Goal: Task Accomplishment & Management: Complete application form

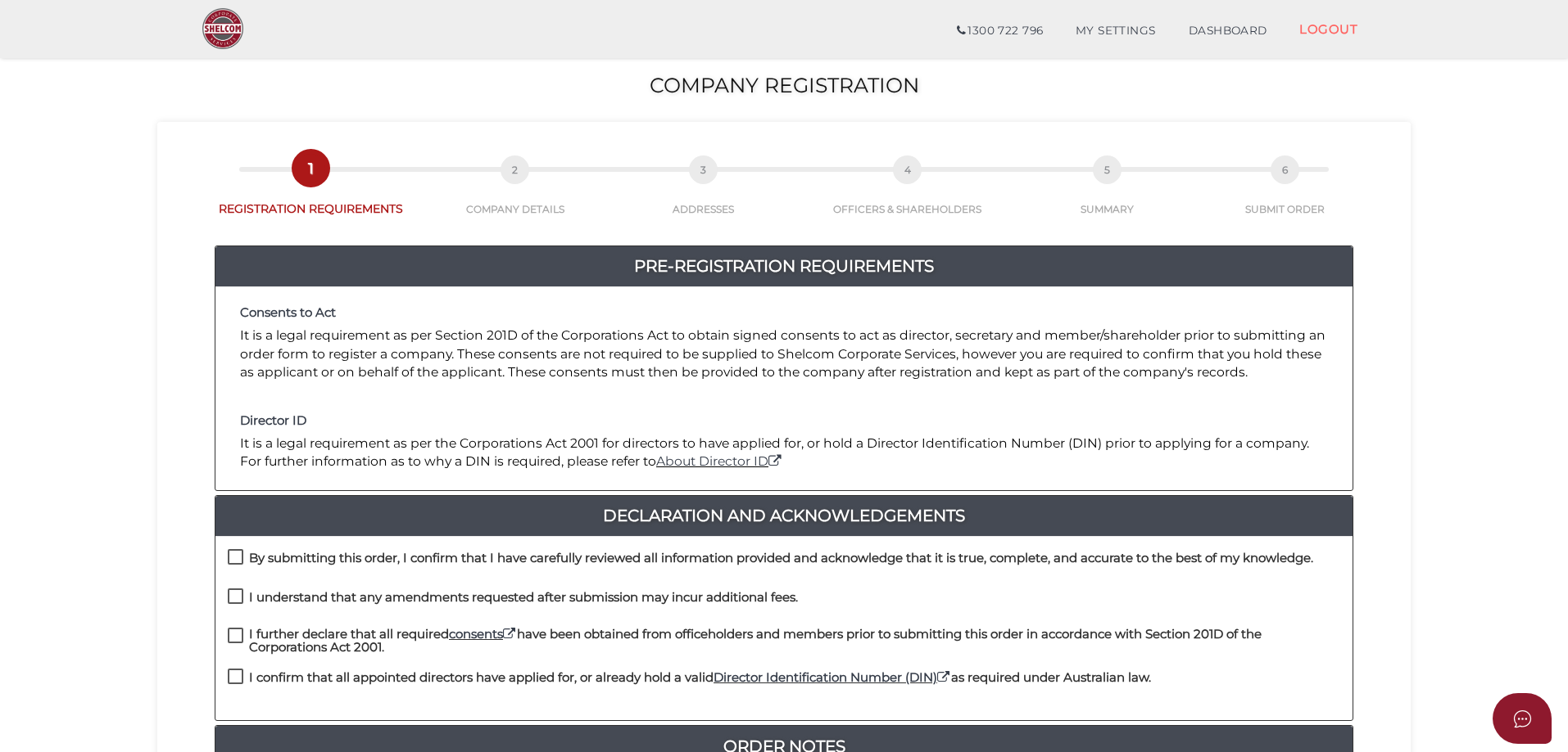
scroll to position [246, 0]
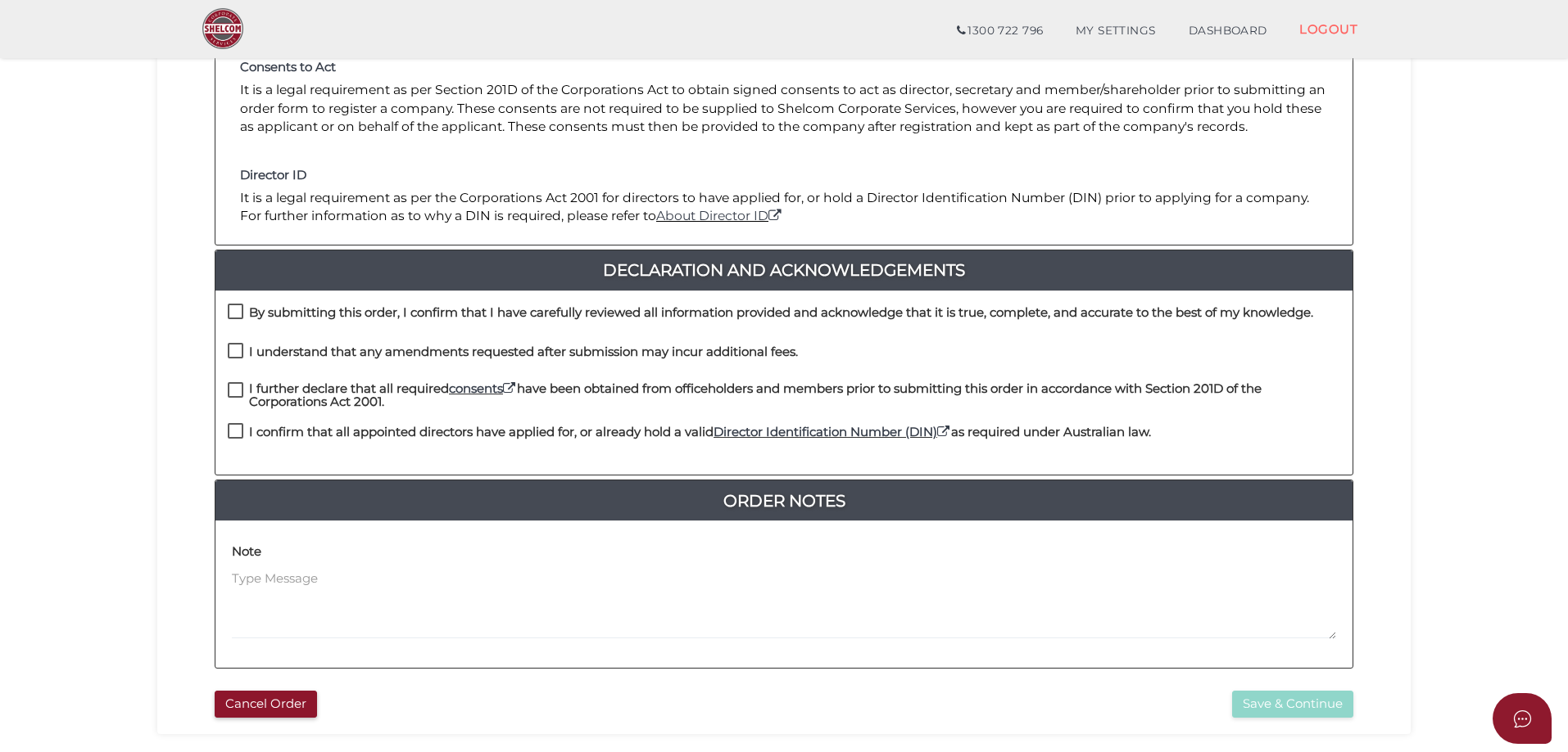
click at [235, 313] on label "By submitting this order, I confirm that I have carefully reviewed all informat…" at bounding box center [770, 316] width 1086 height 20
checkbox input "true"
click at [240, 351] on label "I understand that any amendments requested after submission may incur additiona…" at bounding box center [513, 355] width 570 height 20
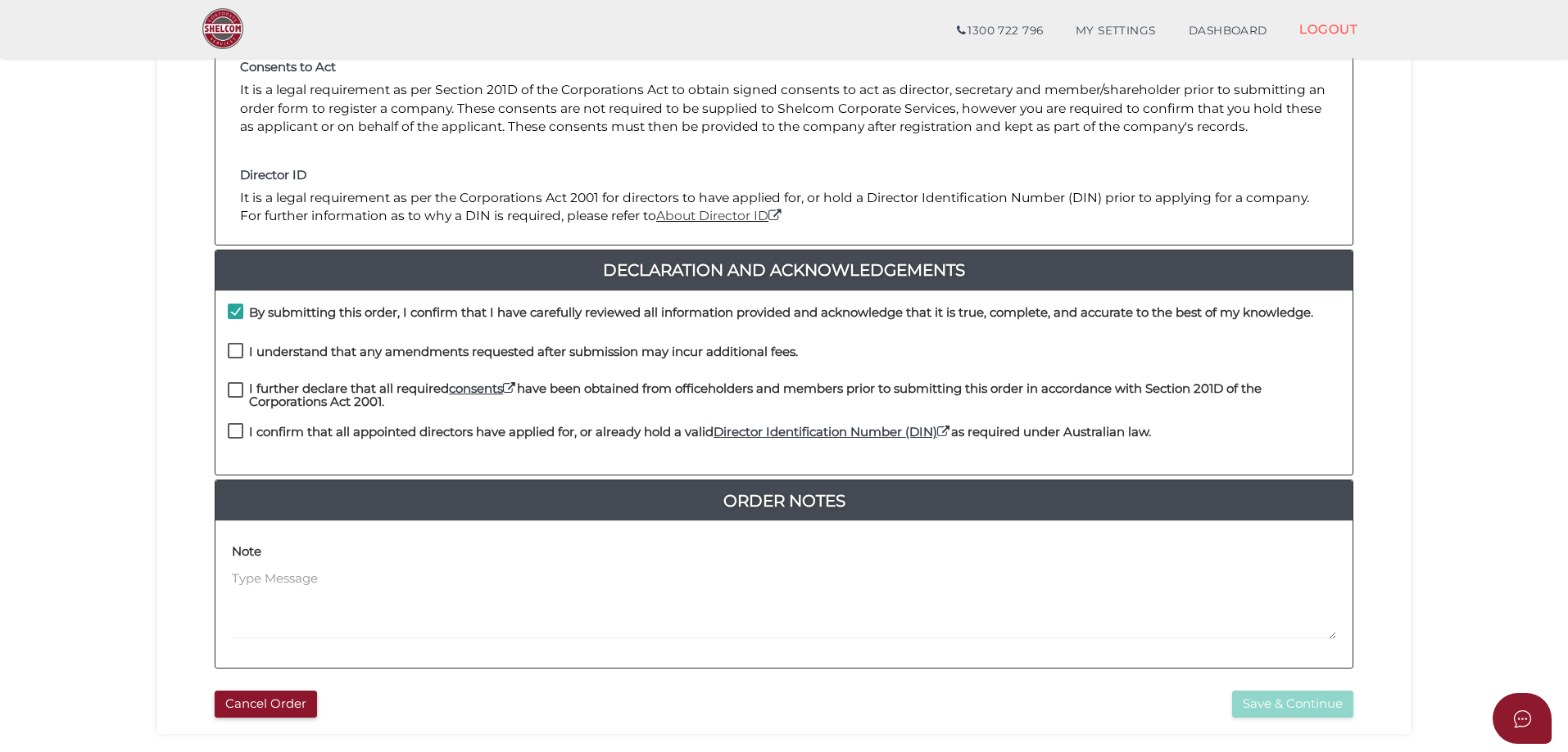
checkbox input "true"
click at [234, 389] on label "I further declare that all required consents have been obtained from officehold…" at bounding box center [784, 392] width 1113 height 20
checkbox input "true"
click at [239, 426] on label "I confirm that all appointed directors have applied for, or already hold a vali…" at bounding box center [689, 435] width 923 height 20
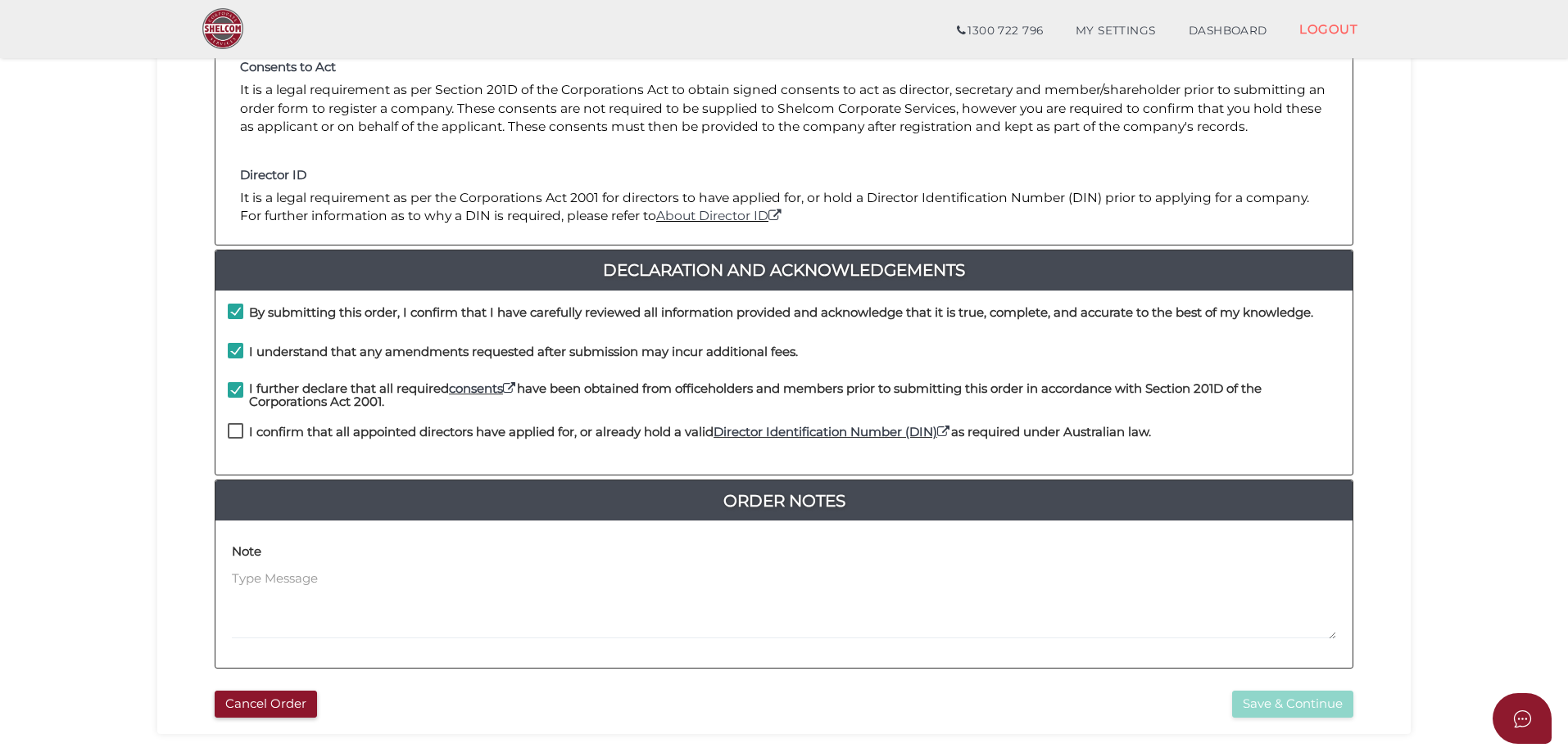
checkbox input "true"
click at [1266, 703] on button "Save & Continue" at bounding box center [1292, 704] width 122 height 27
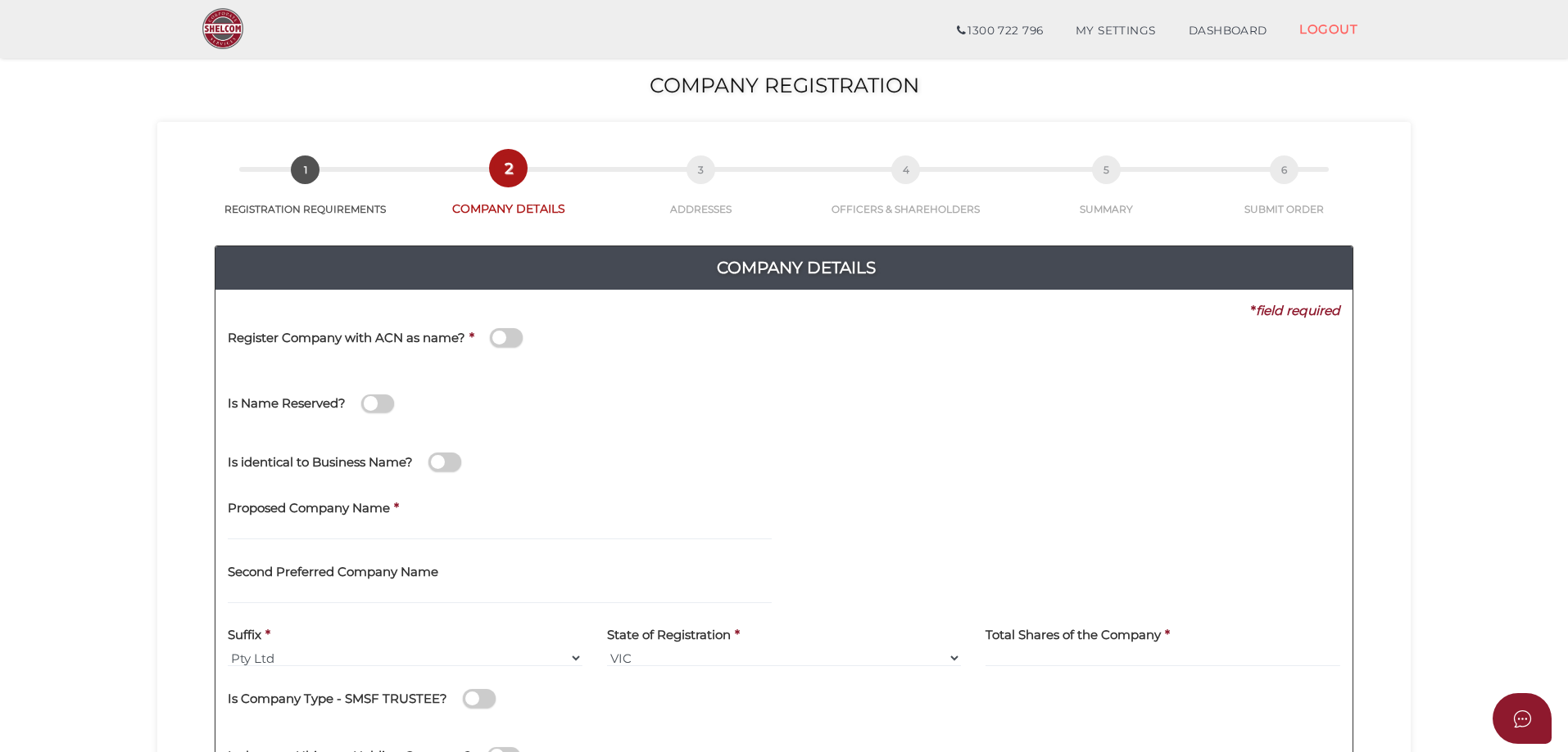
scroll to position [246, 0]
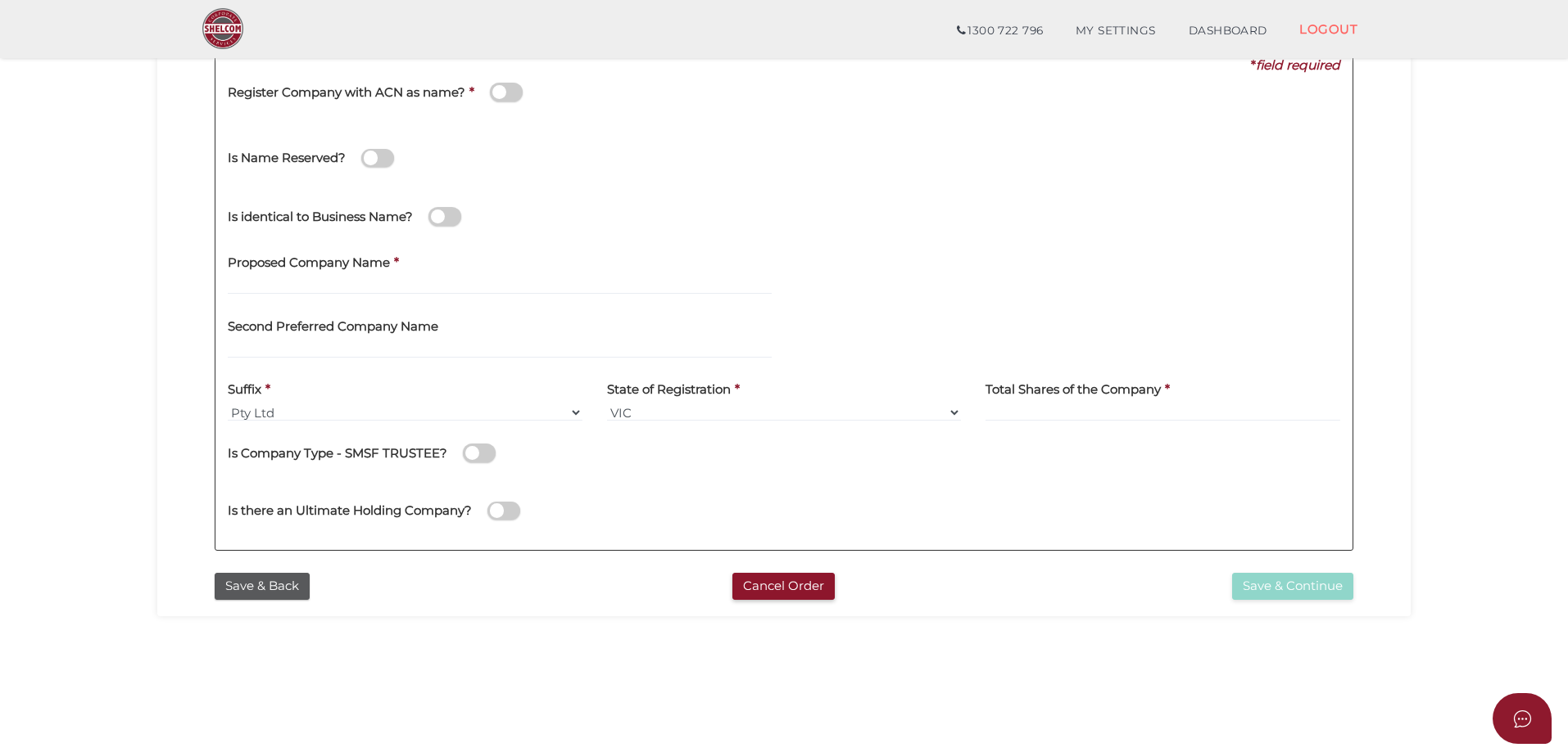
click at [346, 274] on label "Proposed Company Name" at bounding box center [308, 261] width 162 height 33
click at [353, 288] on input "text" at bounding box center [500, 285] width 544 height 18
type input "Lot 30 Two Up Drive"
click at [1027, 414] on input at bounding box center [1162, 413] width 354 height 18
type input "100"
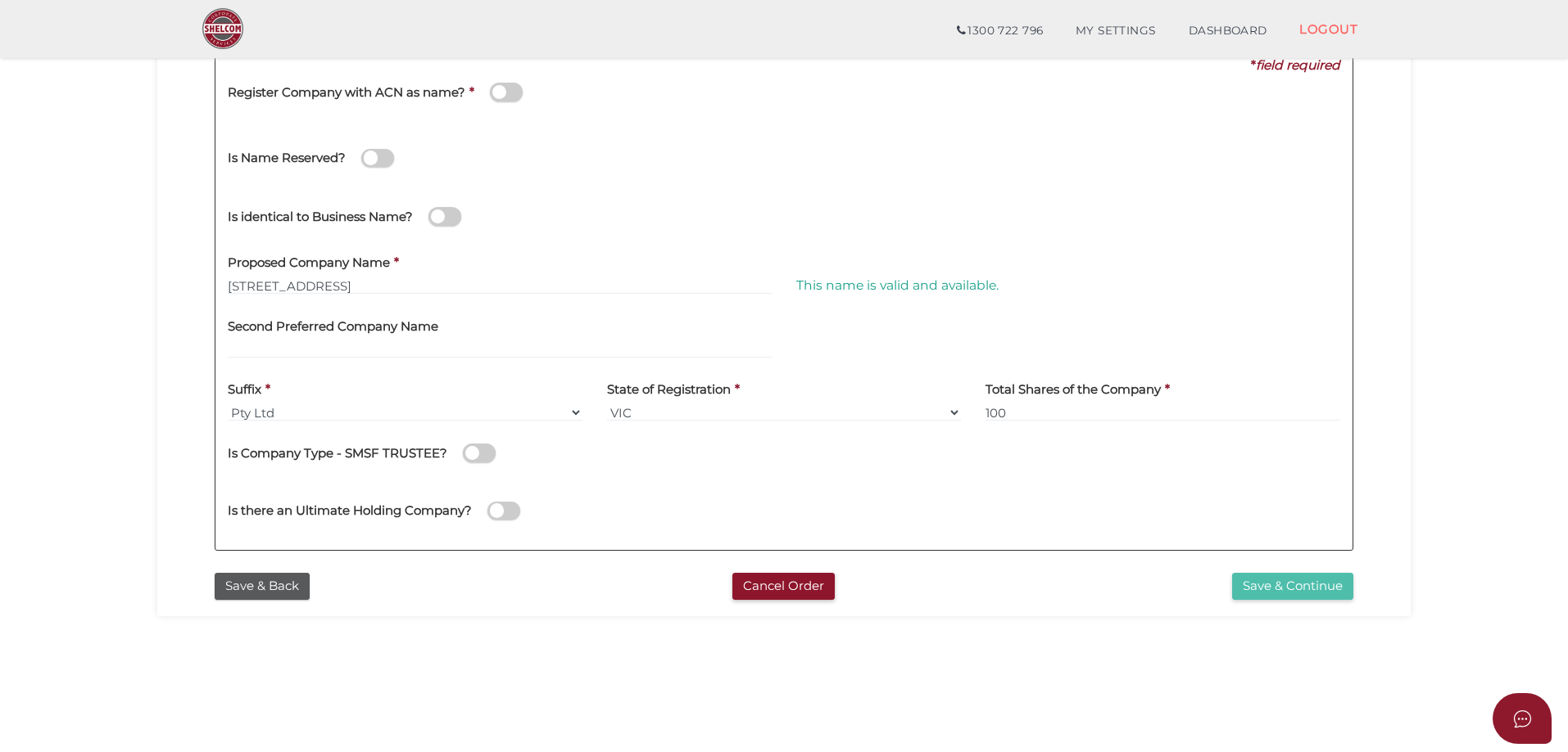
click at [1281, 587] on button "Save & Continue" at bounding box center [1292, 586] width 122 height 27
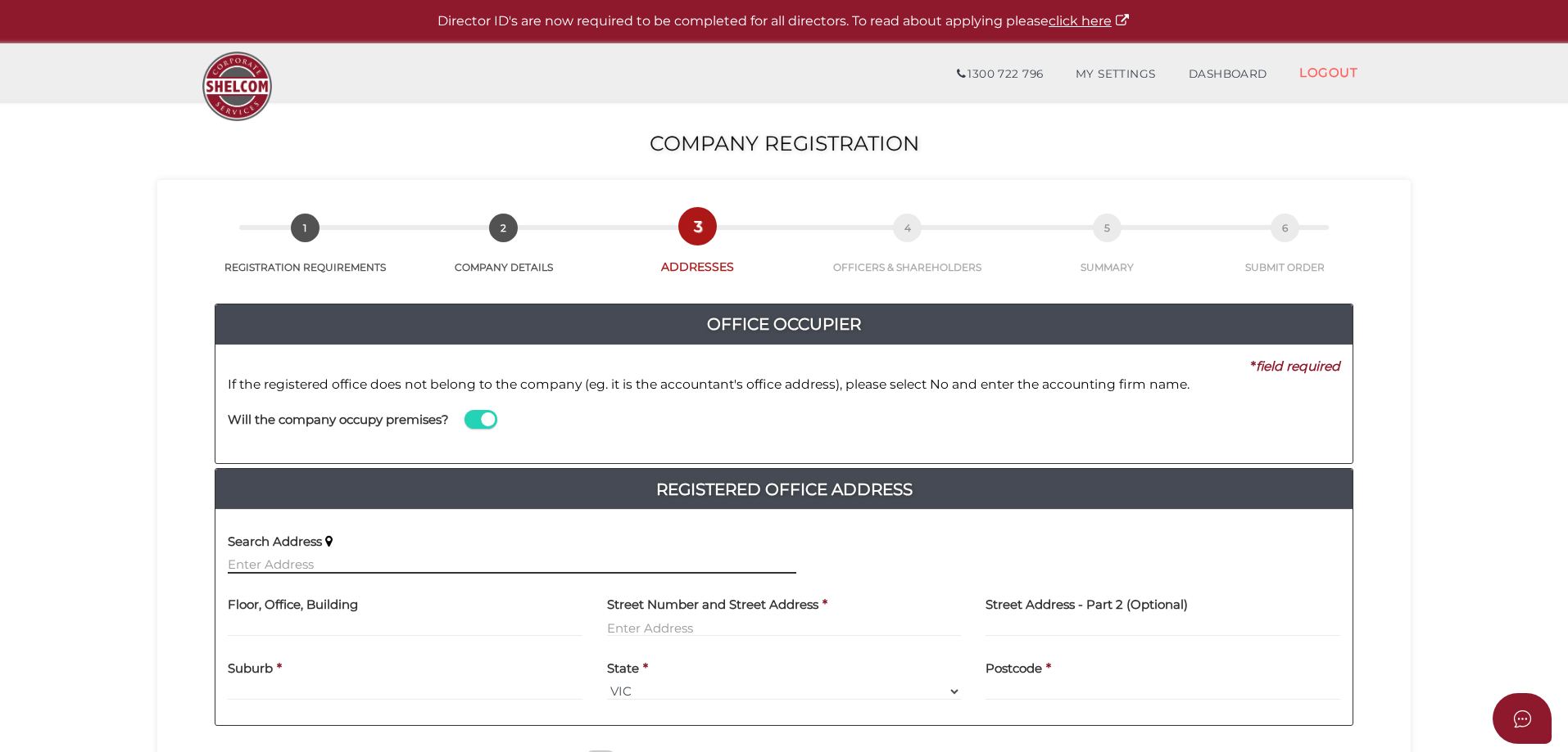
click at [313, 561] on input "text" at bounding box center [512, 565] width 569 height 18
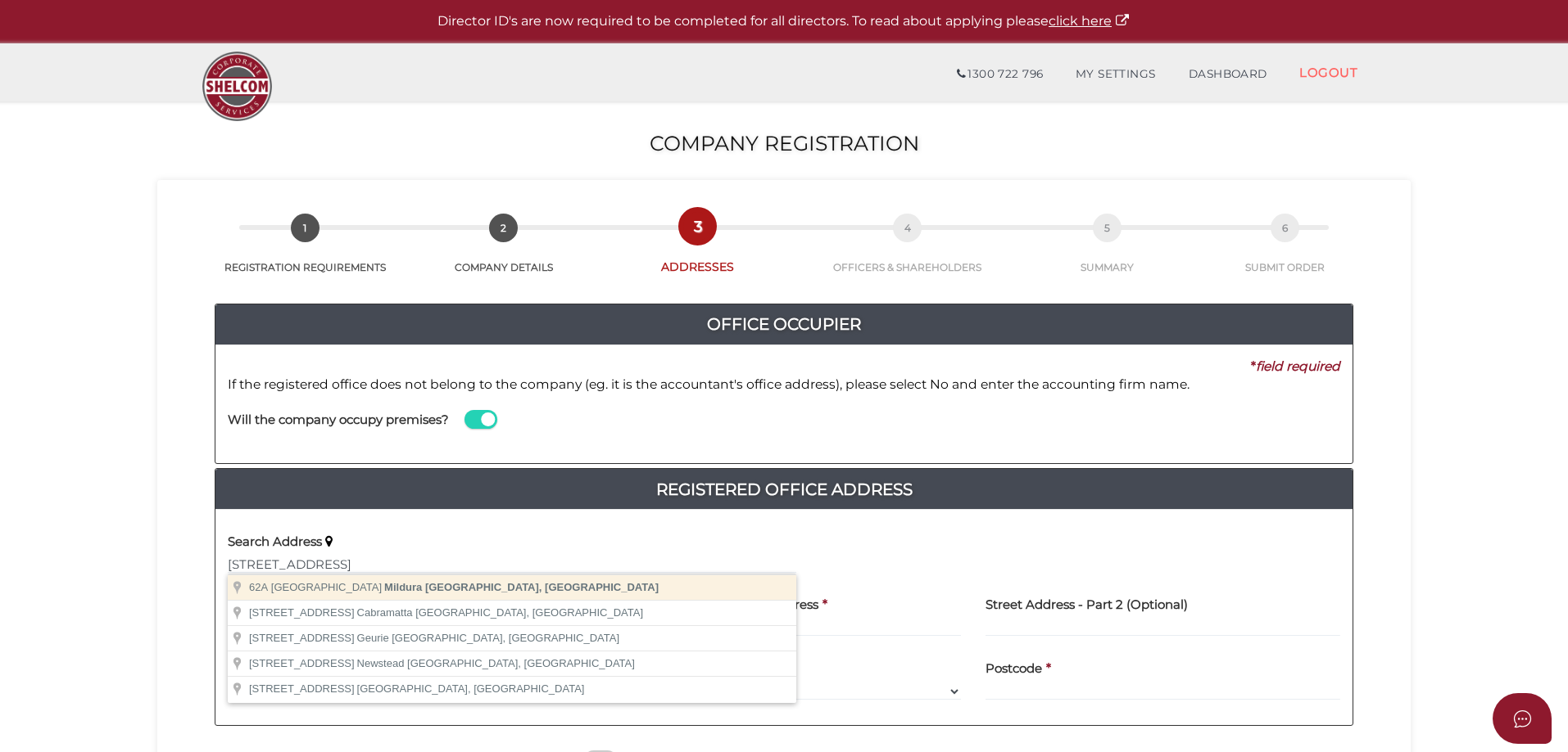
type input "62A Lime Avenue, Mildura VIC, Australia"
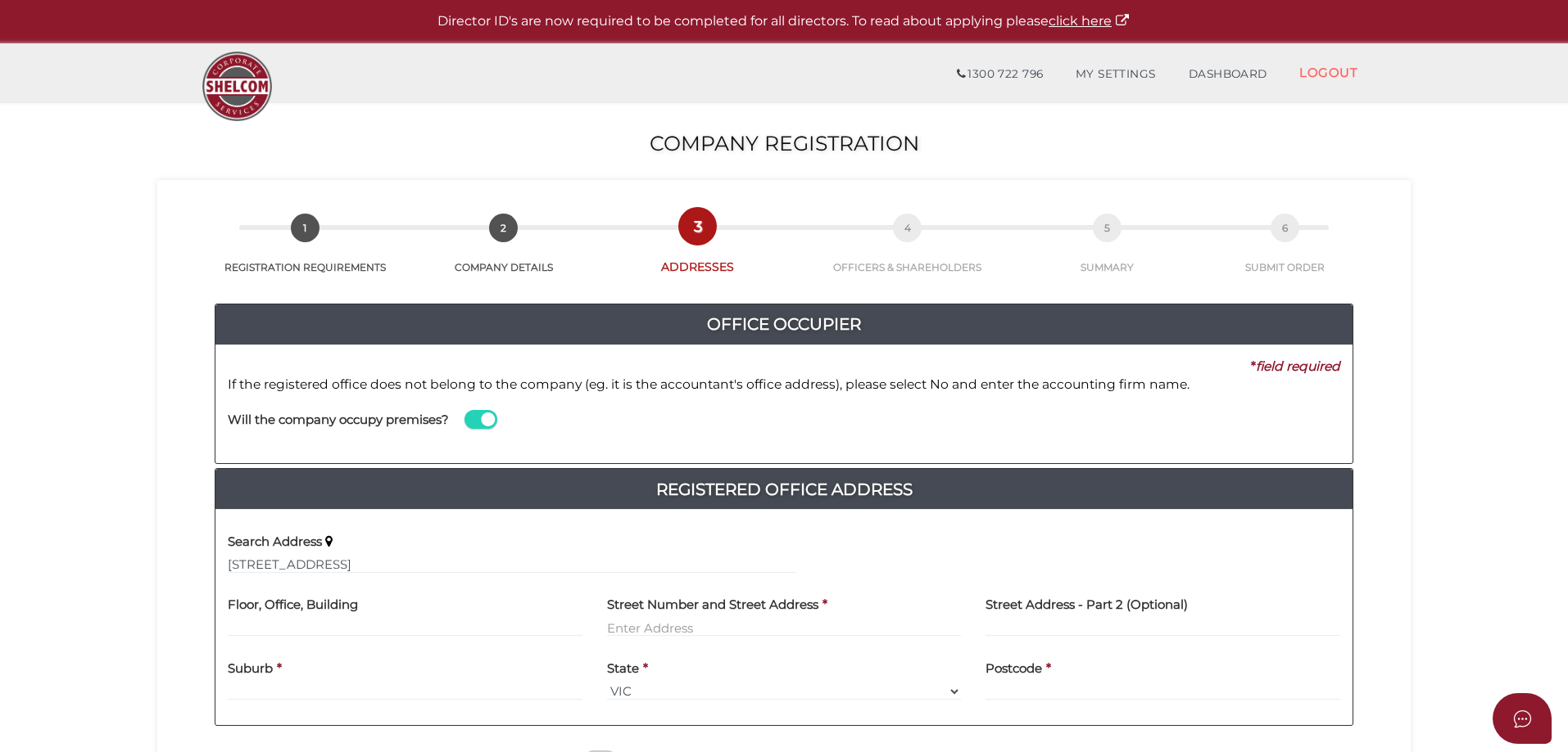
type input "62A Lime Avenue"
type input "Mildura"
select select "VIC"
type input "3500"
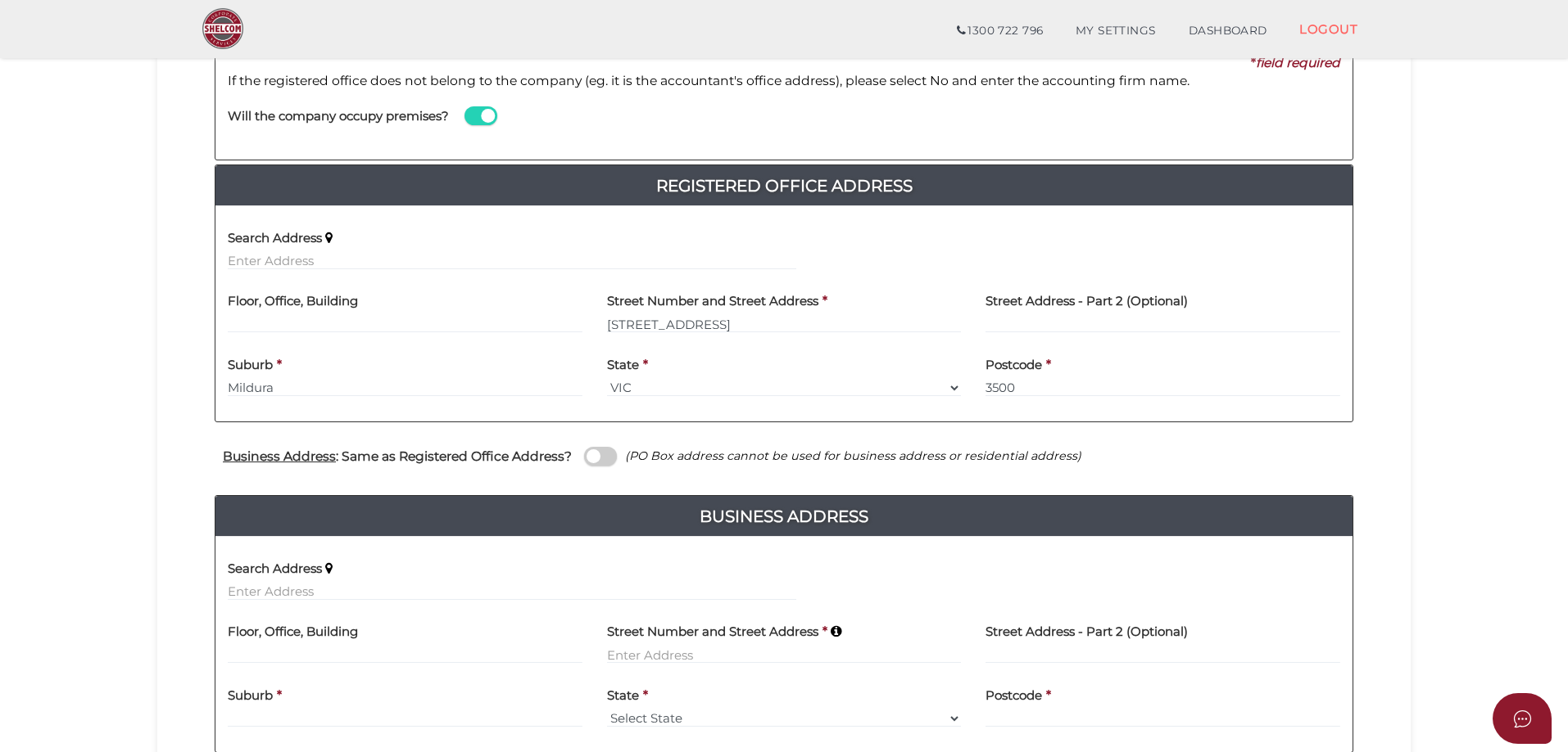
scroll to position [82, 0]
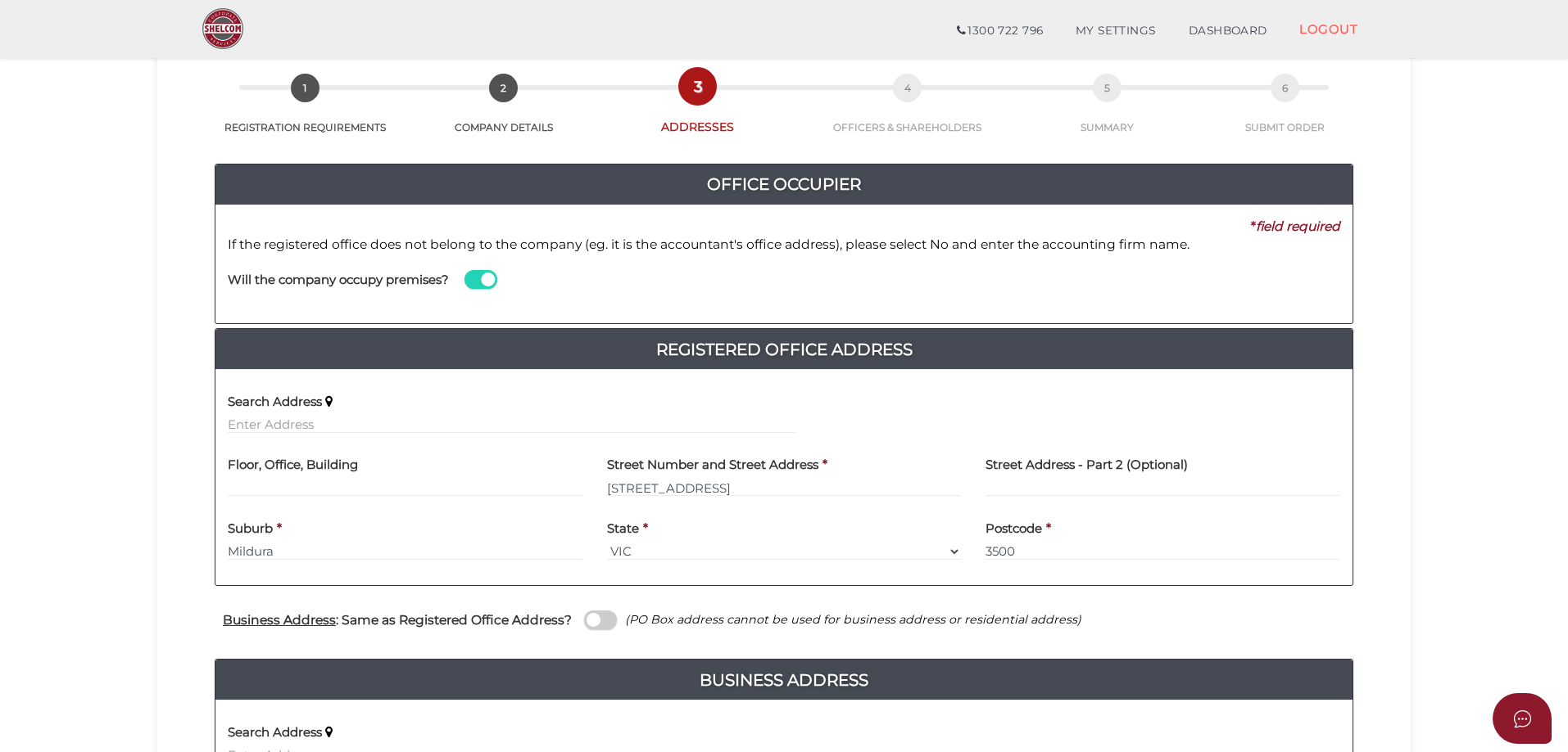
click at [469, 283] on span at bounding box center [480, 280] width 32 height 19
click at [0, 0] on input "checkbox" at bounding box center [0, 0] width 0 height 0
click at [875, 295] on input at bounding box center [1068, 296] width 544 height 18
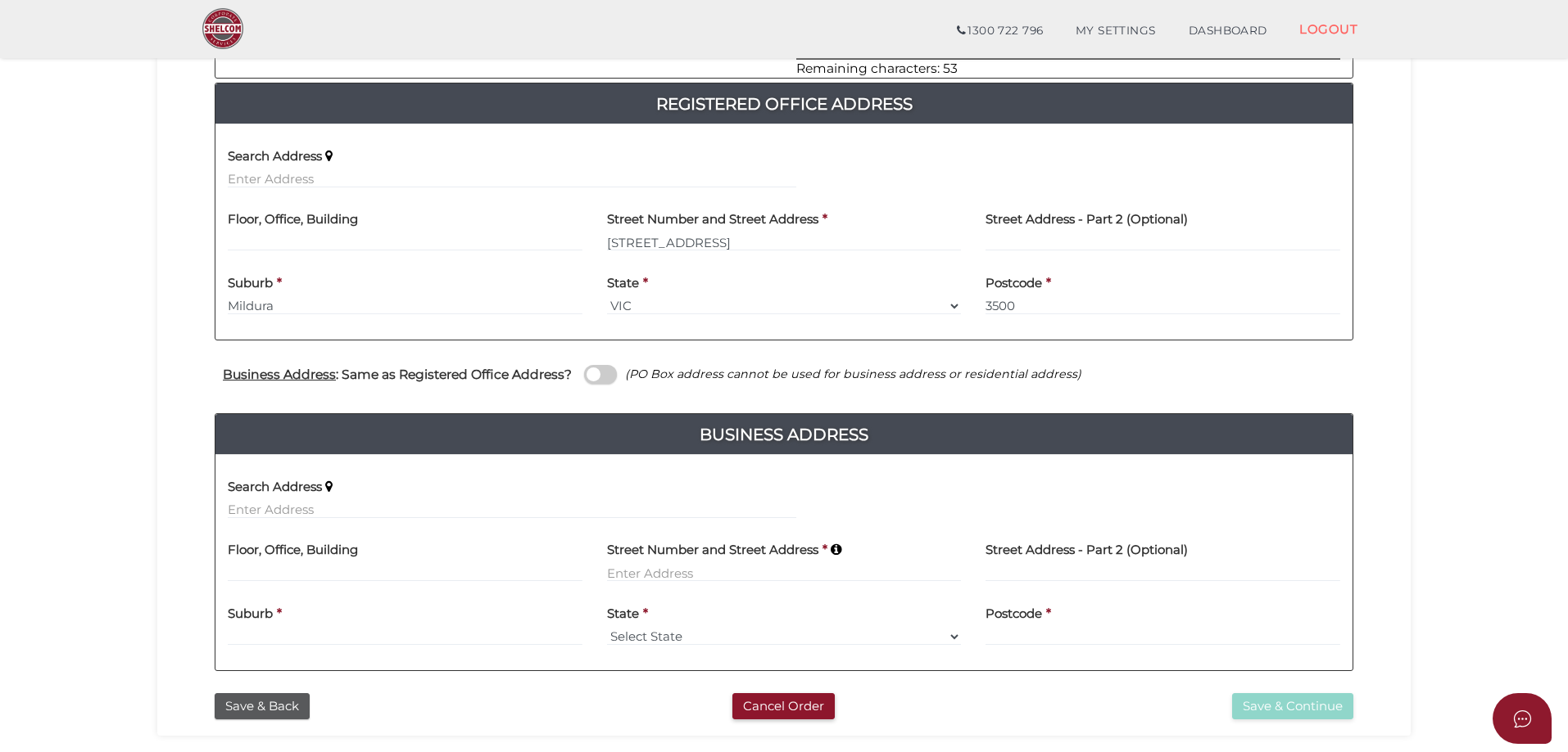
scroll to position [409, 0]
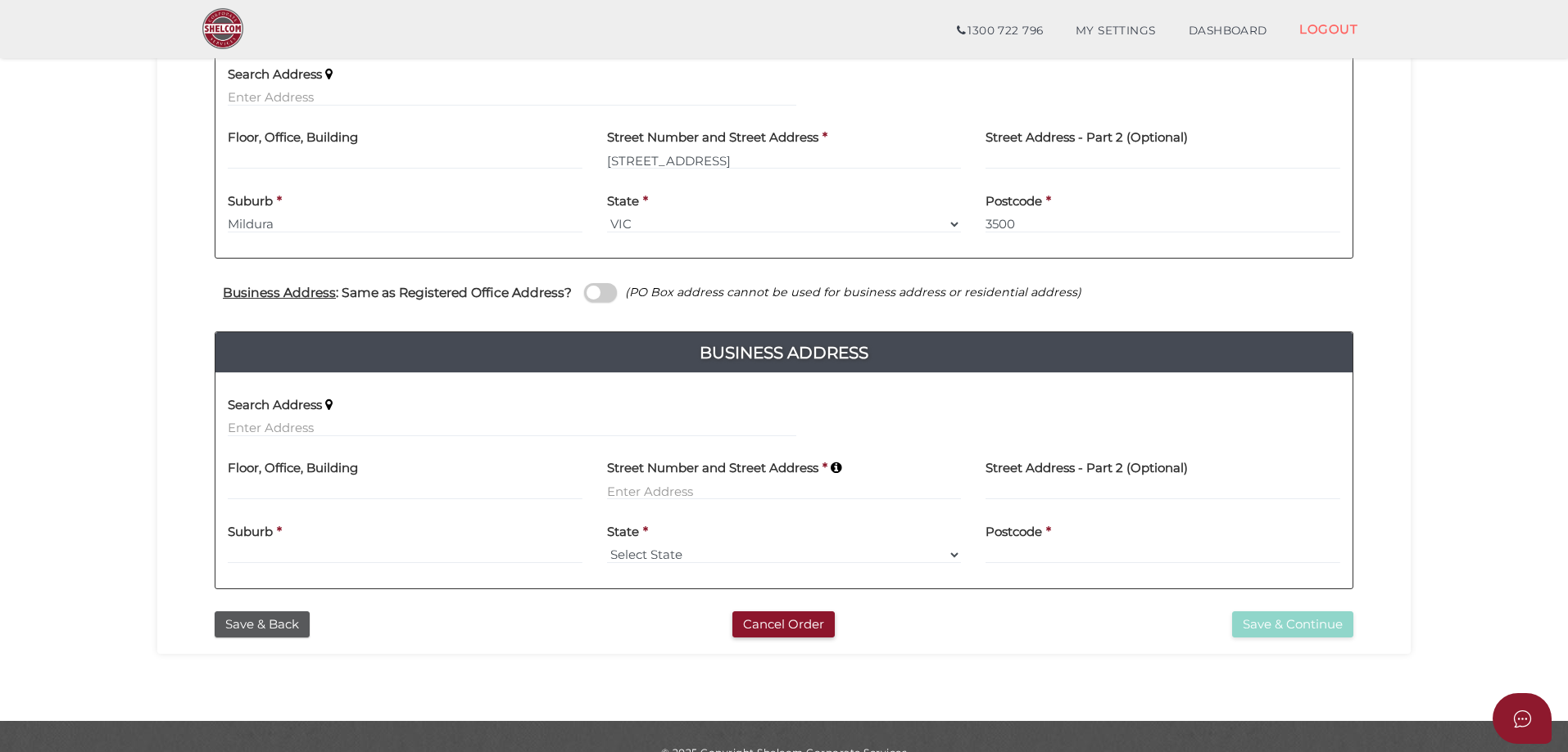
type input "Marquee Accounting Services"
click at [294, 421] on input "text" at bounding box center [512, 428] width 569 height 18
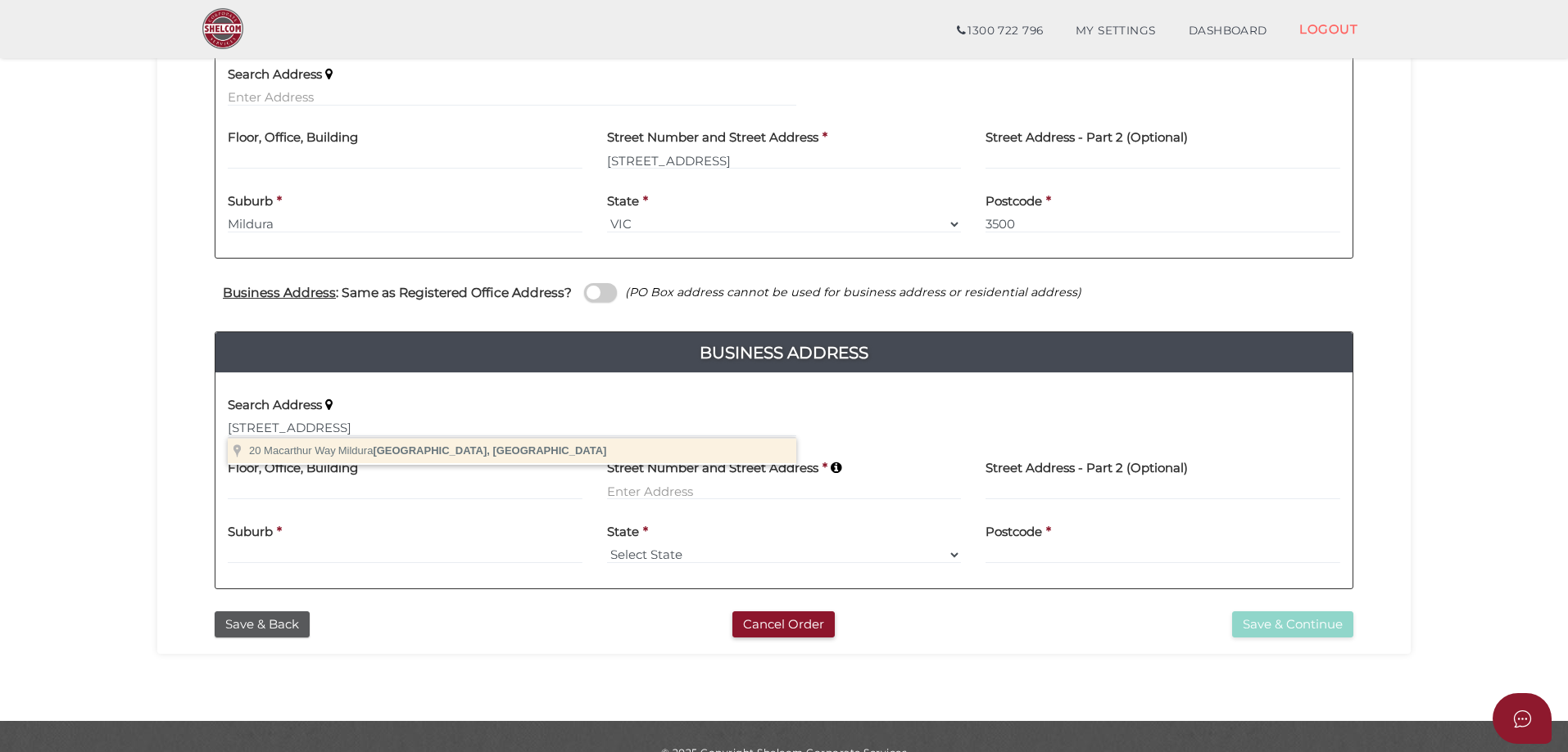
type input "20 Macarthur Way, Mildura VIC, Australia"
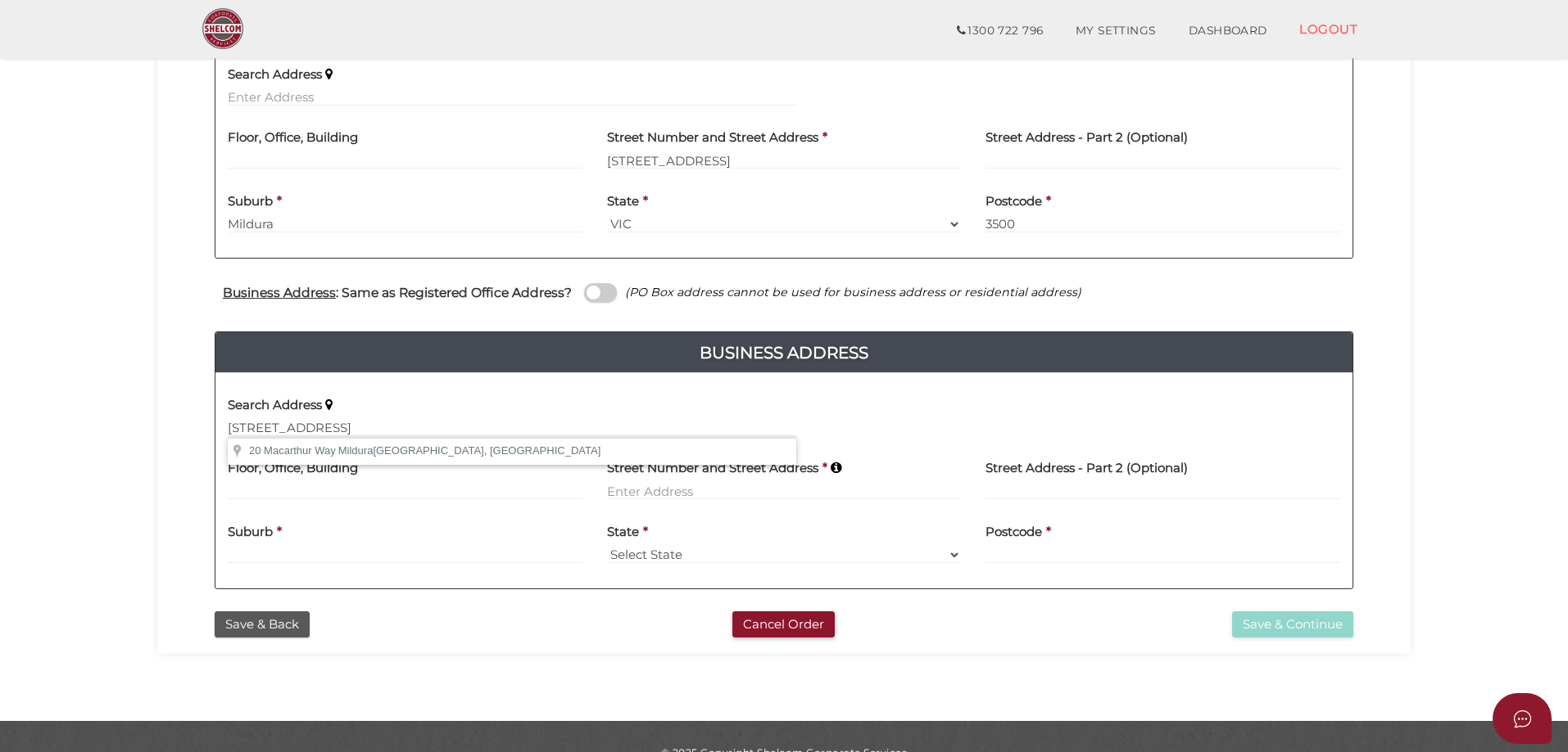
type input "20 Macarthur Way"
type input "Mildura"
select select "VIC"
type input "3500"
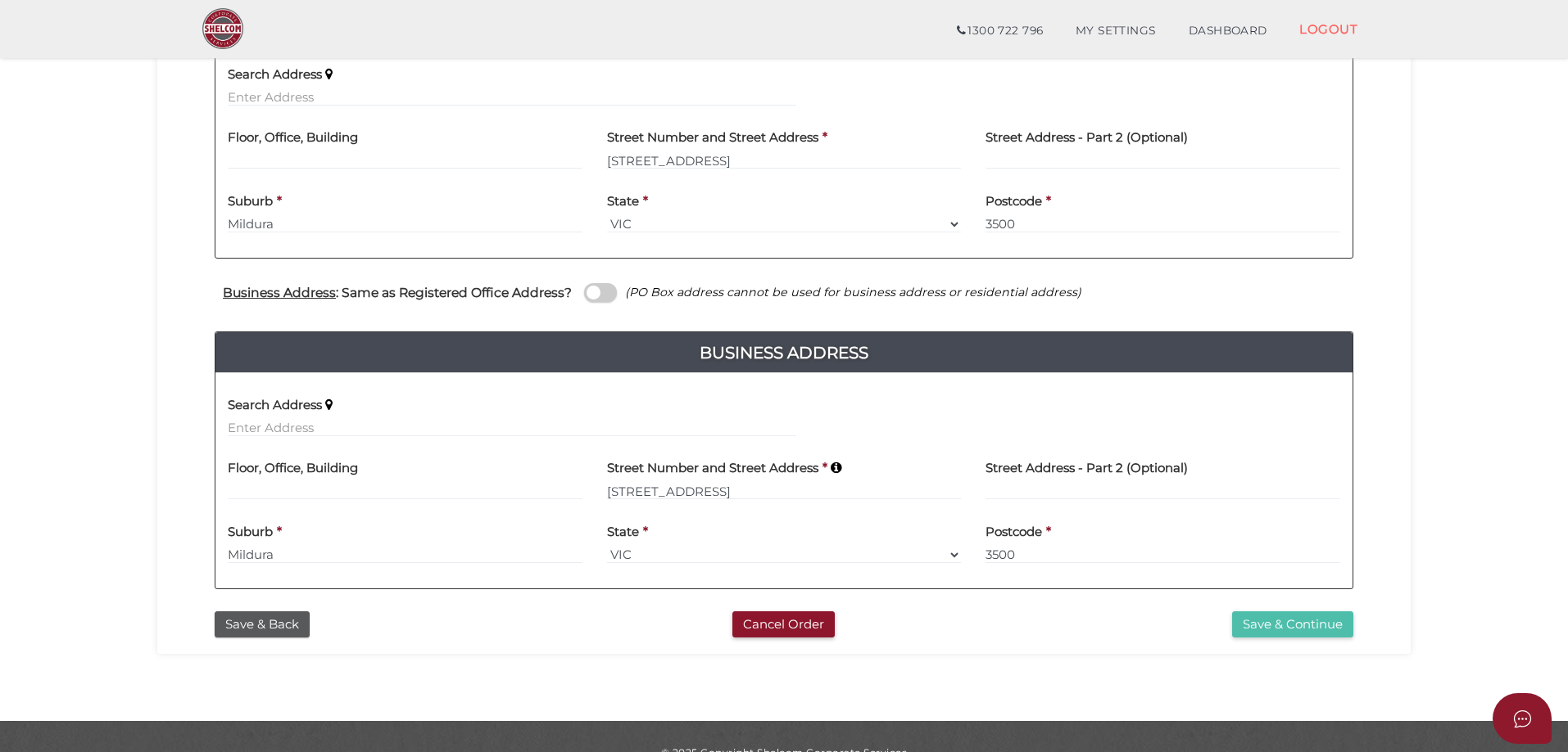
click at [1295, 625] on button "Save & Continue" at bounding box center [1292, 624] width 122 height 27
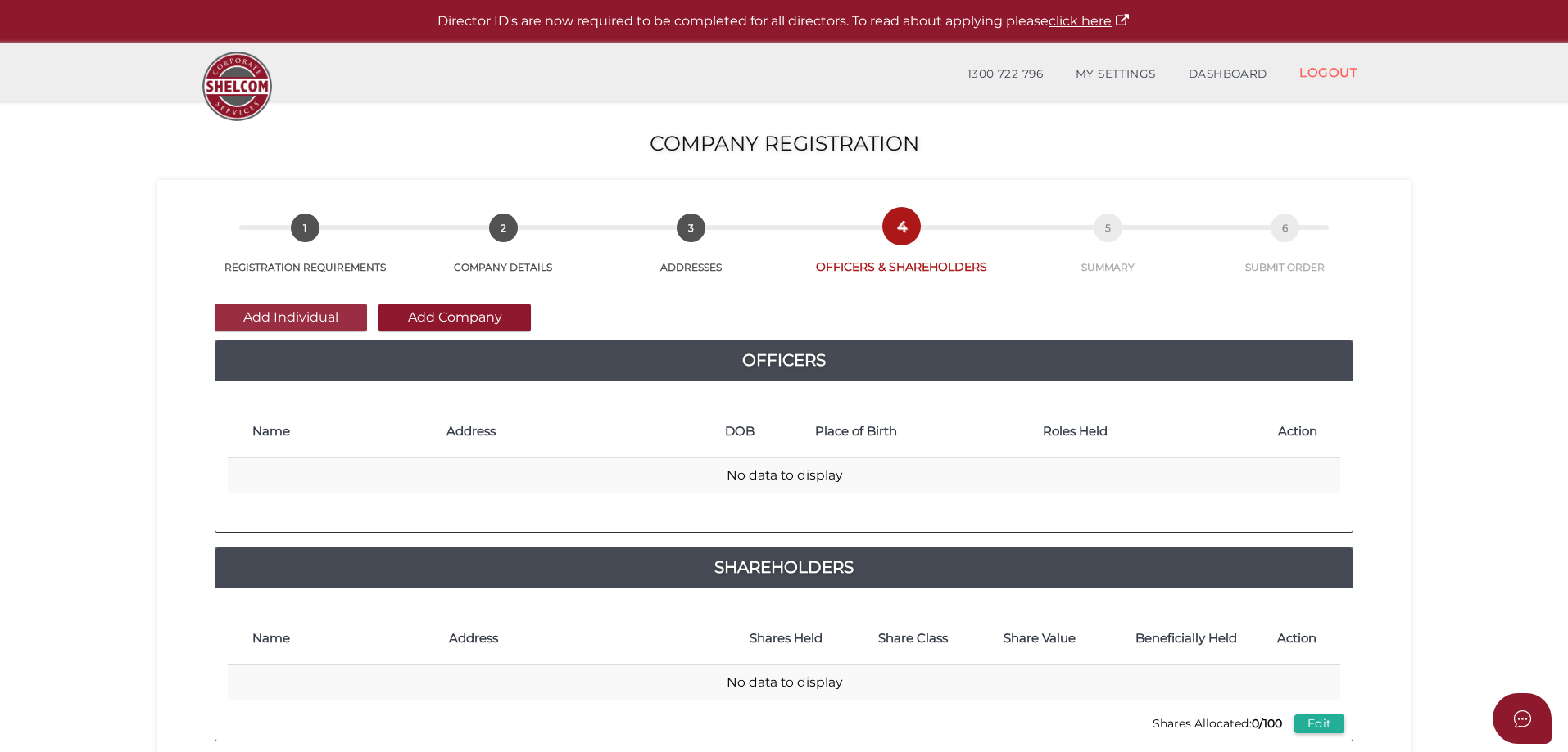
click at [288, 322] on button "Add Individual" at bounding box center [290, 317] width 152 height 28
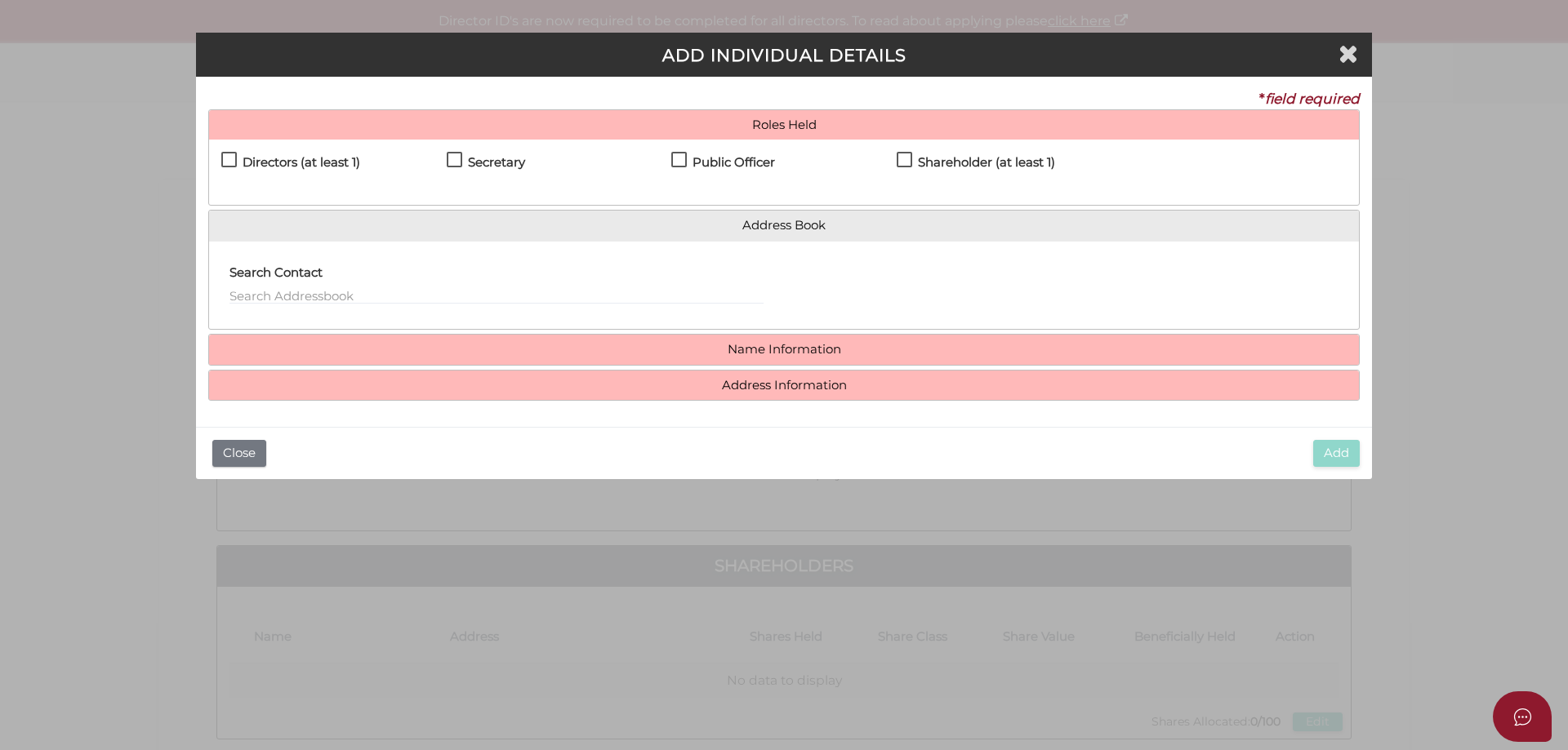
click at [231, 159] on label "Directors (at least 1)" at bounding box center [290, 166] width 139 height 20
checkbox input "true"
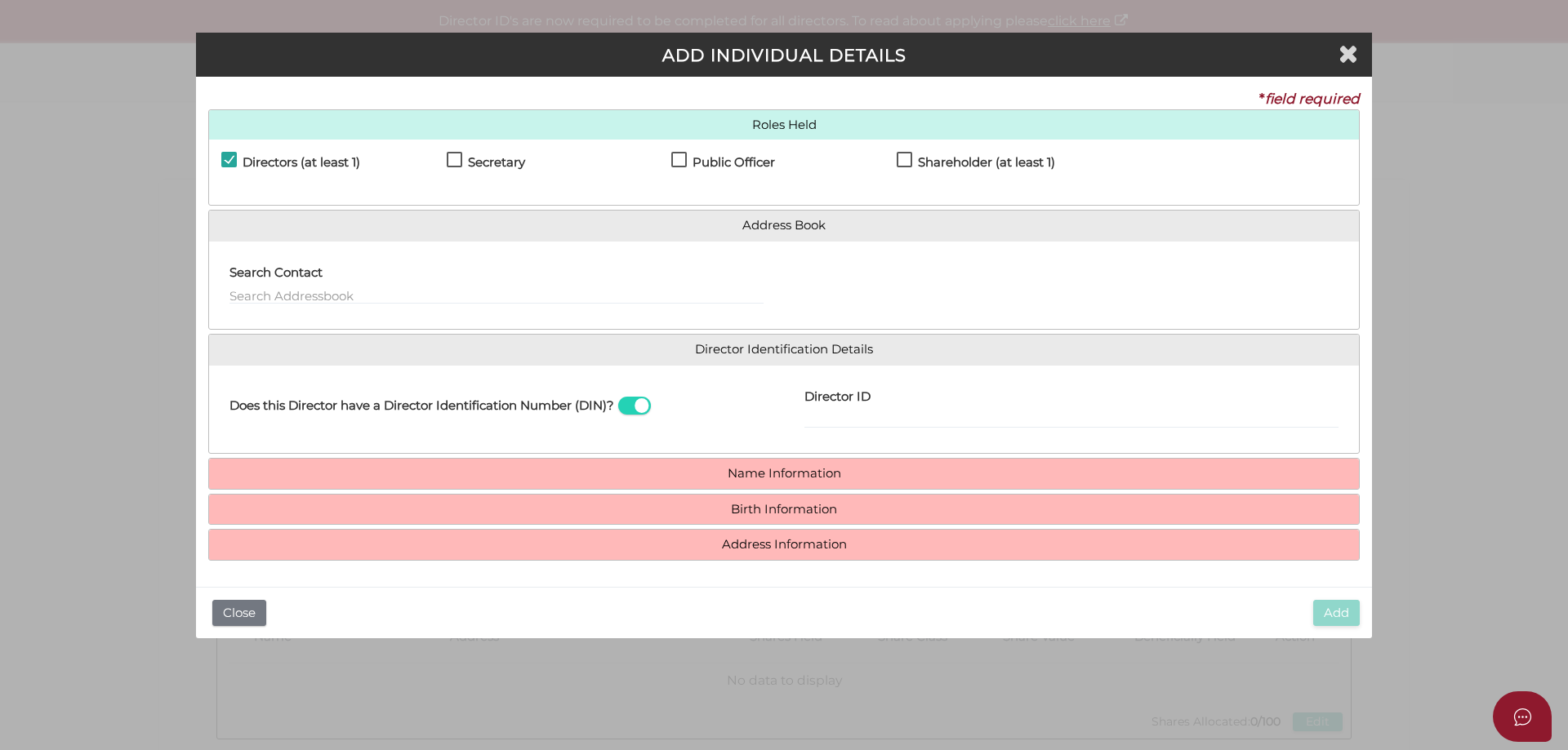
click at [449, 163] on label "Secretary" at bounding box center [486, 166] width 78 height 20
checkbox input "true"
click at [672, 160] on label "Public Officer" at bounding box center [723, 166] width 104 height 20
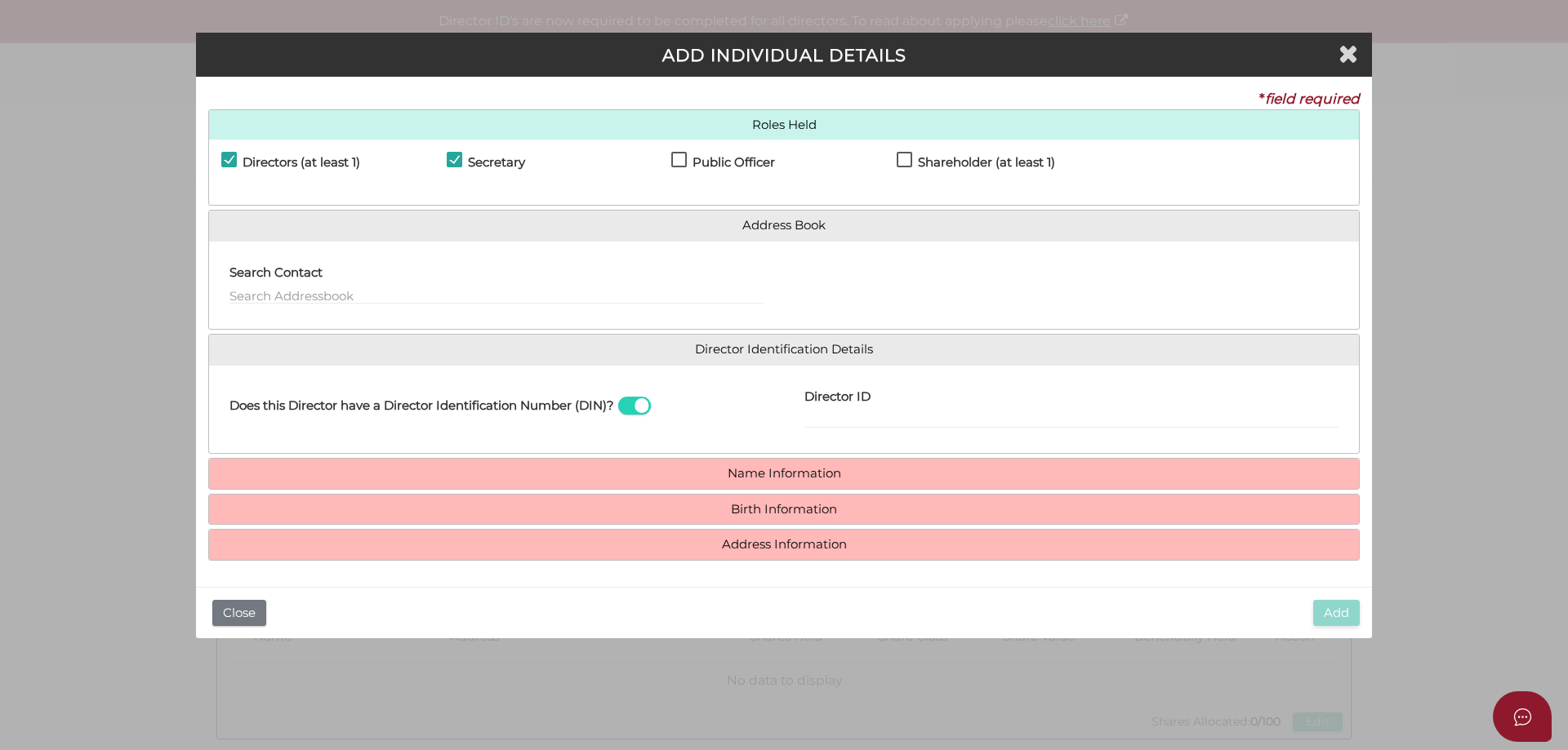
checkbox input "true"
click at [920, 160] on h4 "Shareholder (at least 1)" at bounding box center [985, 163] width 137 height 14
checkbox input "true"
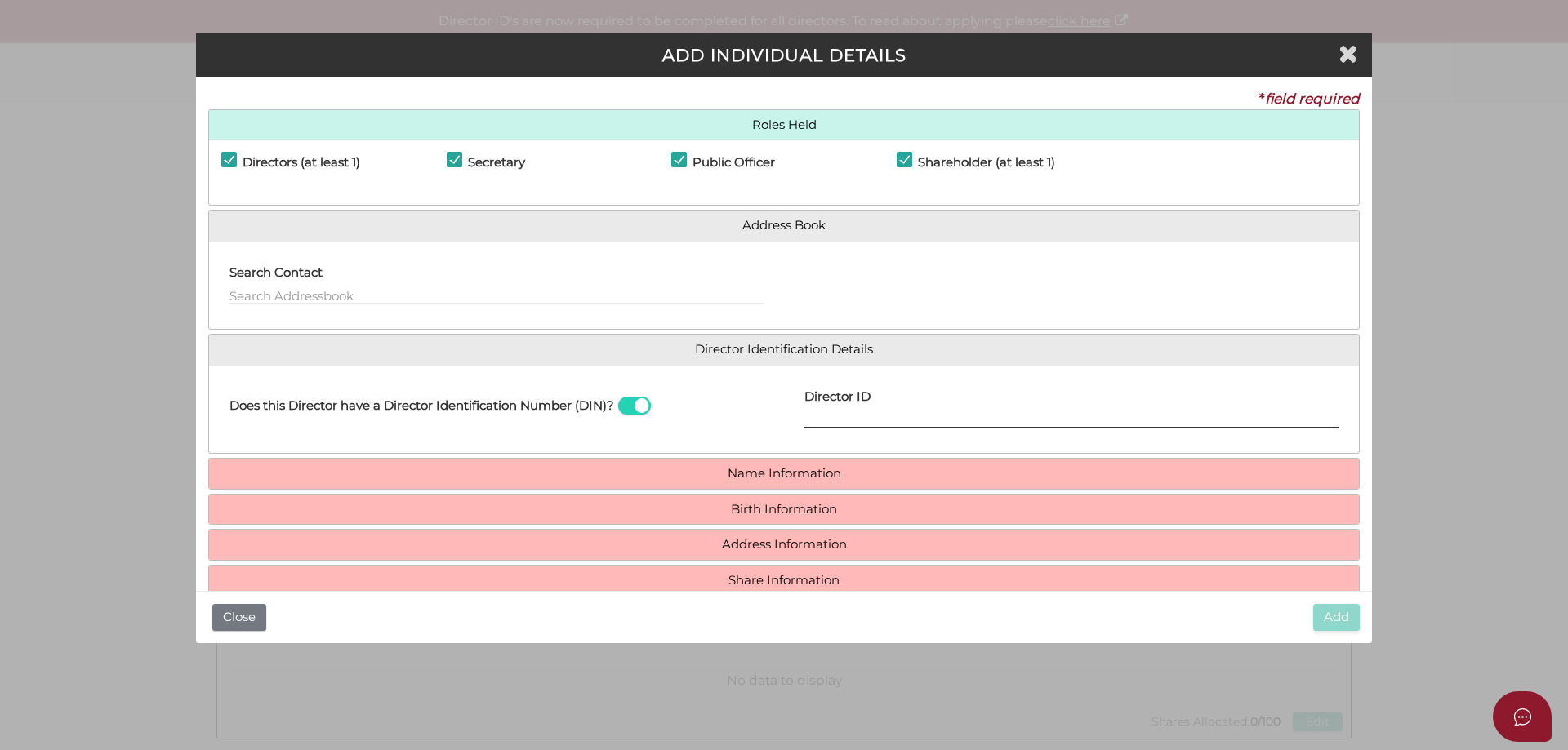
click at [877, 419] on input "Director ID" at bounding box center [1071, 419] width 534 height 18
type input "036635131451731"
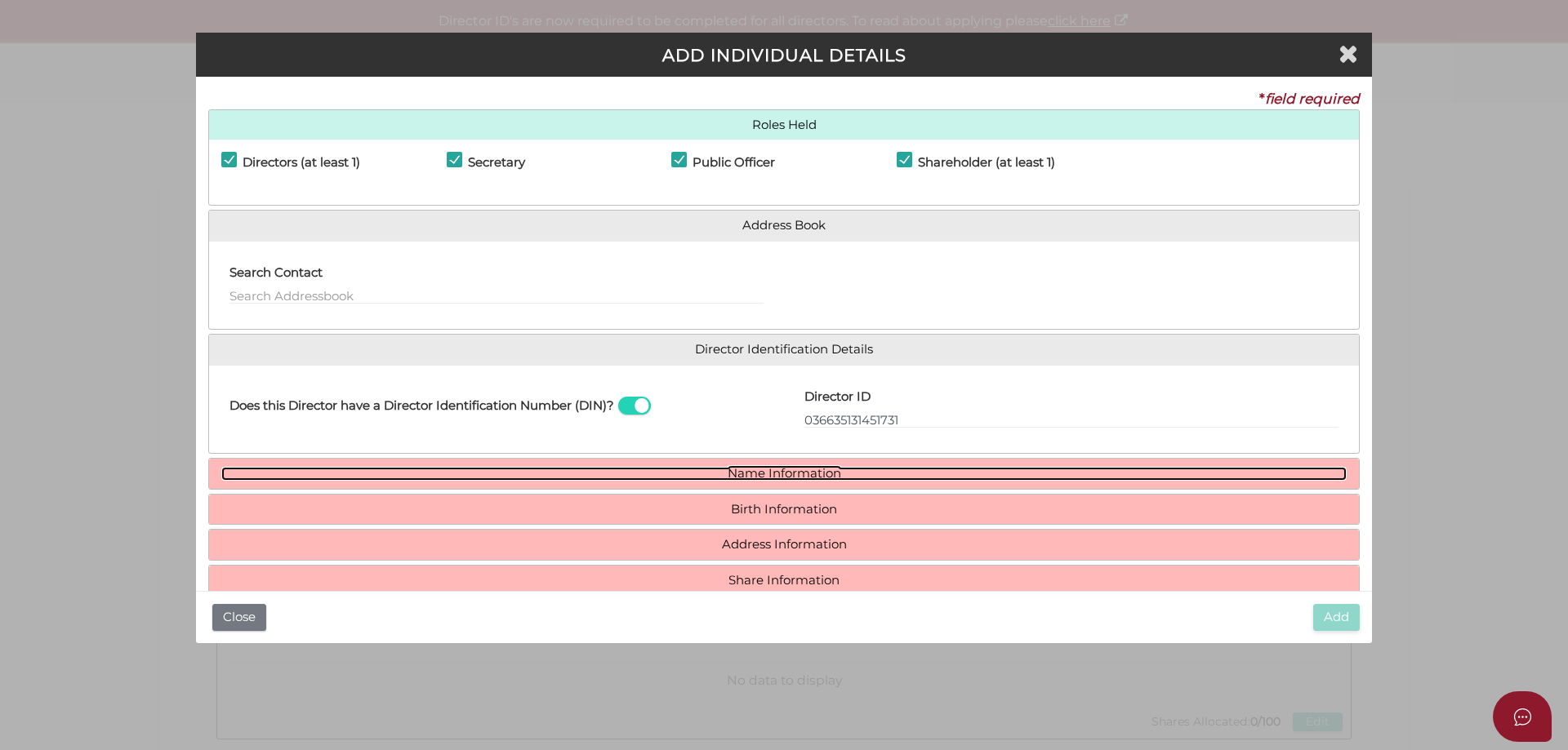
click at [826, 474] on link "Name Information" at bounding box center [784, 474] width 1125 height 14
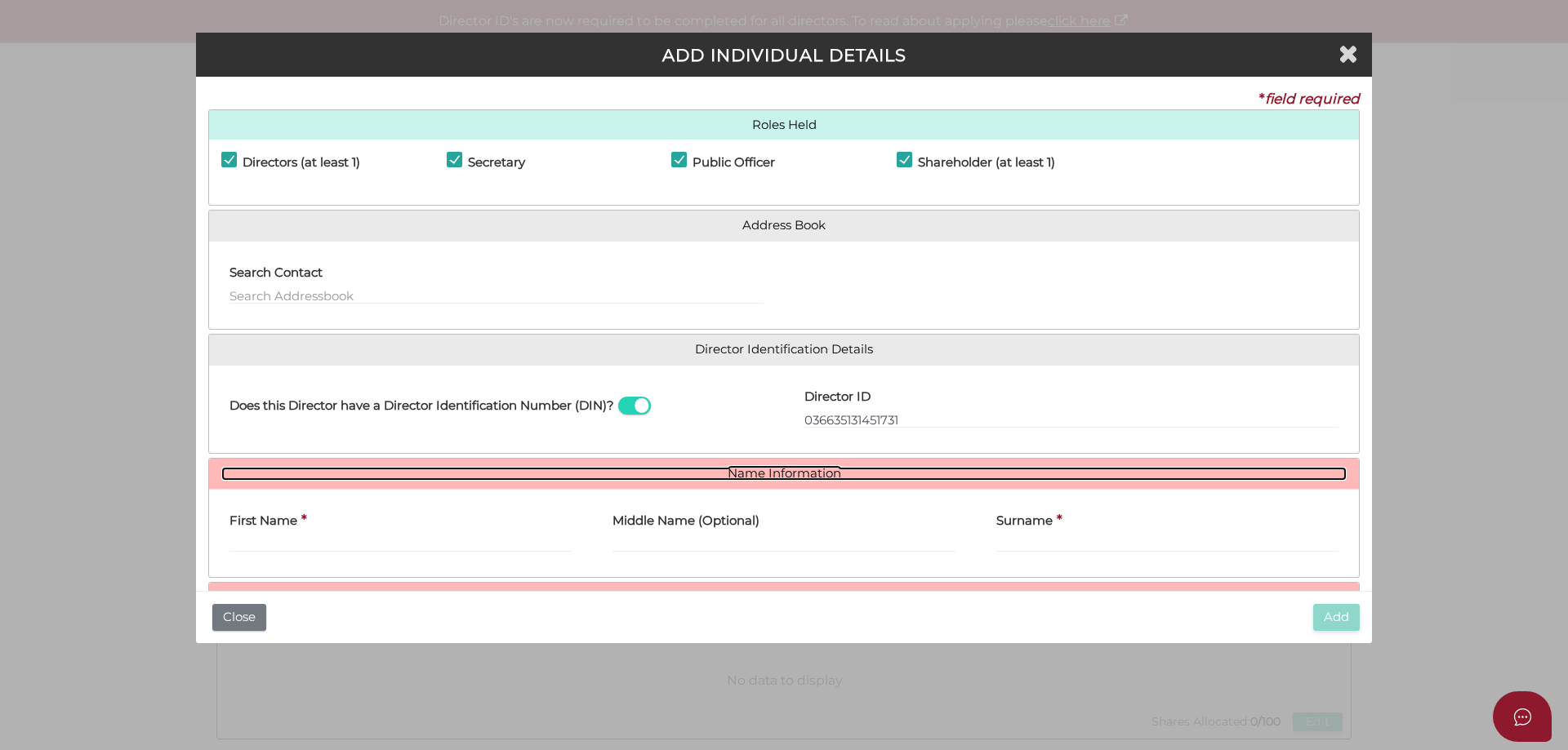
scroll to position [120, 0]
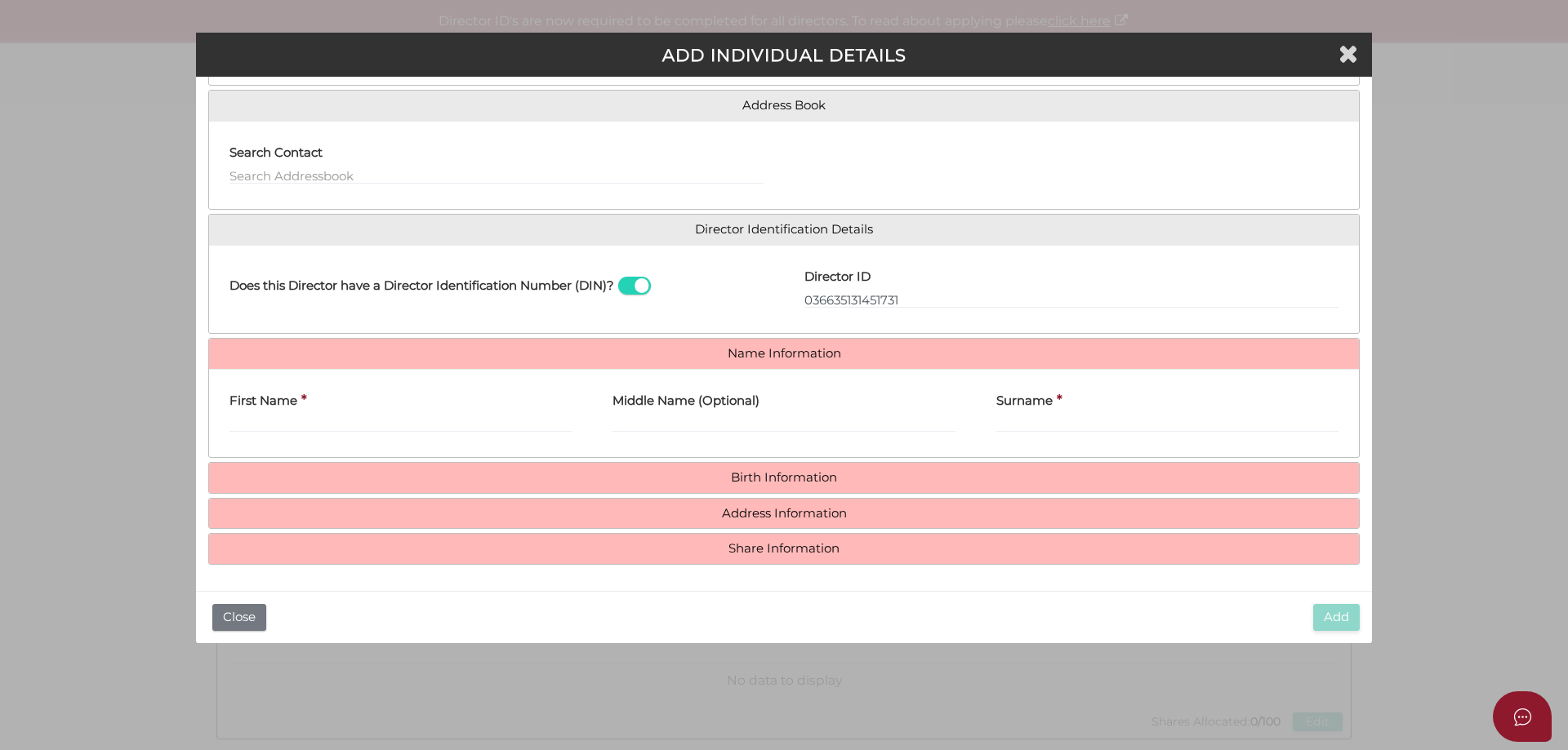
drag, startPoint x: 283, startPoint y: 414, endPoint x: 299, endPoint y: 433, distance: 24.8
click at [285, 417] on div "First Name *" at bounding box center [400, 407] width 342 height 51
click at [293, 423] on input "First Name" at bounding box center [400, 424] width 342 height 18
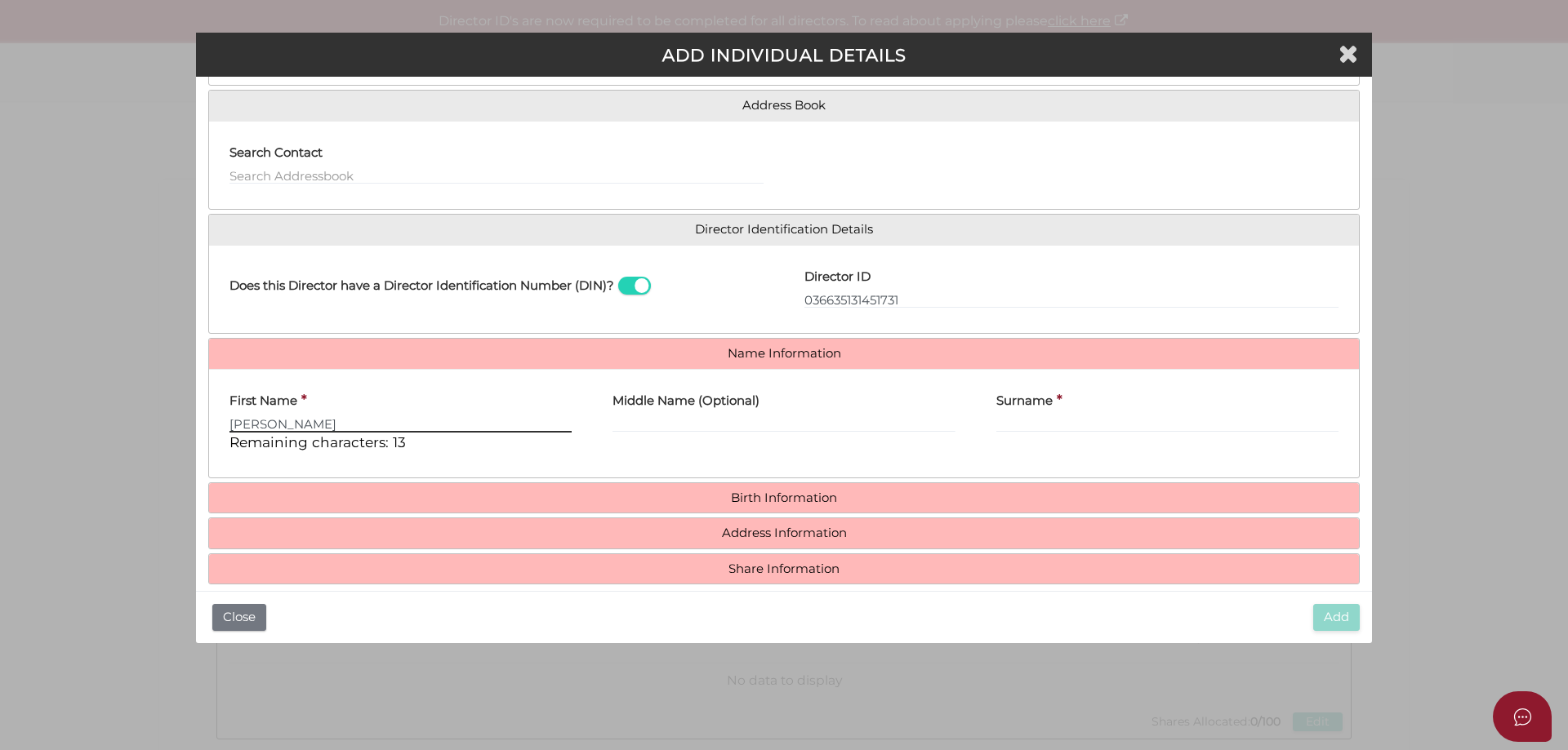
type input "Michael"
type input "John"
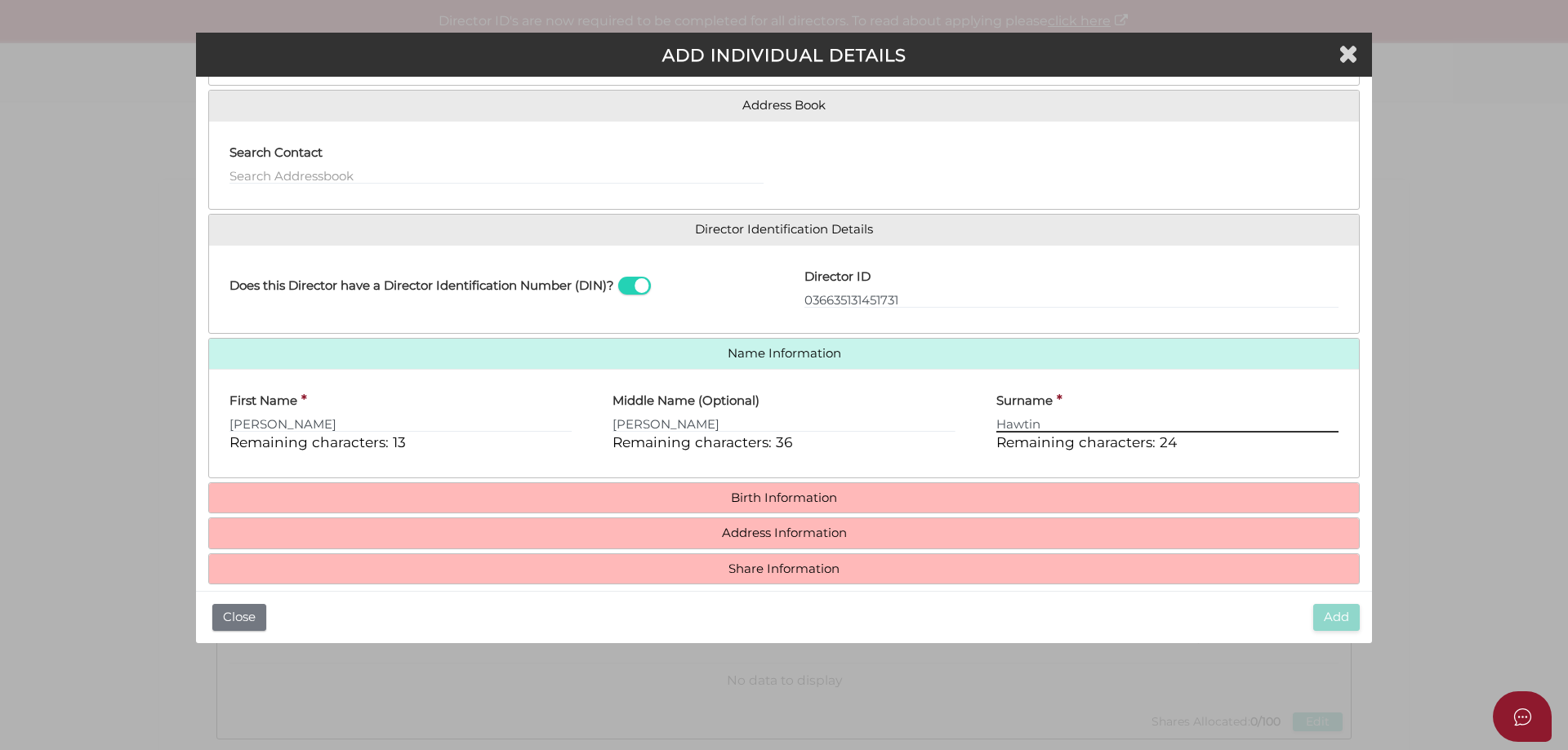
type input "Hawtin"
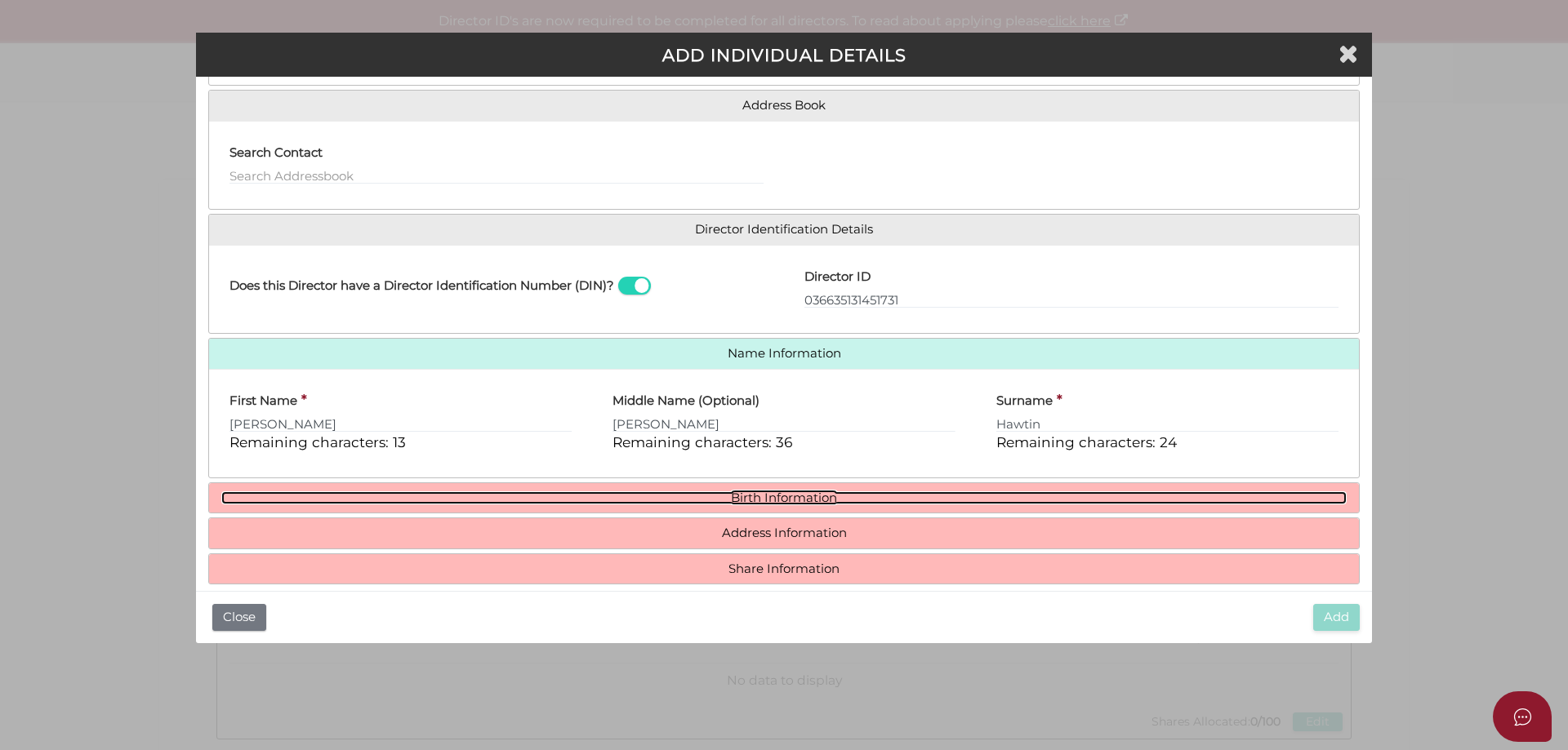
click at [839, 503] on link "Birth Information" at bounding box center [784, 499] width 1125 height 14
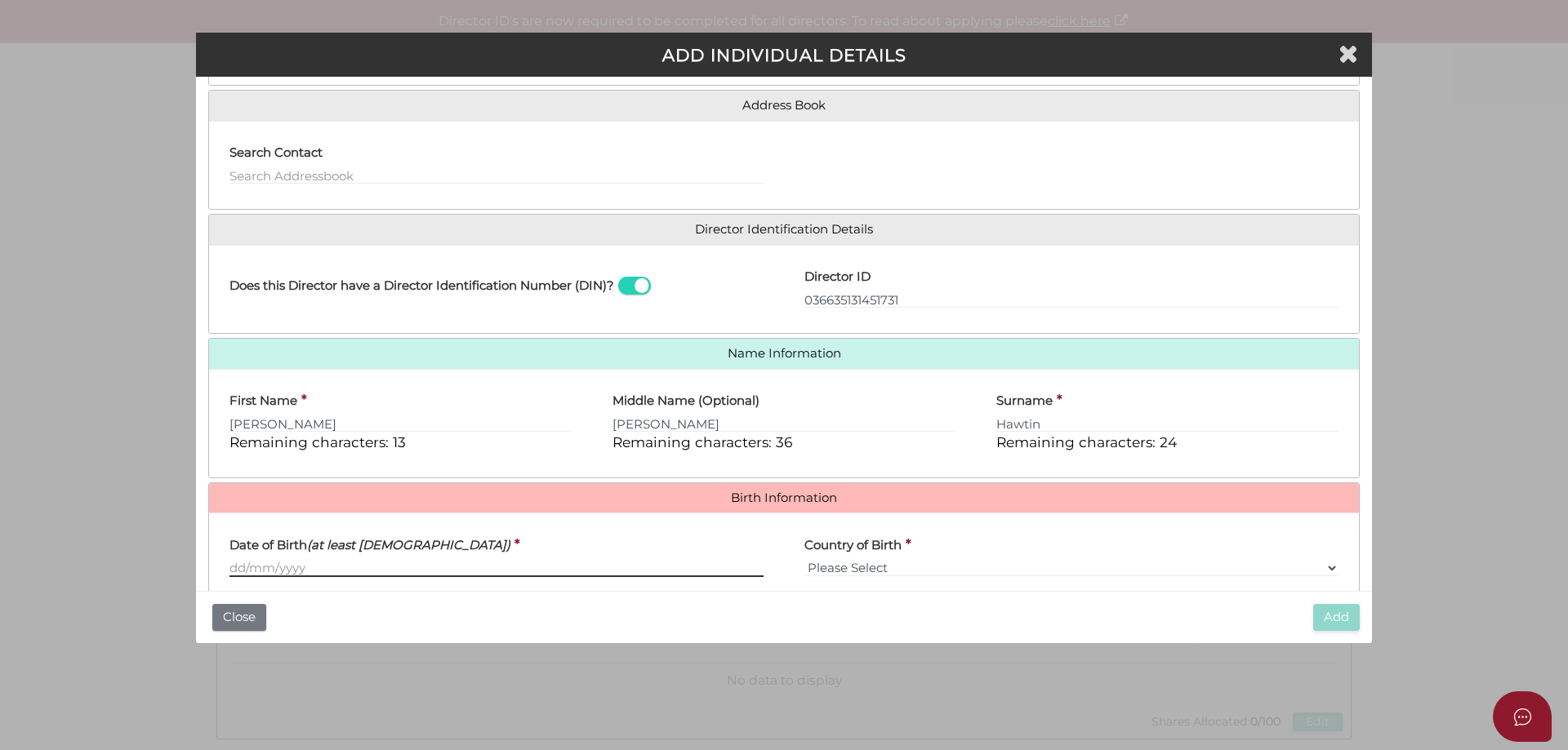
click at [305, 571] on input "Date of Birth (at least 18 years old)" at bounding box center [496, 568] width 534 height 18
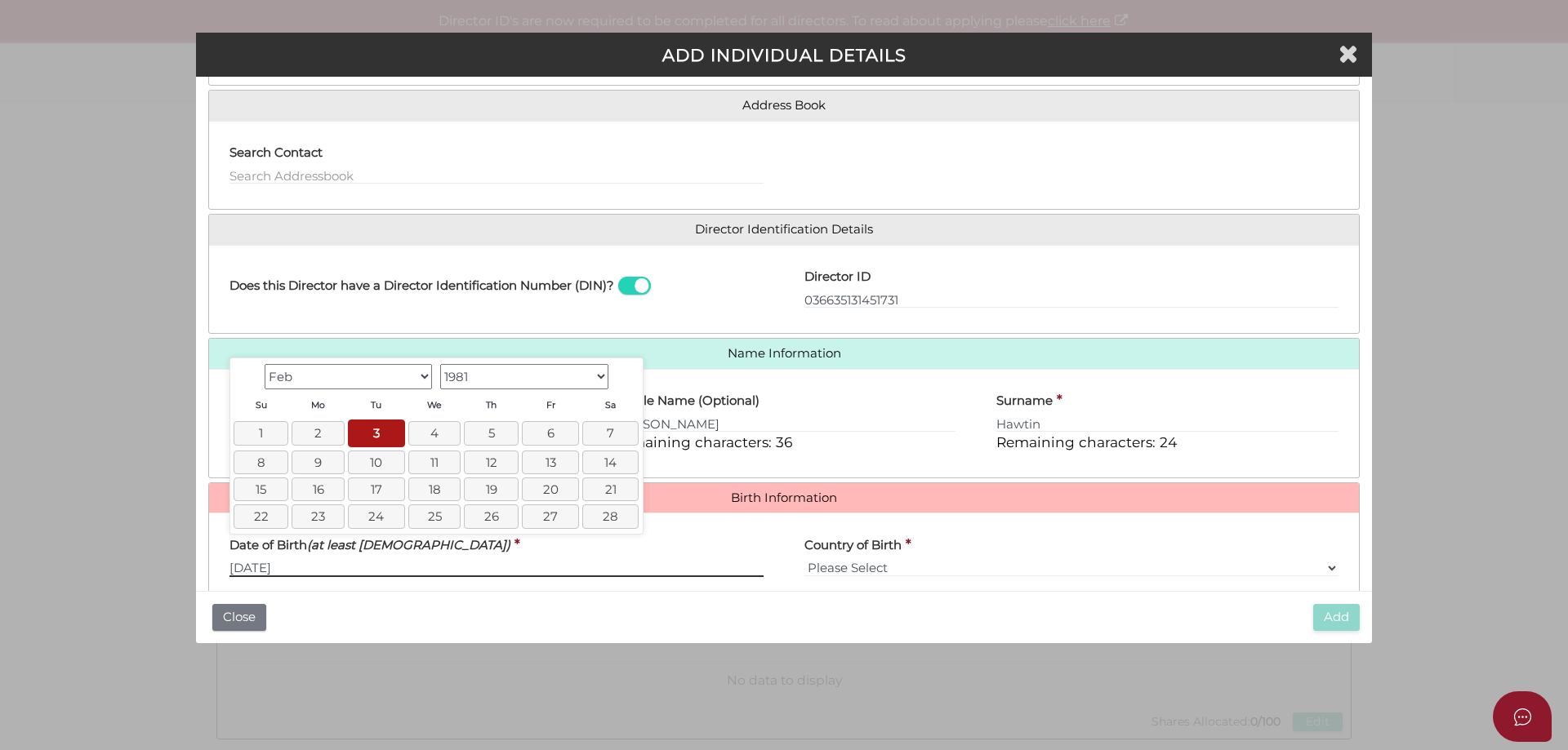
type input "03/02/1981"
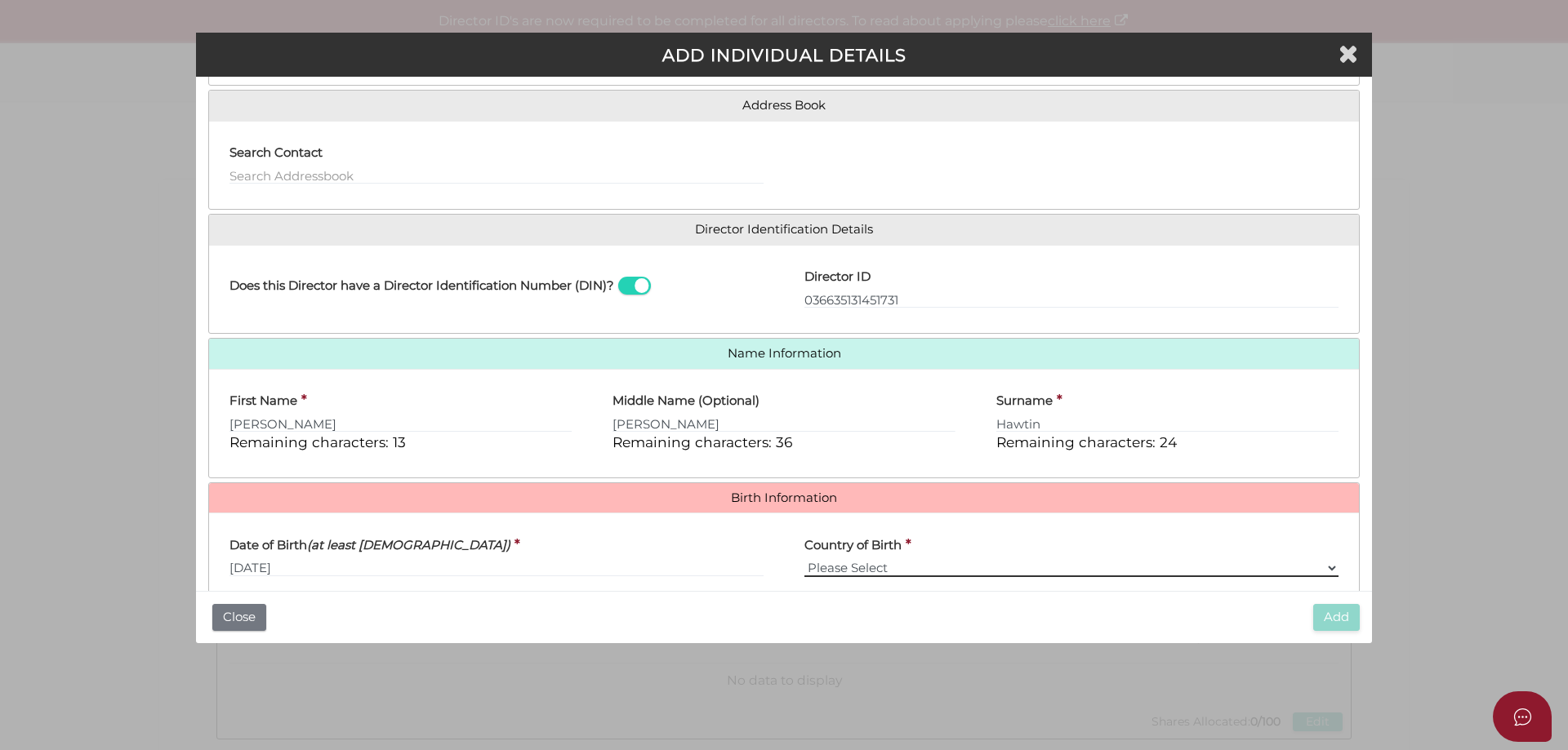
click at [904, 569] on select "Please Select v Australia Afghanistan Albania Algeria American Samoa Andorra An…" at bounding box center [1071, 568] width 534 height 18
select select "[GEOGRAPHIC_DATA]"
click at [804, 559] on select "Please Select v Australia Afghanistan Albania Algeria American Samoa Andorra An…" at bounding box center [1071, 568] width 534 height 18
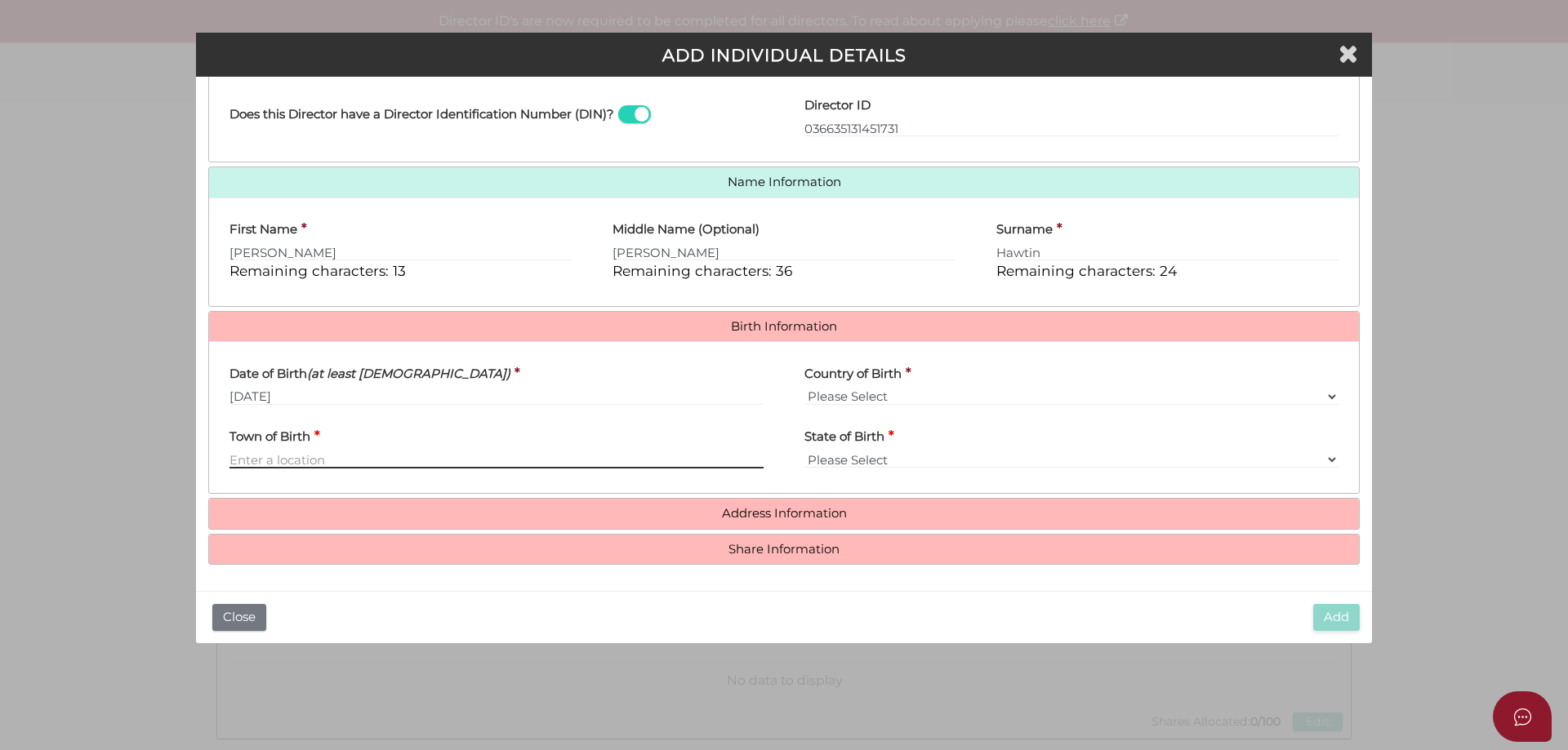
click at [379, 458] on input "Town of Birth" at bounding box center [496, 460] width 534 height 18
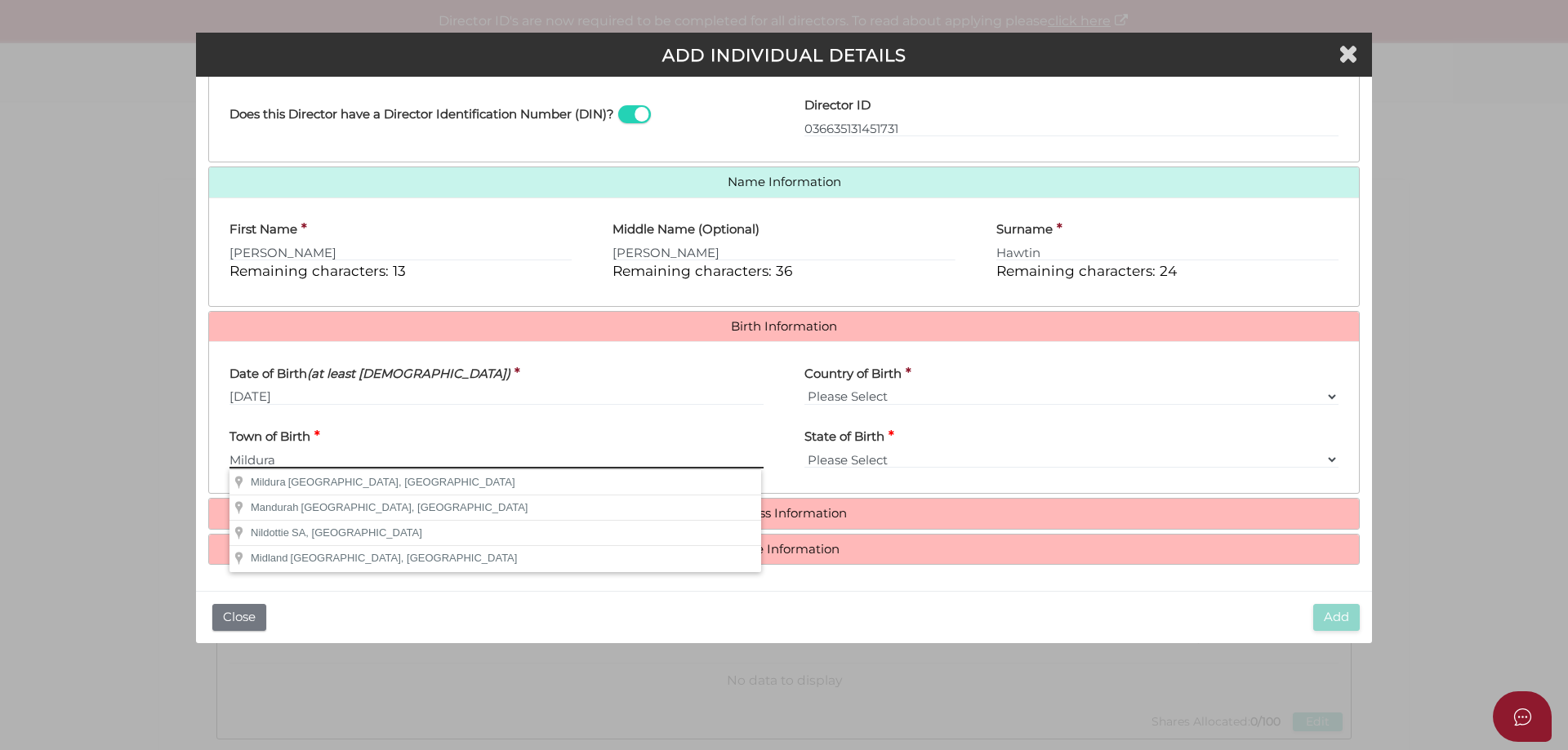
type input "Mildura"
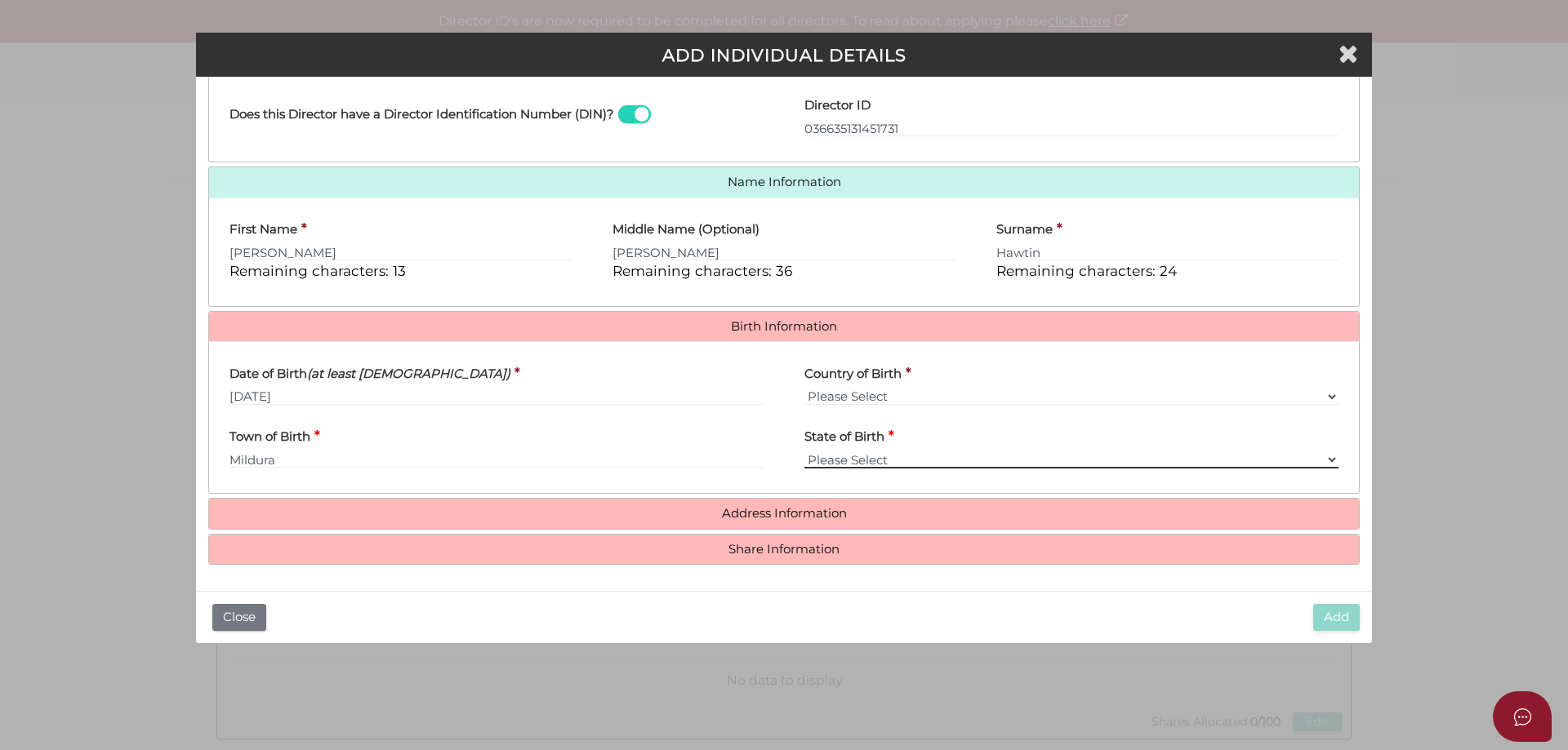
click at [1305, 460] on select "Please Select VIC ACT NSW NT QLD TAS WA SA" at bounding box center [1071, 460] width 534 height 18
select select "VIC"
click at [804, 451] on select "Please Select VIC ACT NSW NT QLD TAS WA SA" at bounding box center [1071, 460] width 534 height 18
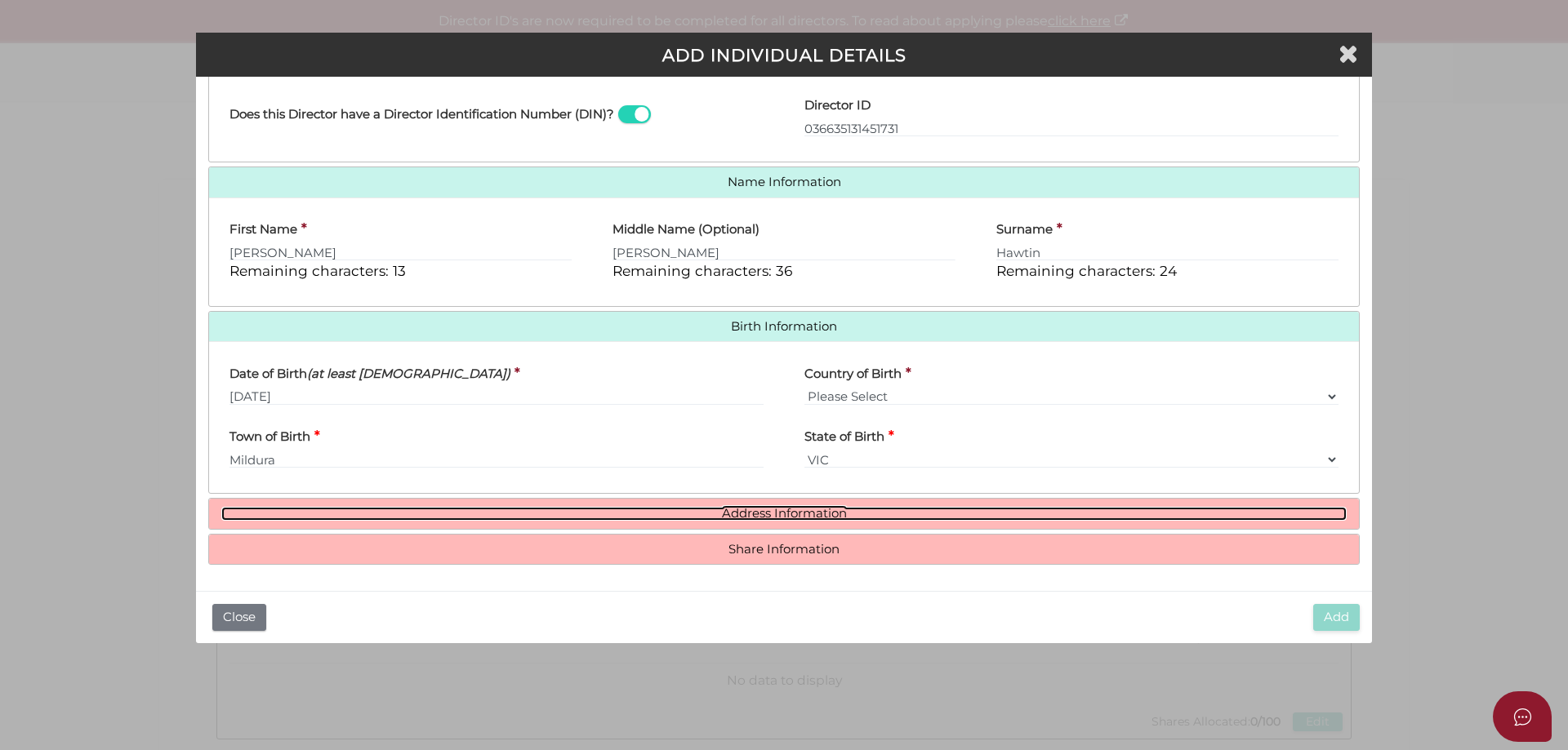
drag, startPoint x: 797, startPoint y: 509, endPoint x: 801, endPoint y: 497, distance: 12.6
click at [798, 509] on link "Address Information" at bounding box center [784, 514] width 1125 height 14
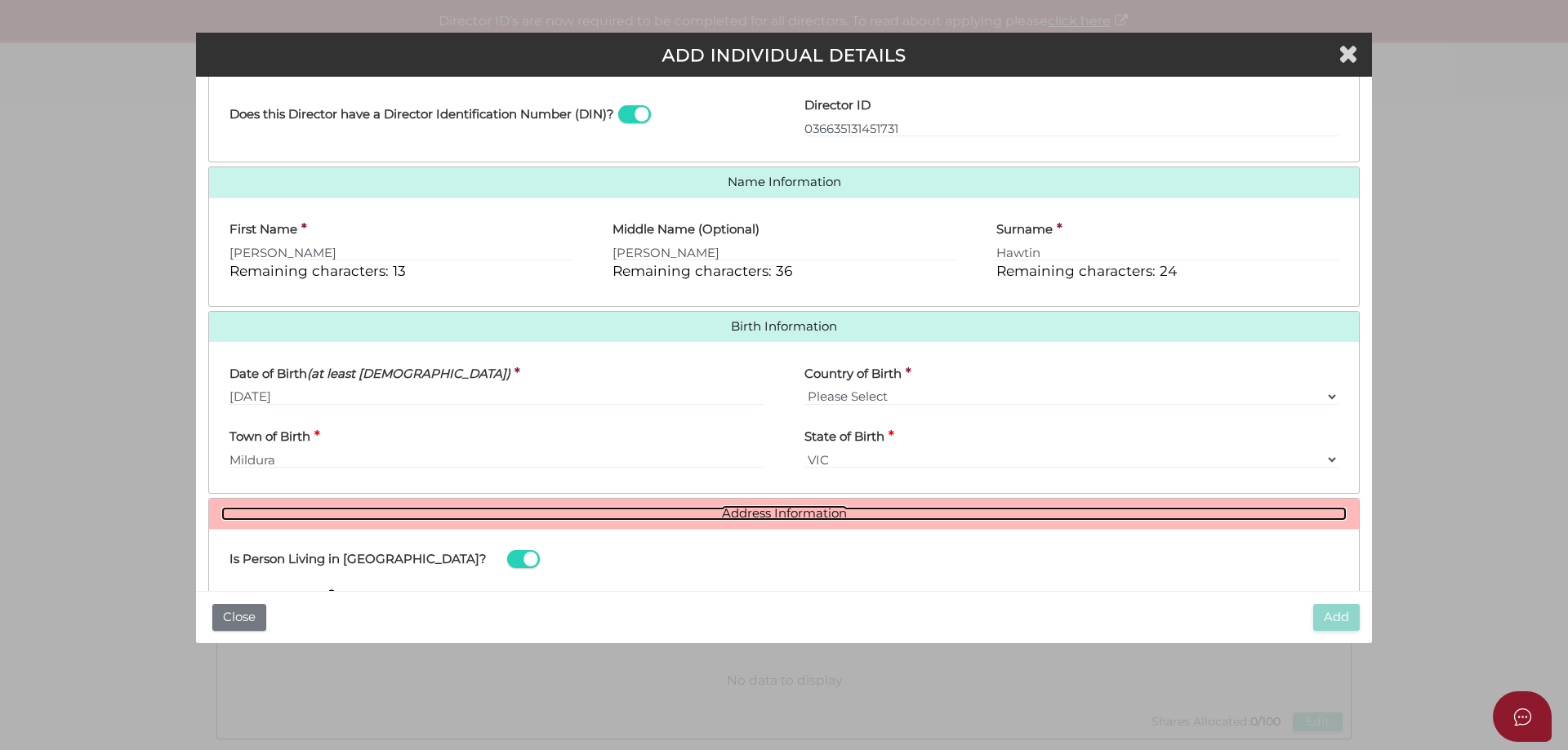
scroll to position [455, 0]
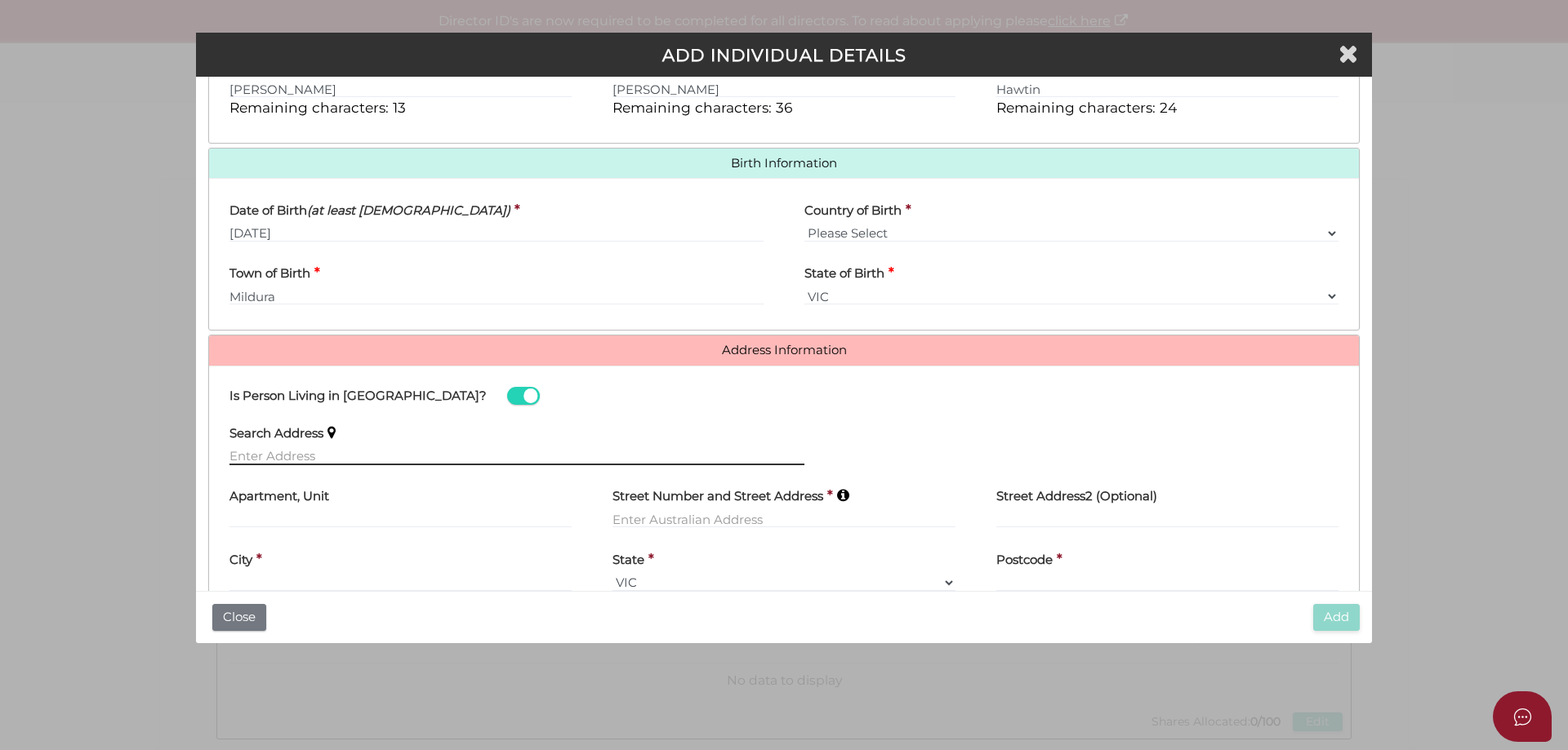
click at [286, 461] on input "text" at bounding box center [516, 456] width 575 height 18
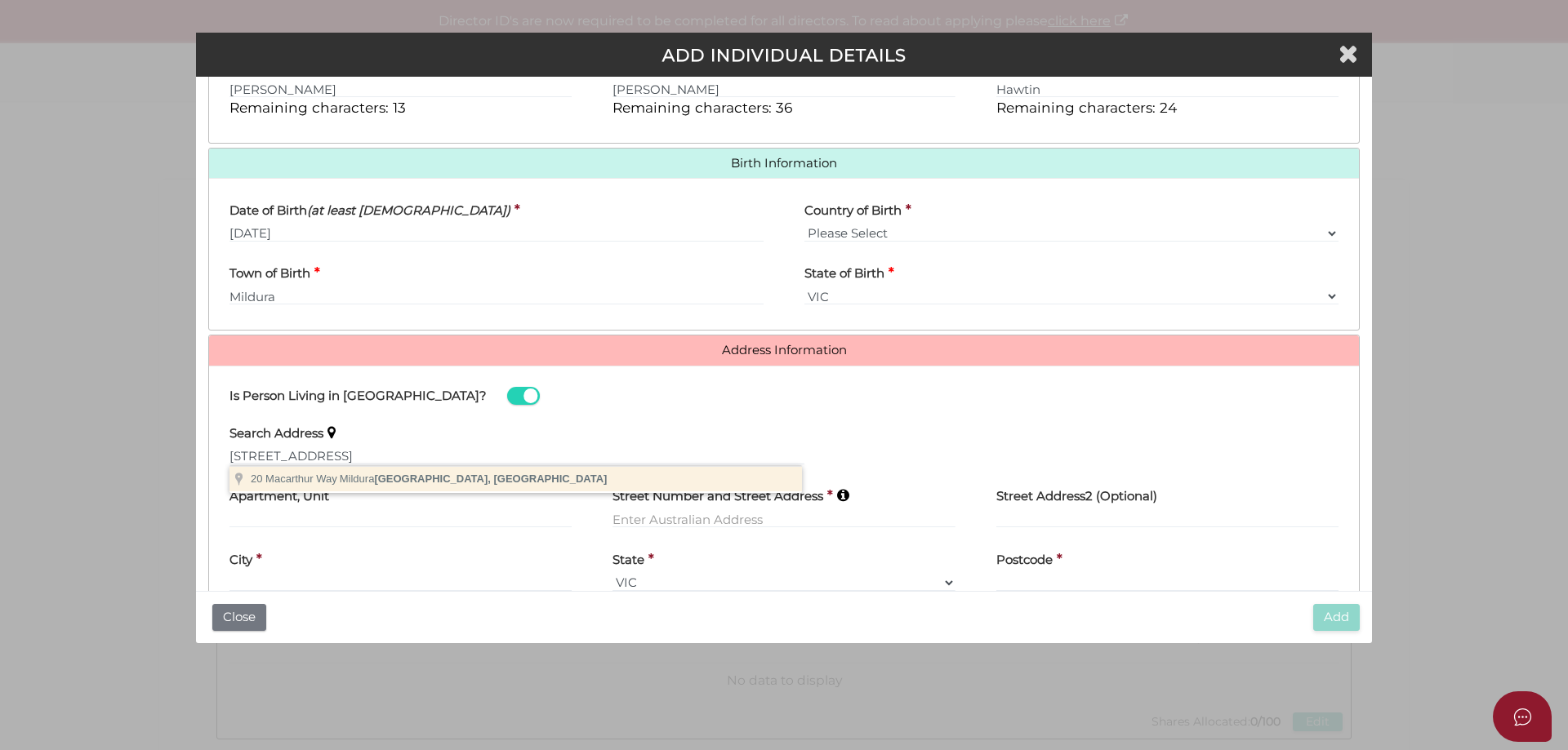
type input "20 Macarthur Way, Mildura VIC, Australia"
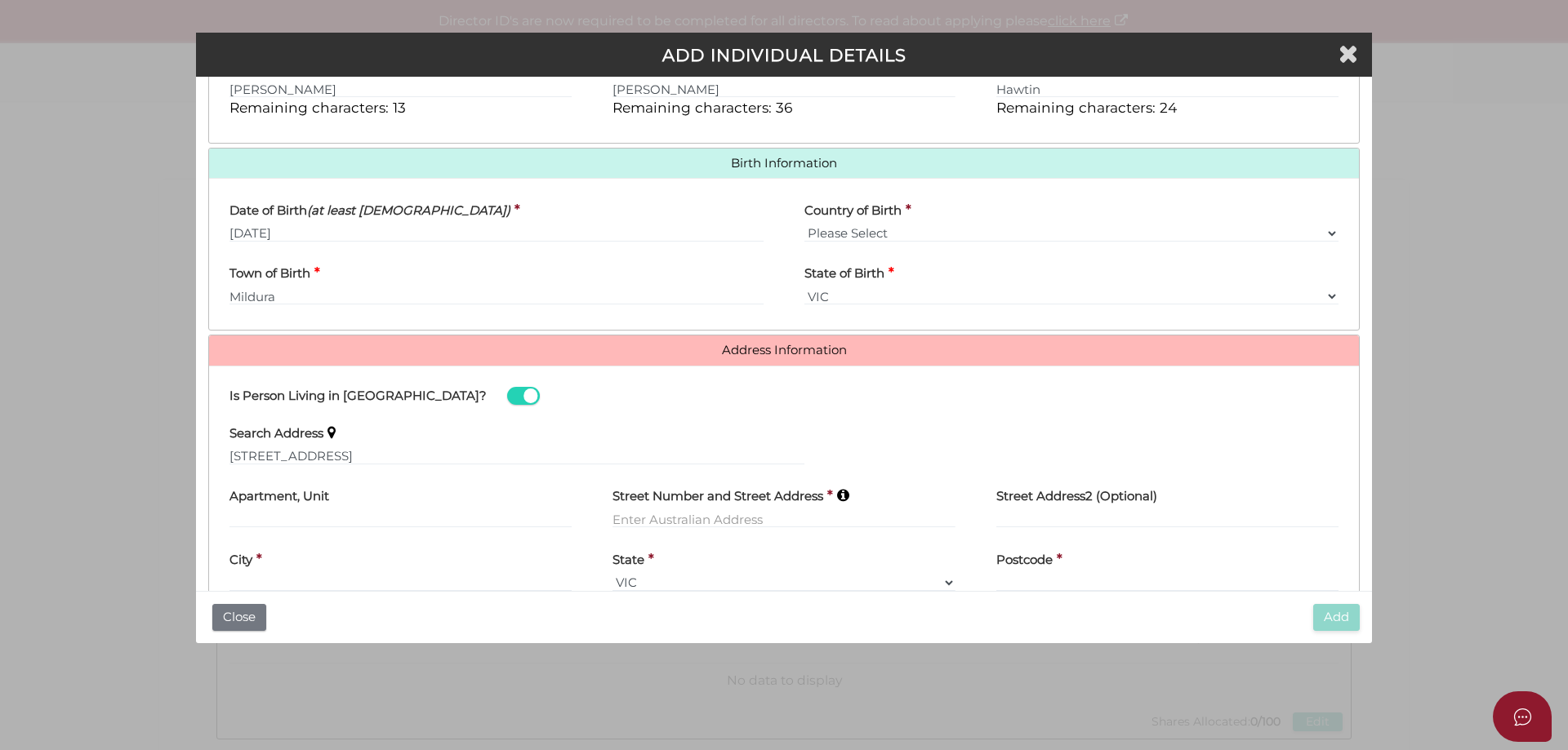
type input "20 Macarthur Way"
type input "Mildura"
select select "VIC"
type input "3500"
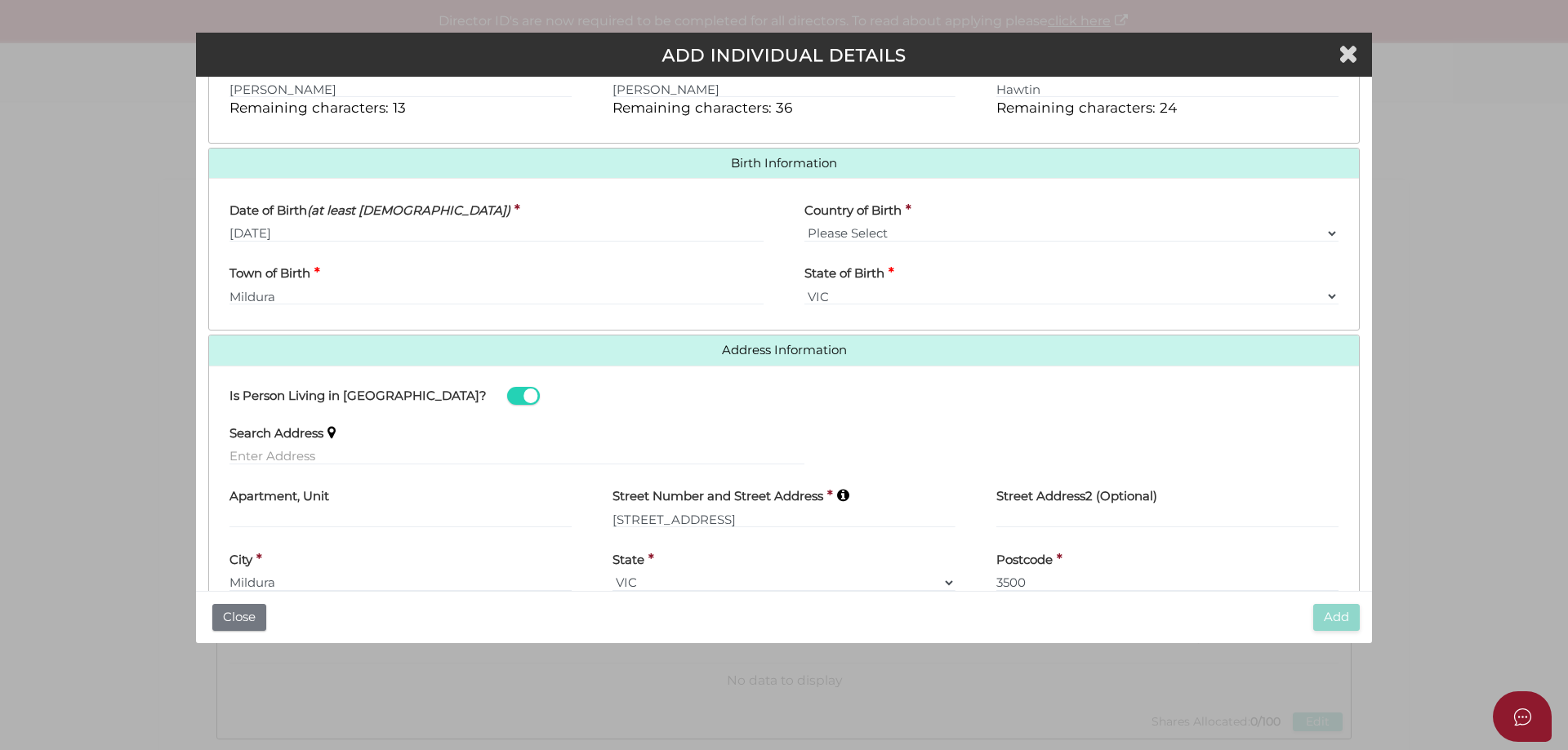
scroll to position [542, 0]
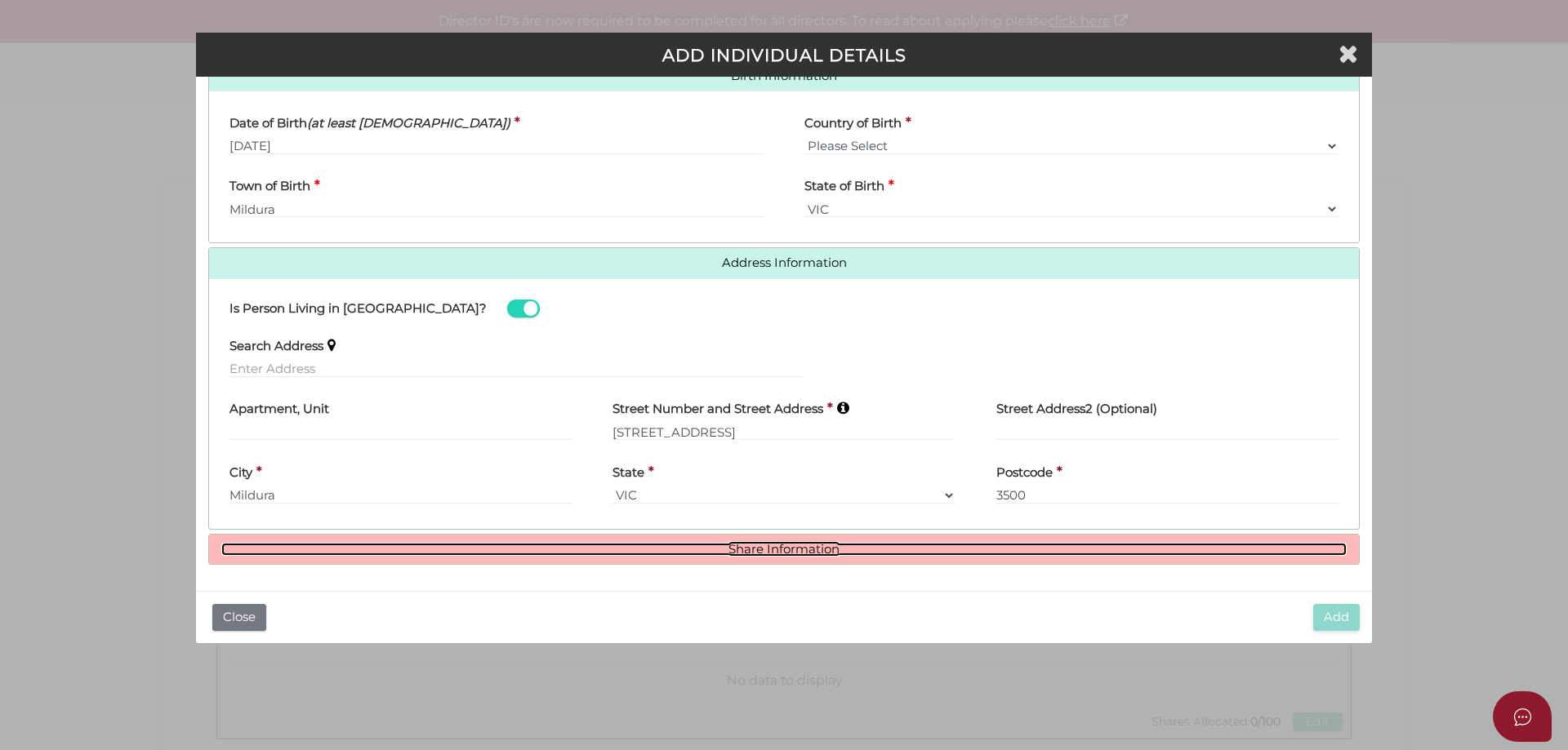
click at [795, 549] on link "Share Information" at bounding box center [784, 550] width 1125 height 14
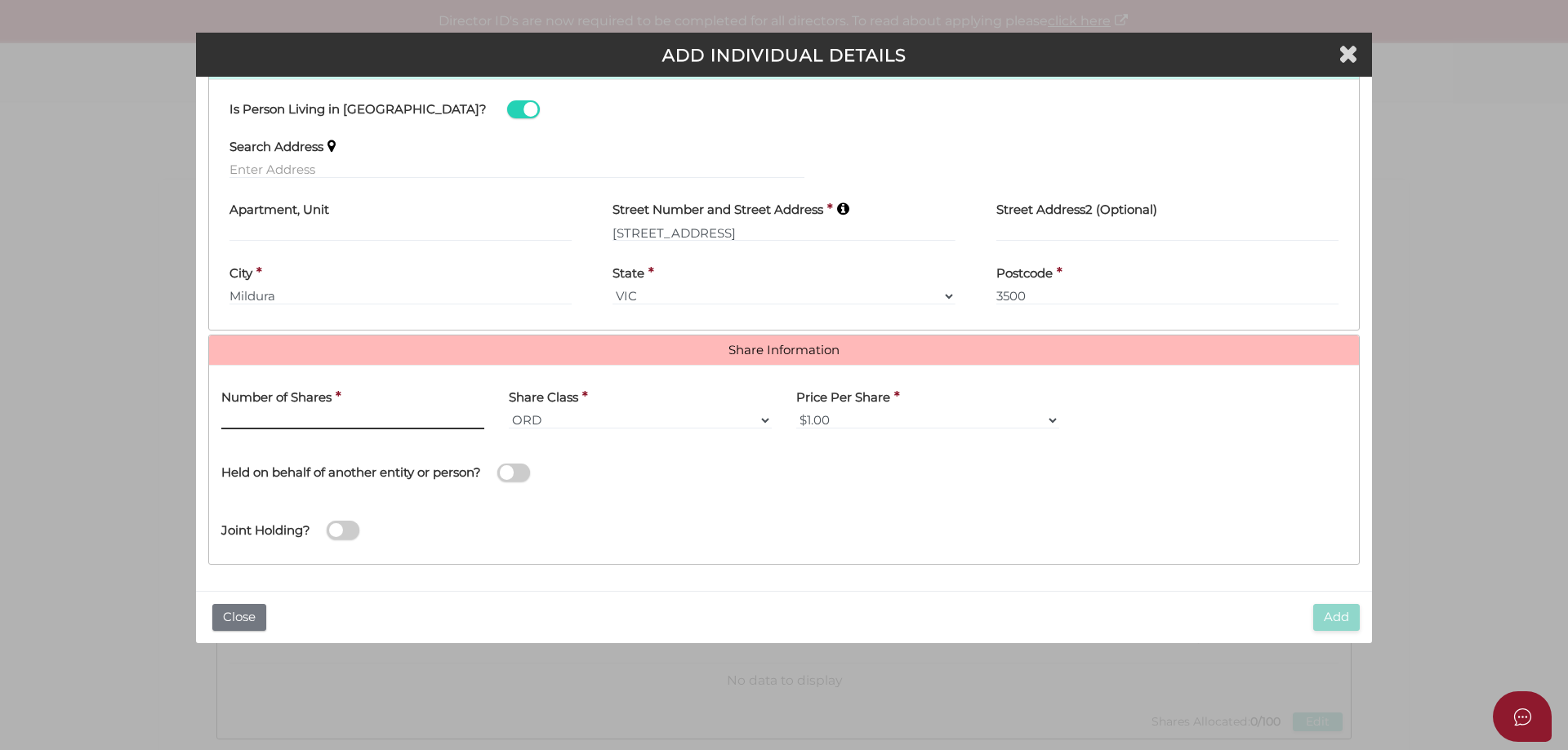
click at [351, 419] on input "text" at bounding box center [353, 420] width 263 height 18
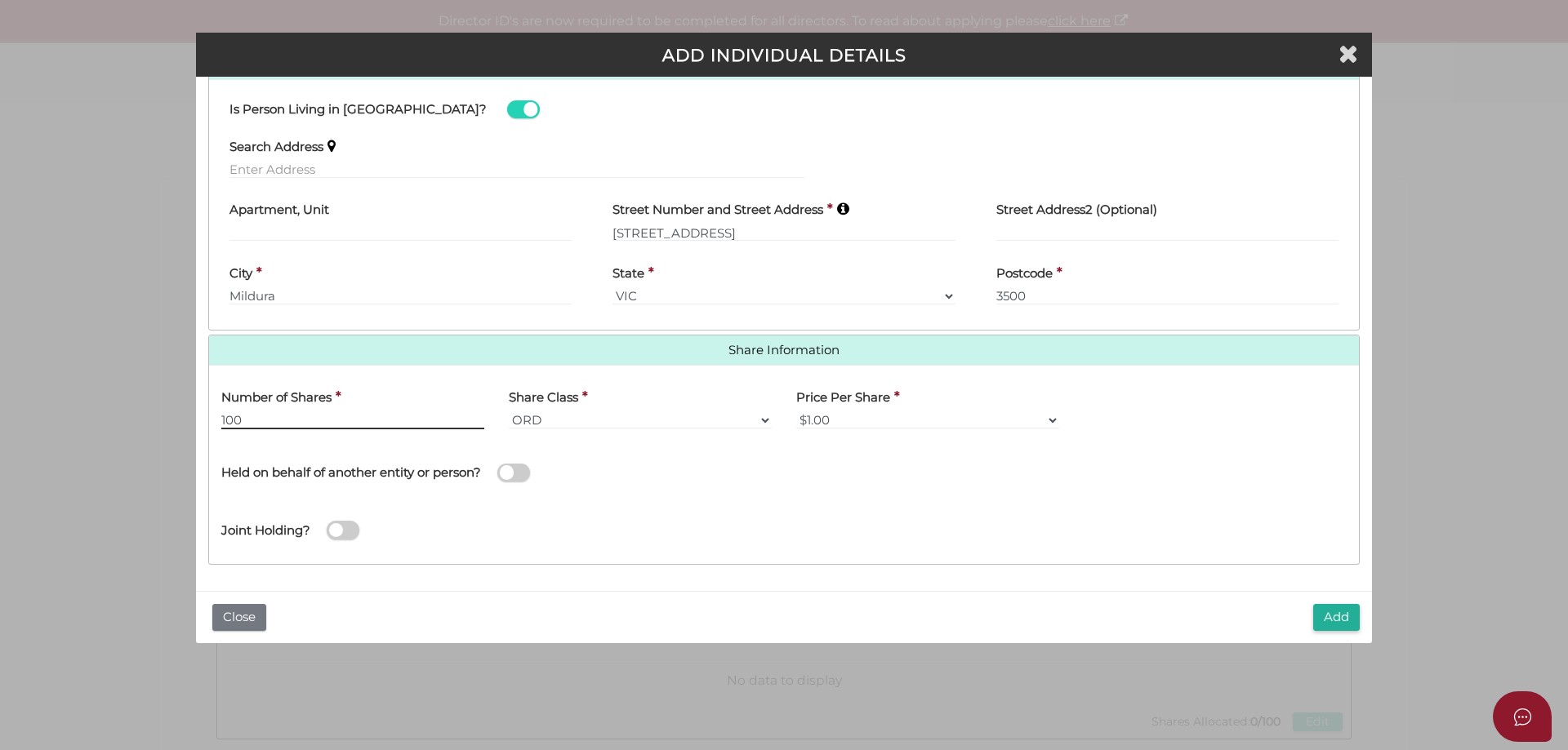
type input "100"
click at [529, 472] on span at bounding box center [513, 474] width 32 height 19
click at [0, 0] on input "checkbox" at bounding box center [0, 0] width 0 height 0
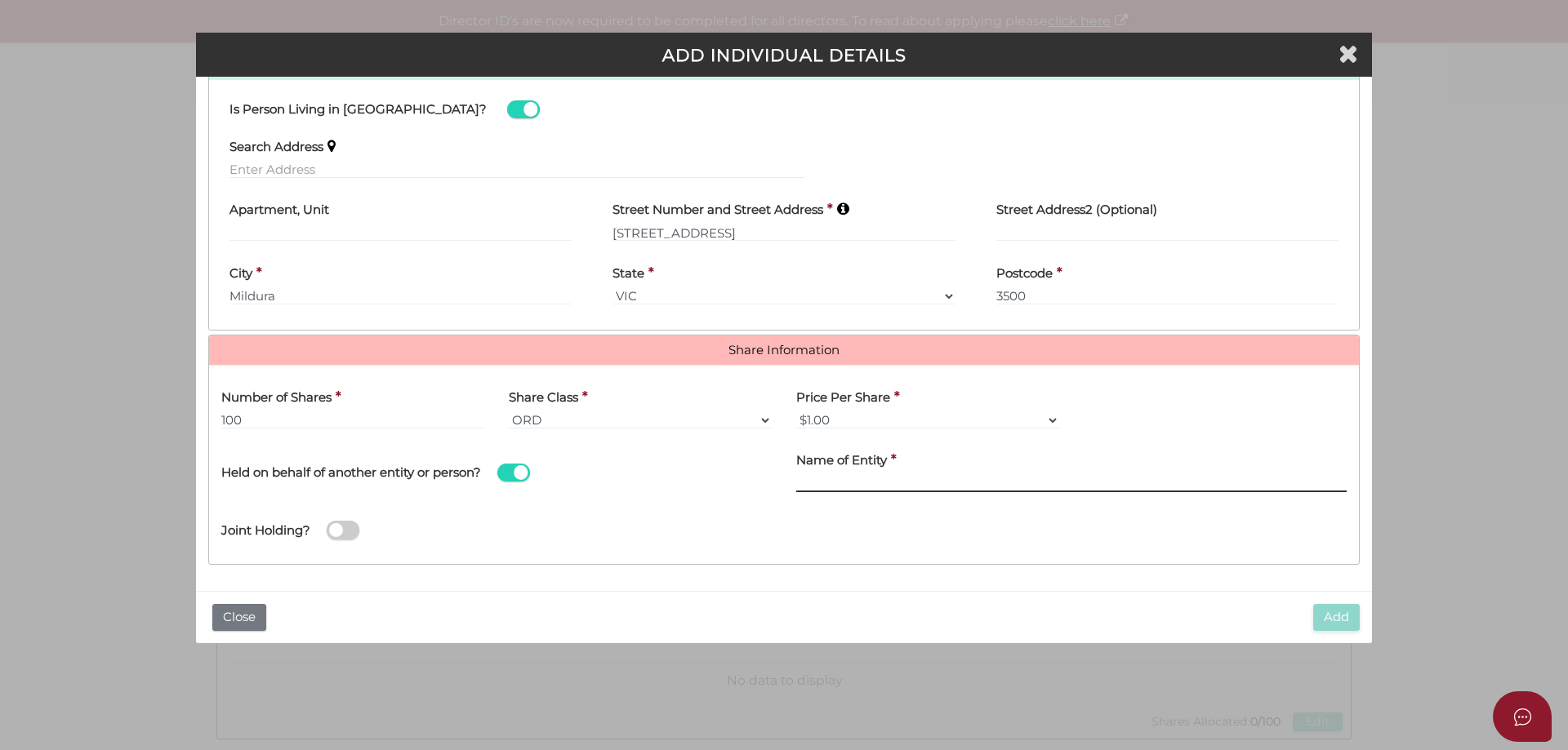
click at [885, 481] on input "Name of Entity" at bounding box center [1071, 483] width 550 height 18
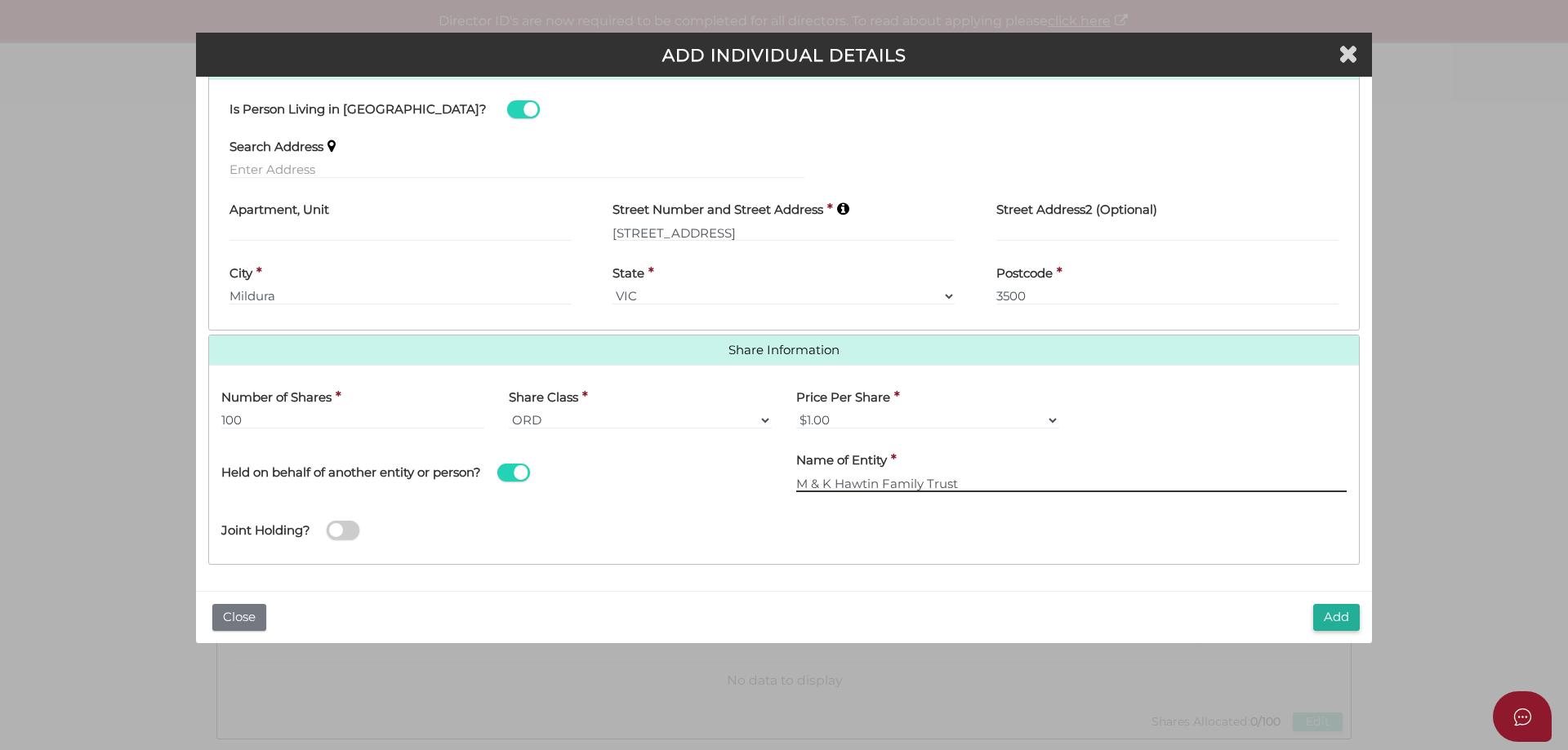
type input "M & K Hawtin Family Trust"
click at [352, 525] on span at bounding box center [343, 530] width 32 height 19
click at [0, 0] on input "checkbox" at bounding box center [0, 0] width 0 height 0
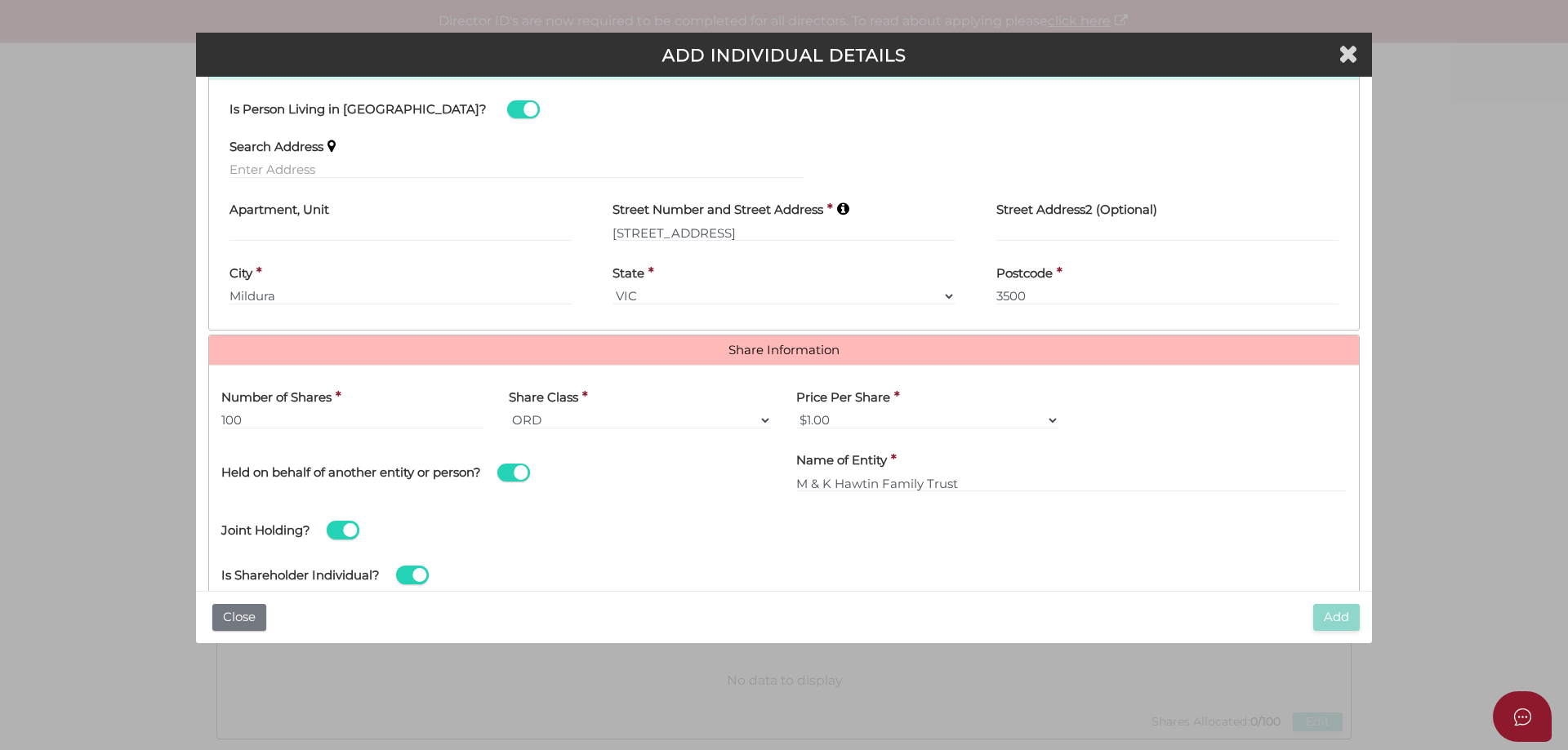
scroll to position [904, 0]
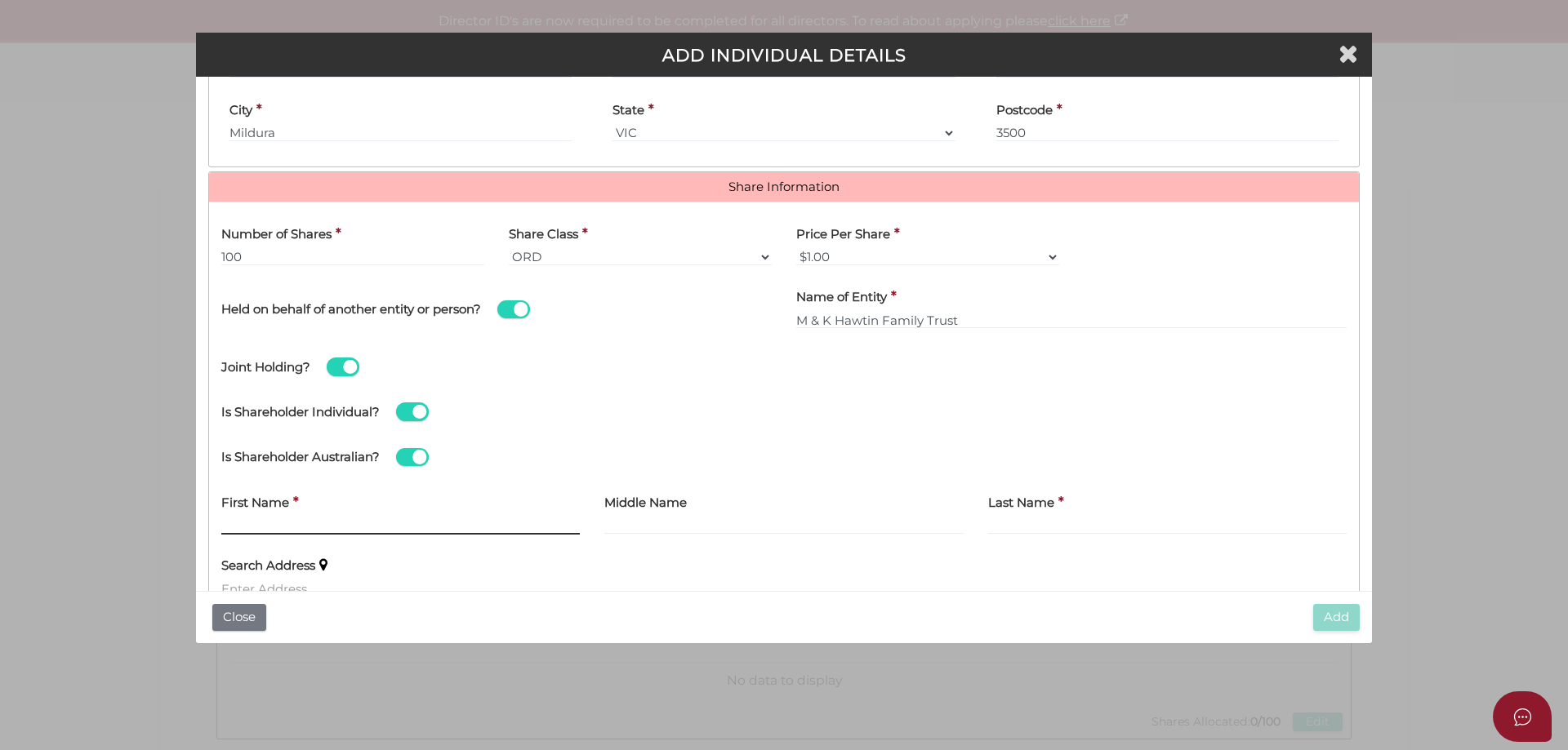
click at [347, 524] on input "text" at bounding box center [400, 526] width 358 height 18
type input "Michael"
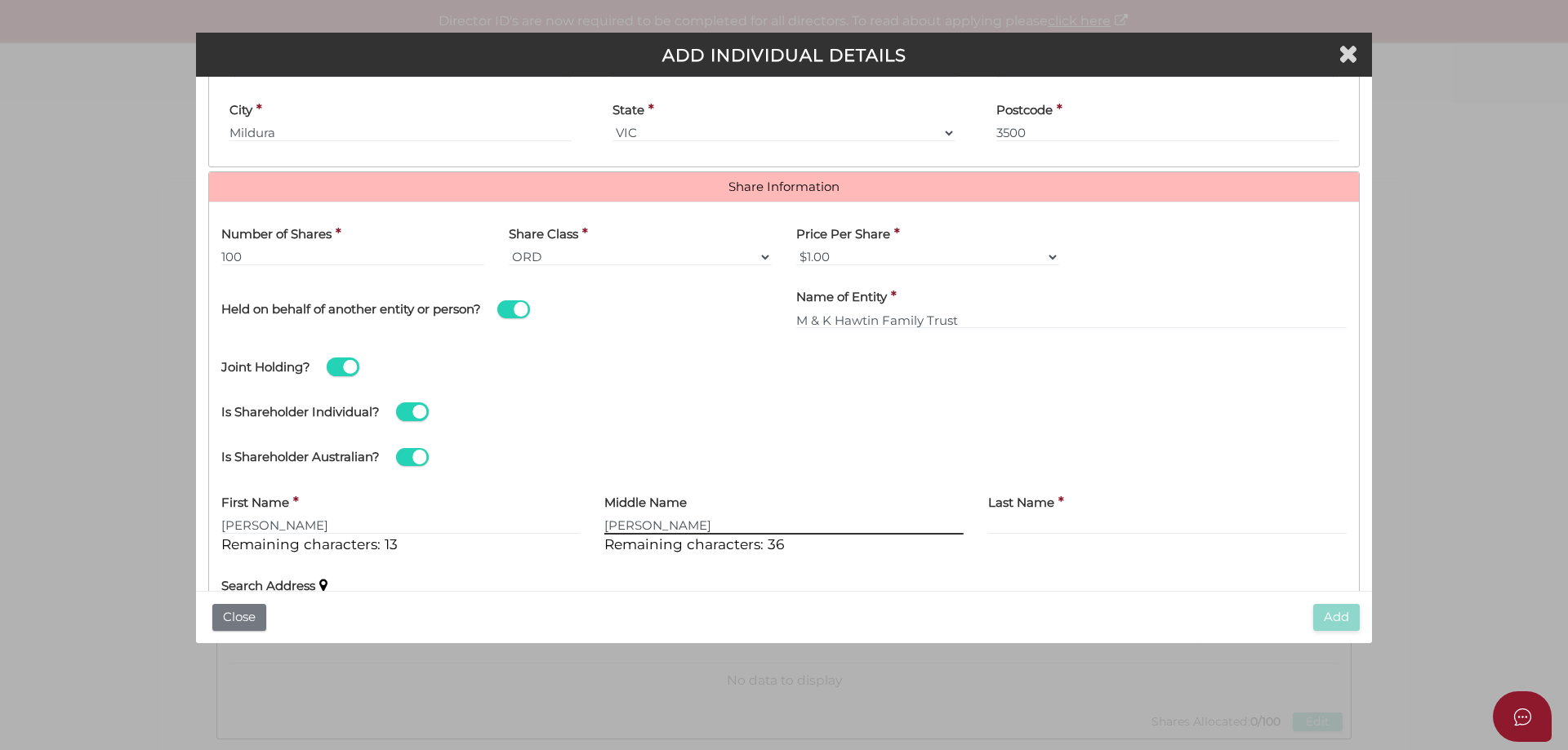
type input "John"
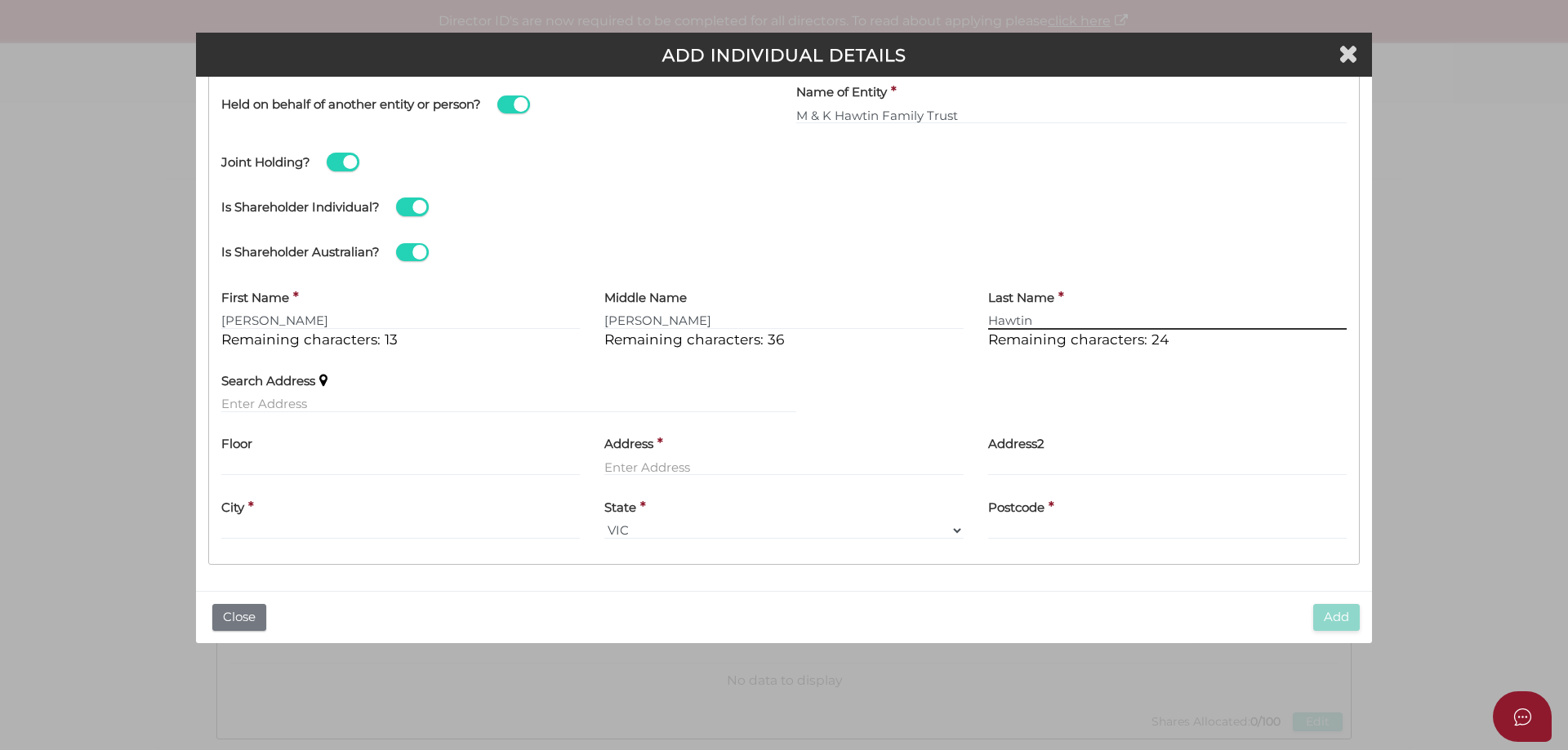
type input "Hawtin"
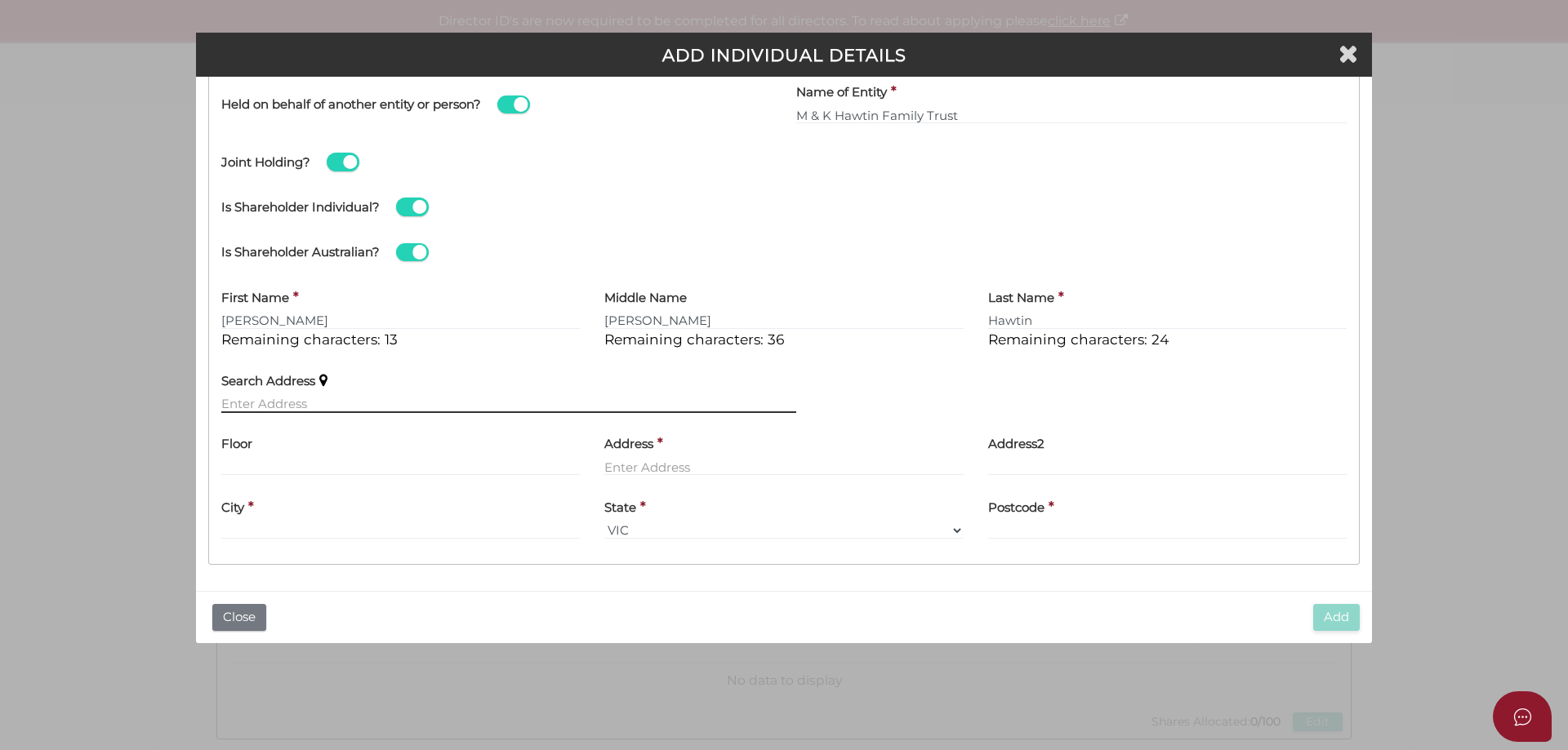
click at [288, 403] on input "text" at bounding box center [508, 404] width 575 height 18
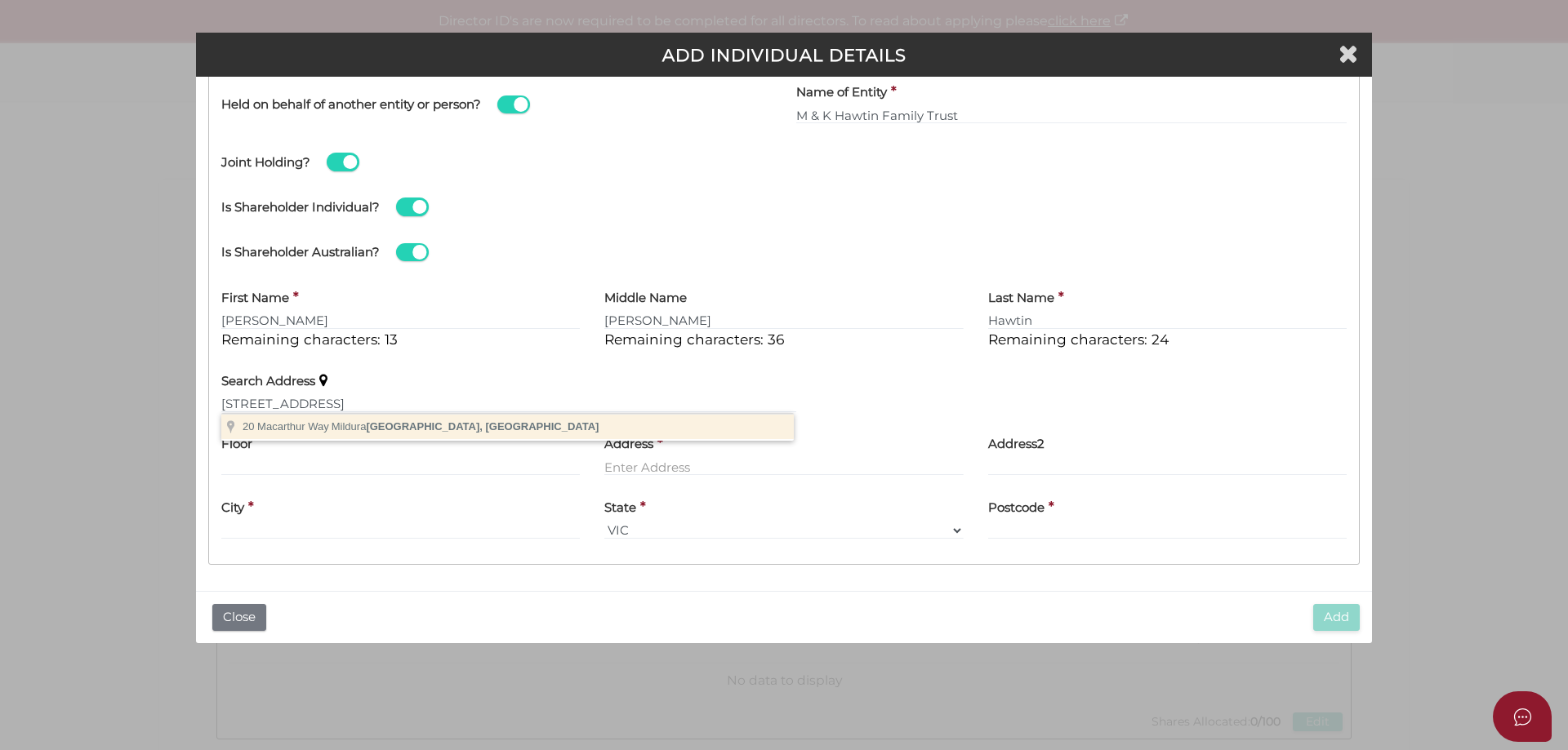
type input "[STREET_ADDRESS]"
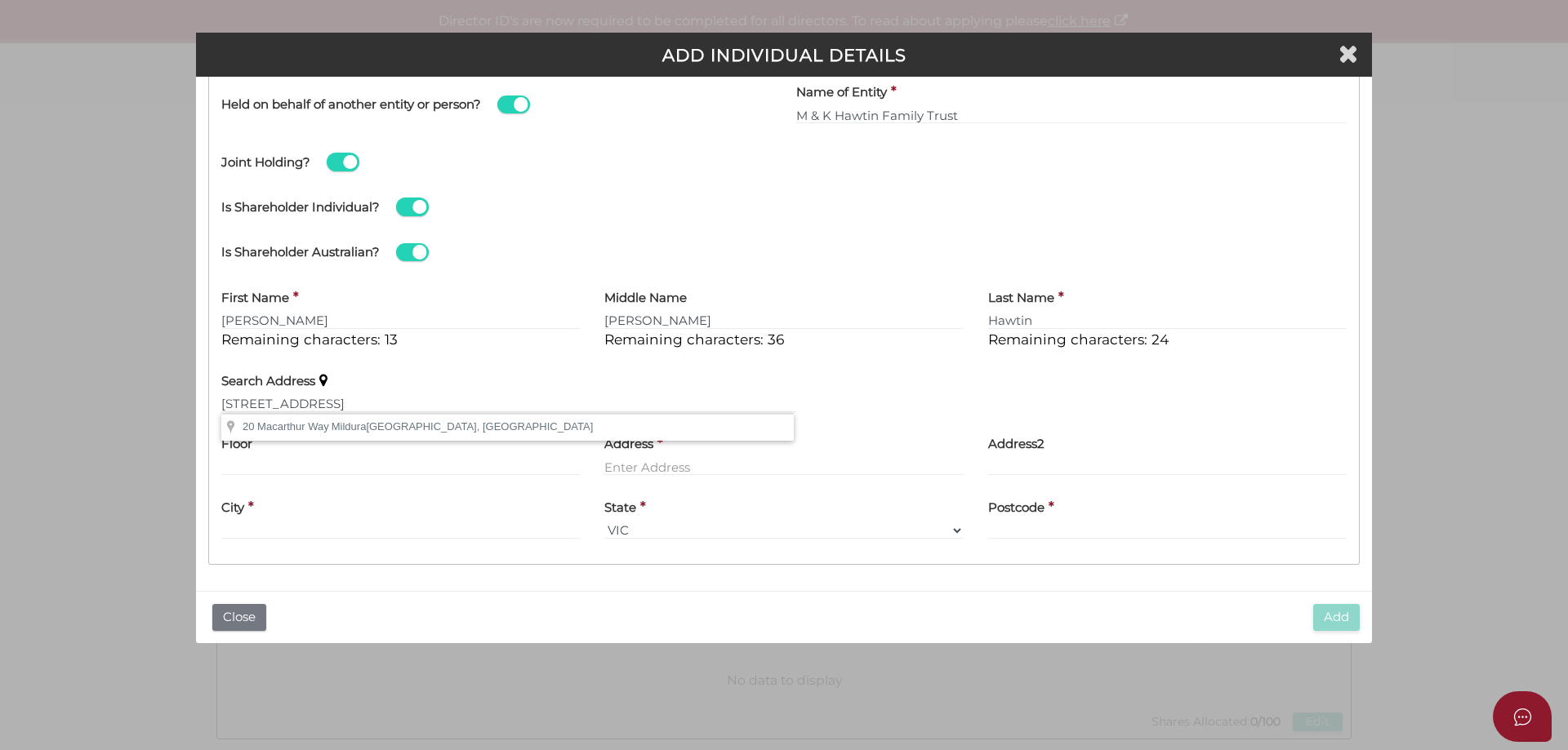
type input "[STREET_ADDRESS]"
type input "Mildura"
select select "VIC"
type input "3500"
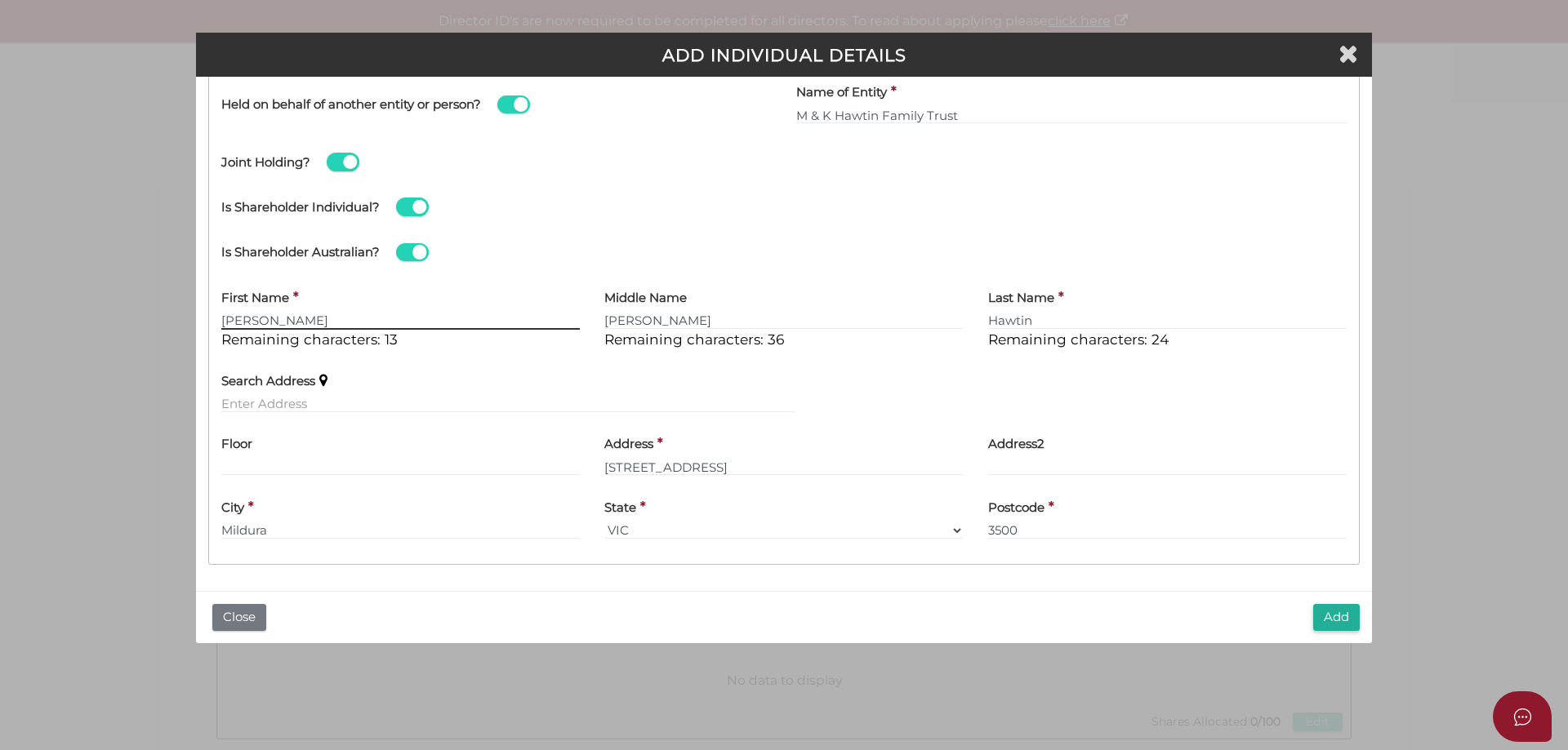
drag, startPoint x: 275, startPoint y: 318, endPoint x: 136, endPoint y: 311, distance: 139.2
click at [136, 311] on div "Pty Ltd ADD INDIVIDUAL DETAILS * field required Roles Held Directors (at least …" at bounding box center [784, 375] width 1568 height 750
type input "[PERSON_NAME]"
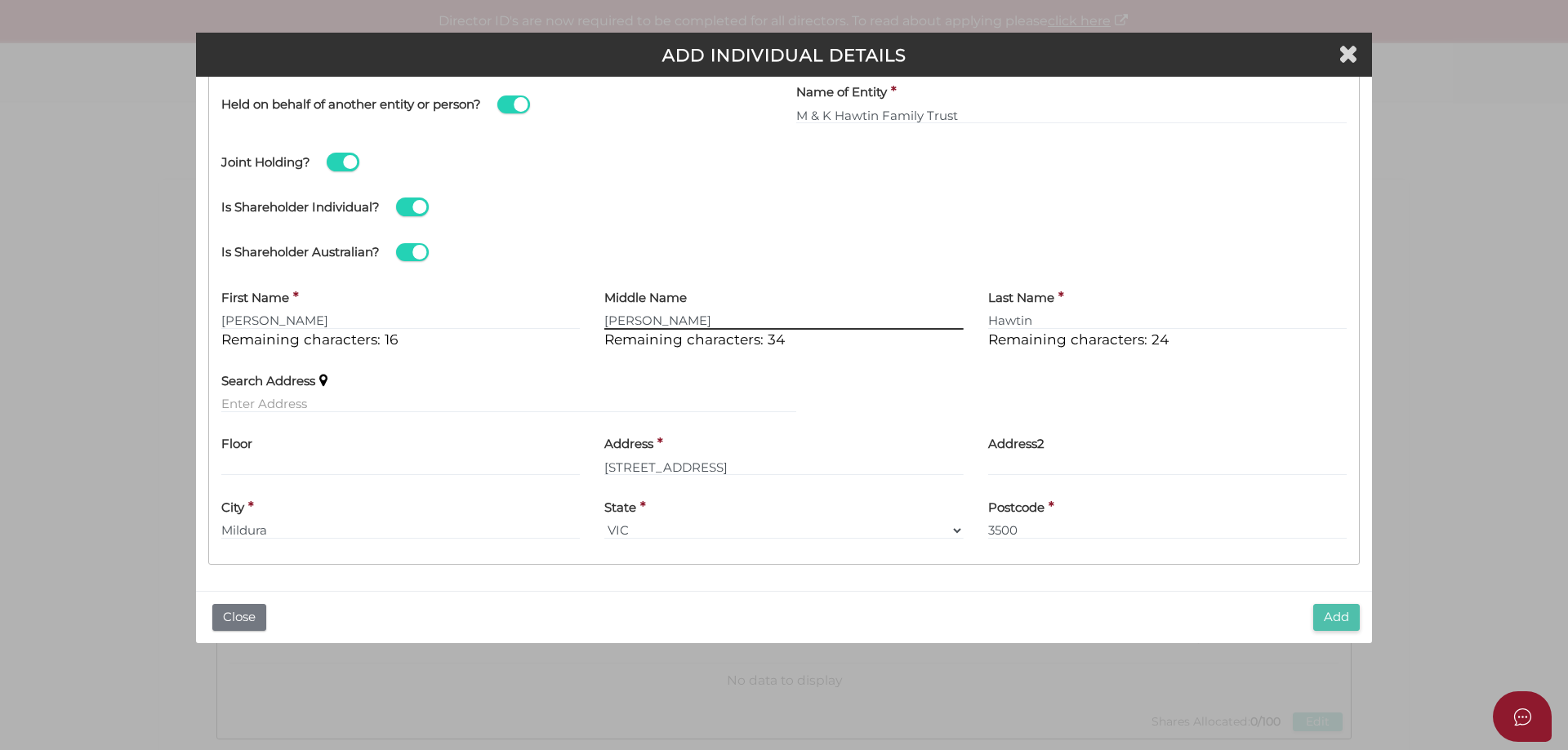
type input "[PERSON_NAME]"
click at [1334, 614] on button "Add" at bounding box center [1336, 617] width 46 height 27
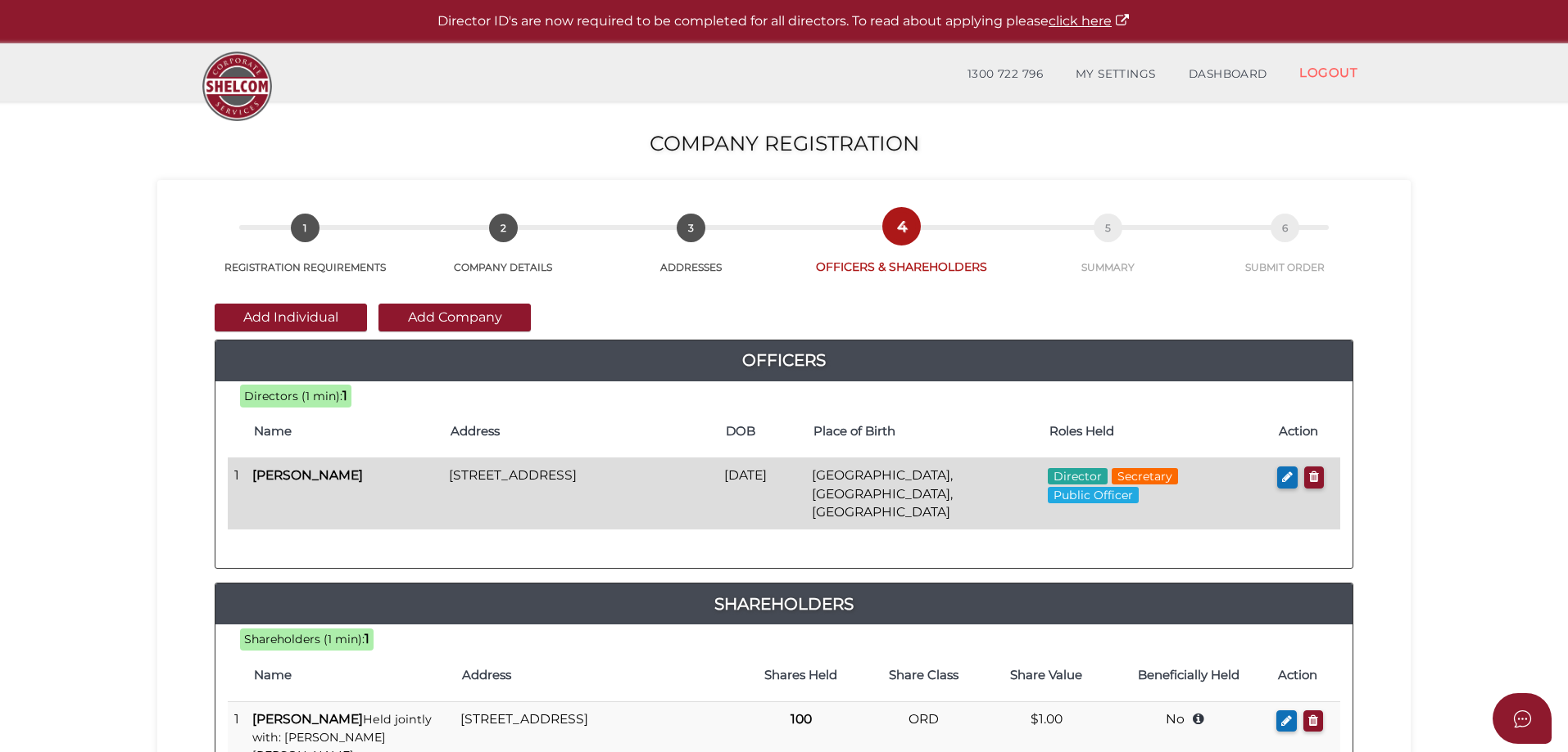
scroll to position [82, 0]
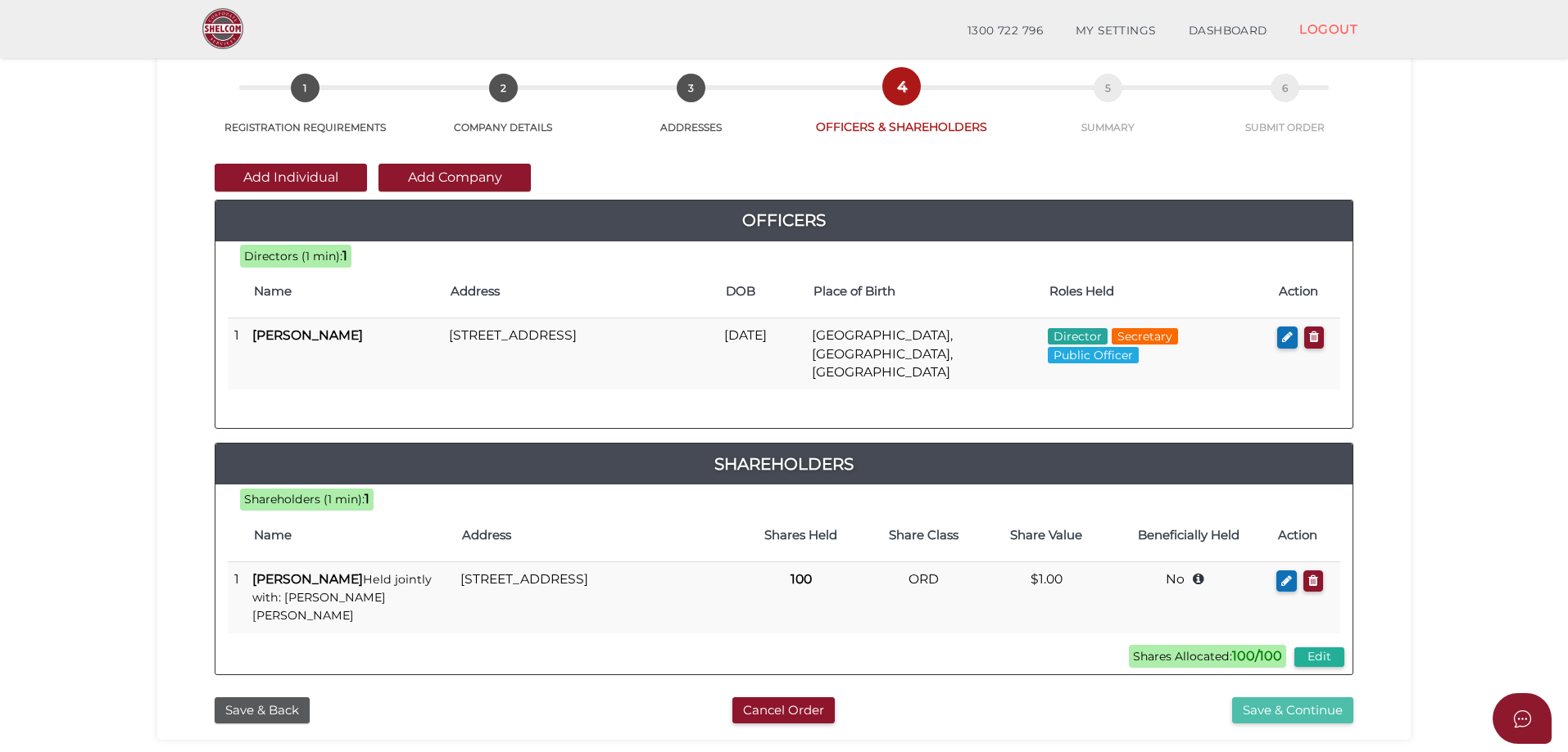
click at [1297, 698] on button "Save & Continue" at bounding box center [1292, 711] width 122 height 27
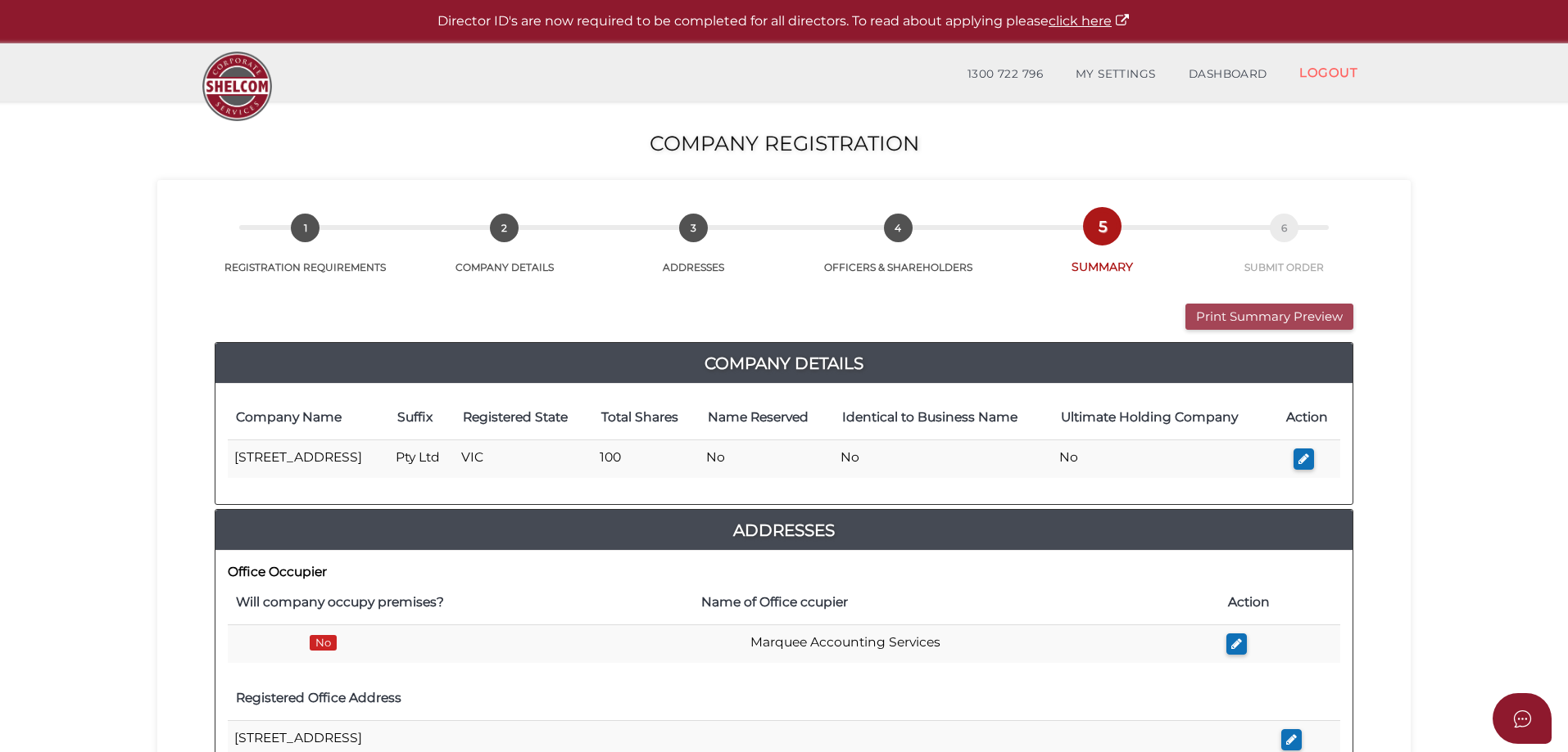
click at [1255, 320] on button "Print Summary Preview" at bounding box center [1270, 317] width 168 height 27
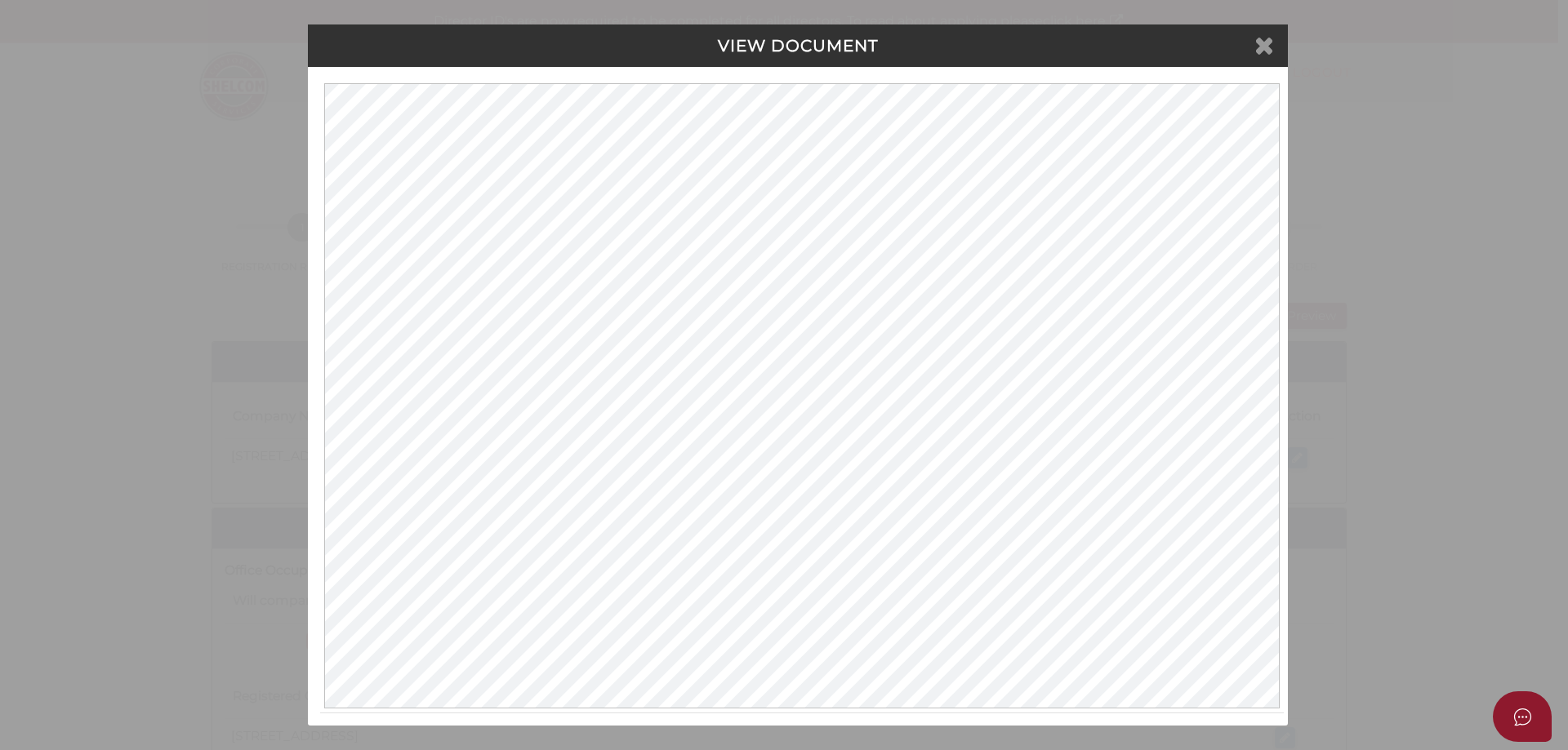
click at [1259, 45] on icon at bounding box center [1264, 44] width 19 height 24
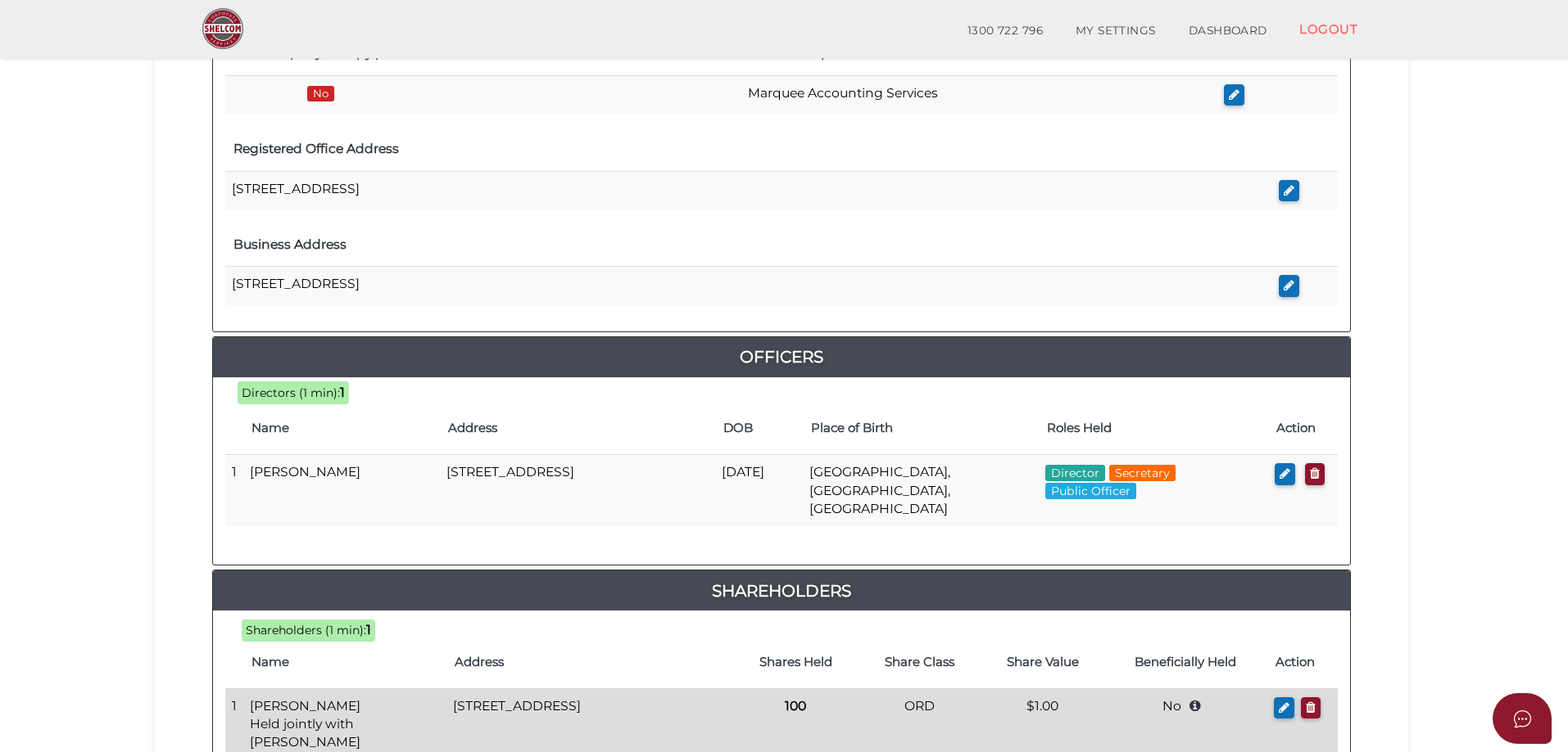
scroll to position [714, 0]
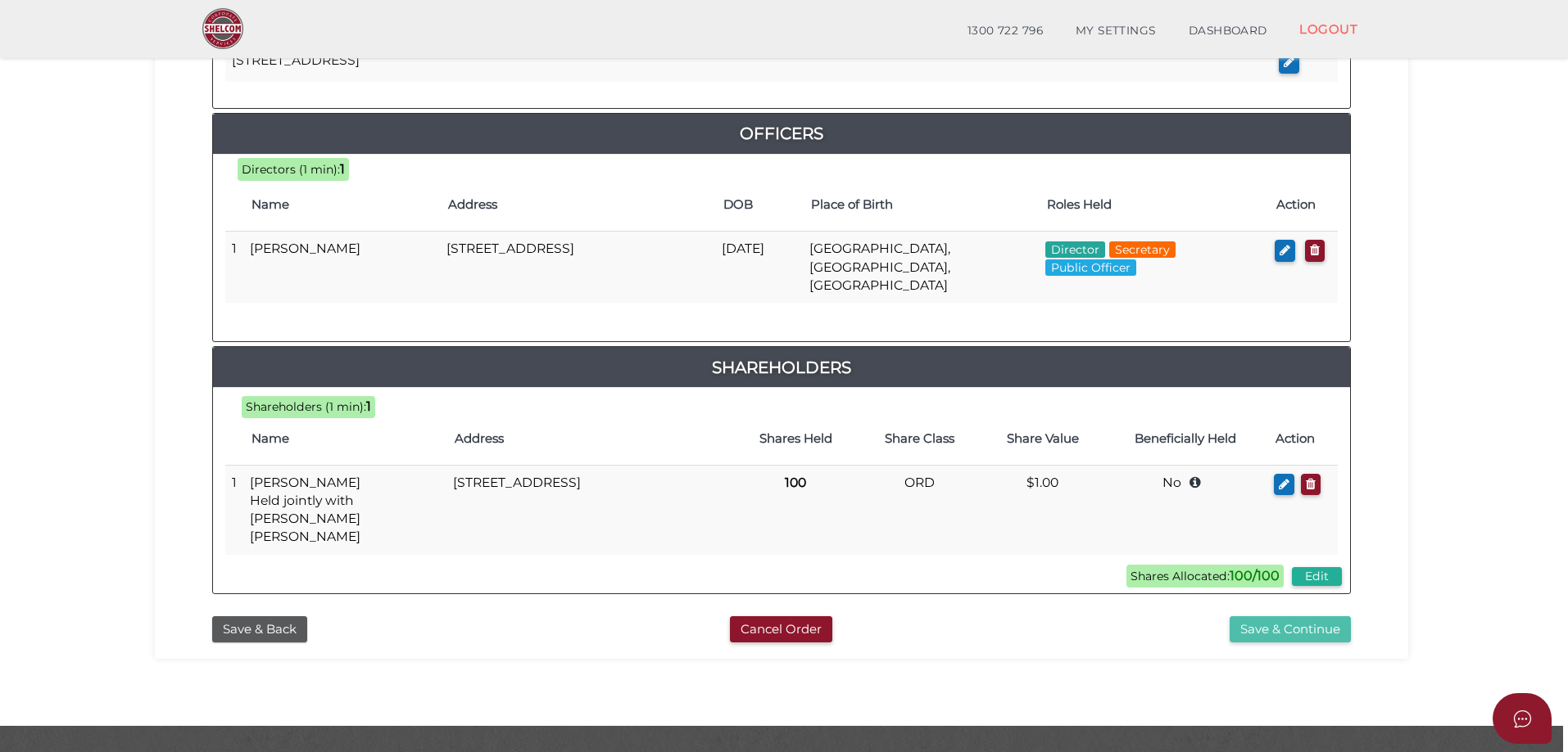
click at [1264, 616] on button "Save & Continue" at bounding box center [1290, 630] width 122 height 27
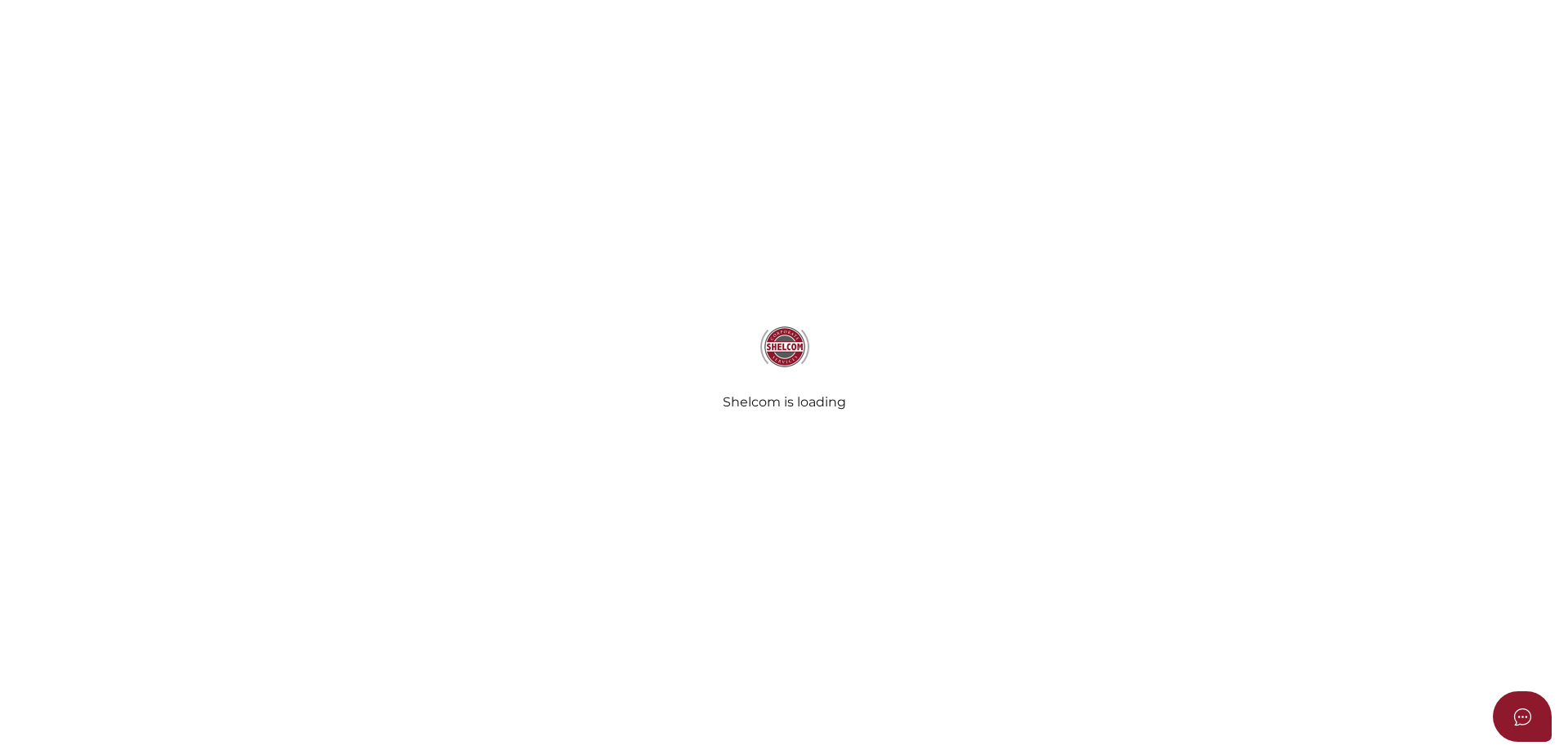
select select "Comb Binding"
radio input "true"
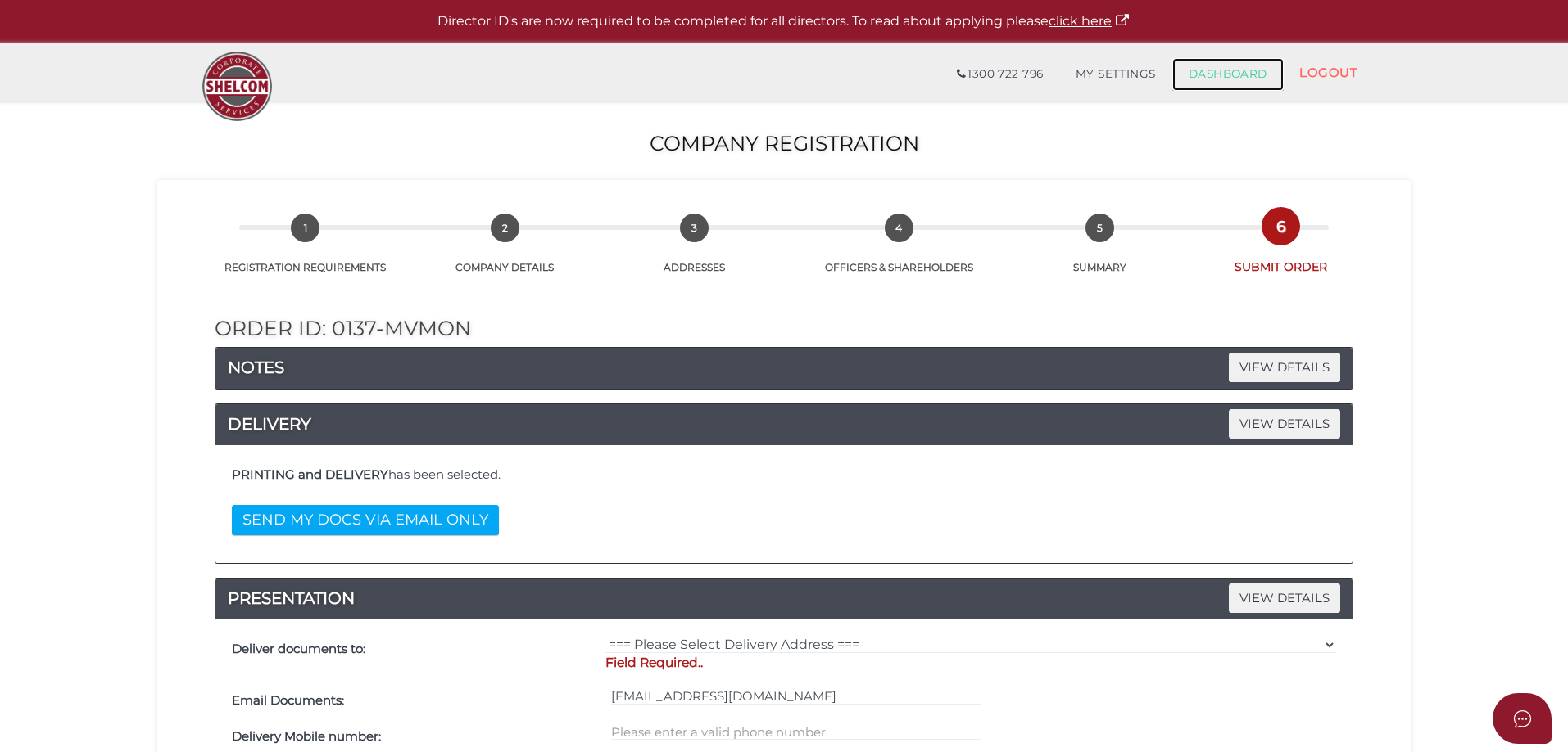
click at [1245, 71] on link "DASHBOARD" at bounding box center [1228, 73] width 111 height 32
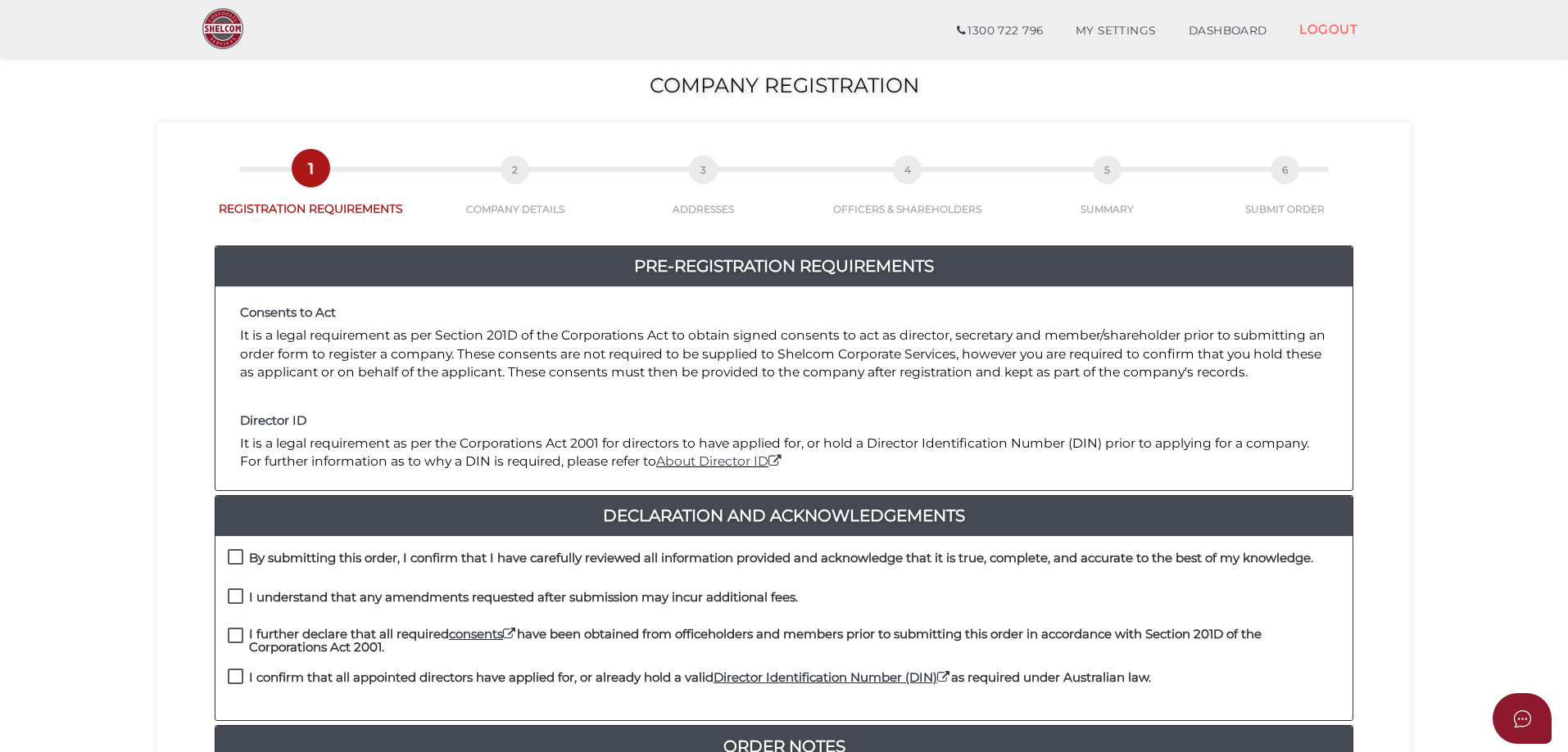
scroll to position [246, 0]
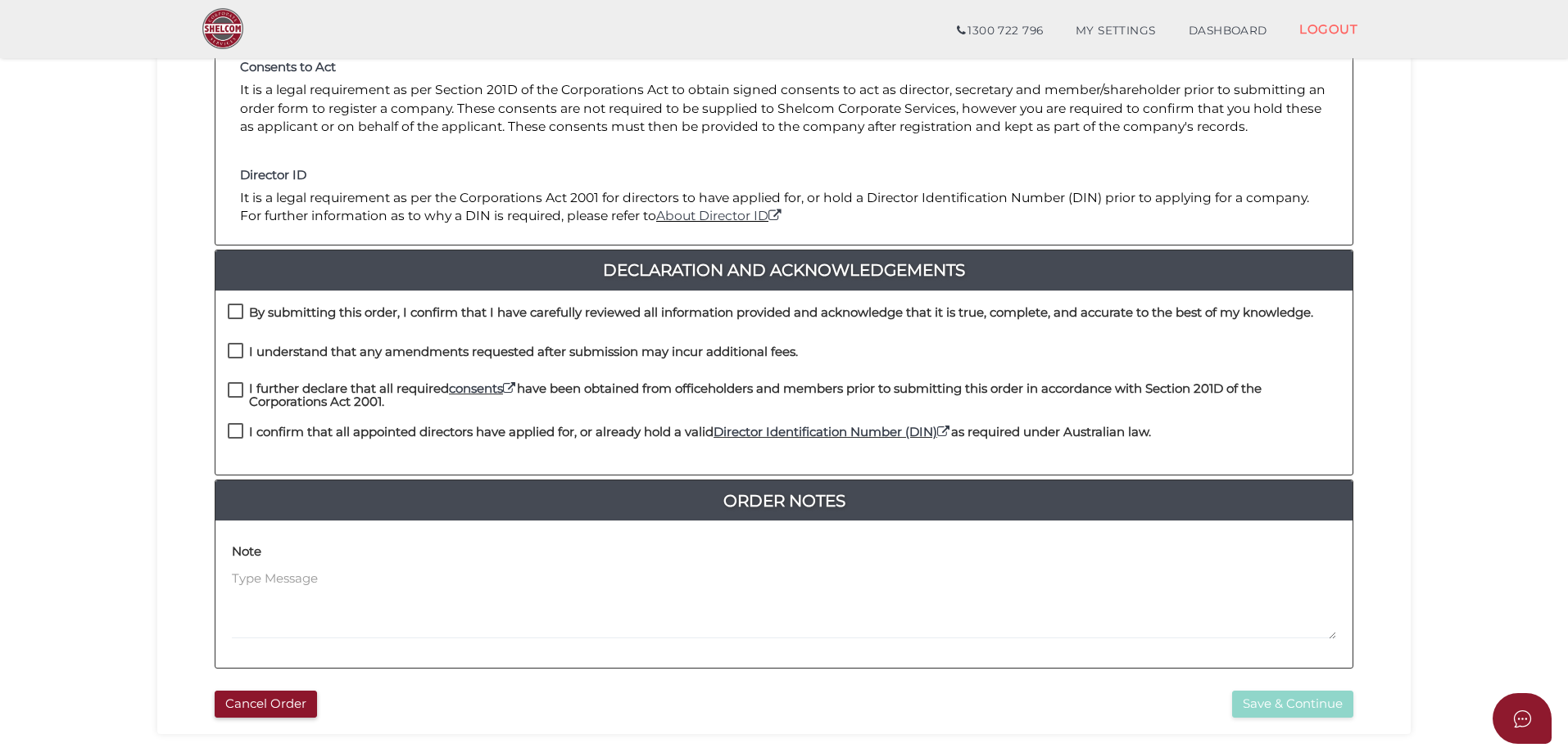
click at [239, 311] on label "By submitting this order, I confirm that I have carefully reviewed all informat…" at bounding box center [770, 316] width 1086 height 20
checkbox input "true"
click at [233, 348] on label "I understand that any amendments requested after submission may incur additiona…" at bounding box center [513, 355] width 570 height 20
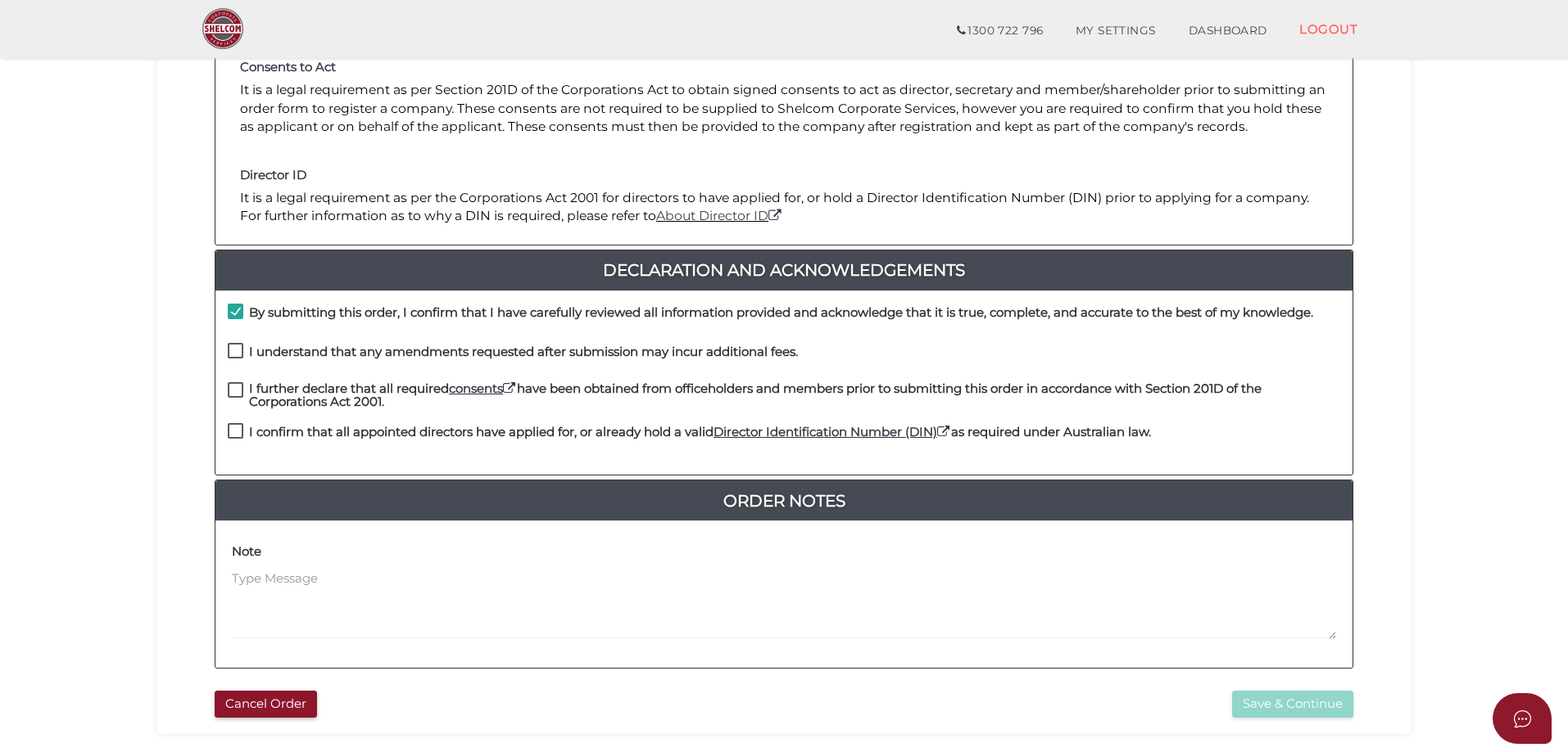
checkbox input "true"
click at [235, 386] on label "I further declare that all required consents have been obtained from officehold…" at bounding box center [784, 392] width 1113 height 20
checkbox input "true"
click at [233, 432] on label "I confirm that all appointed directors have applied for, or already hold a vali…" at bounding box center [689, 435] width 923 height 20
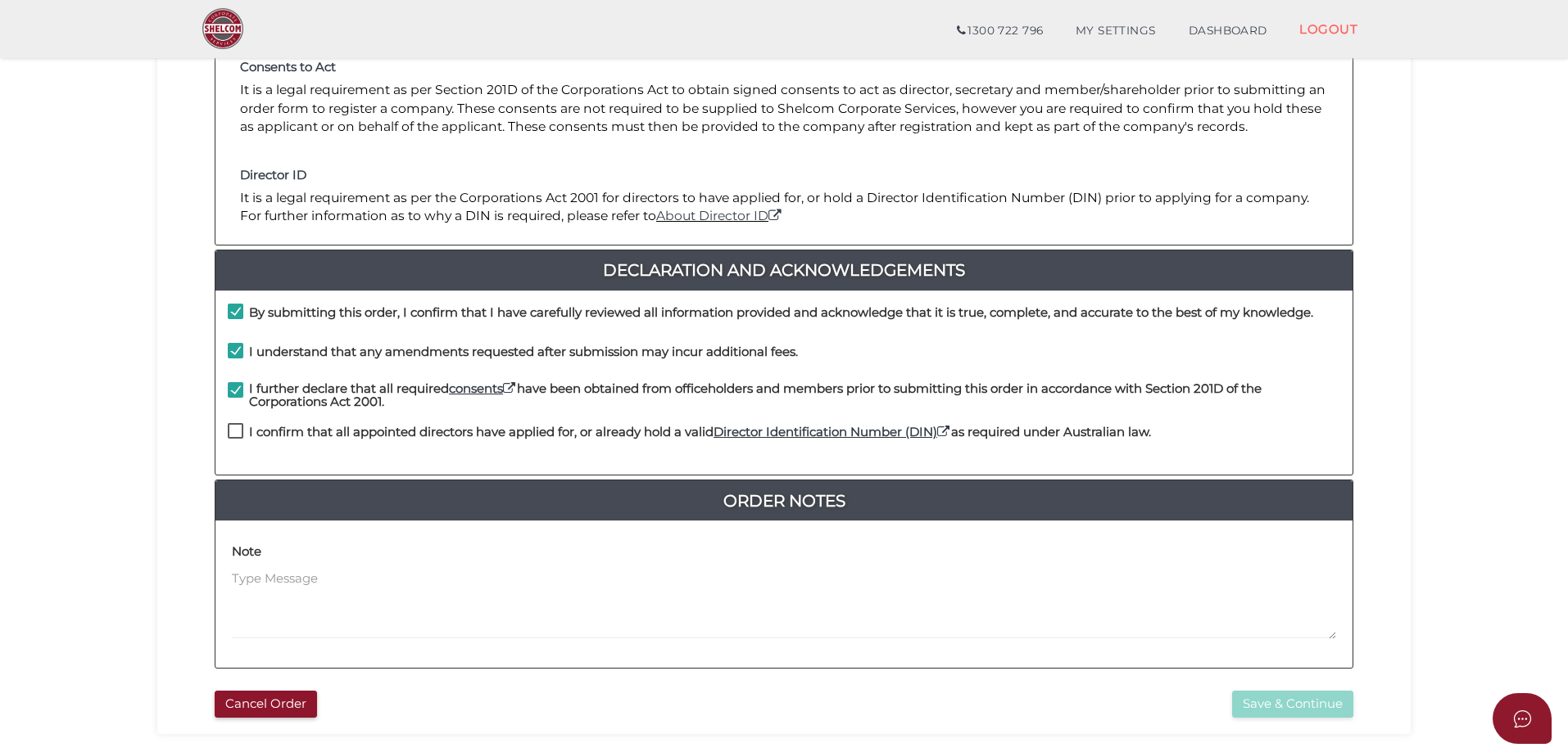
checkbox input "true"
click at [1297, 707] on button "Save & Continue" at bounding box center [1292, 704] width 122 height 27
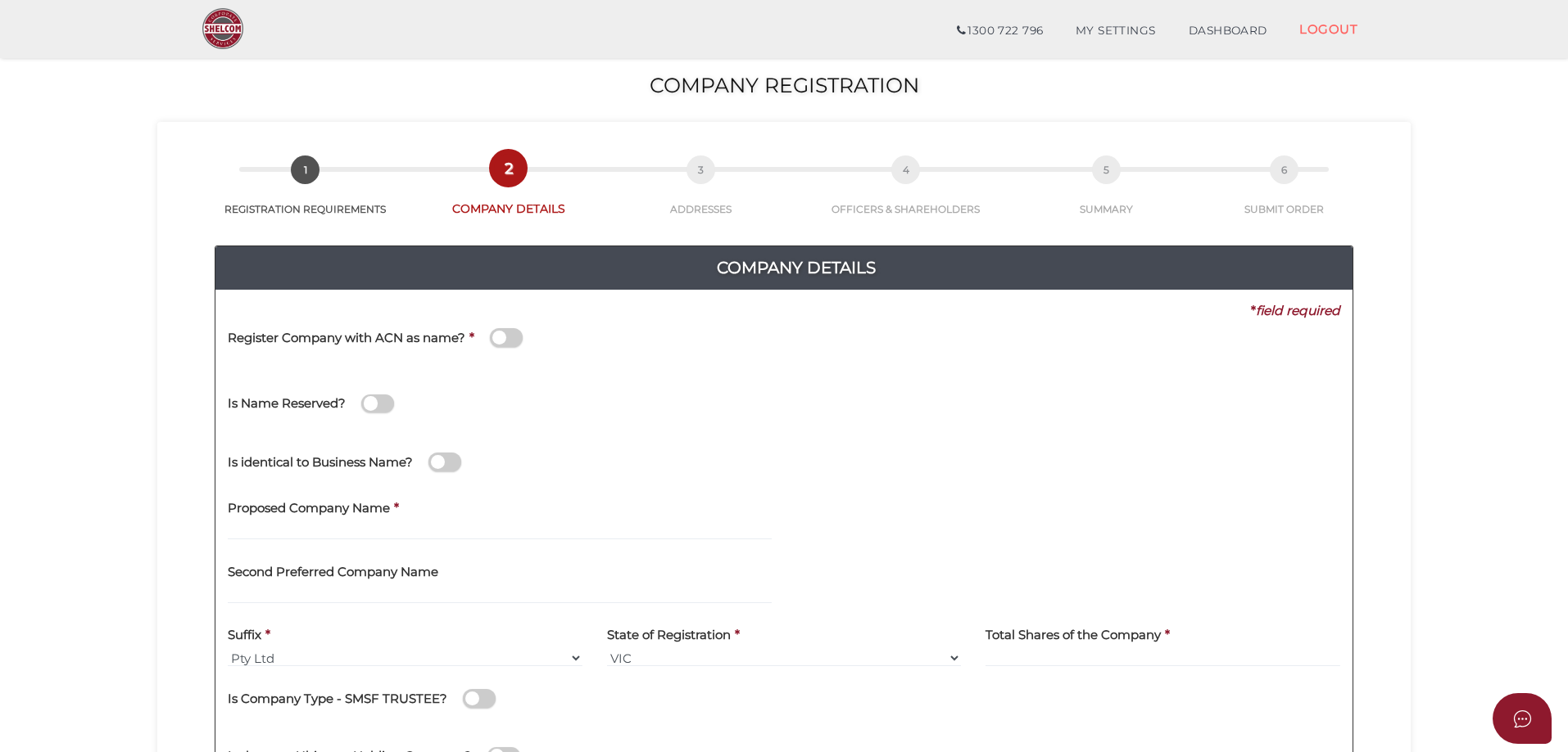
scroll to position [328, 0]
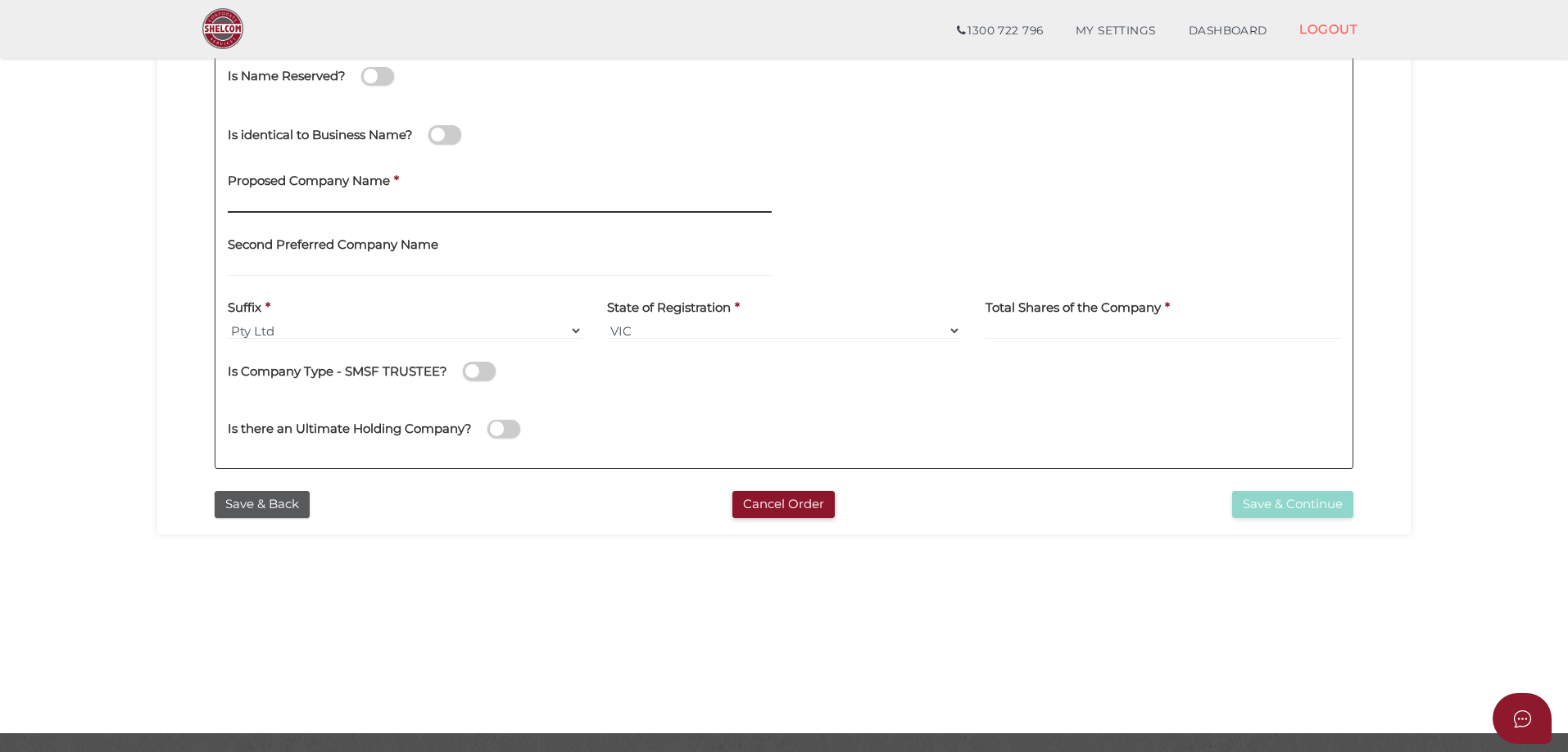
click at [326, 204] on input "text" at bounding box center [500, 204] width 544 height 18
type input "[STREET_ADDRESS]"
click at [1153, 323] on input at bounding box center [1162, 331] width 354 height 18
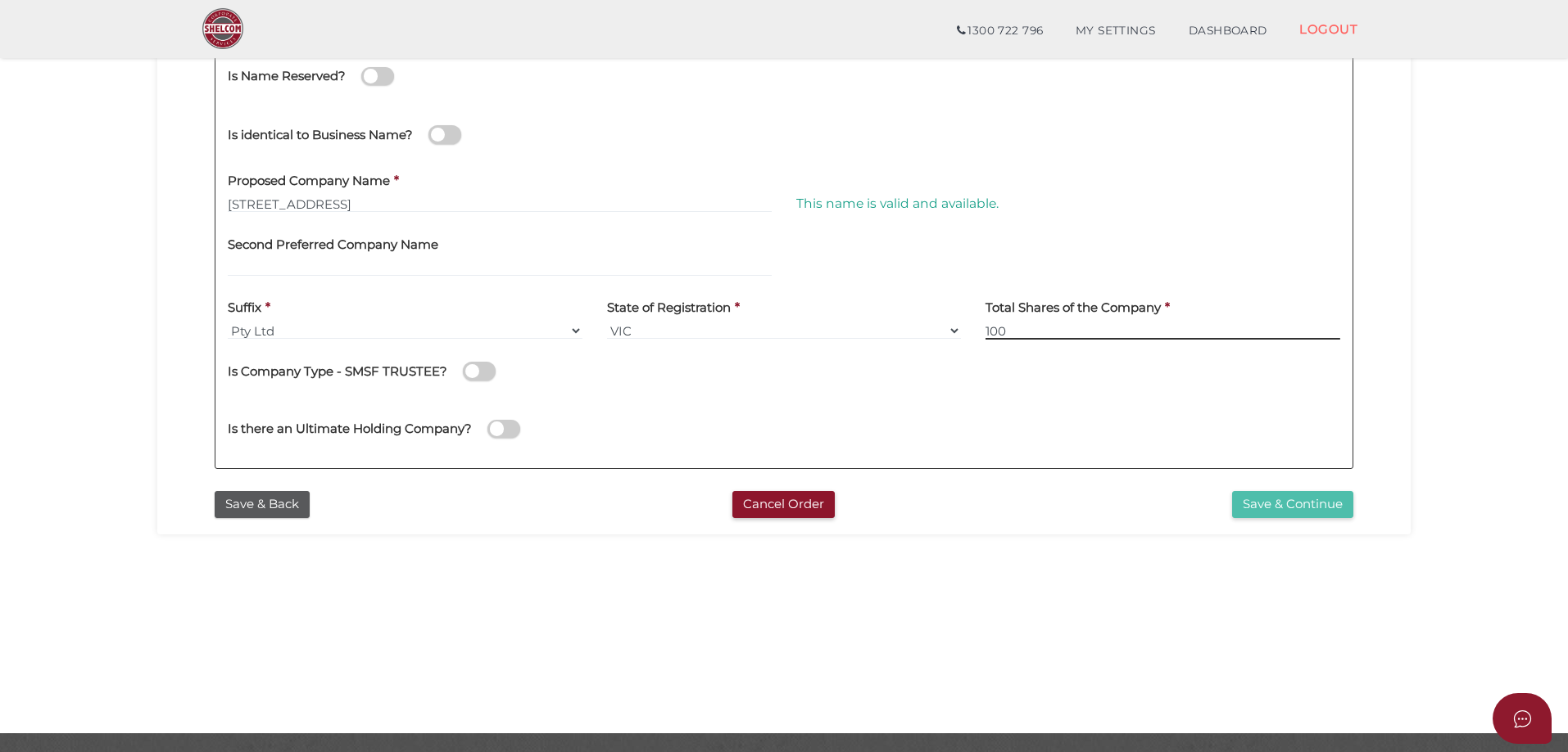
type input "100"
click at [1277, 505] on button "Save & Continue" at bounding box center [1292, 505] width 122 height 27
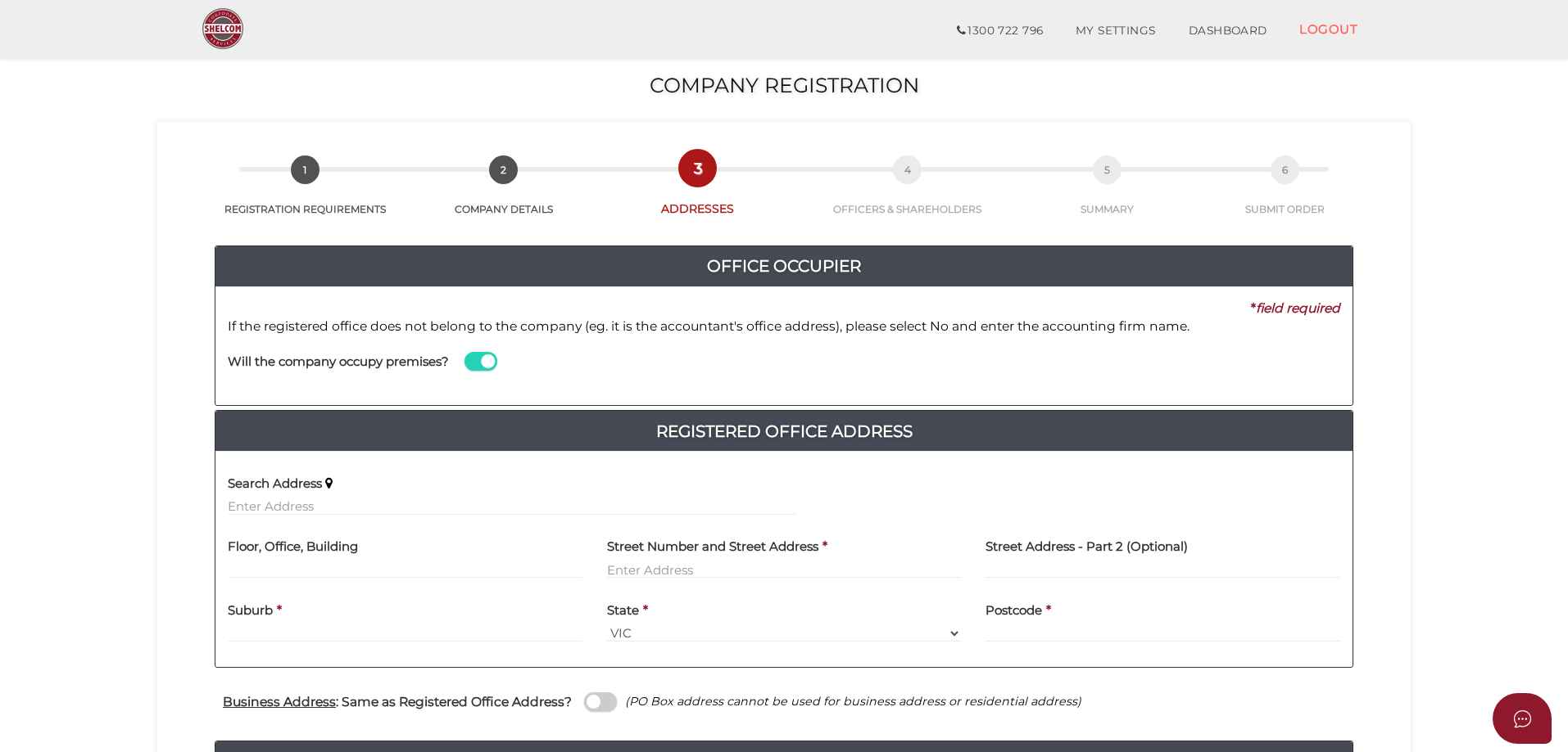
scroll to position [442, 0]
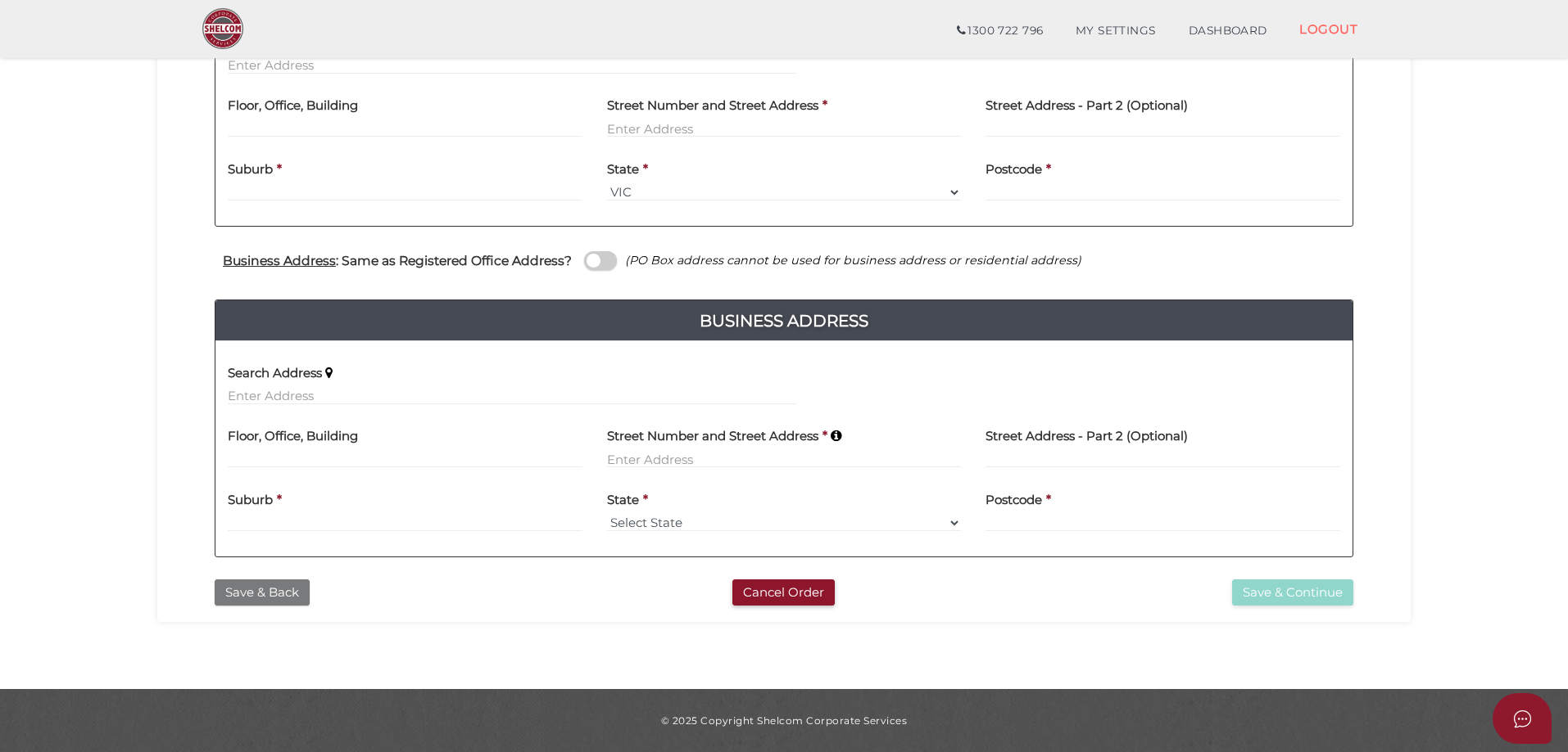
click at [276, 598] on button "Save & Back" at bounding box center [262, 593] width 95 height 27
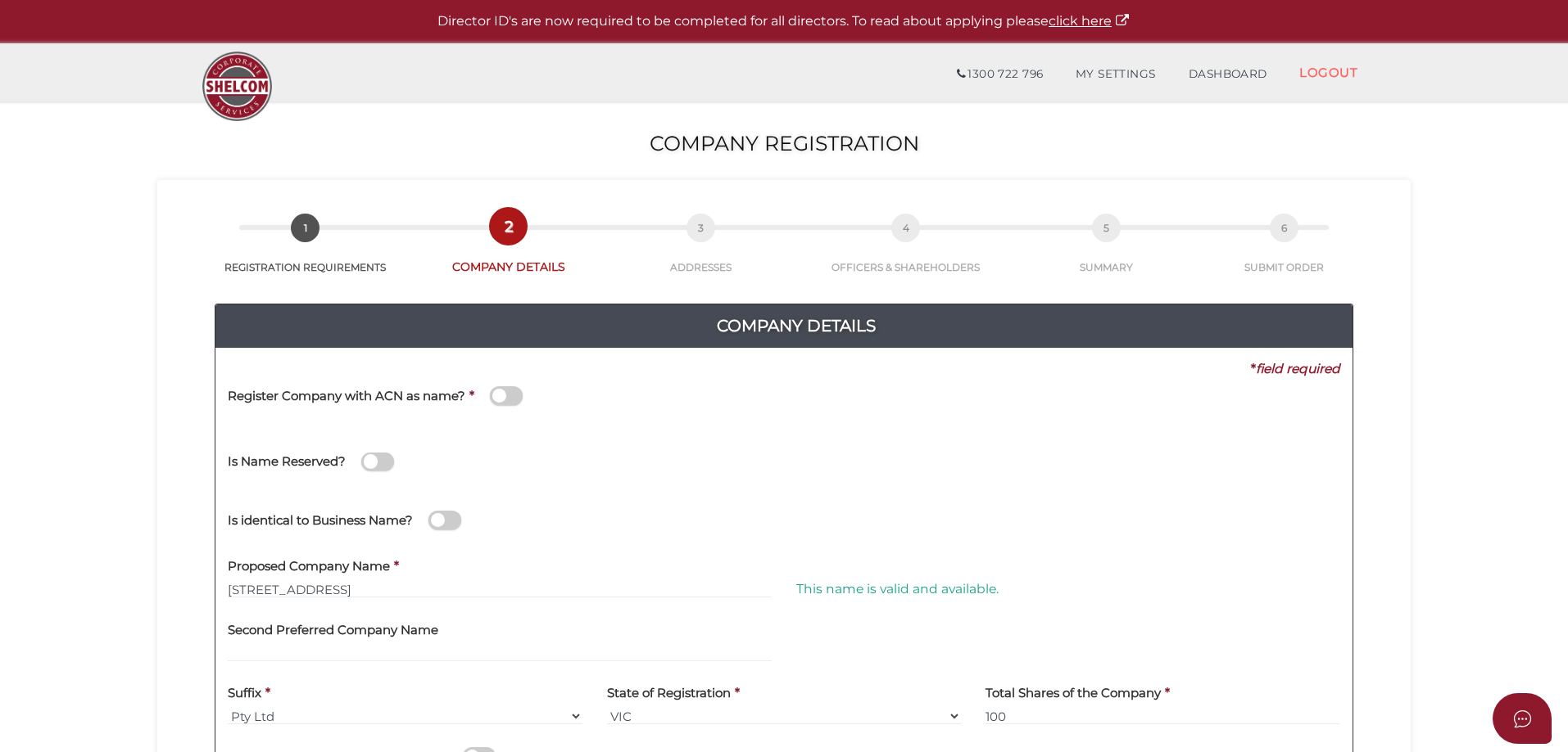
scroll to position [246, 0]
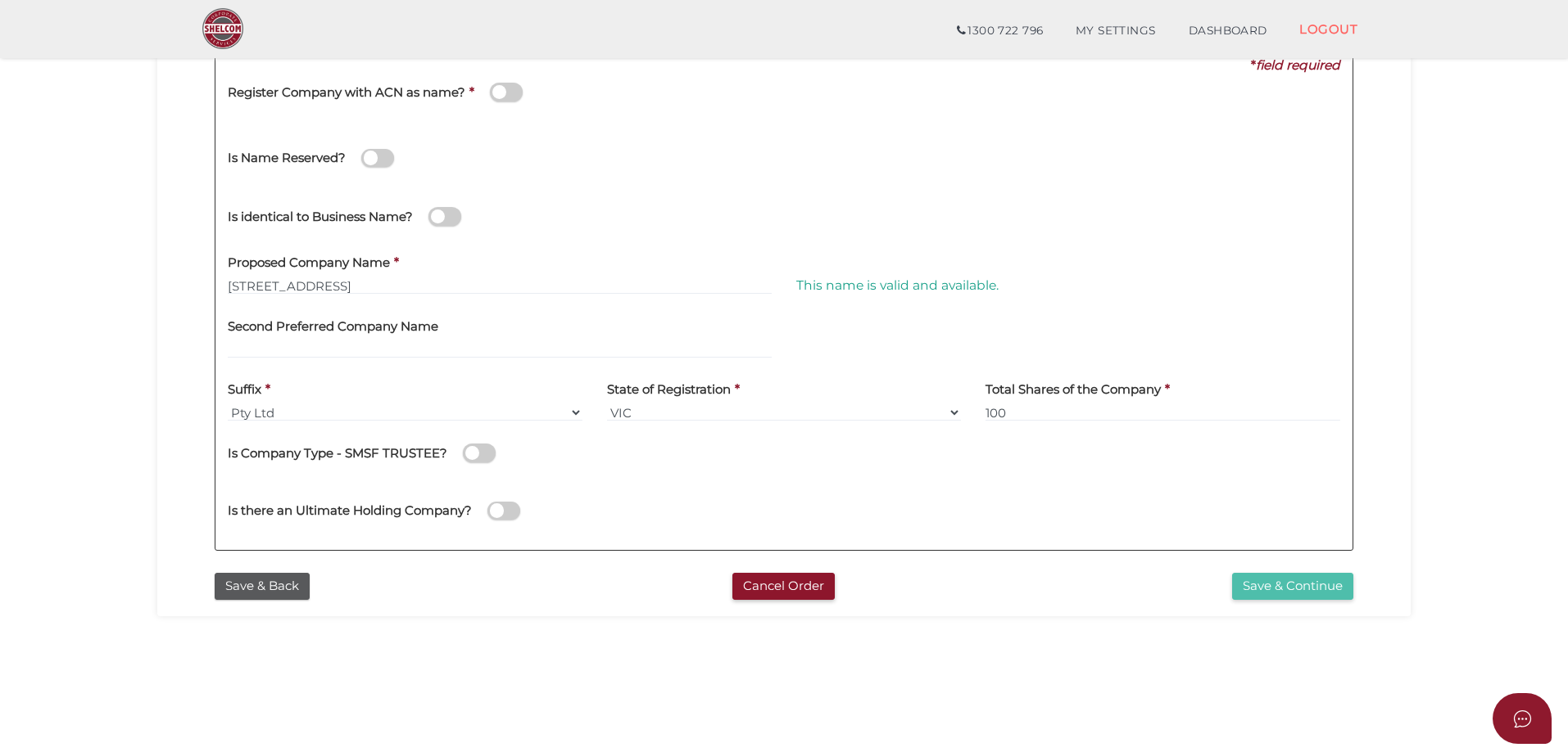
click at [1313, 585] on button "Save & Continue" at bounding box center [1292, 586] width 122 height 27
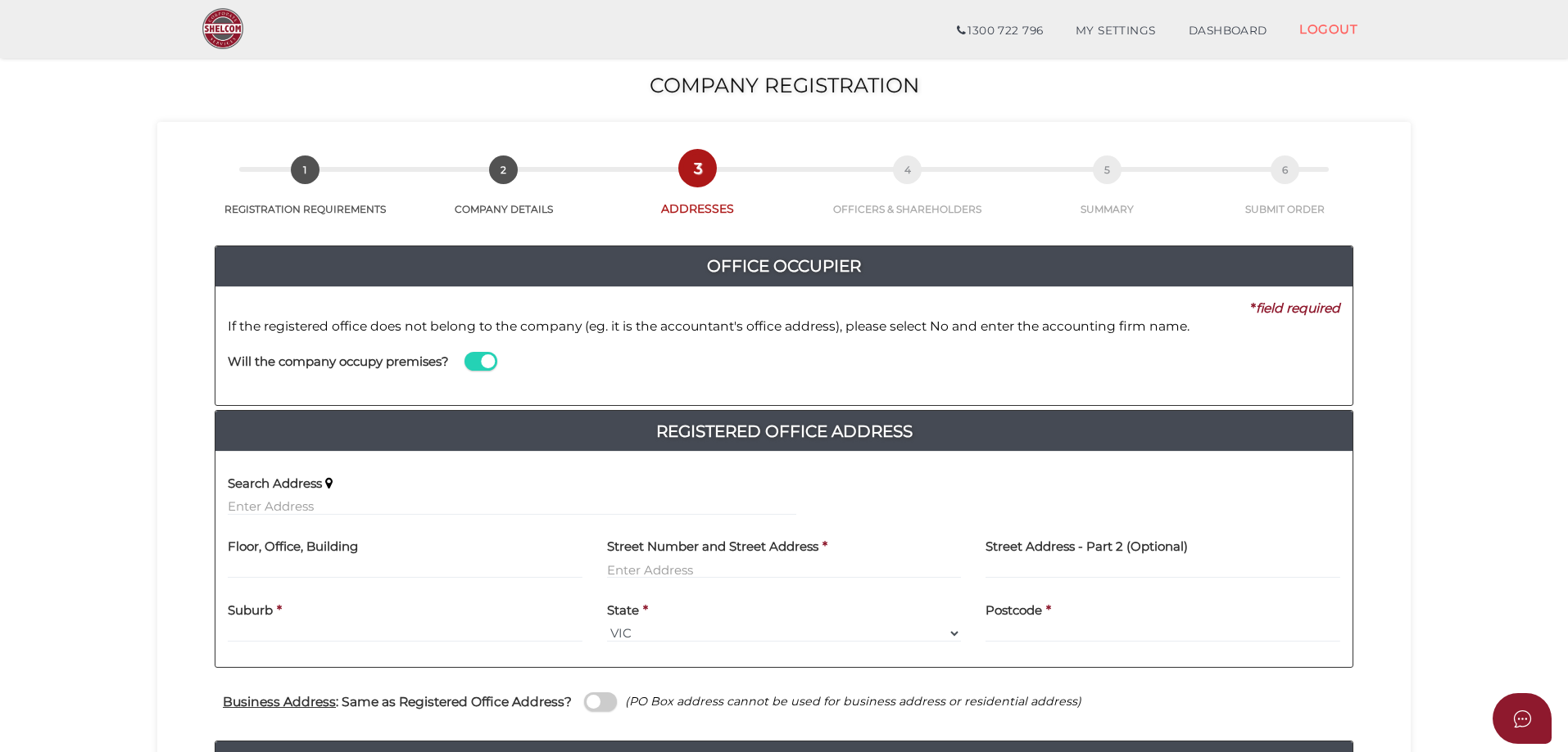
scroll to position [164, 0]
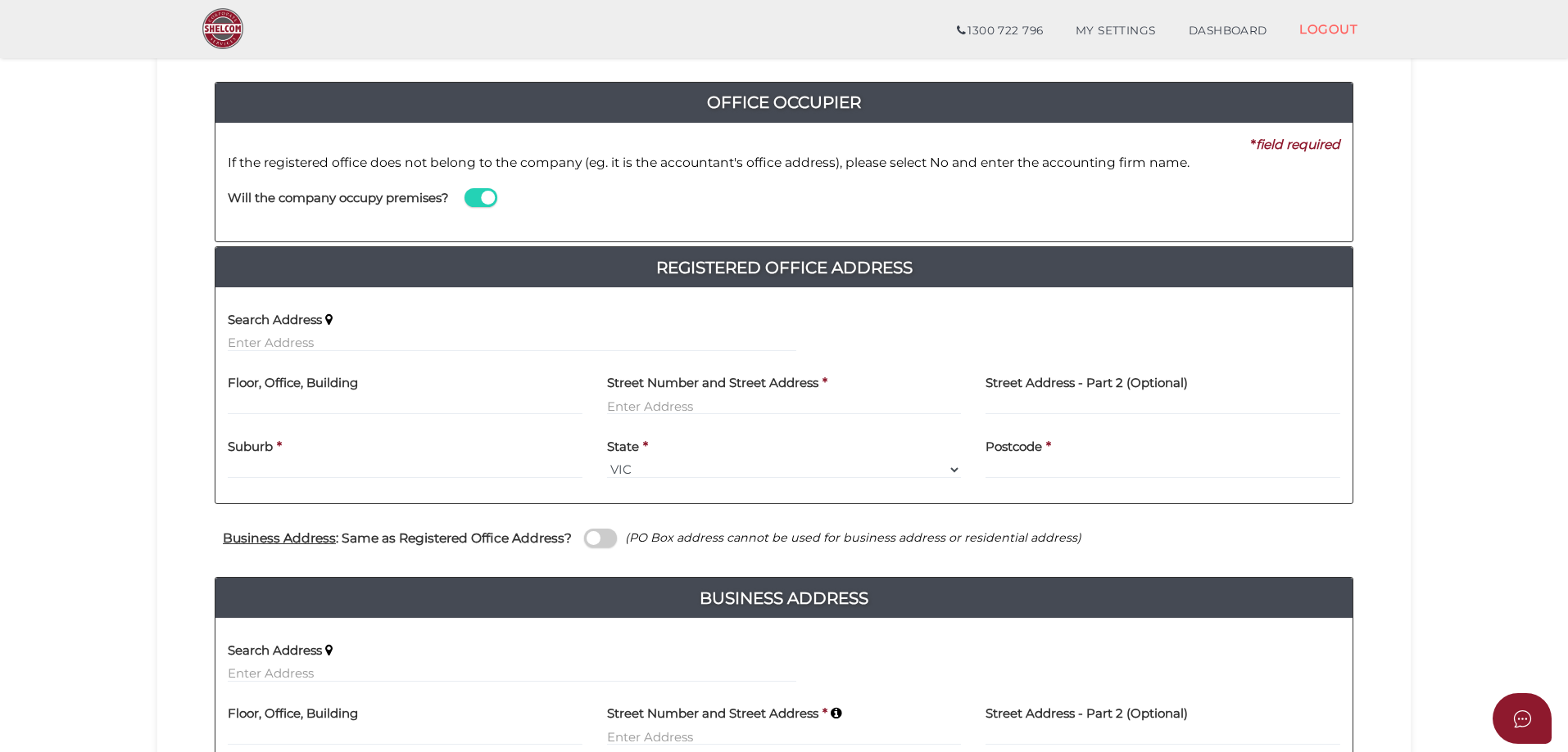
click at [471, 200] on span at bounding box center [480, 198] width 32 height 19
click at [0, 0] on input "checkbox" at bounding box center [0, 0] width 0 height 0
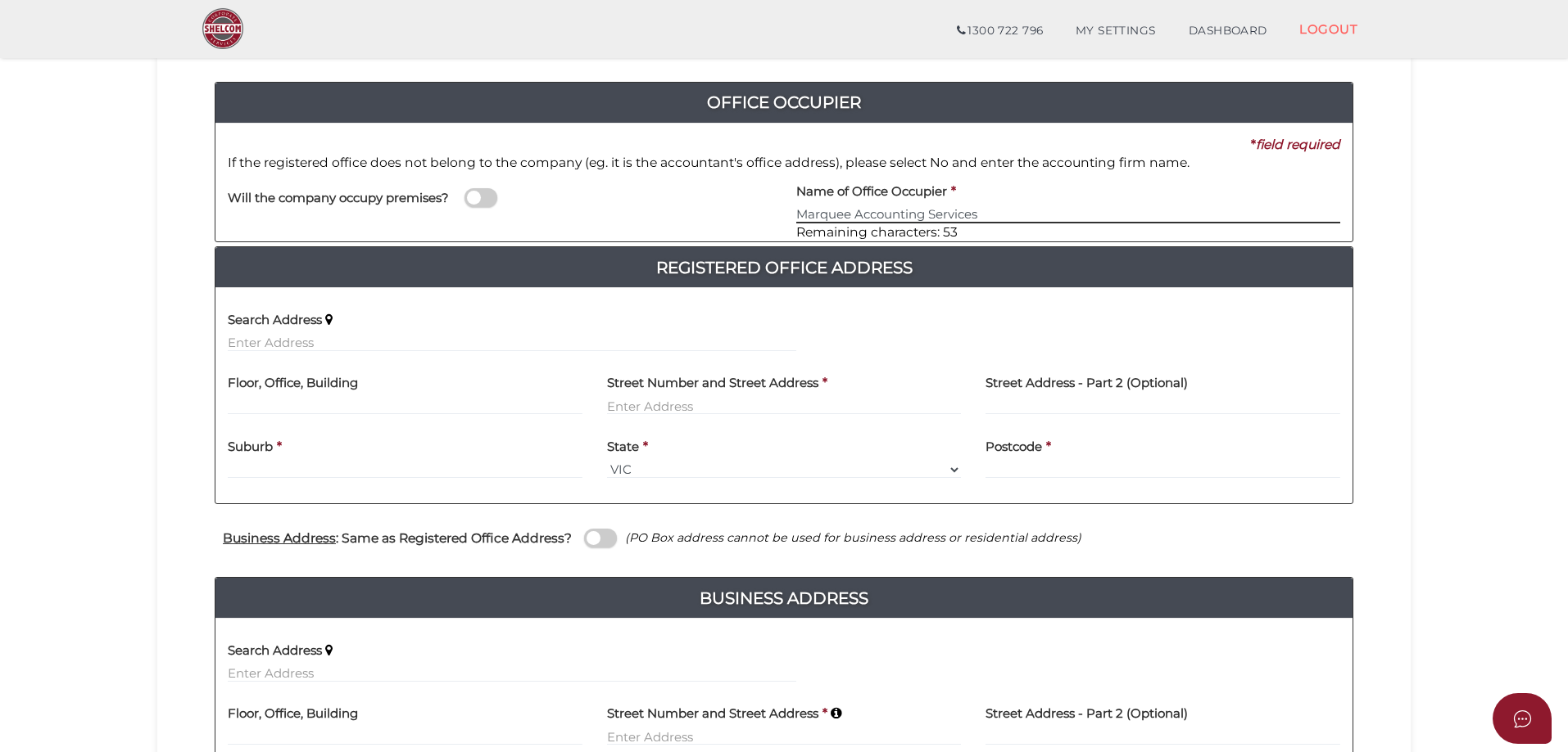
type input "Marquee Accounting Services"
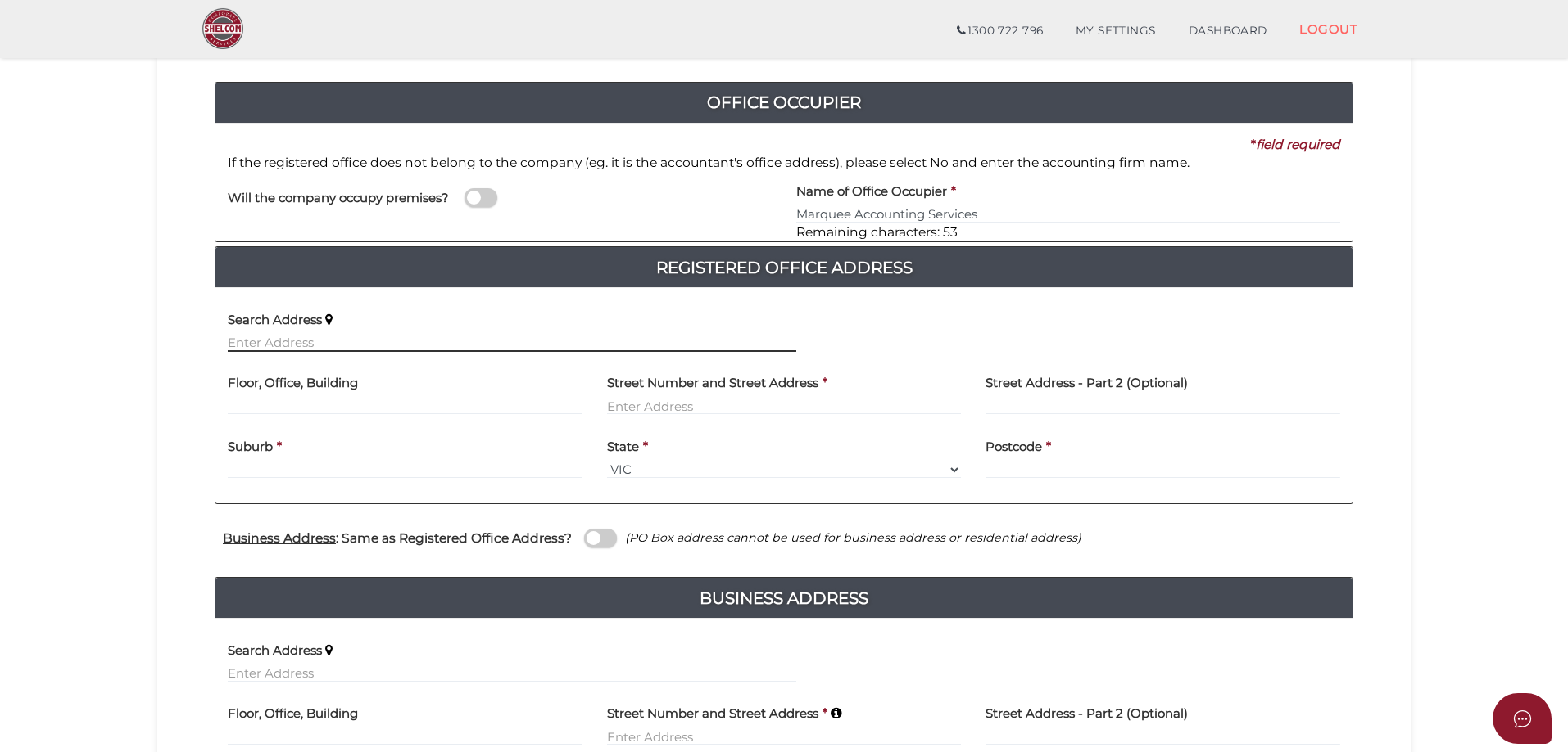
click at [238, 345] on input "text" at bounding box center [512, 343] width 569 height 18
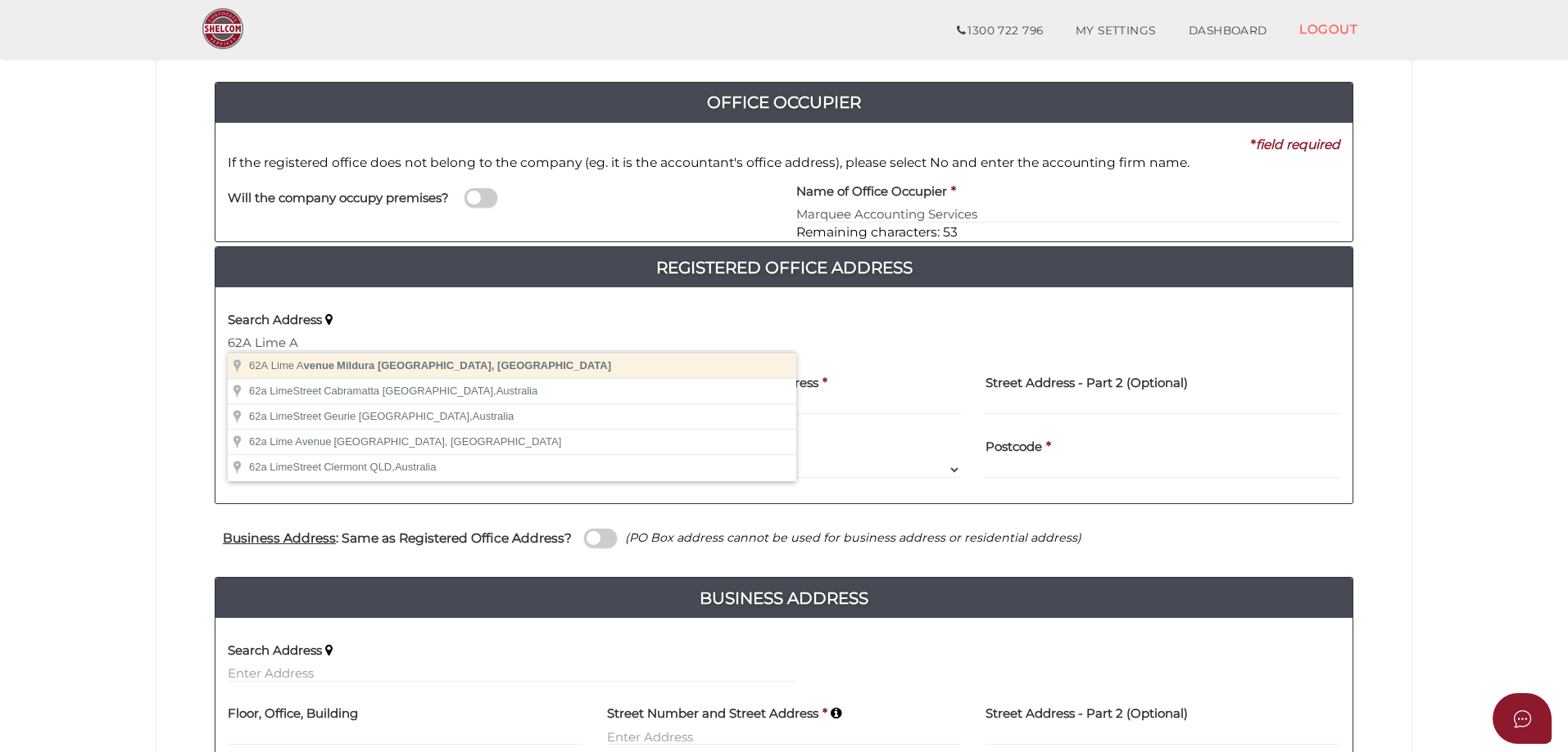
type input "[STREET_ADDRESS]"
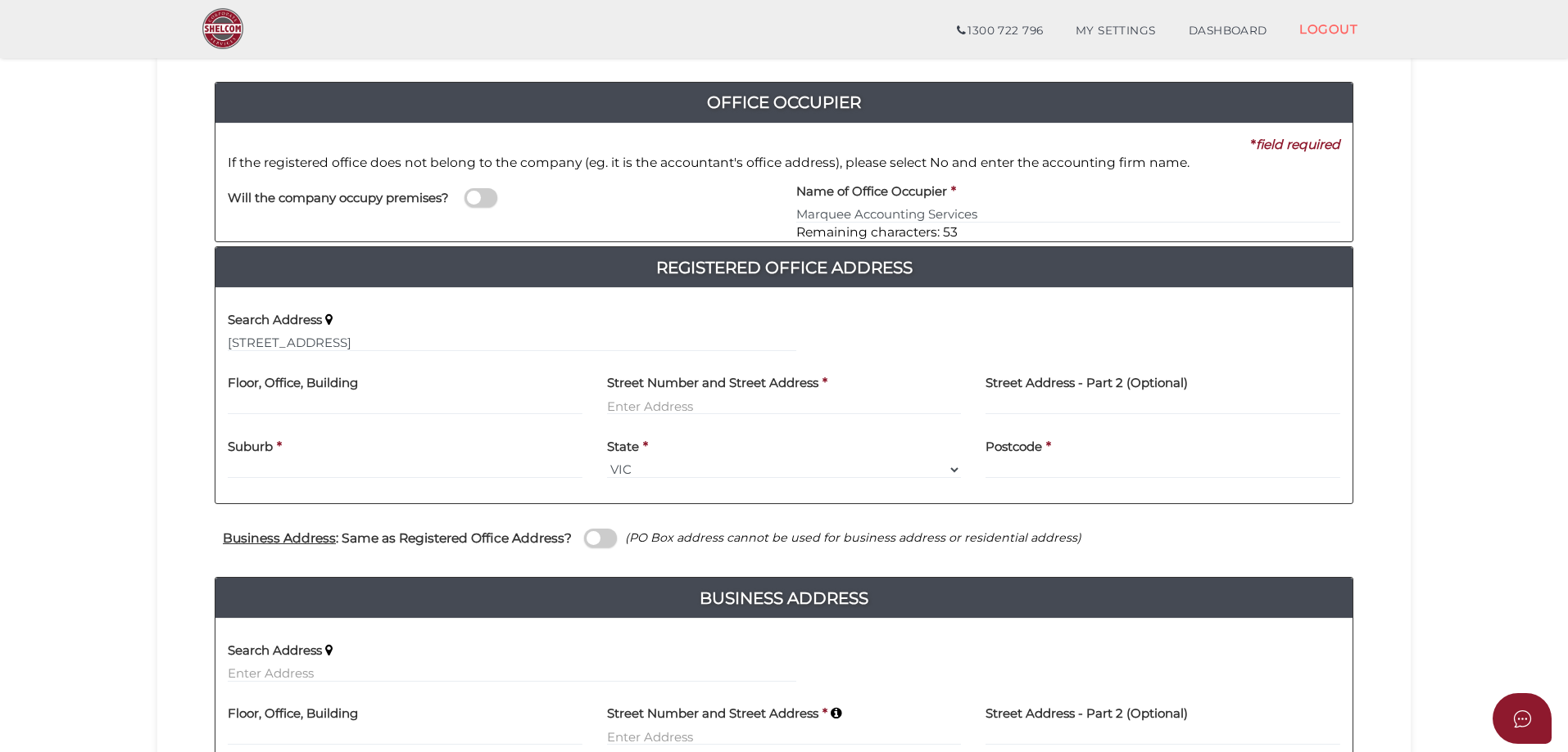
type input "62A Lime Avenue"
type input "Mildura"
select select "VIC"
type input "3500"
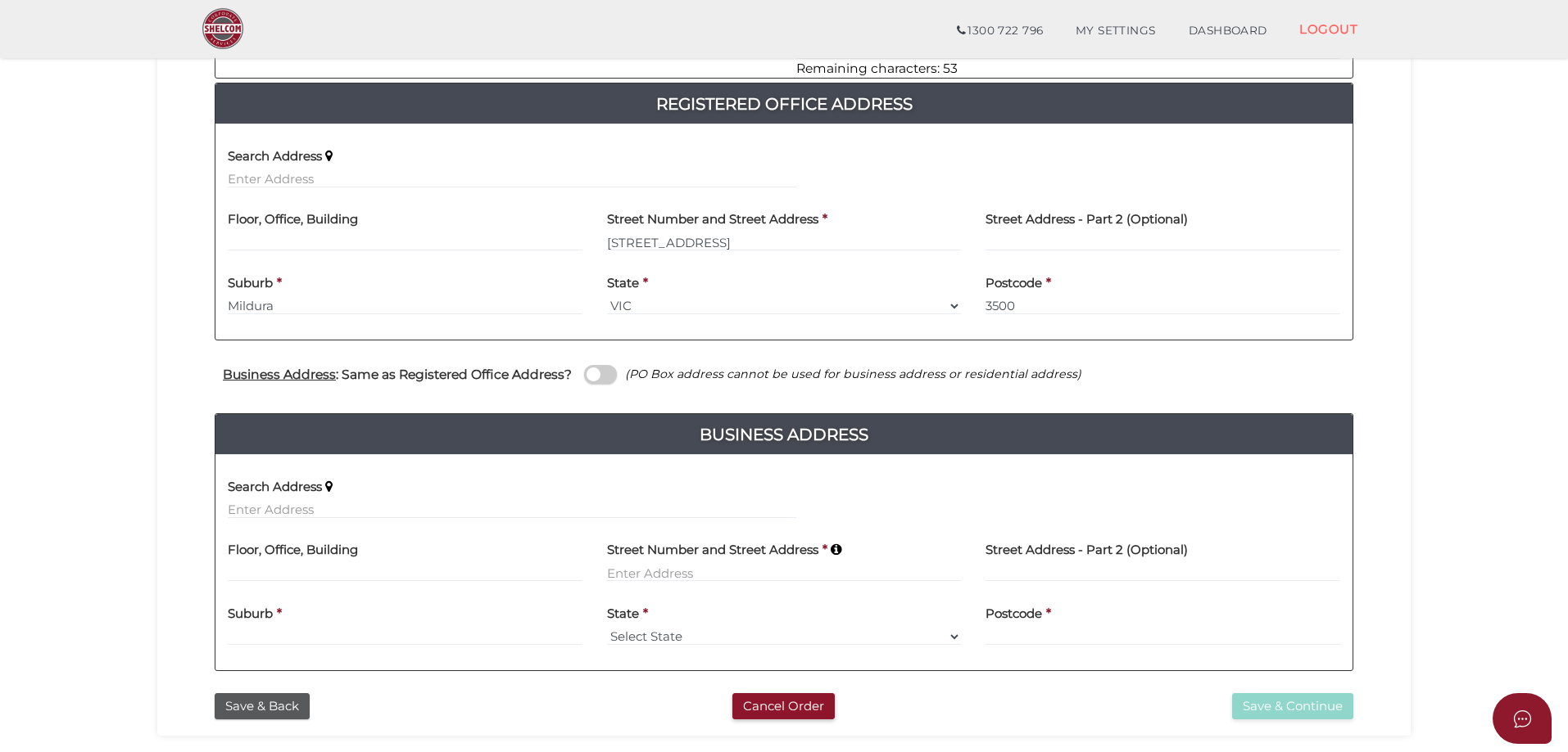
scroll to position [442, 0]
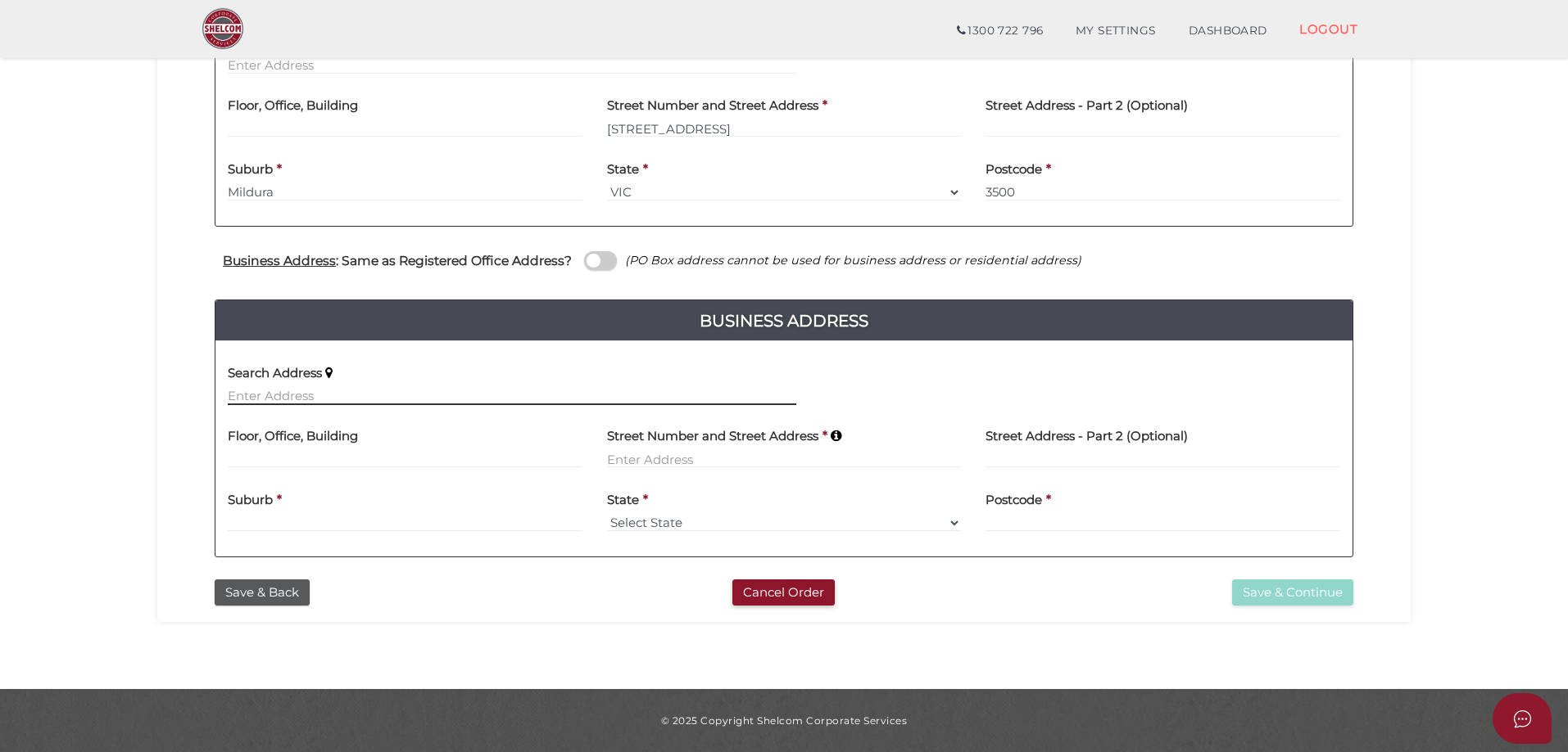
click at [239, 393] on input "text" at bounding box center [512, 396] width 569 height 18
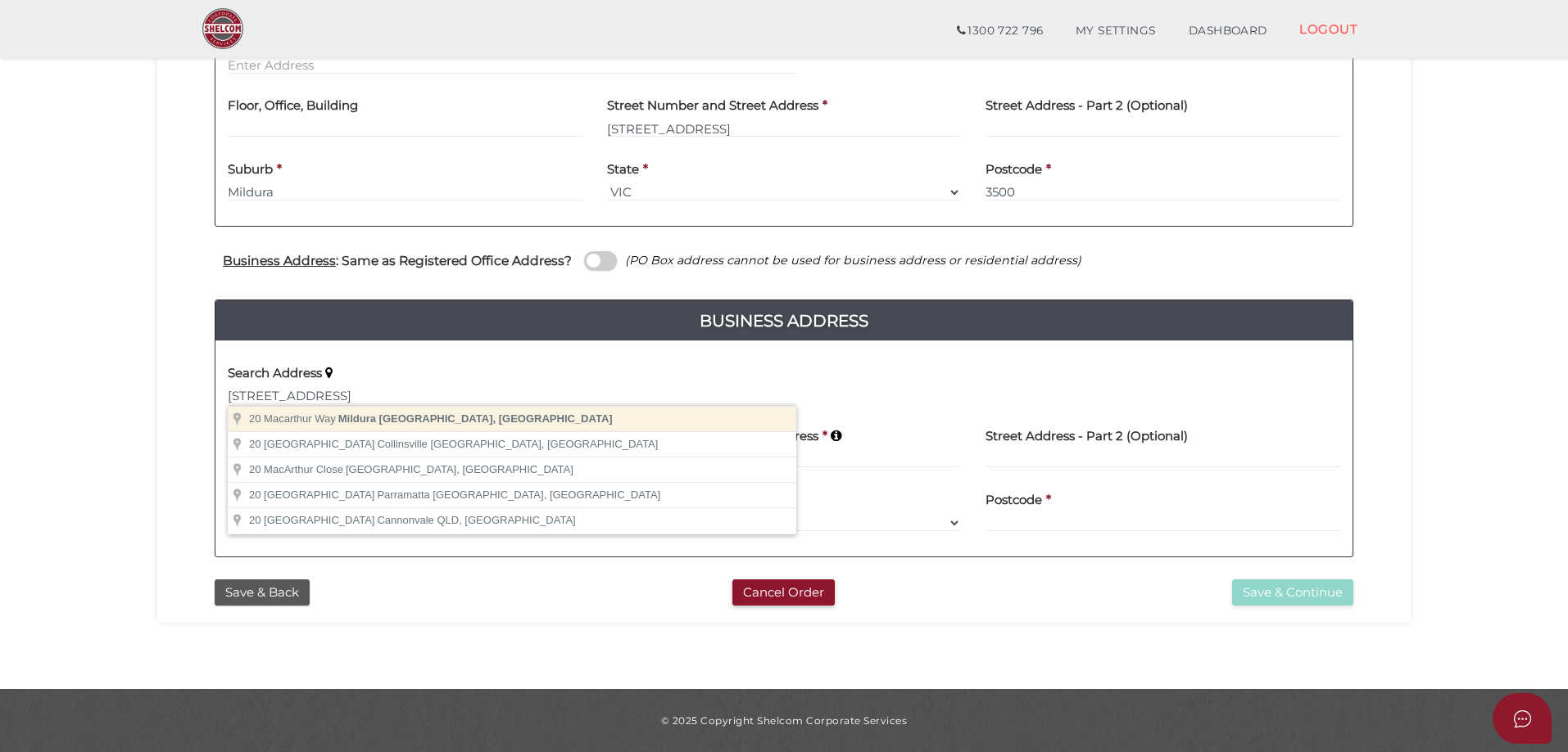
type input "20 Macarthur Way, Mildura VIC, Australia"
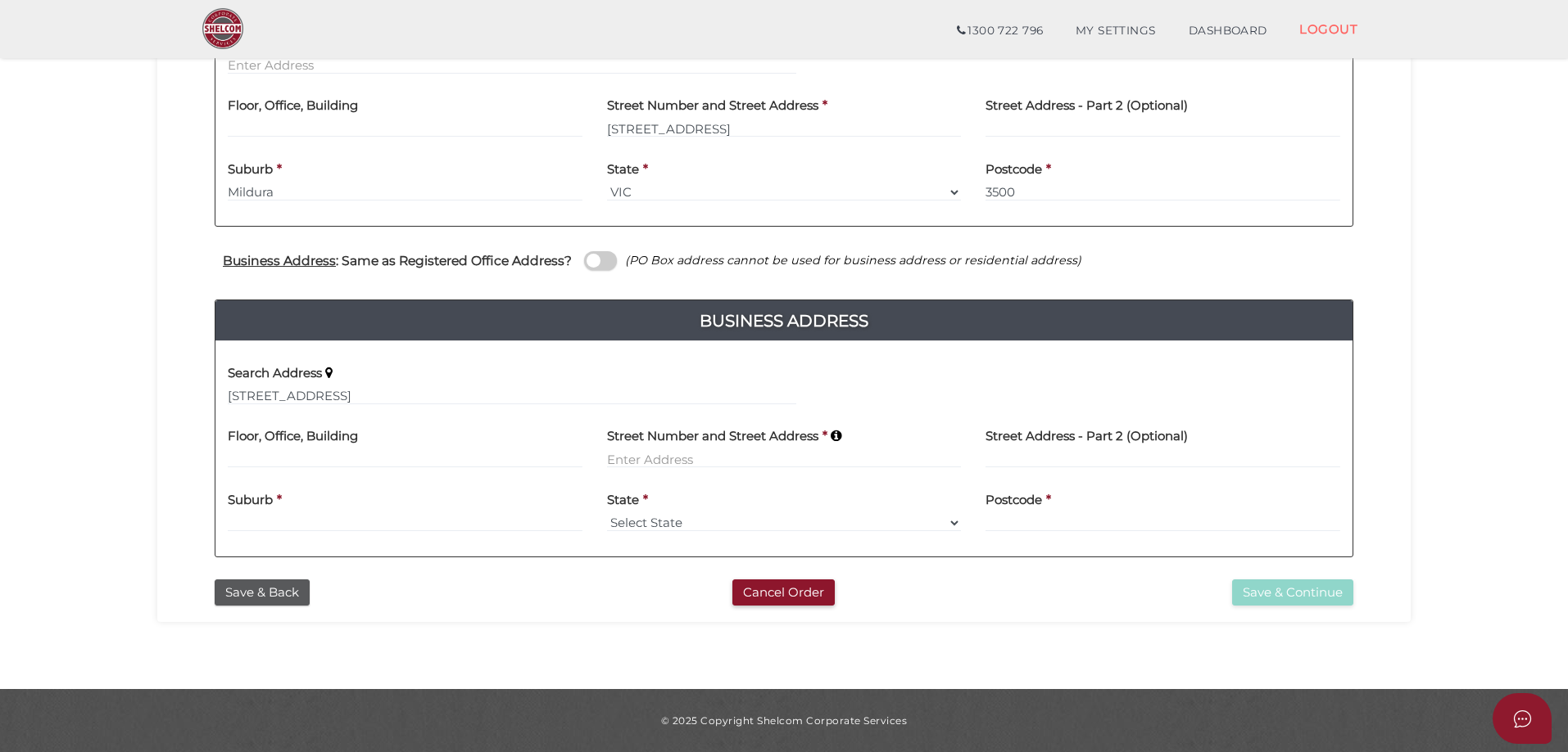
type input "20 Macarthur Way"
type input "Mildura"
select select "VIC"
type input "3500"
click at [1284, 588] on button "Save & Continue" at bounding box center [1292, 593] width 122 height 27
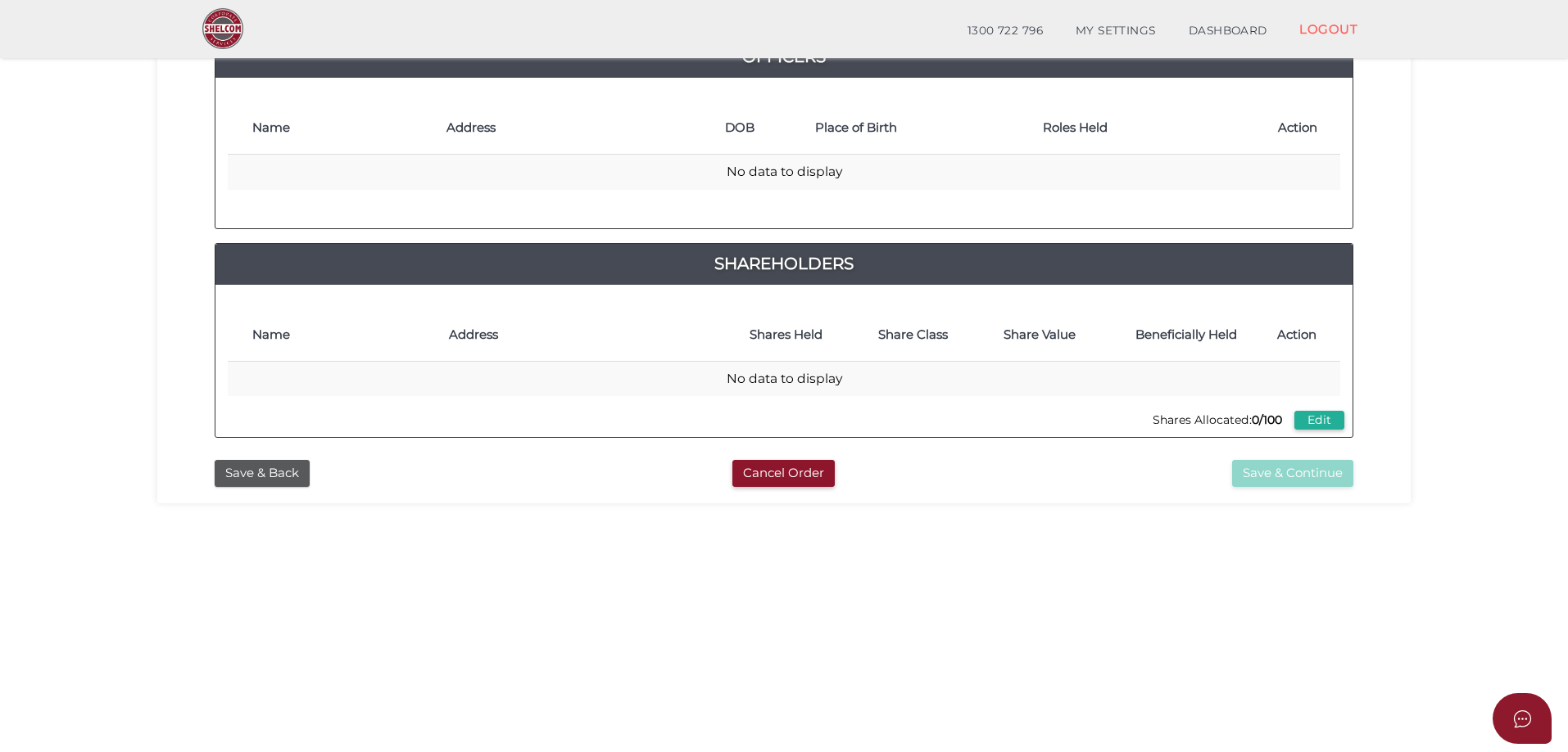
scroll to position [164, 0]
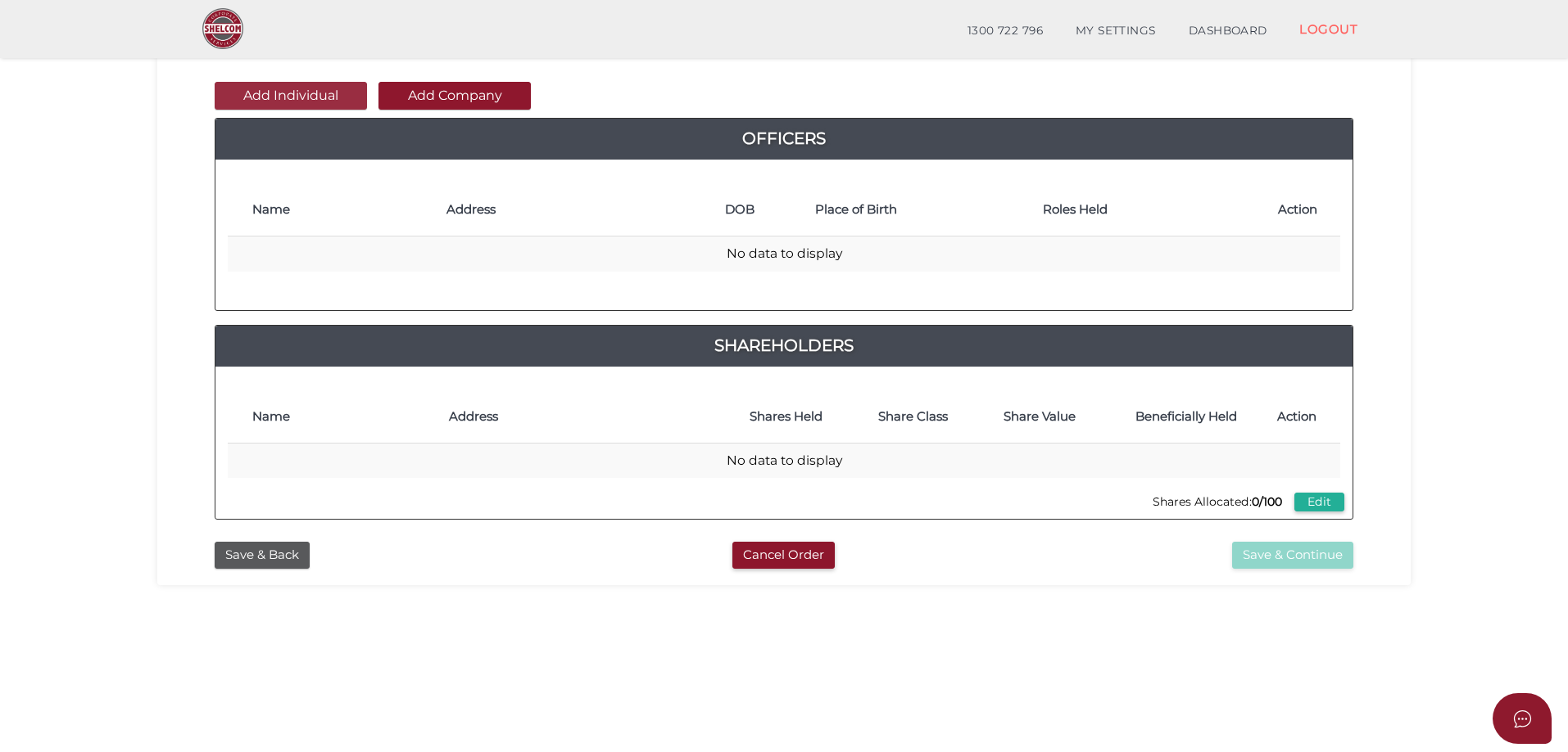
click at [296, 90] on button "Add Individual" at bounding box center [290, 96] width 152 height 28
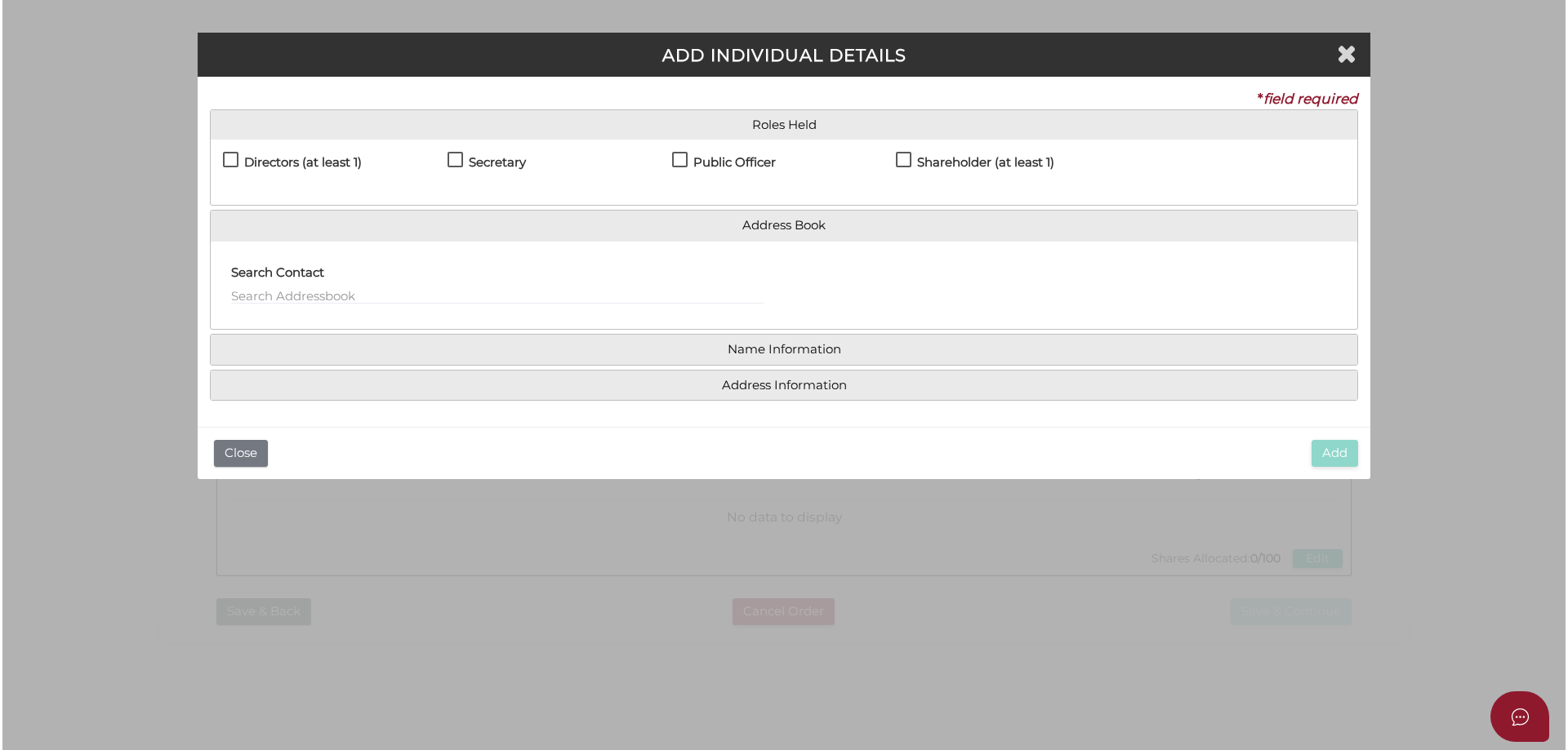
scroll to position [0, 0]
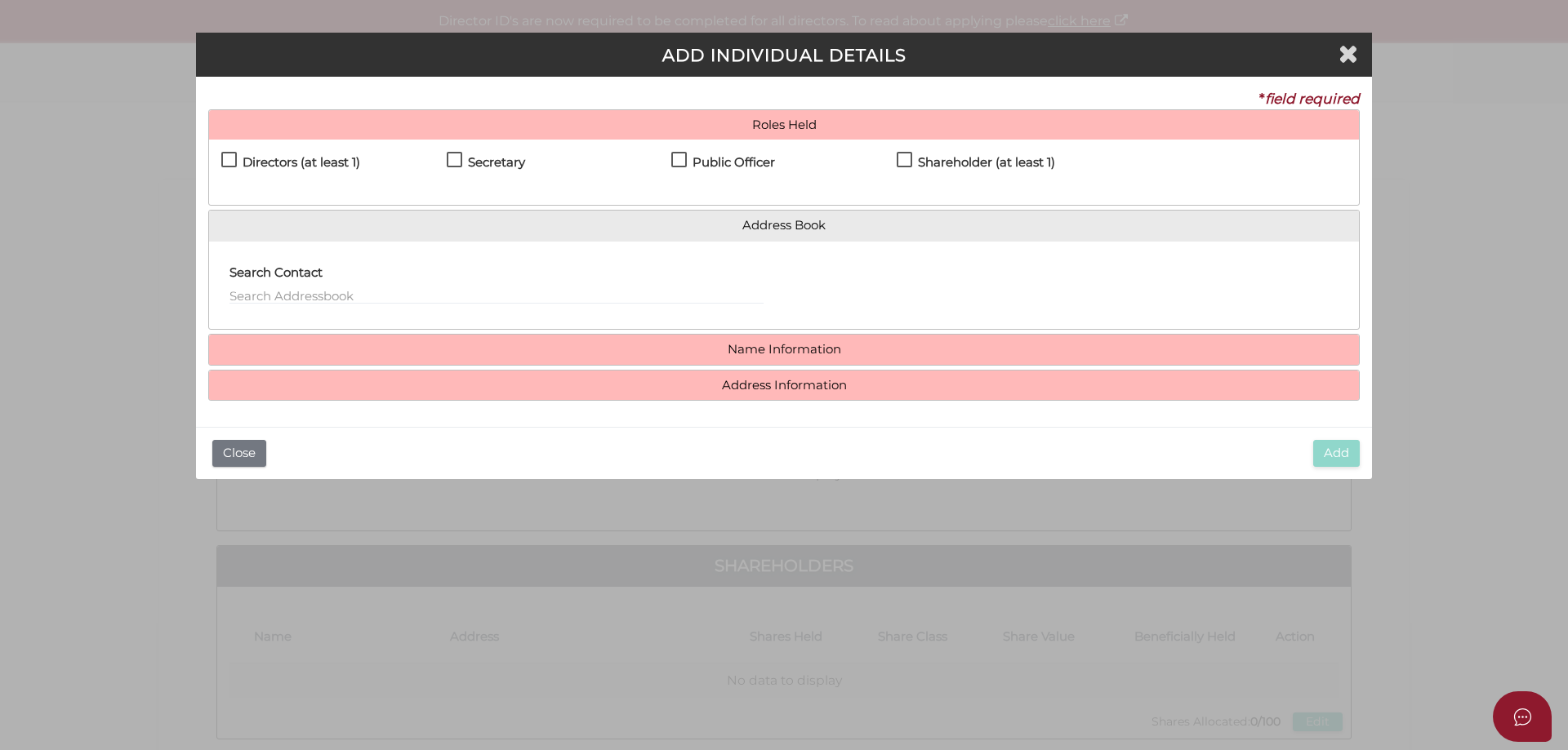
click at [235, 157] on label "Directors (at least 1)" at bounding box center [290, 166] width 139 height 20
checkbox input "true"
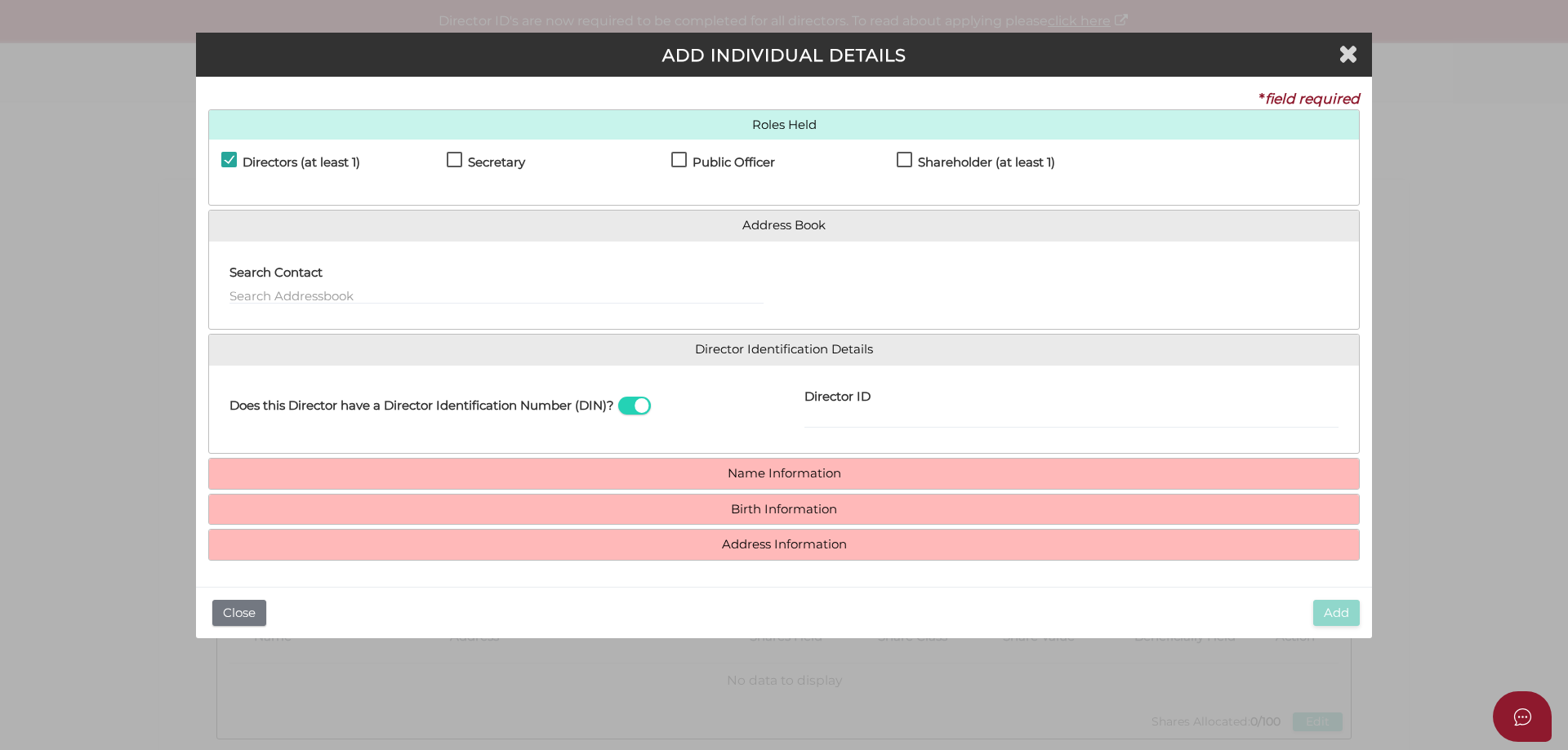
click at [459, 160] on label "Secretary" at bounding box center [486, 166] width 78 height 20
checkbox input "true"
click at [673, 159] on label "Public Officer" at bounding box center [723, 166] width 104 height 20
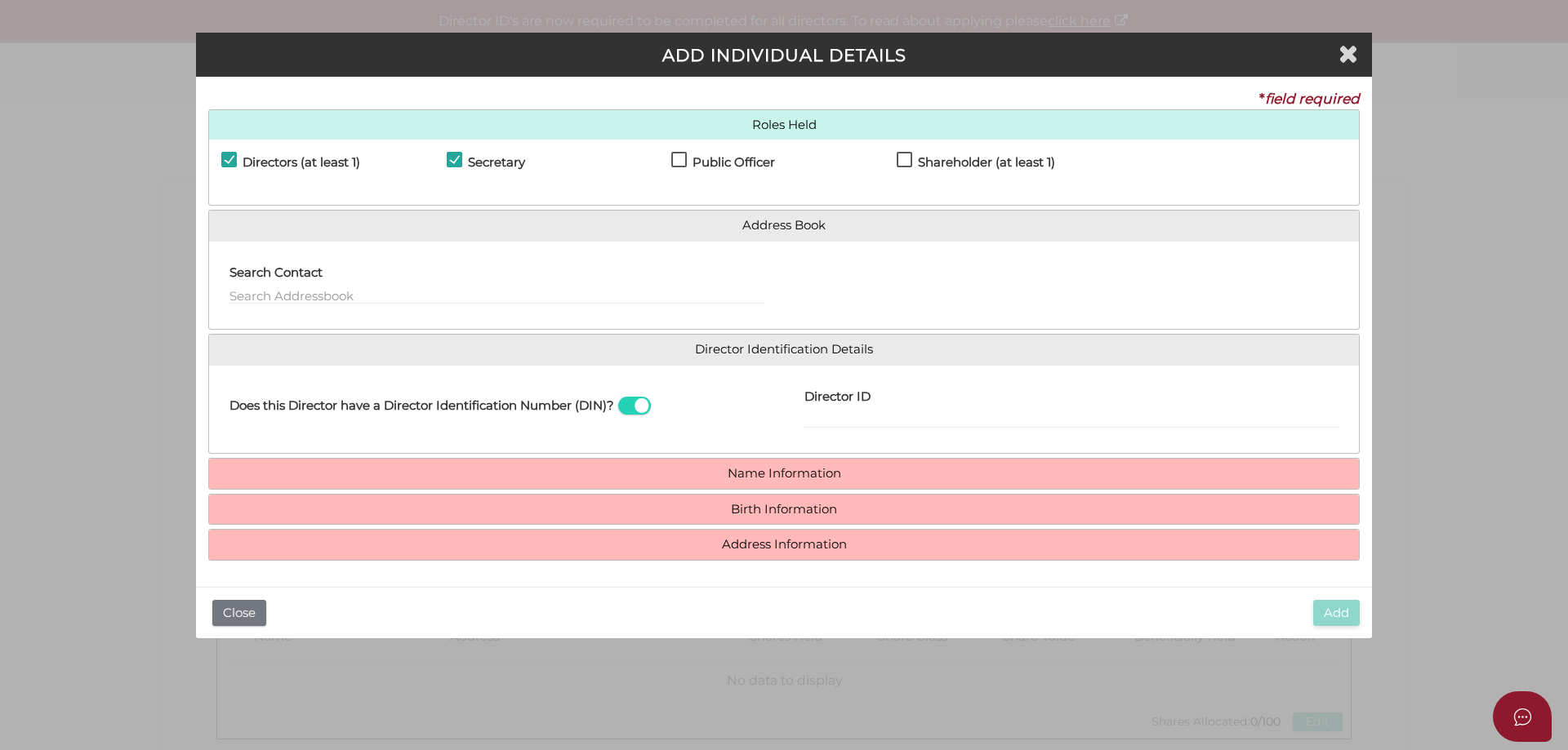
checkbox input "true"
click at [902, 160] on label "Shareholder (at least 1)" at bounding box center [976, 166] width 159 height 20
checkbox input "true"
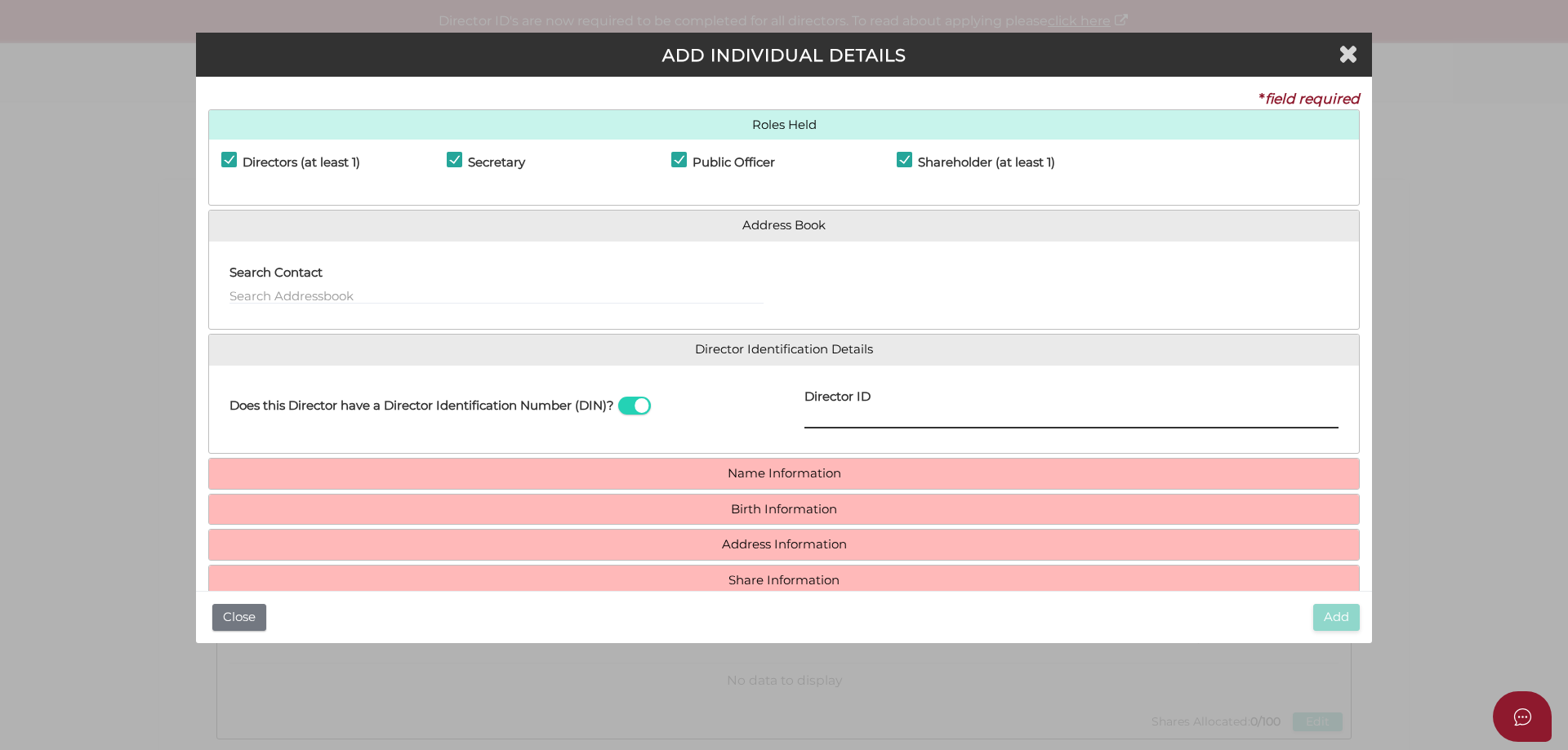
click at [837, 416] on input "Director ID" at bounding box center [1071, 419] width 534 height 18
type input "036635131451731"
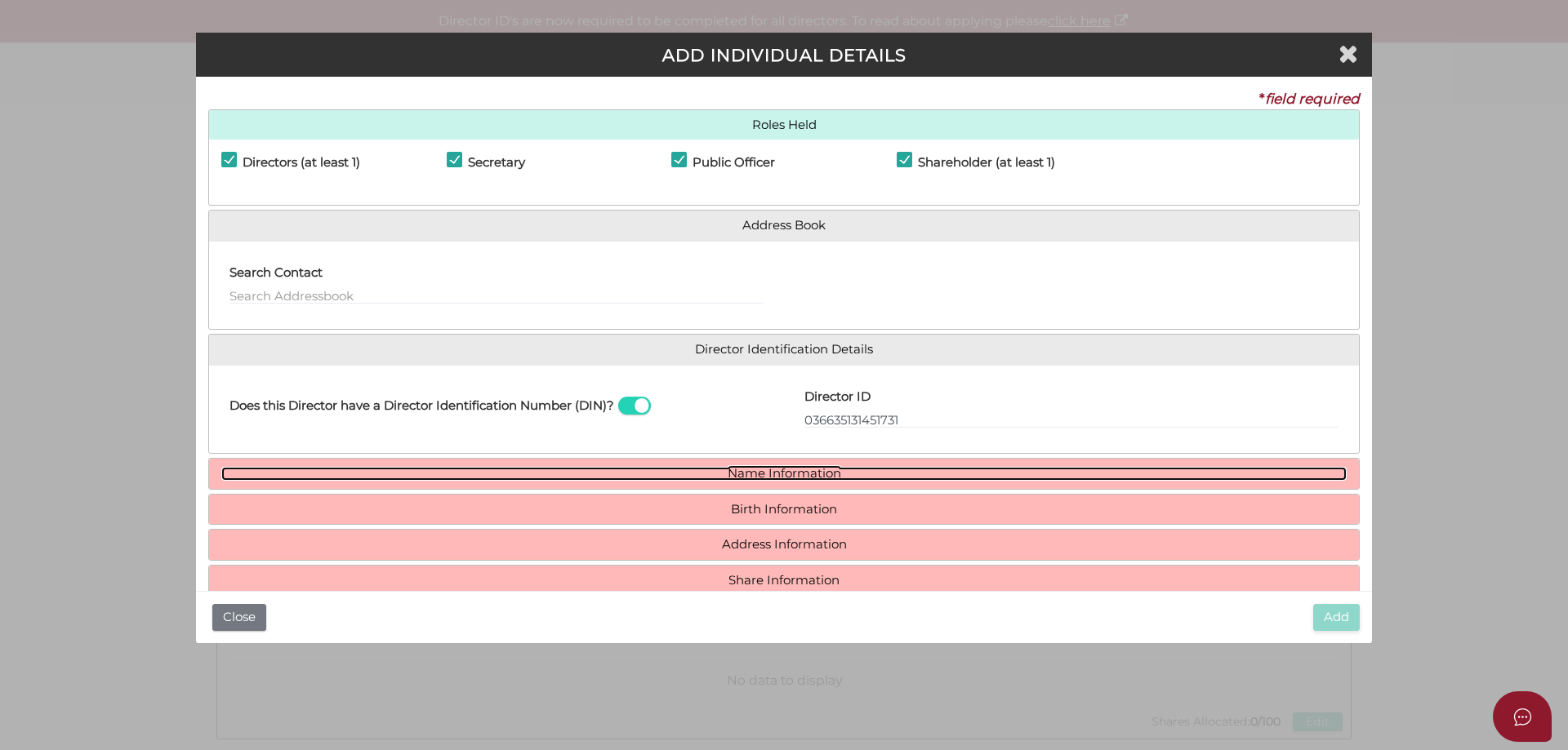
click at [774, 471] on link "Name Information" at bounding box center [784, 474] width 1125 height 14
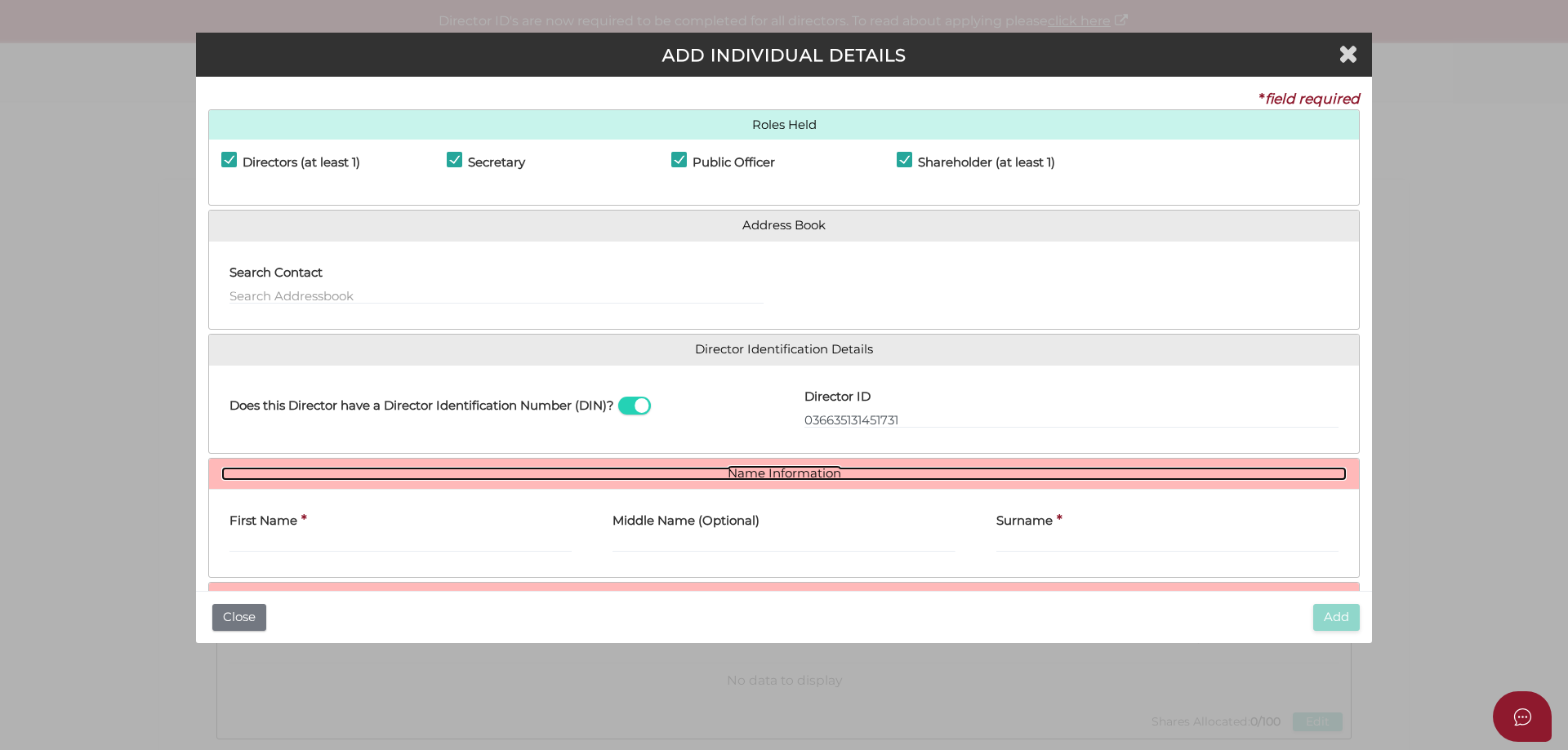
scroll to position [120, 0]
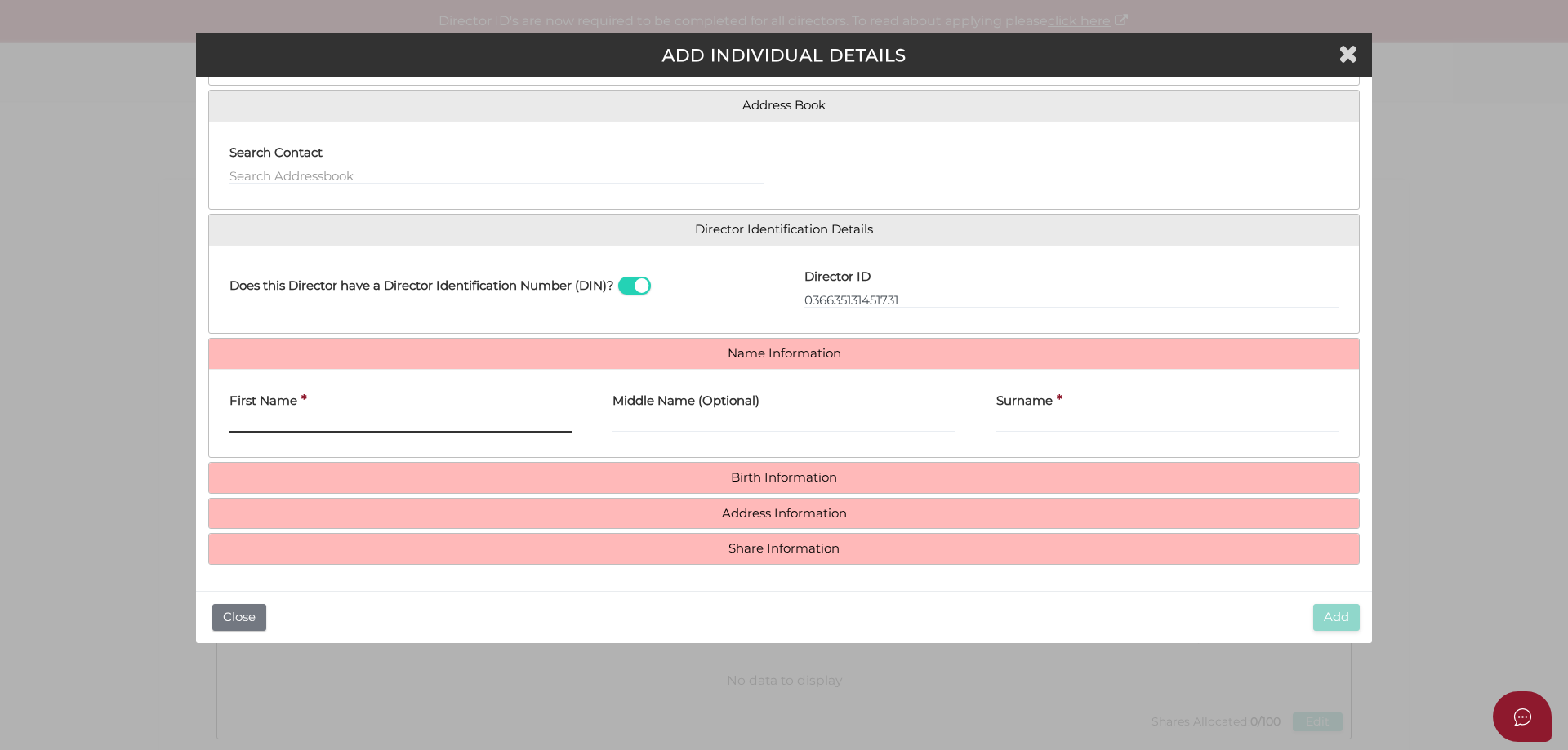
click at [280, 422] on input "First Name" at bounding box center [400, 424] width 342 height 18
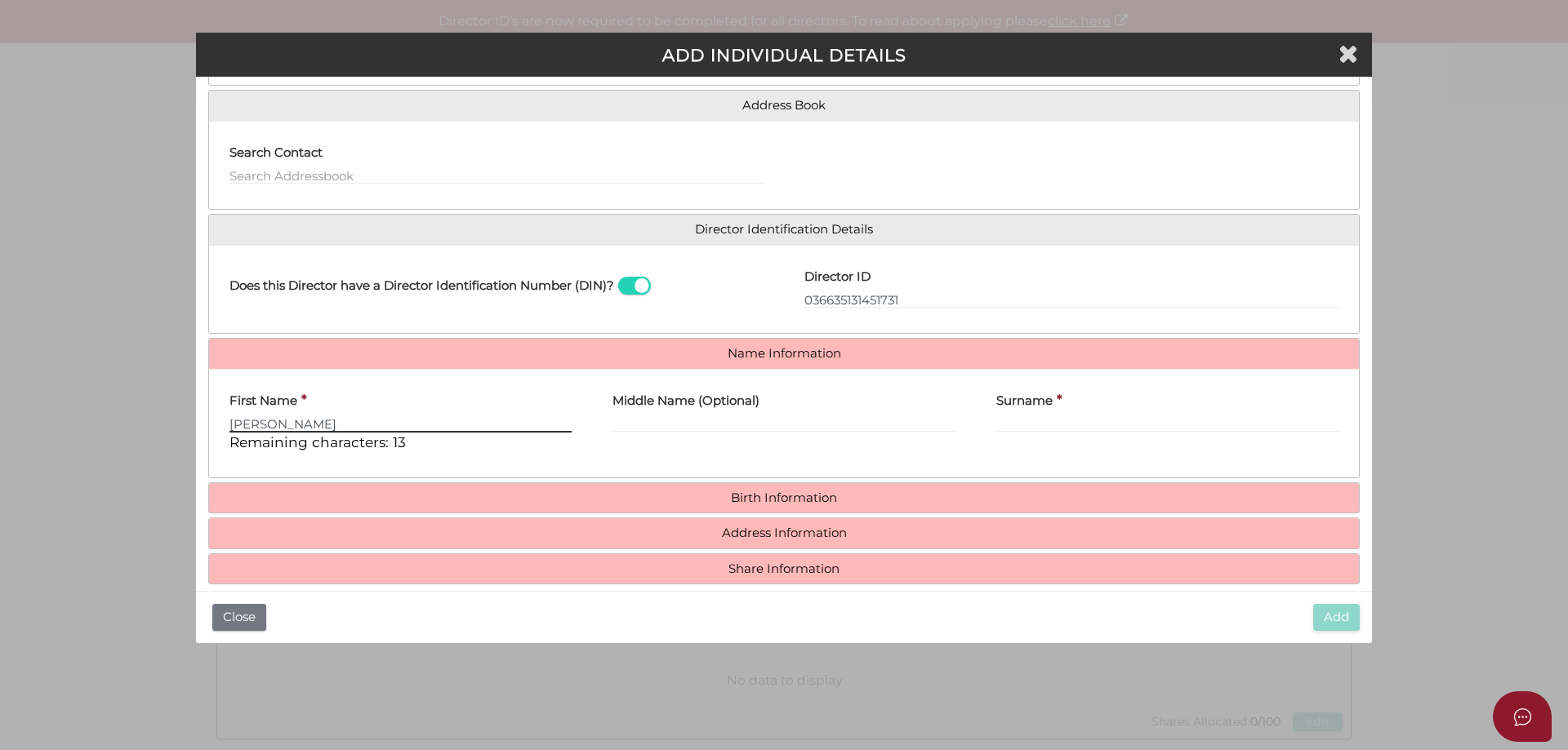
type input "Michael"
type input "John"
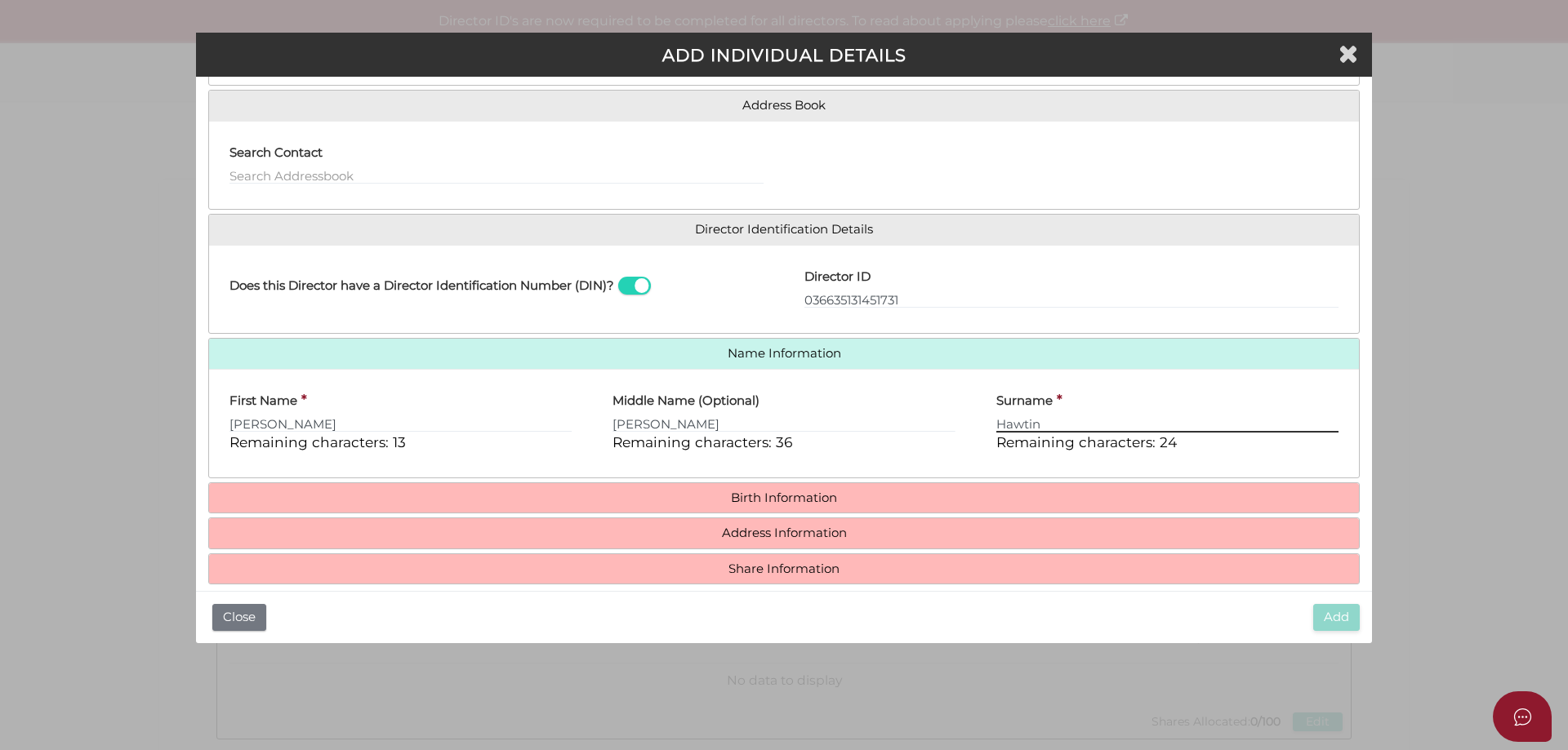
type input "Hawtin"
click at [789, 486] on h4 "Birth Information" at bounding box center [784, 498] width 1149 height 31
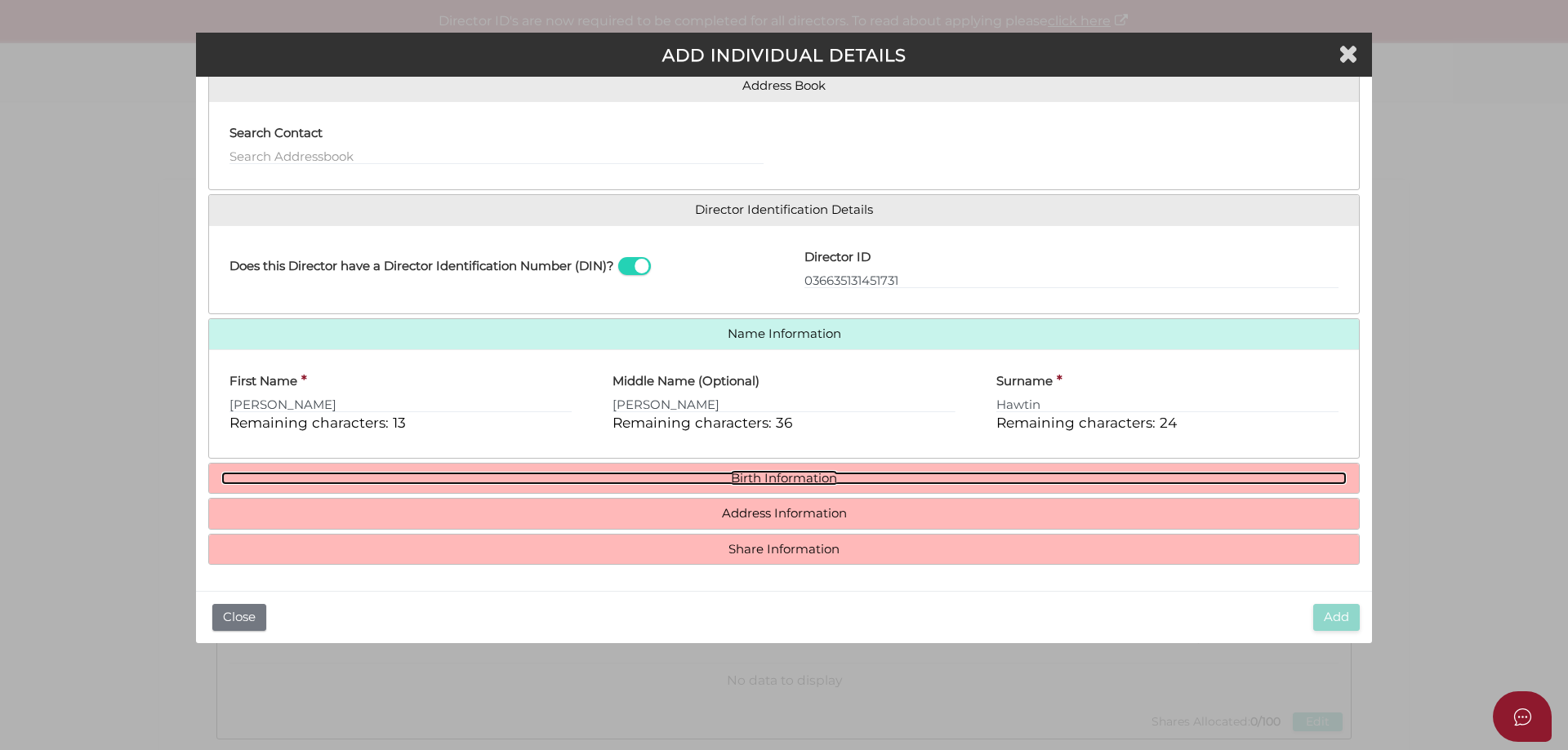
click at [777, 477] on link "Birth Information" at bounding box center [784, 479] width 1125 height 14
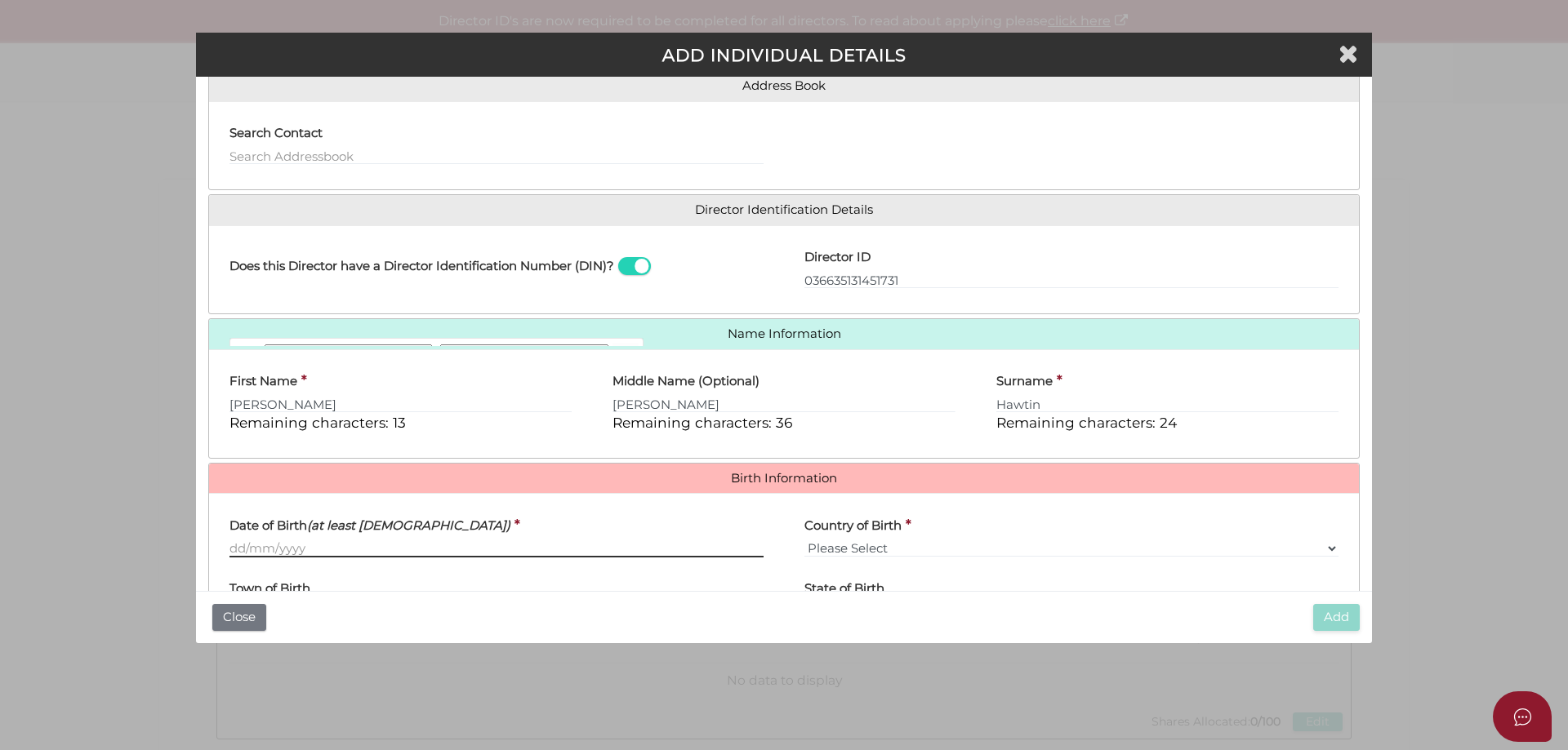
click at [257, 547] on input "Date of Birth (at least [DEMOGRAPHIC_DATA])" at bounding box center [496, 549] width 534 height 18
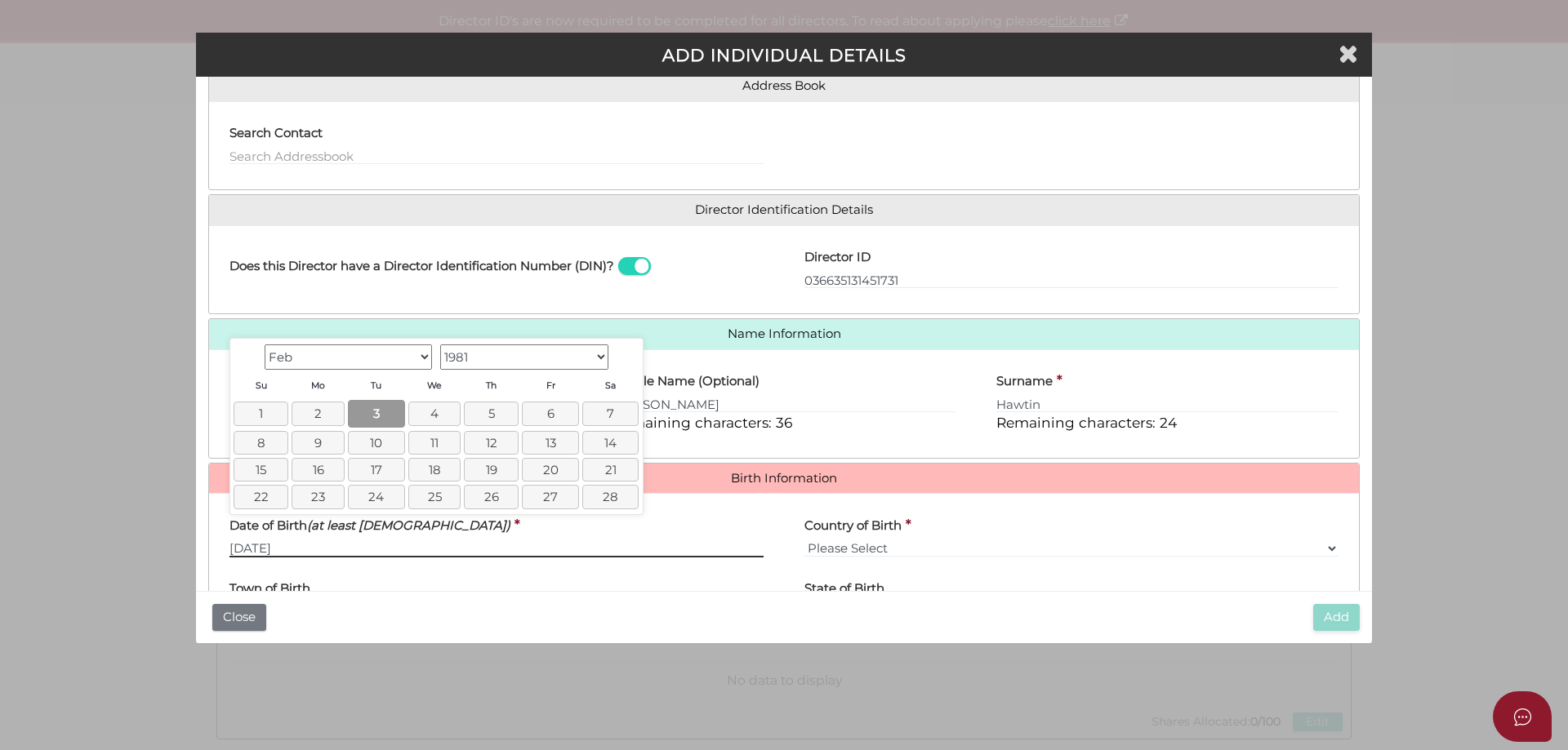
type input "[DATE]"
click at [378, 411] on link "3" at bounding box center [376, 413] width 57 height 27
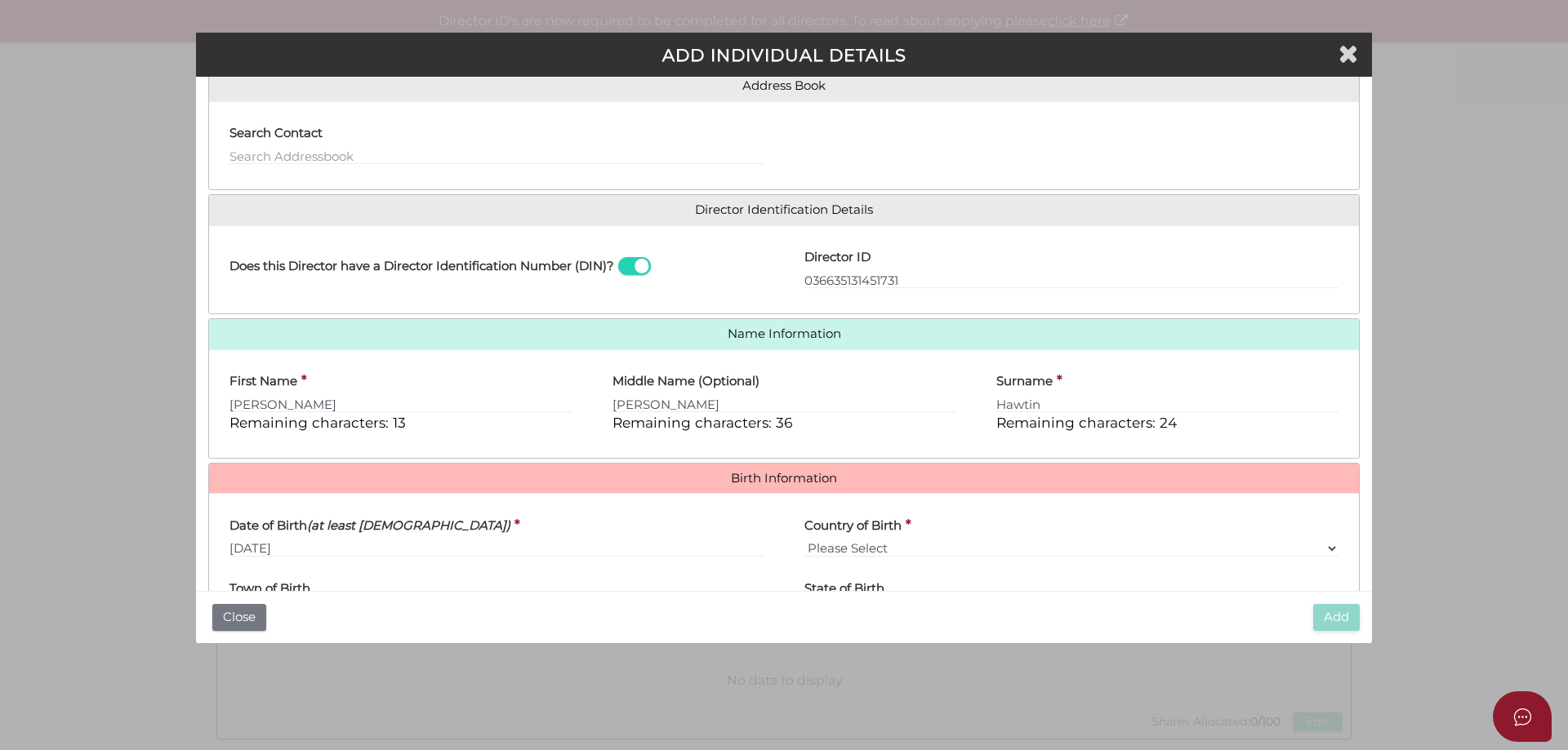
click at [858, 538] on label "Country of Birth" at bounding box center [852, 523] width 97 height 33
click at [858, 540] on select "Please Select v Australia Afghanistan Albania Algeria American Samoa Andorra An…" at bounding box center [1071, 549] width 534 height 18
click at [866, 548] on select "Please Select v Australia Afghanistan Albania Algeria American Samoa Andorra An…" at bounding box center [1071, 549] width 534 height 18
select select "[GEOGRAPHIC_DATA]"
click at [804, 540] on select "Please Select v Australia Afghanistan Albania Algeria American Samoa Andorra An…" at bounding box center [1071, 549] width 534 height 18
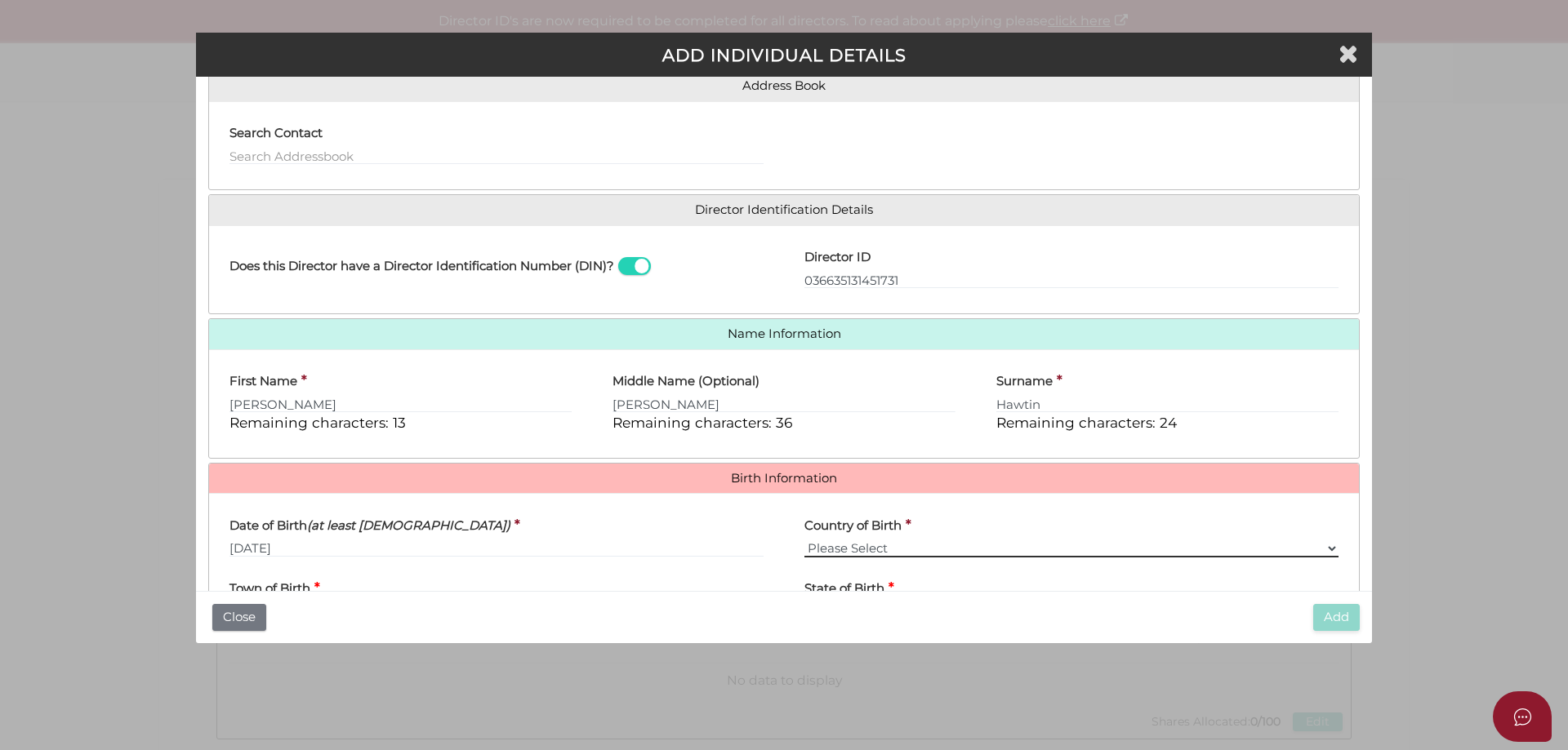
scroll to position [291, 0]
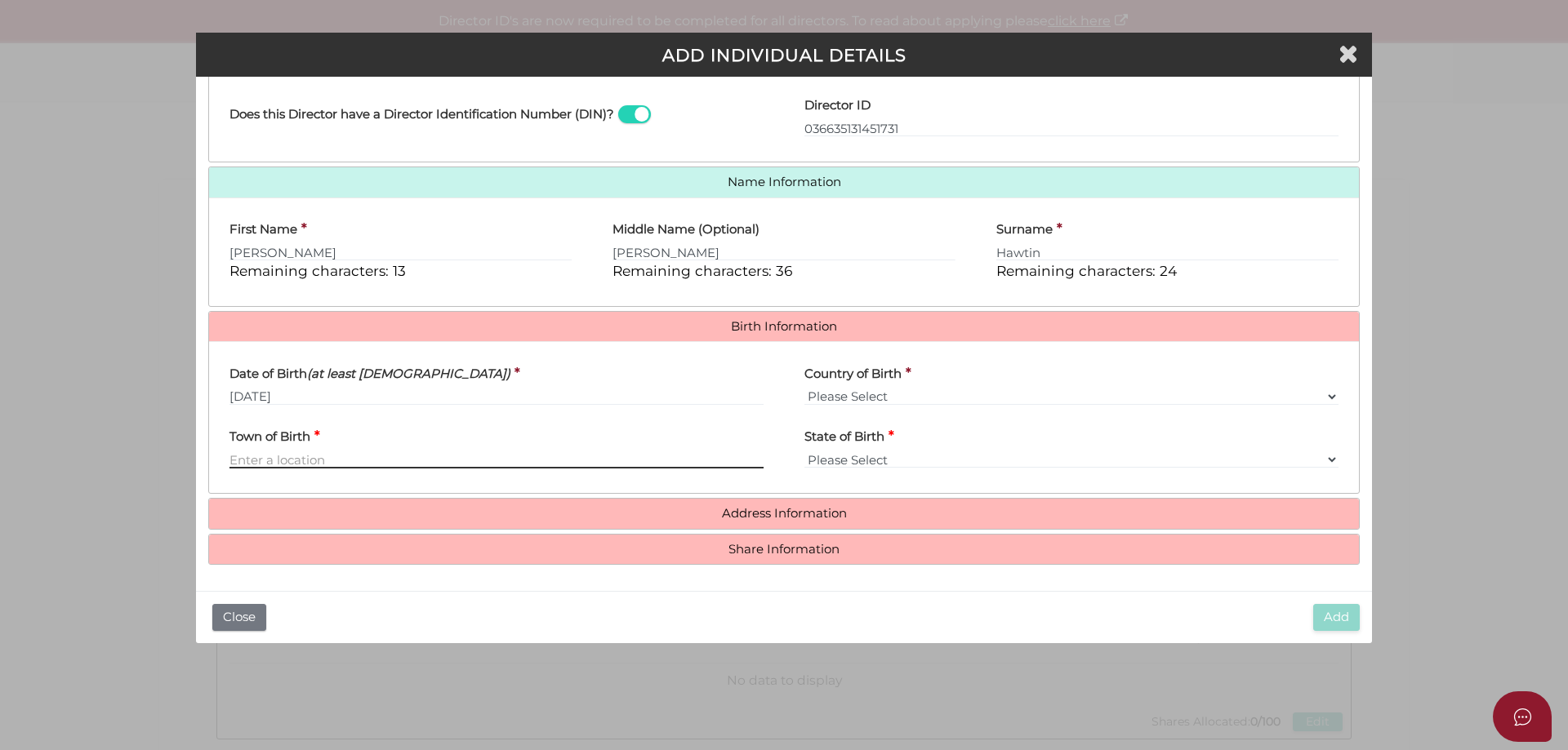
click at [254, 458] on input "Town of Birth" at bounding box center [496, 460] width 534 height 18
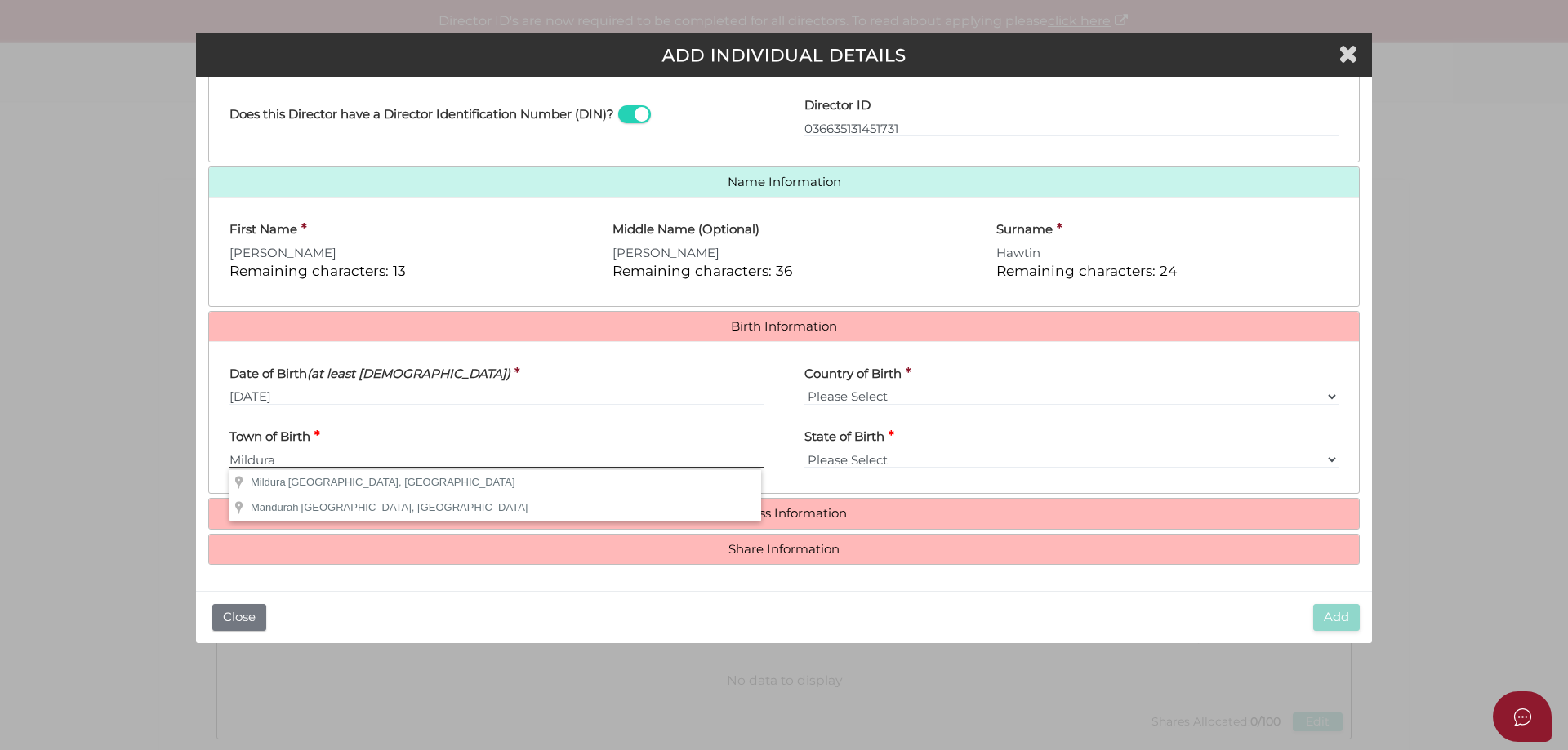
type input "Mildura"
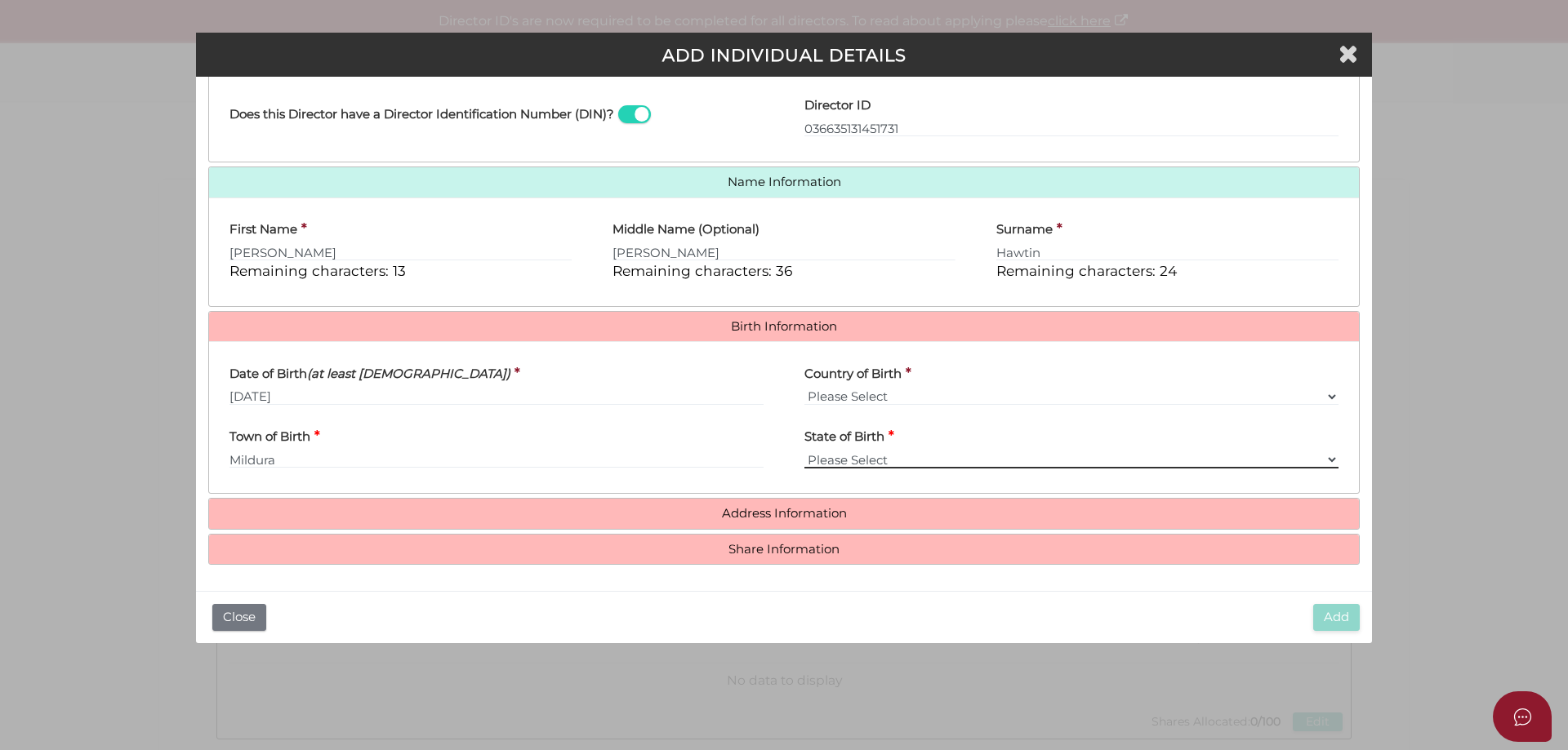
select select "VIC"
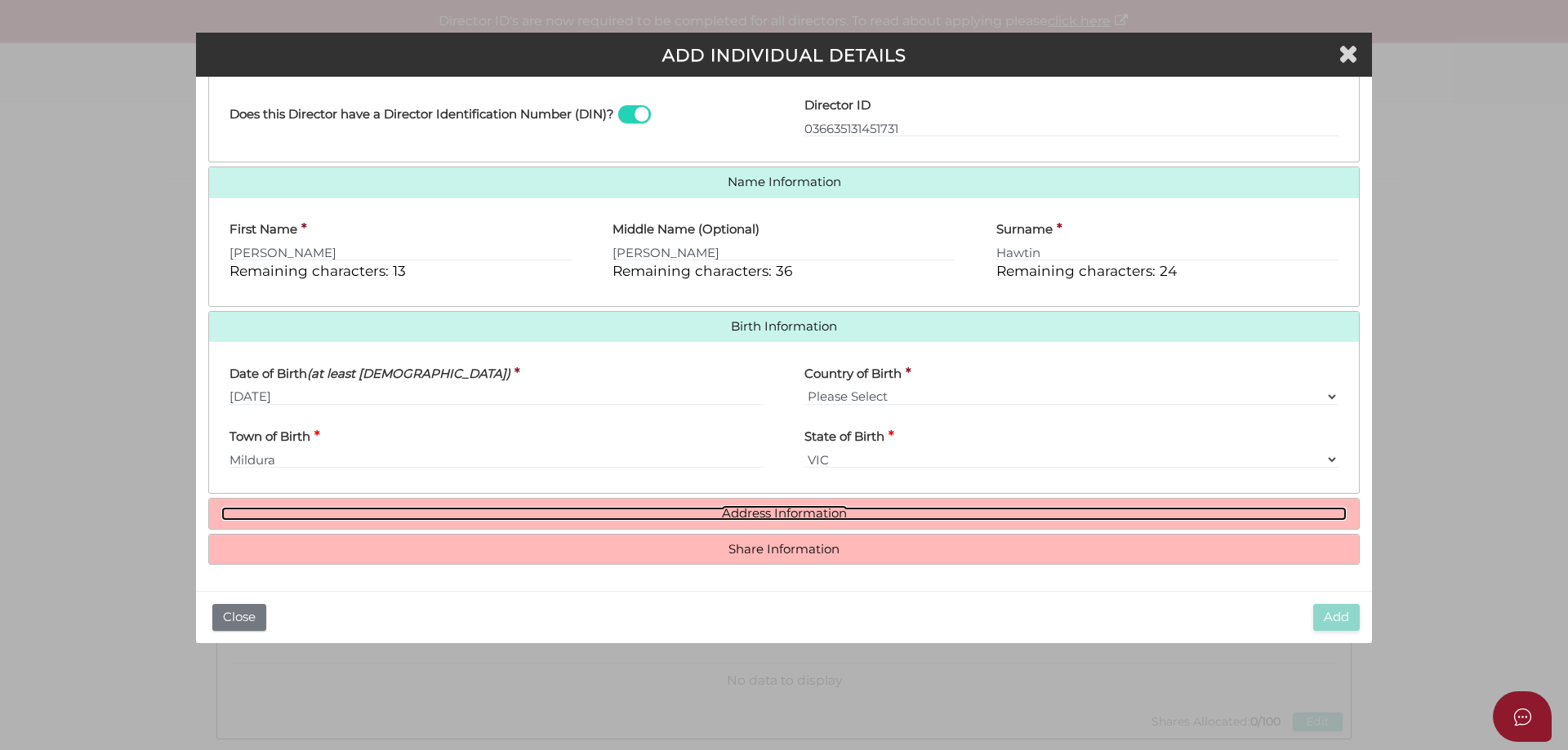
click at [790, 511] on link "Address Information" at bounding box center [784, 514] width 1125 height 14
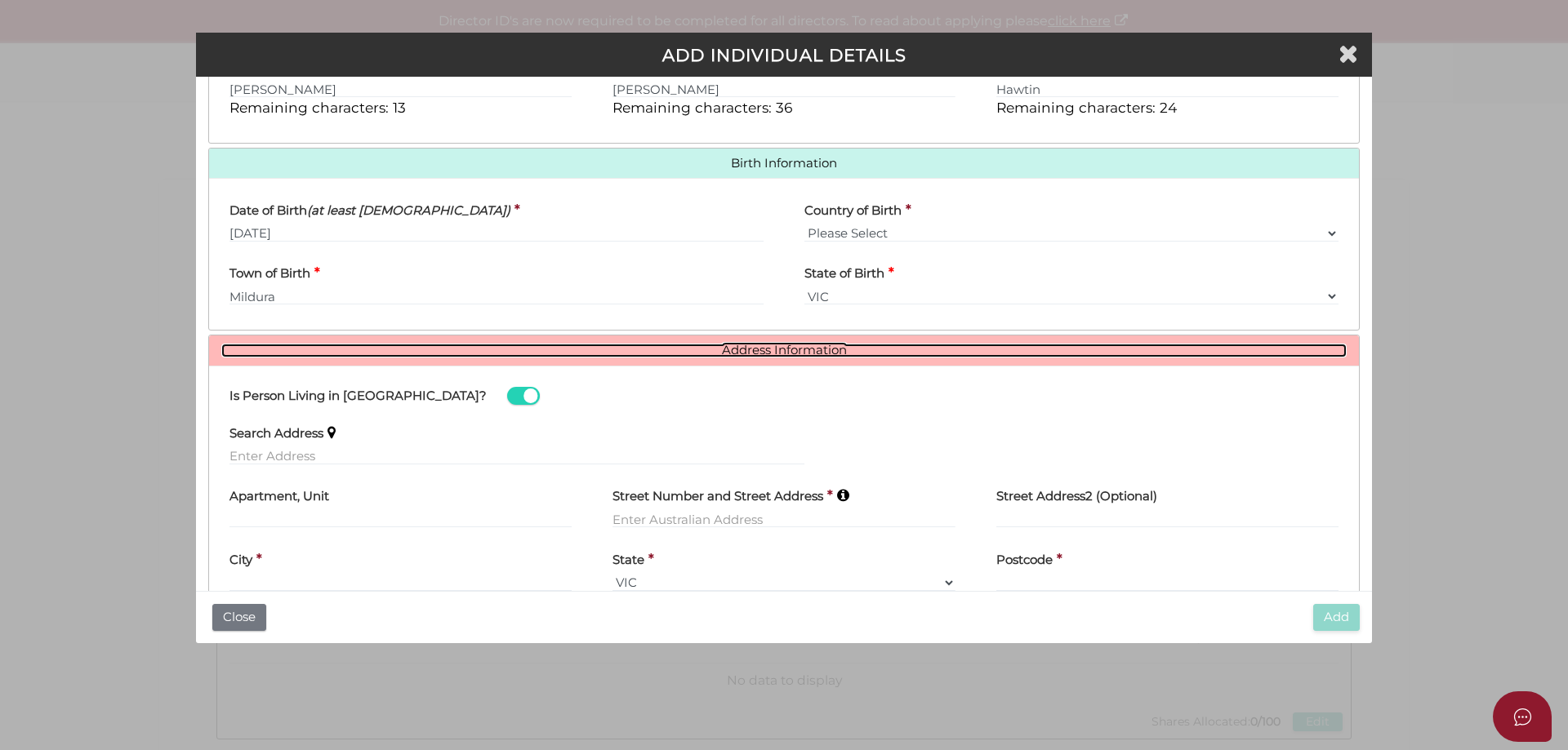
scroll to position [536, 0]
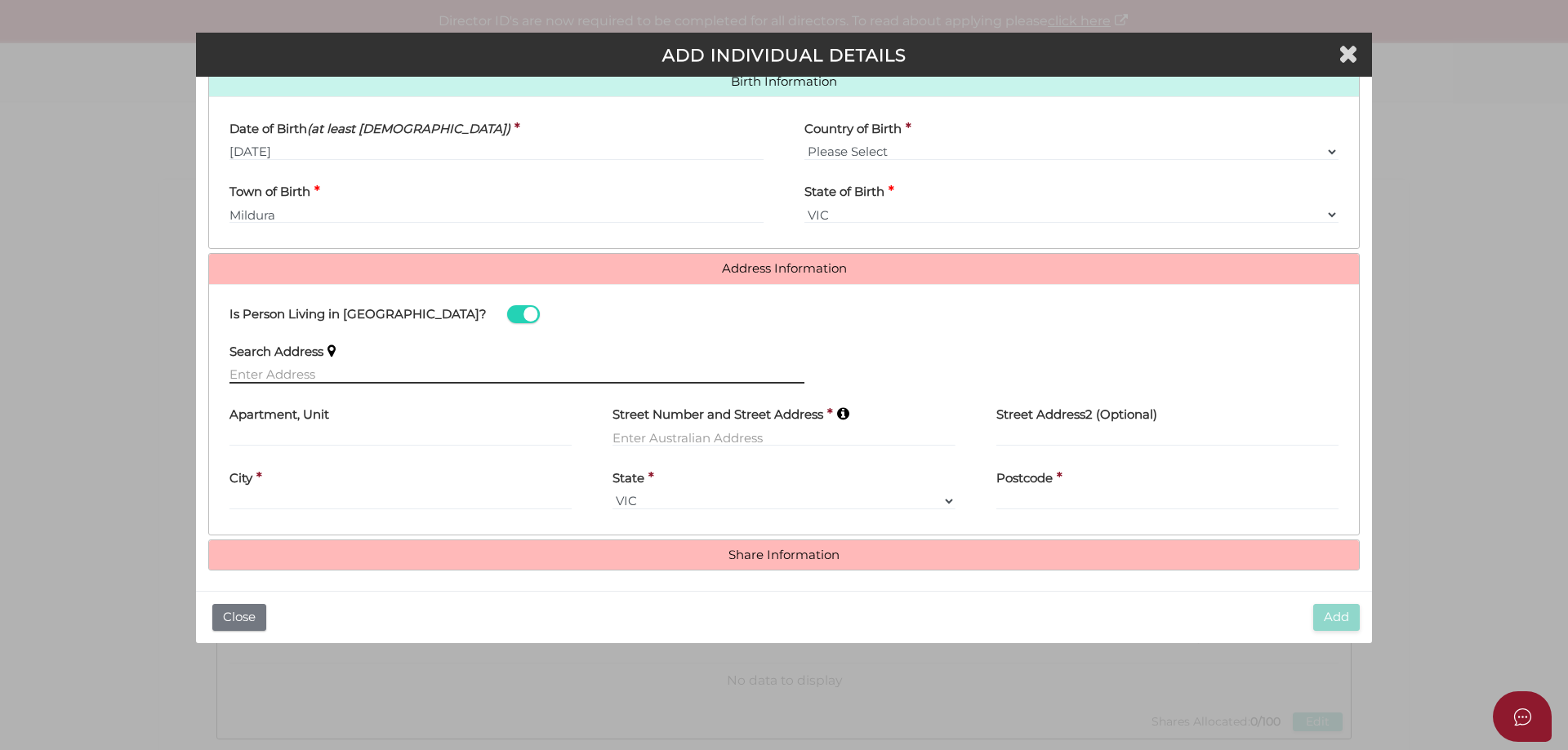
click at [263, 369] on input "text" at bounding box center [516, 374] width 575 height 18
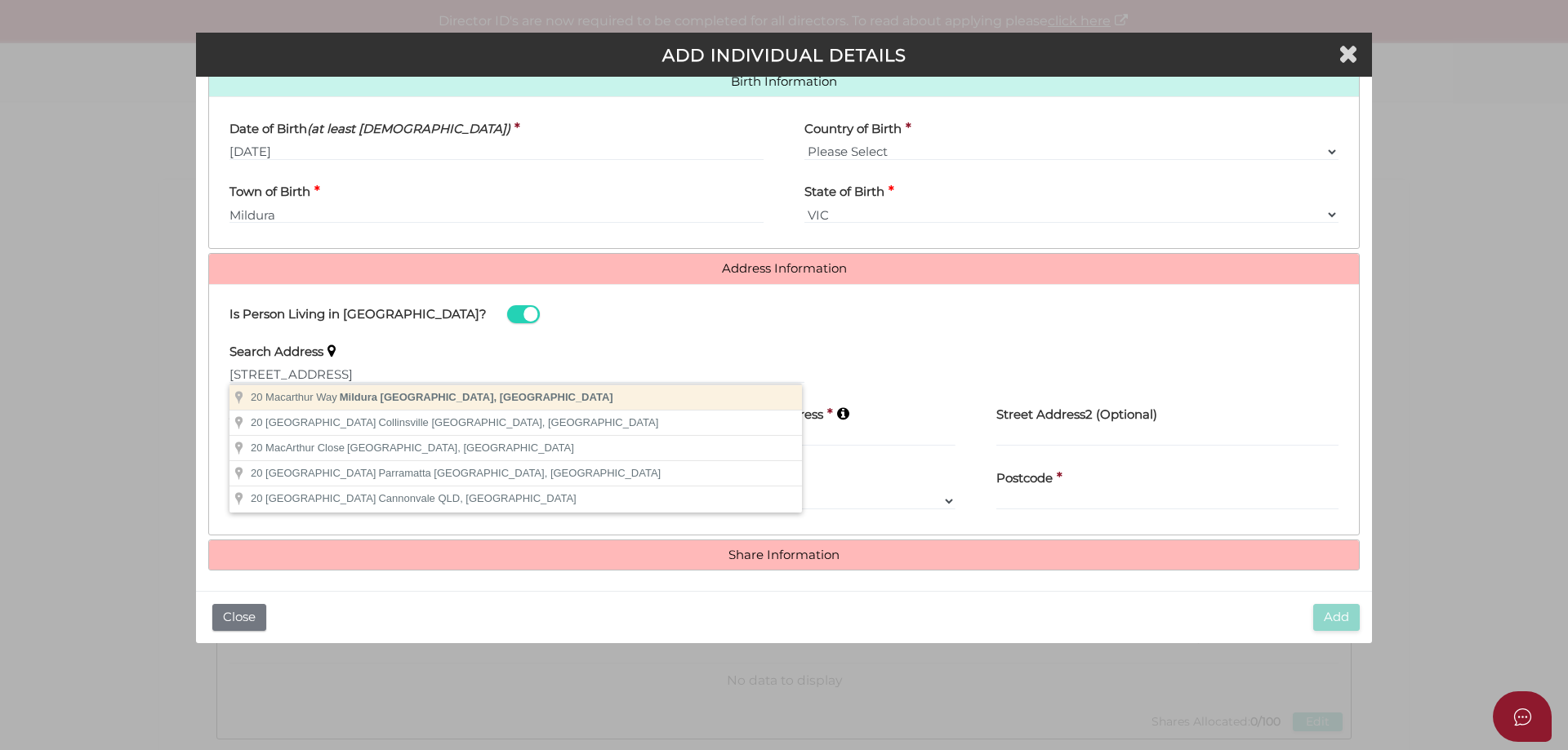
type input "20 Macarthur Way, Mildura VIC, Australia"
type input "20 Macarthur Way"
type input "Mildura"
select select "VIC"
type input "3500"
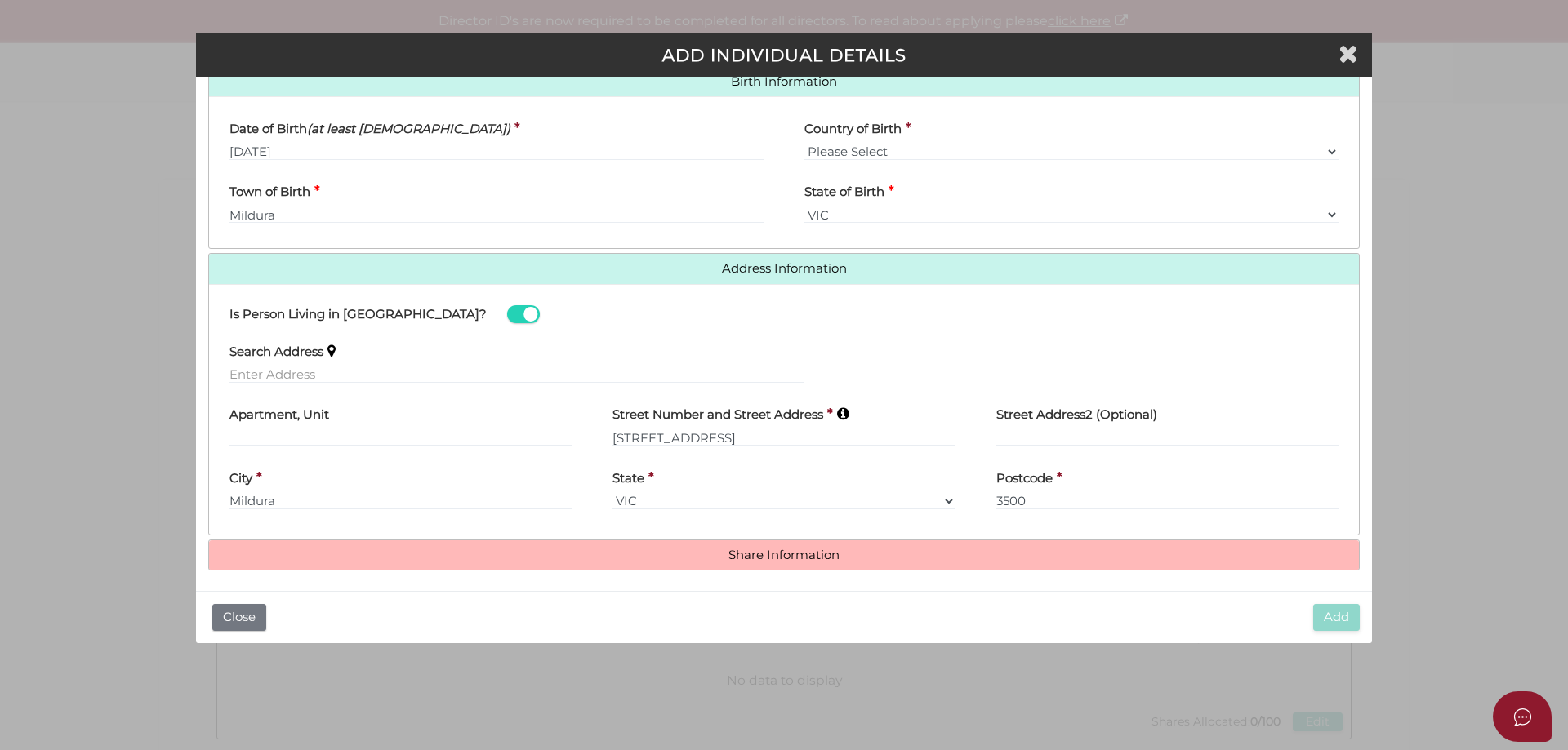
scroll to position [542, 0]
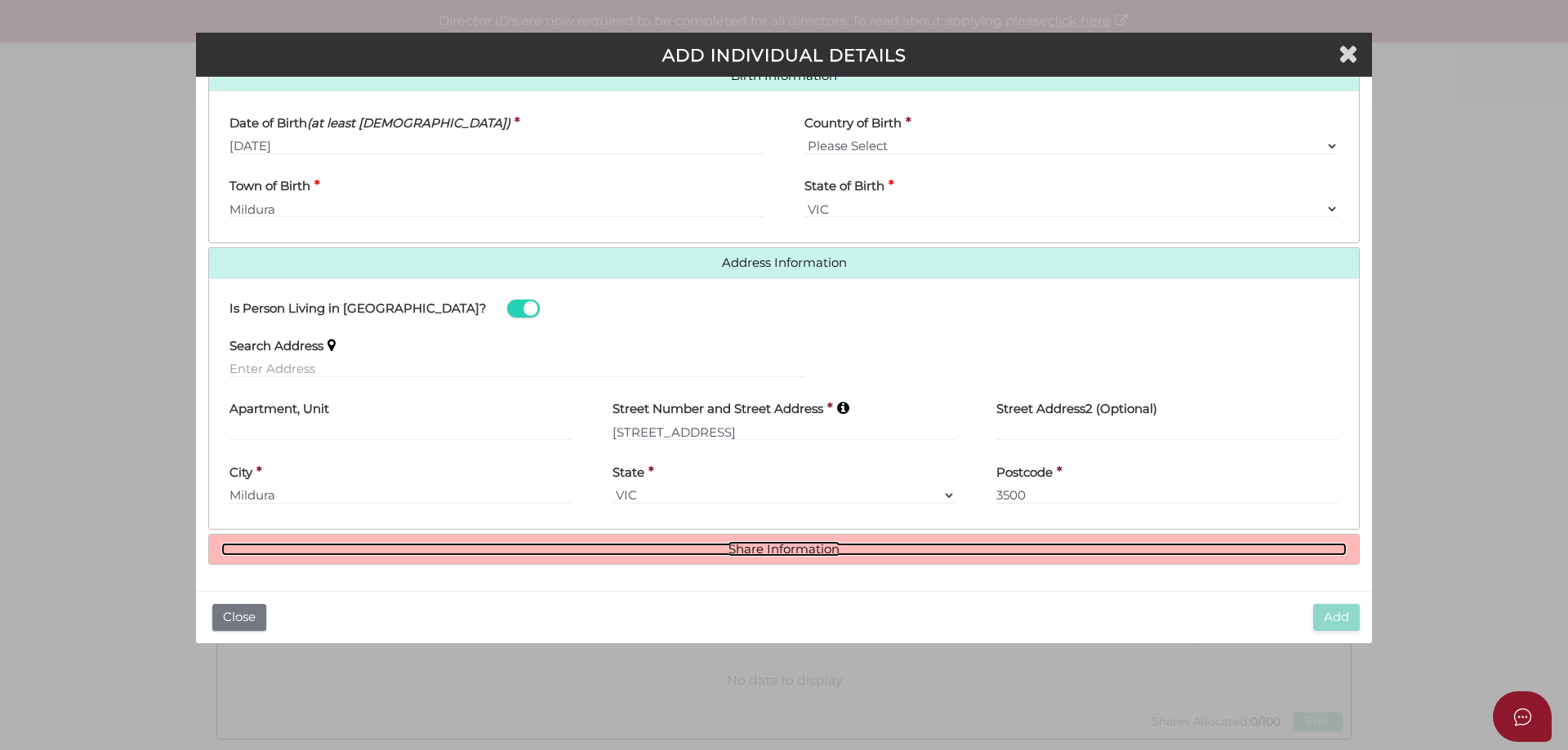
click at [791, 553] on link "Share Information" at bounding box center [784, 550] width 1125 height 14
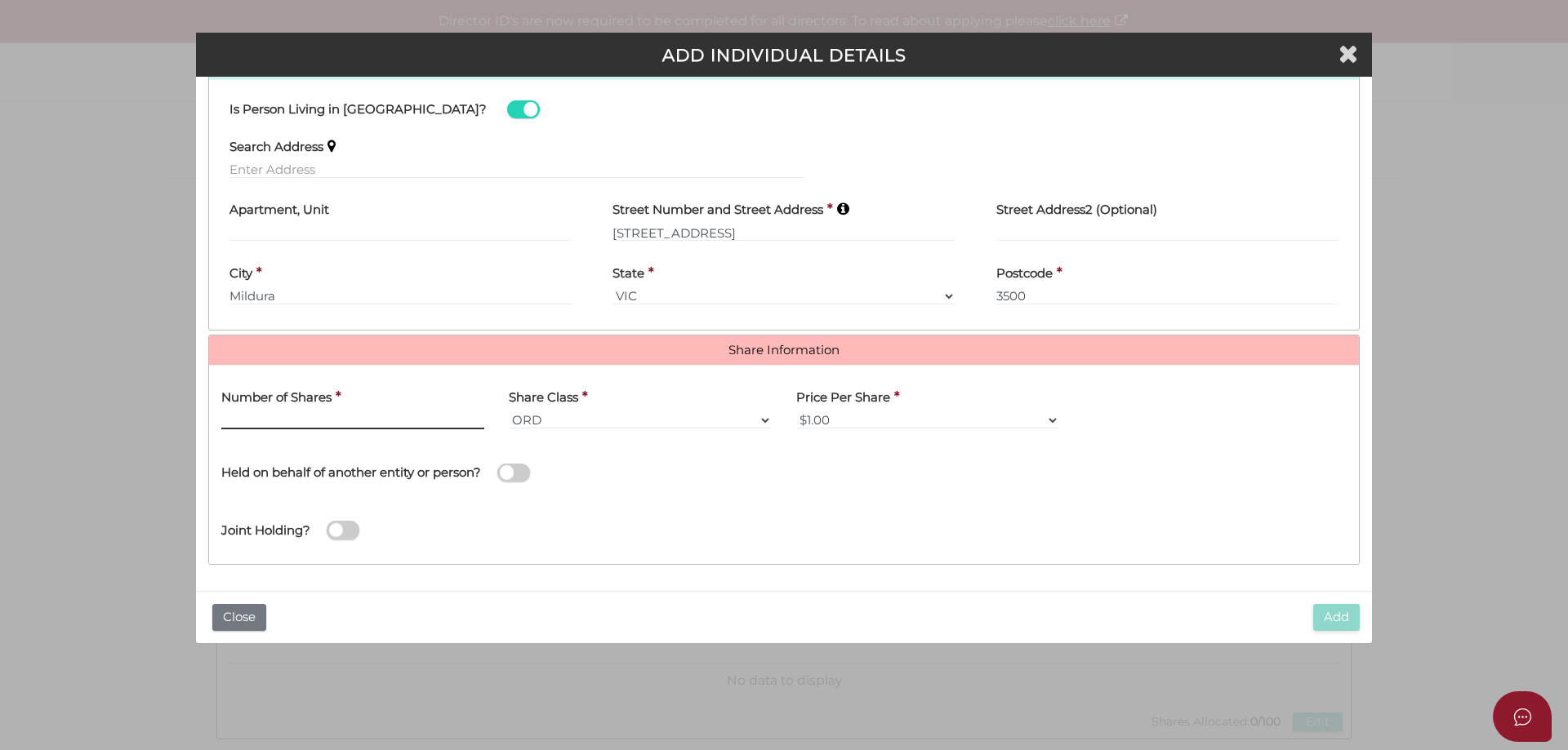
click at [274, 412] on input "text" at bounding box center [353, 420] width 263 height 18
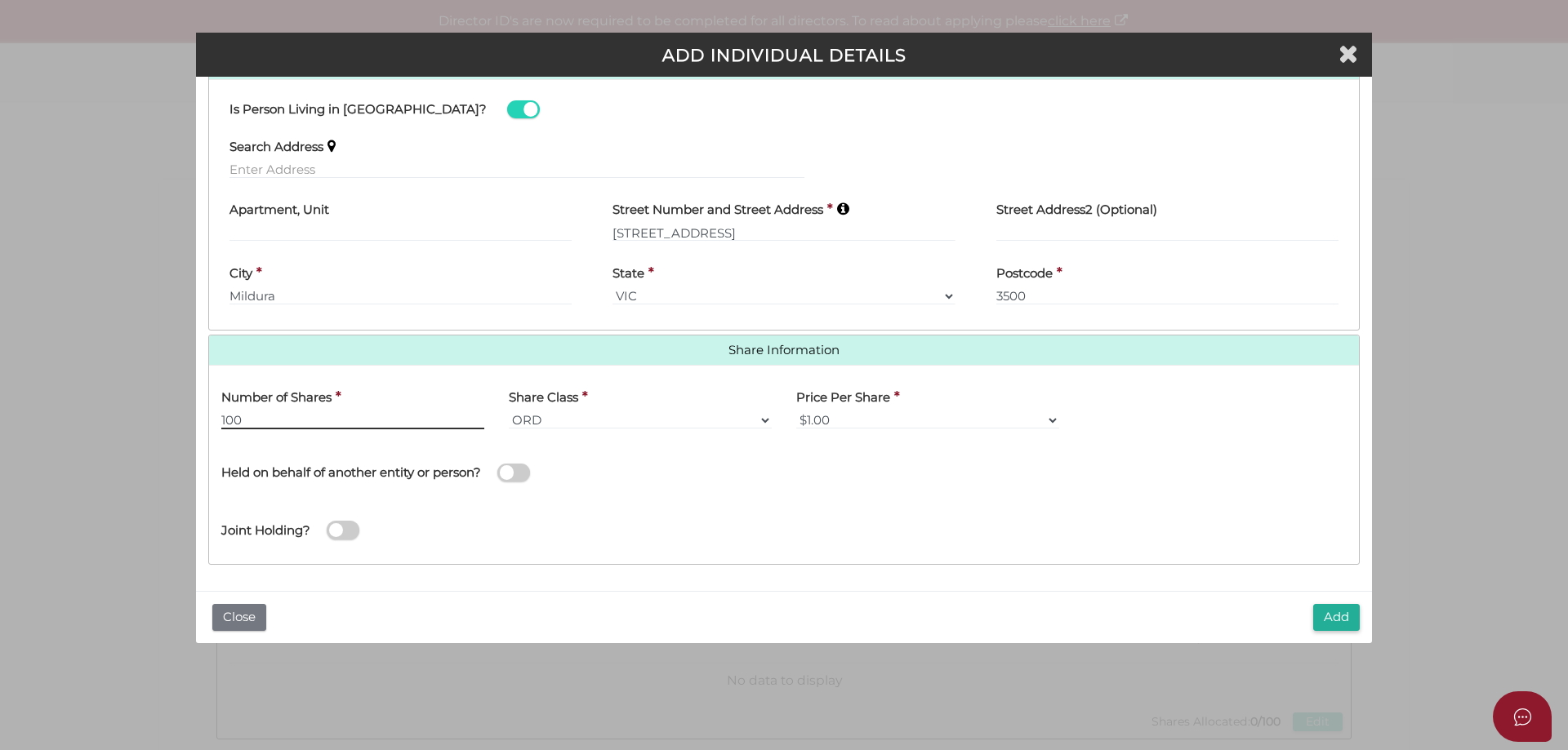
type input "100"
click at [530, 473] on span at bounding box center [513, 474] width 32 height 19
click at [0, 0] on input "checkbox" at bounding box center [0, 0] width 0 height 0
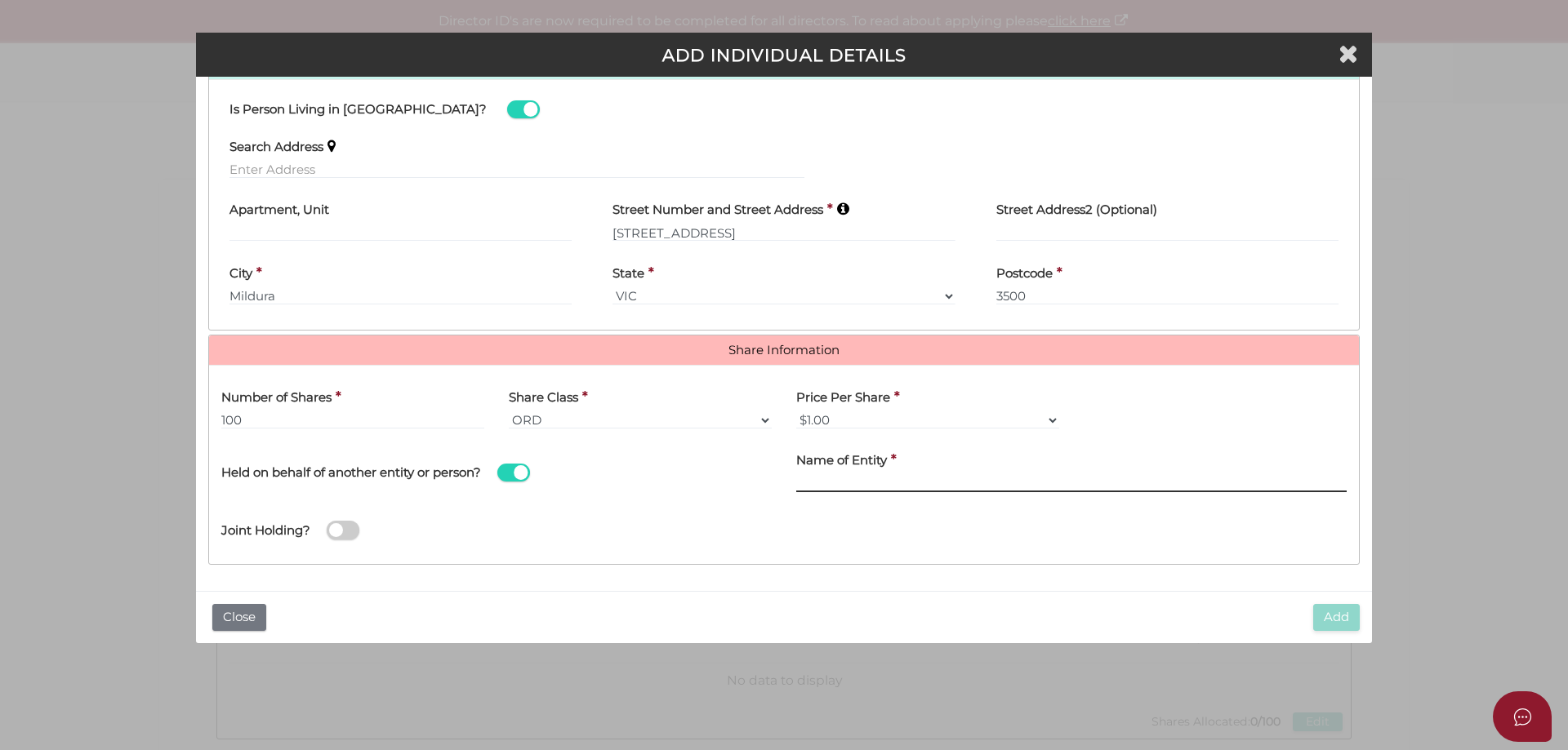
click at [840, 481] on input "Name of Entity" at bounding box center [1071, 483] width 550 height 18
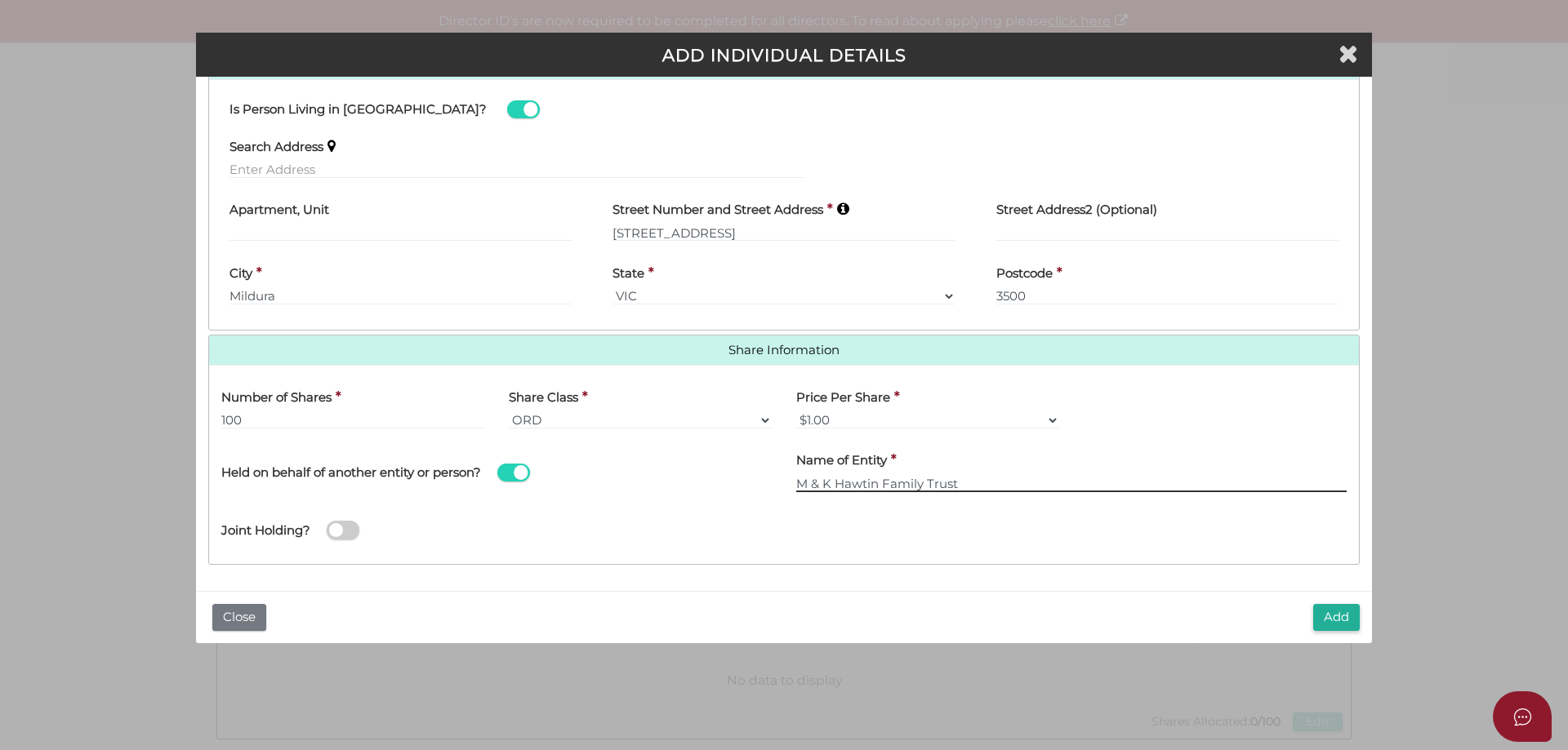
type input "M & K Hawtin Family Trust"
click at [337, 532] on span at bounding box center [343, 530] width 32 height 19
click at [0, 0] on input "checkbox" at bounding box center [0, 0] width 0 height 0
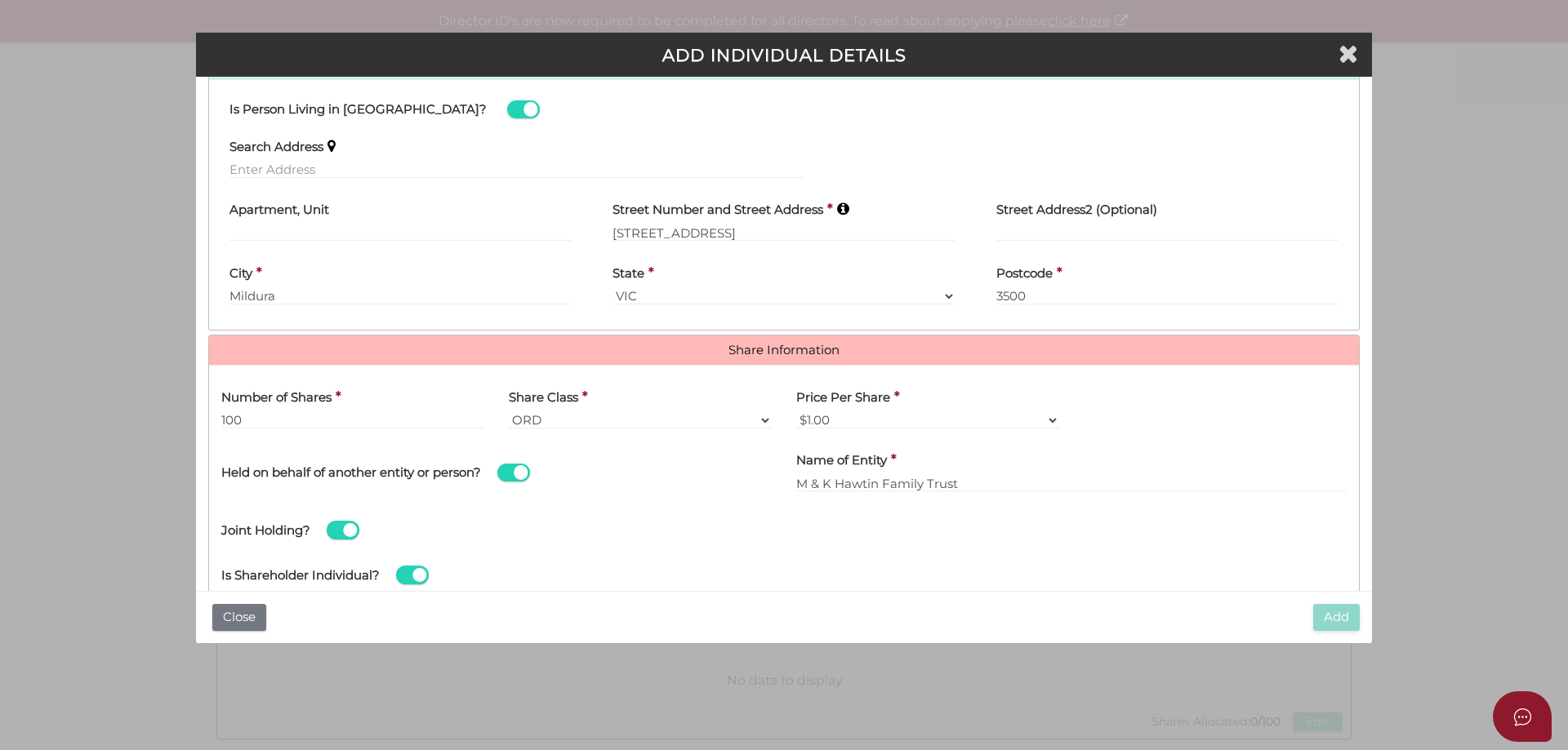
scroll to position [904, 0]
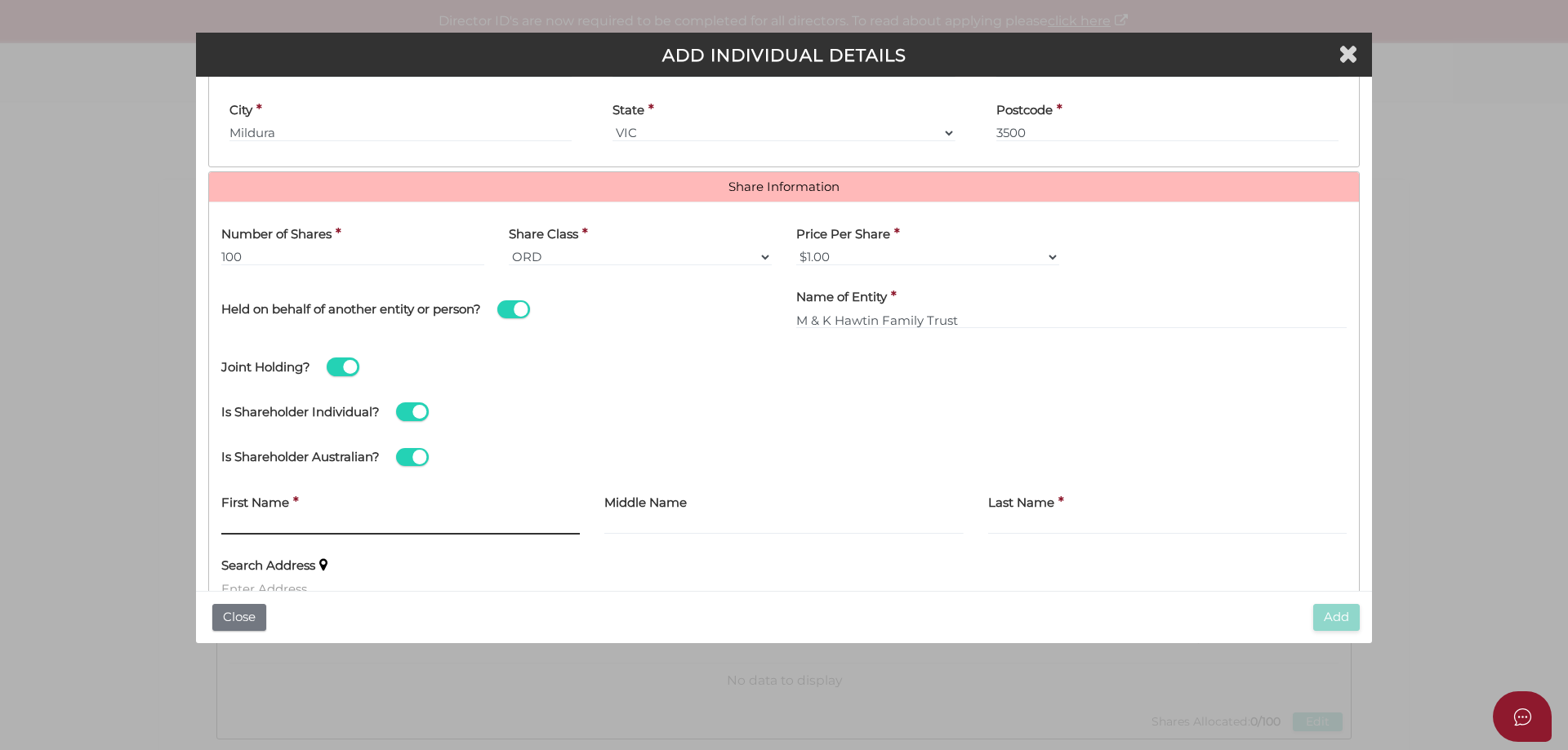
click at [243, 534] on input "text" at bounding box center [400, 526] width 358 height 18
type input "K"
type input "Kate"
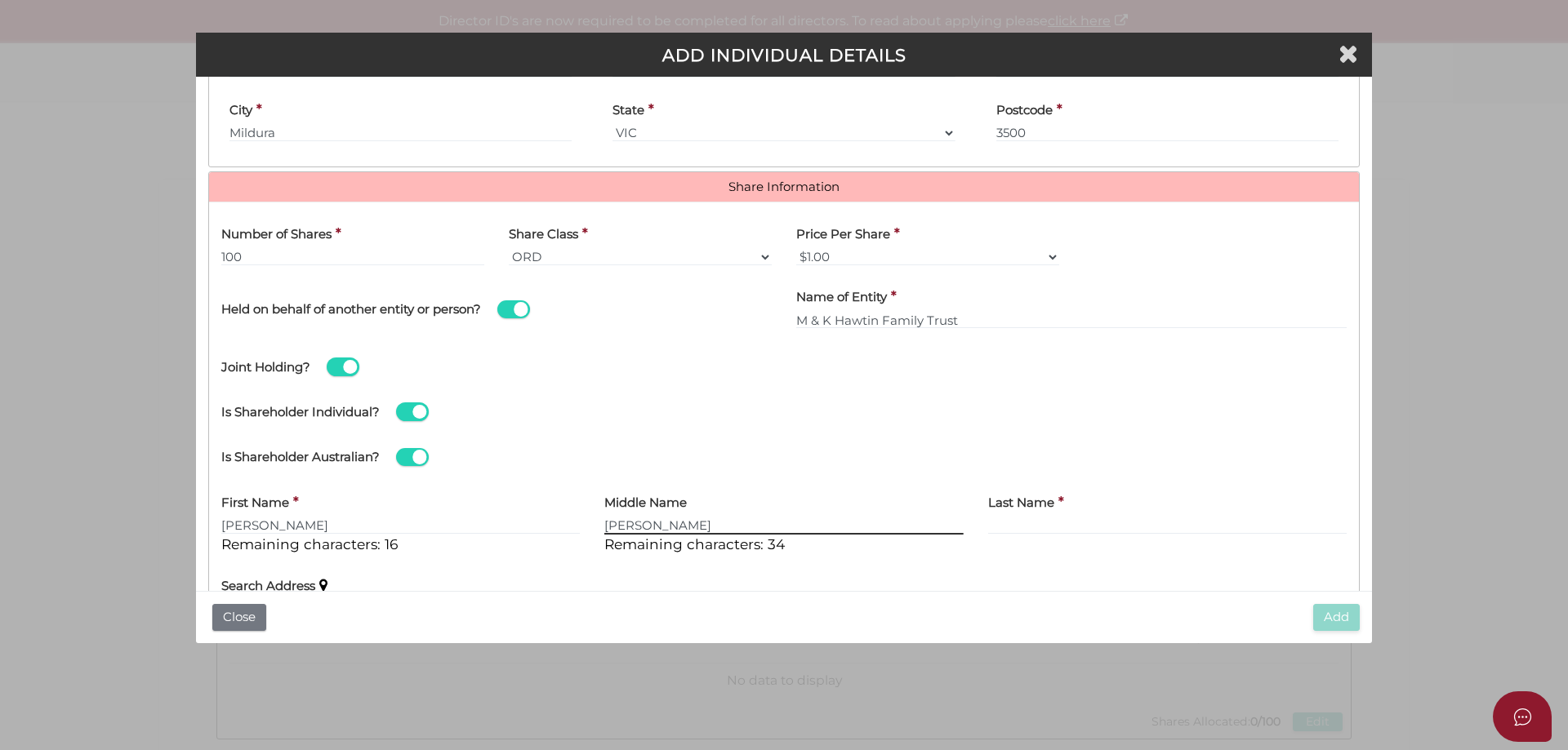
type input "Louise"
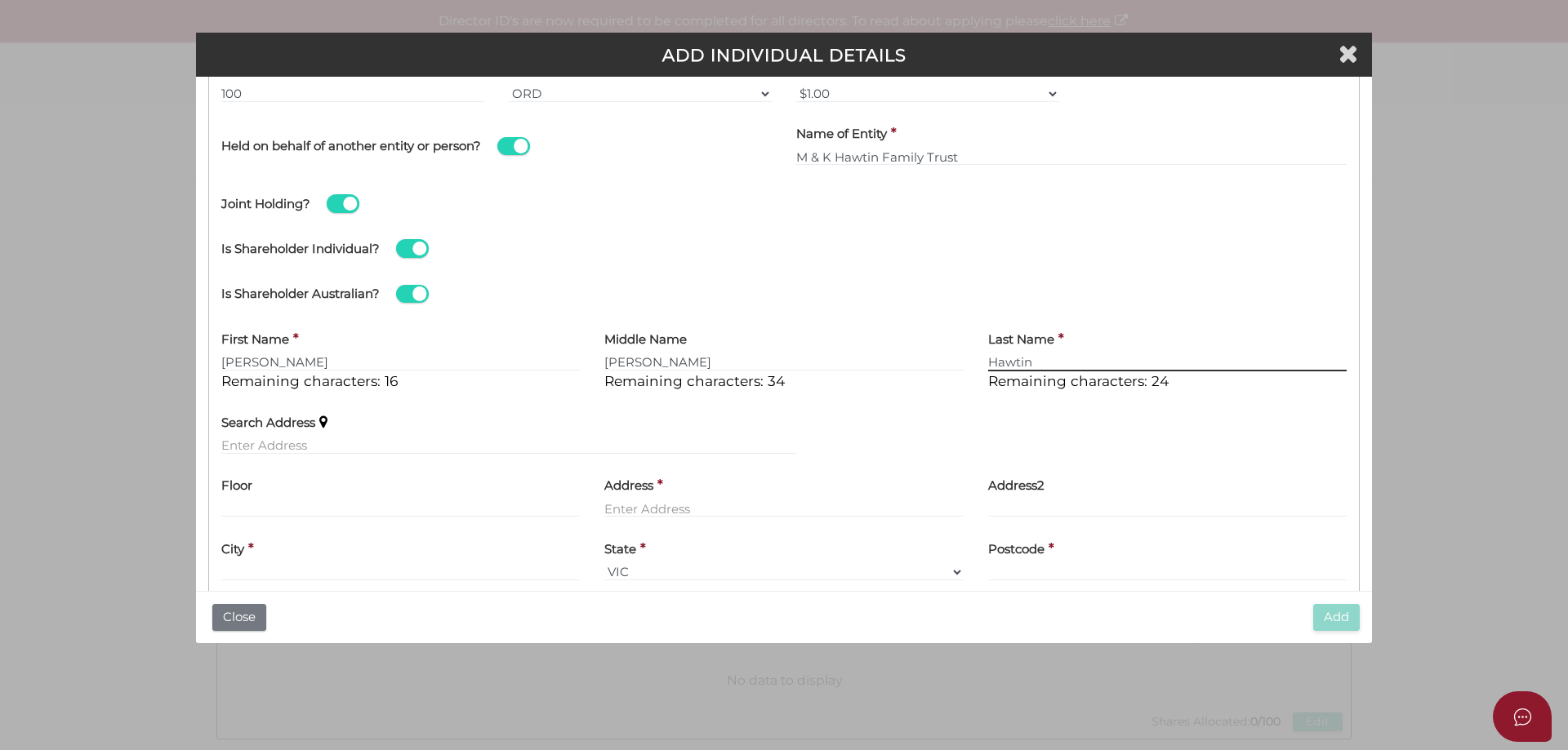
type input "Hawtin"
click at [252, 447] on input "text" at bounding box center [508, 446] width 575 height 18
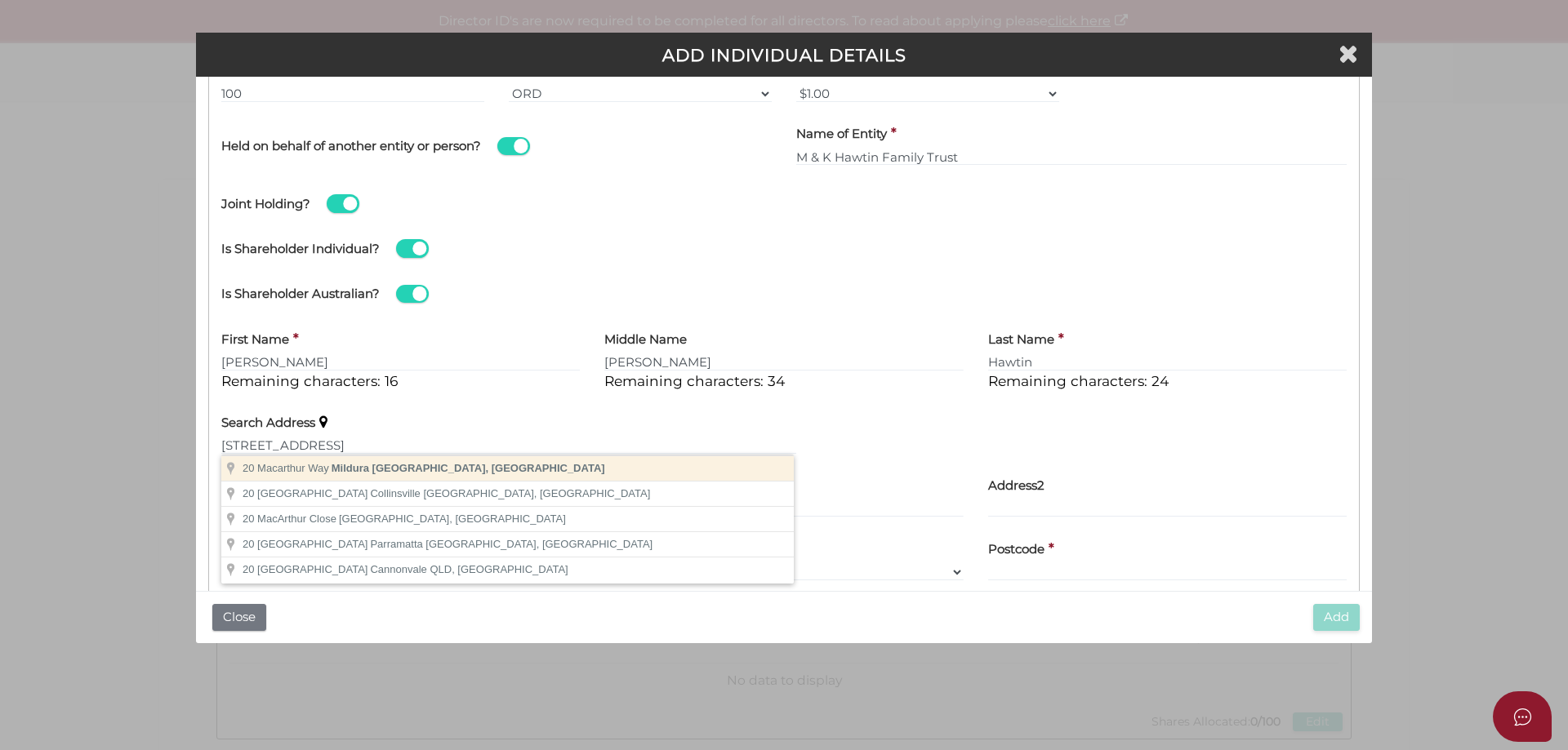
type input "20 Macarthur Way, Mildura VIC, Australia"
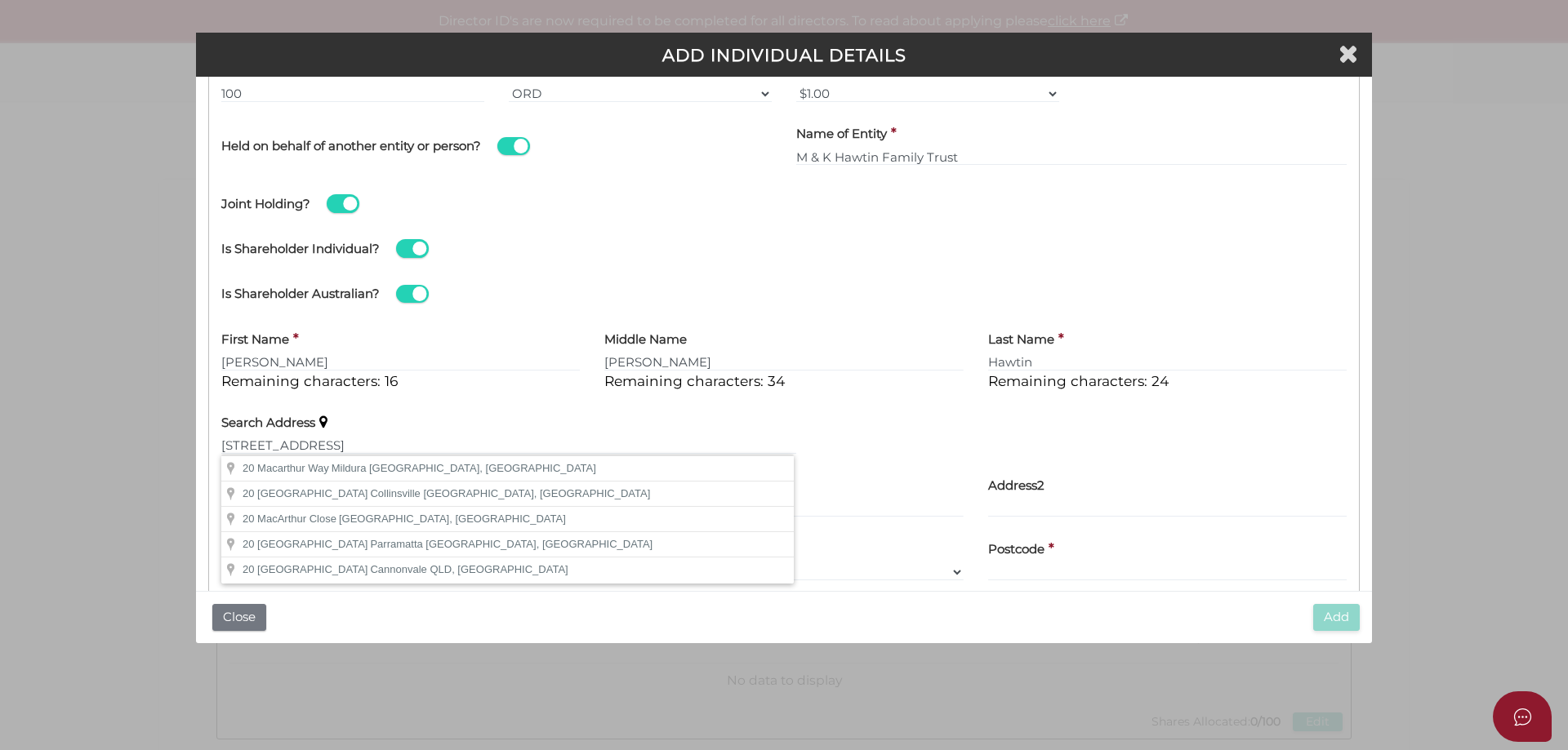
type input "20 Macarthur Way"
type input "Mildura"
select select "VIC"
type input "3500"
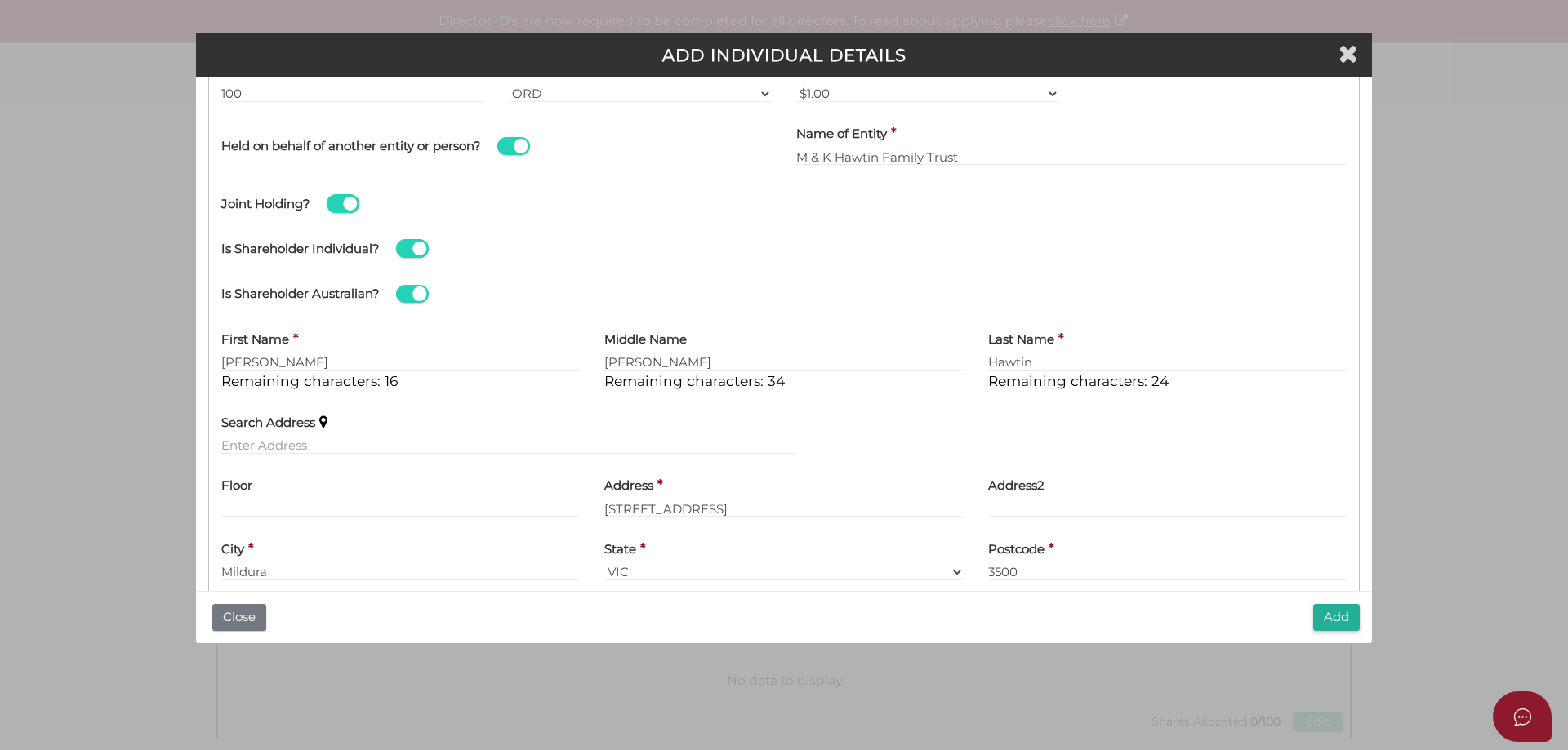
scroll to position [1109, 0]
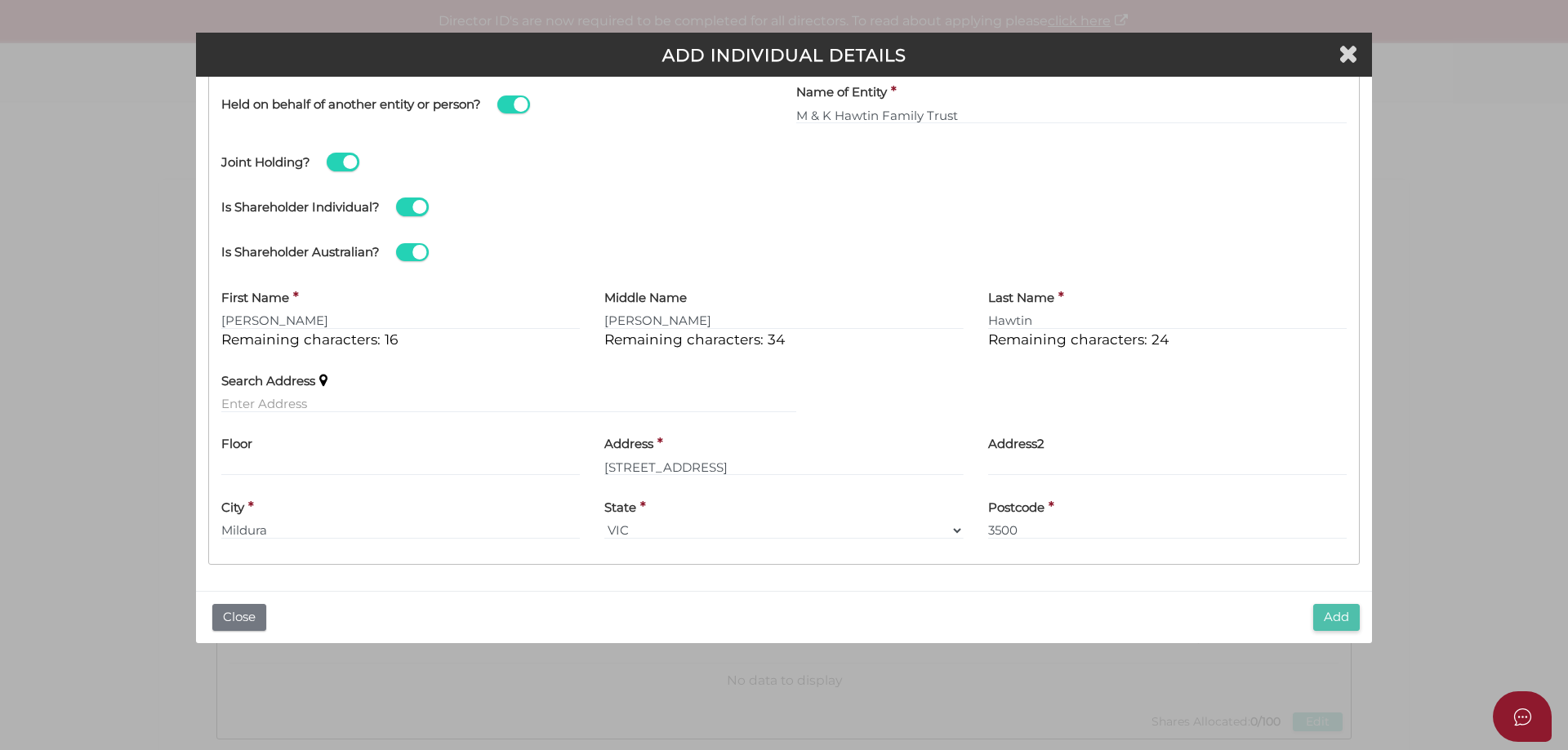
click at [1322, 614] on button "Add" at bounding box center [1336, 617] width 46 height 27
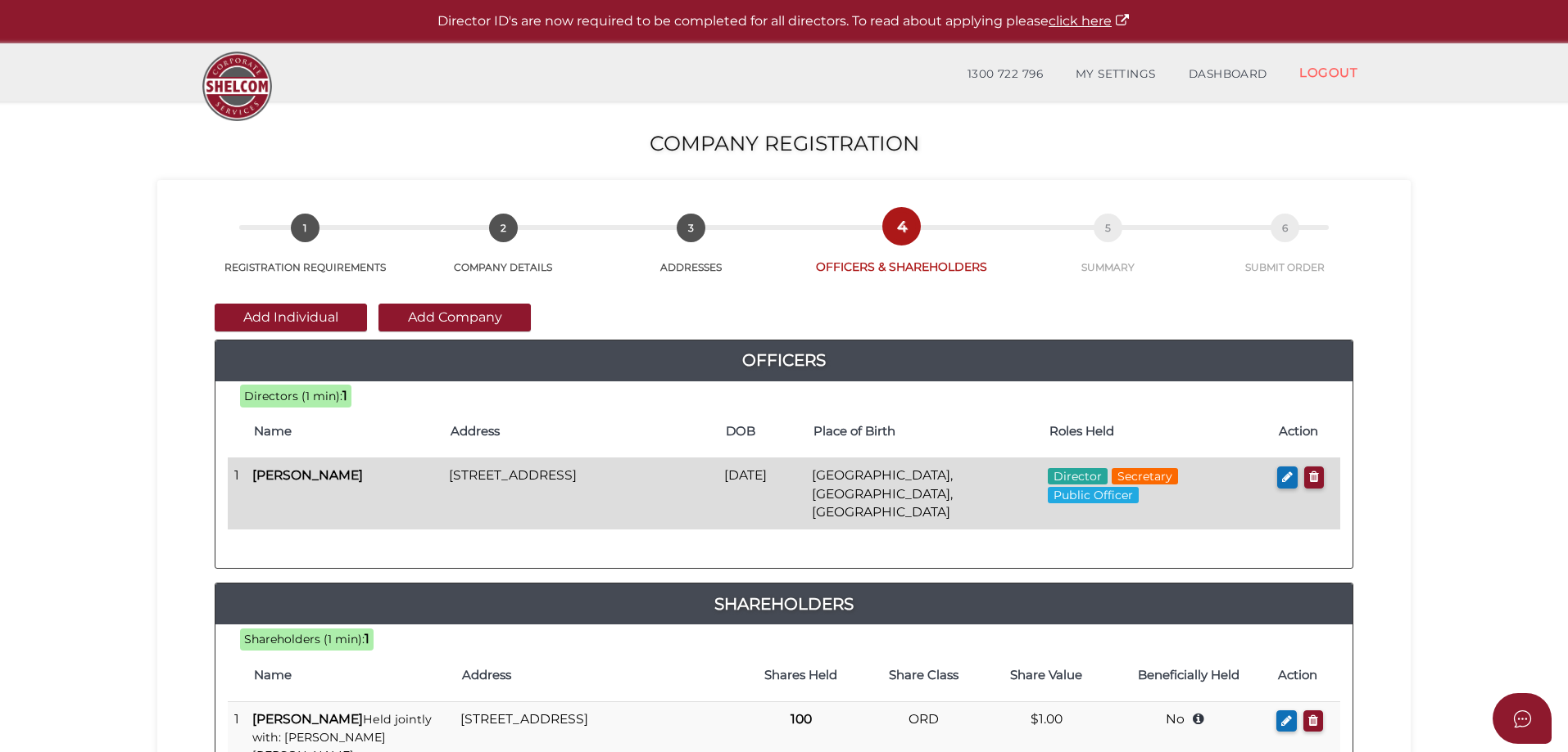
scroll to position [164, 0]
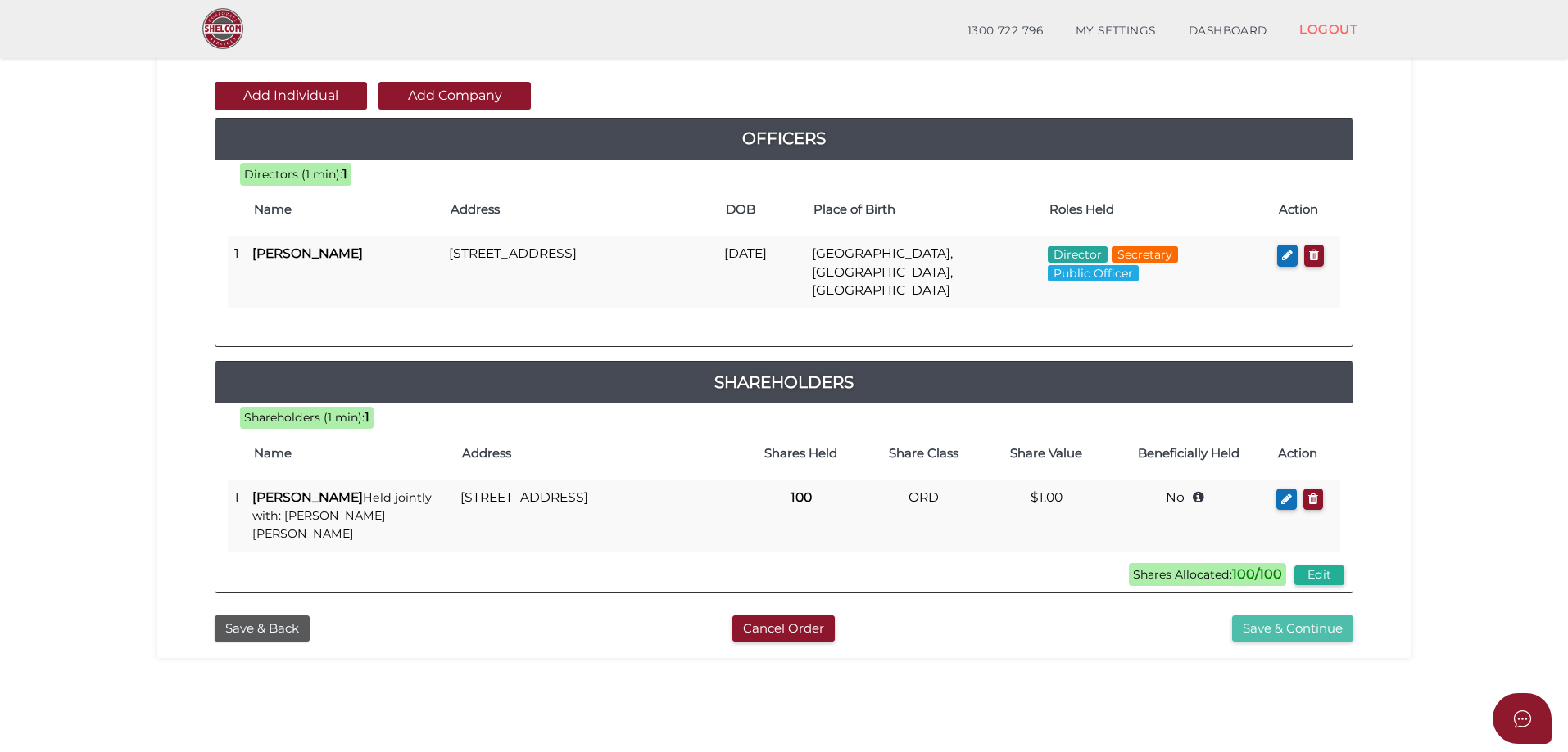
click at [1302, 616] on button "Save & Continue" at bounding box center [1292, 629] width 122 height 27
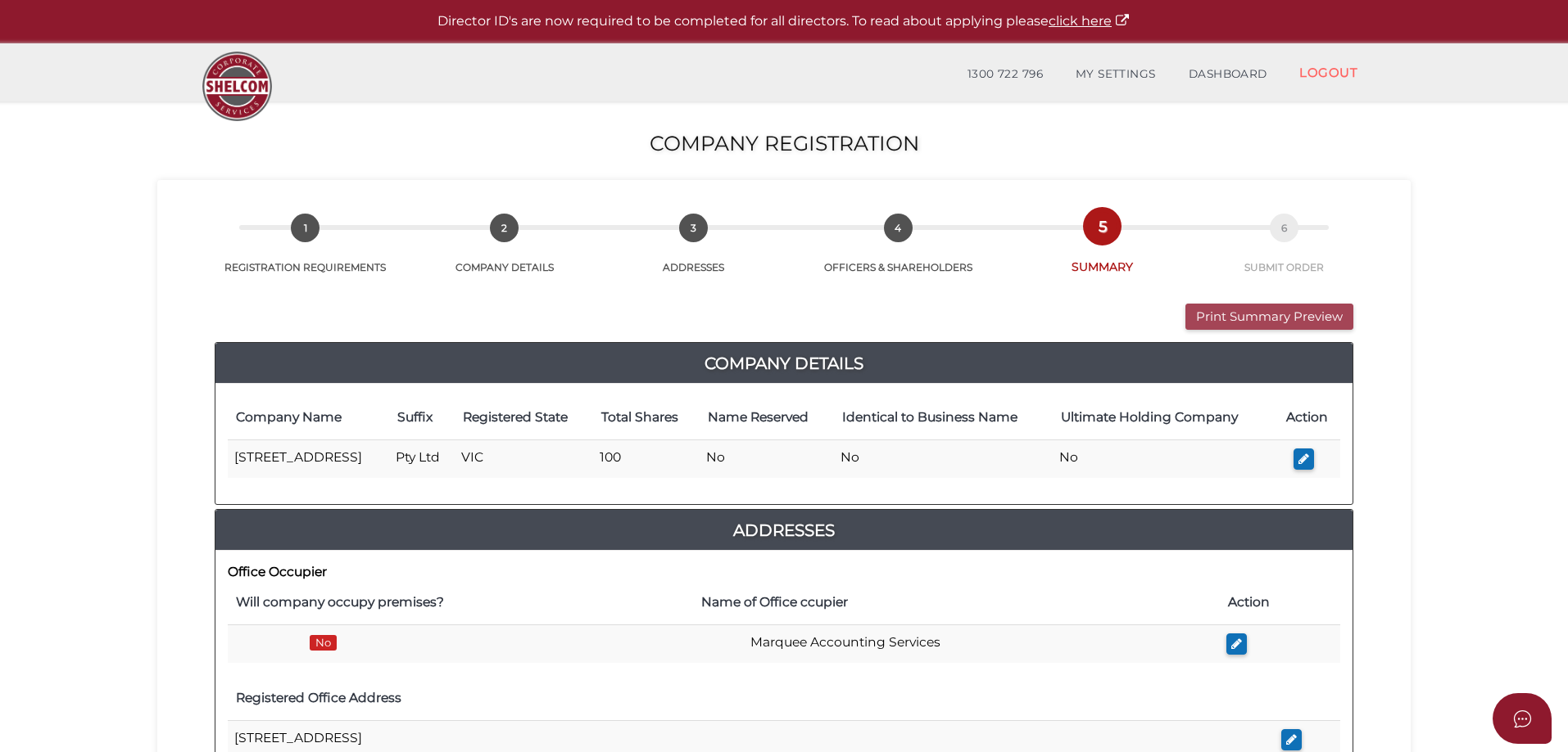
click at [1280, 316] on button "Print Summary Preview" at bounding box center [1270, 317] width 168 height 27
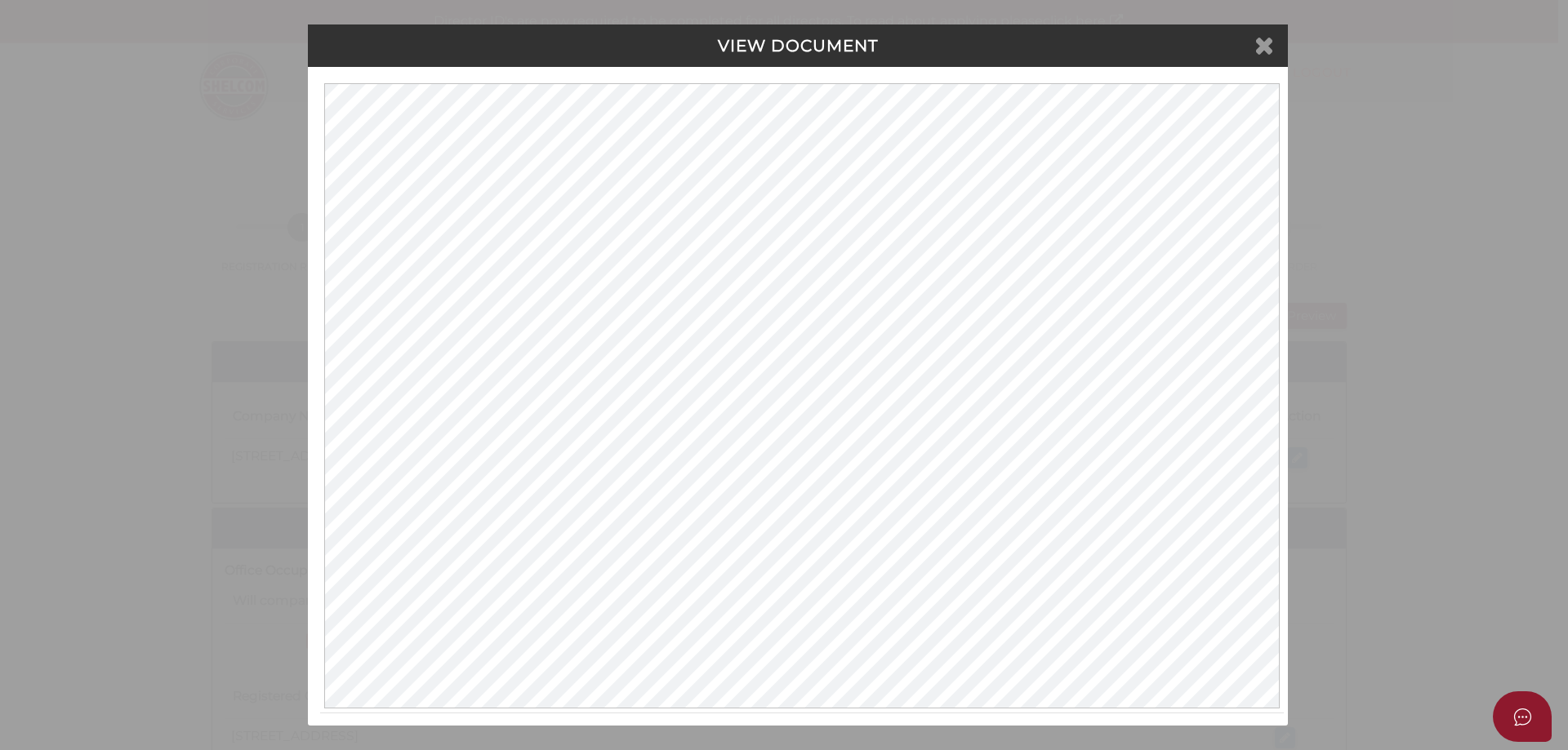
click at [1258, 46] on icon at bounding box center [1264, 44] width 19 height 24
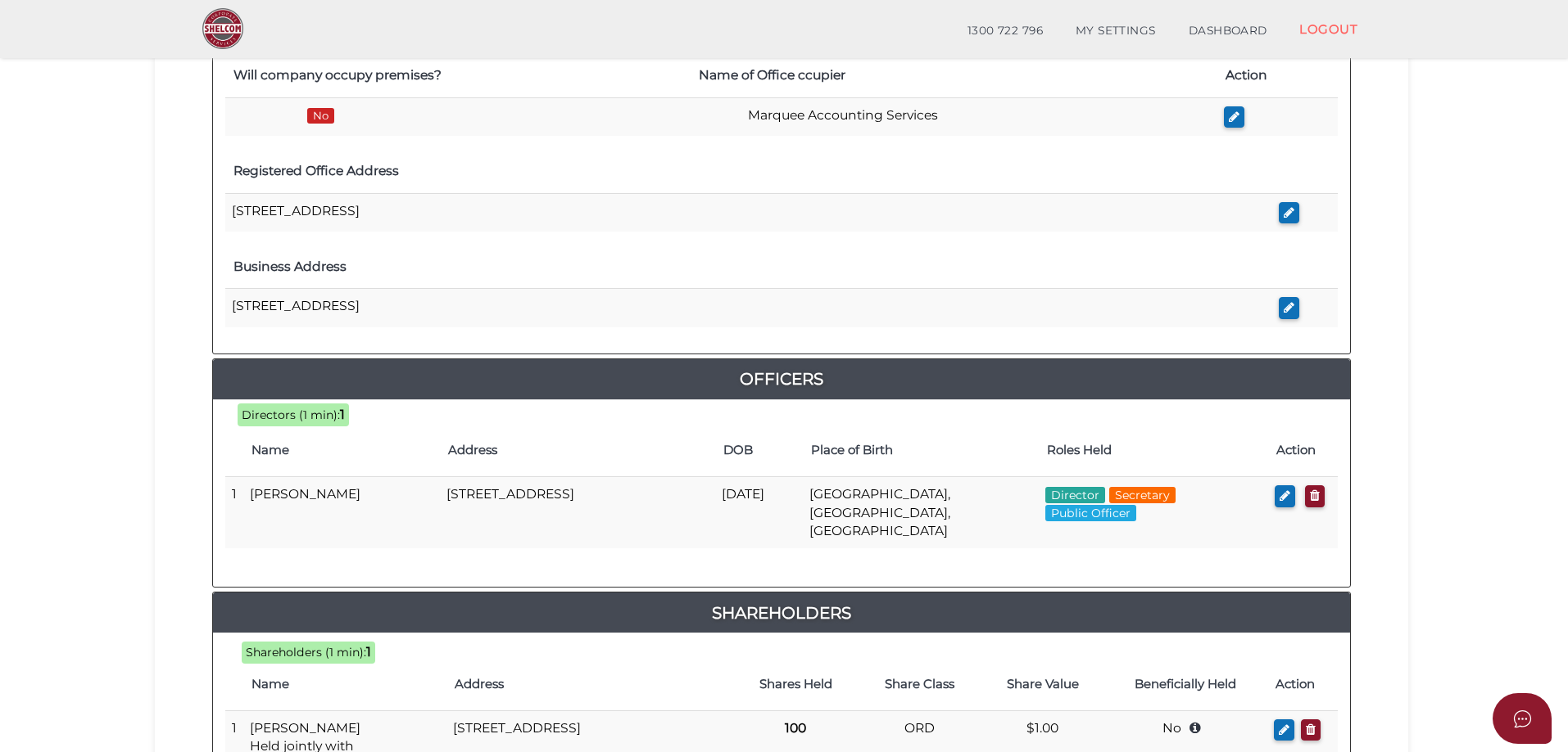
scroll to position [714, 0]
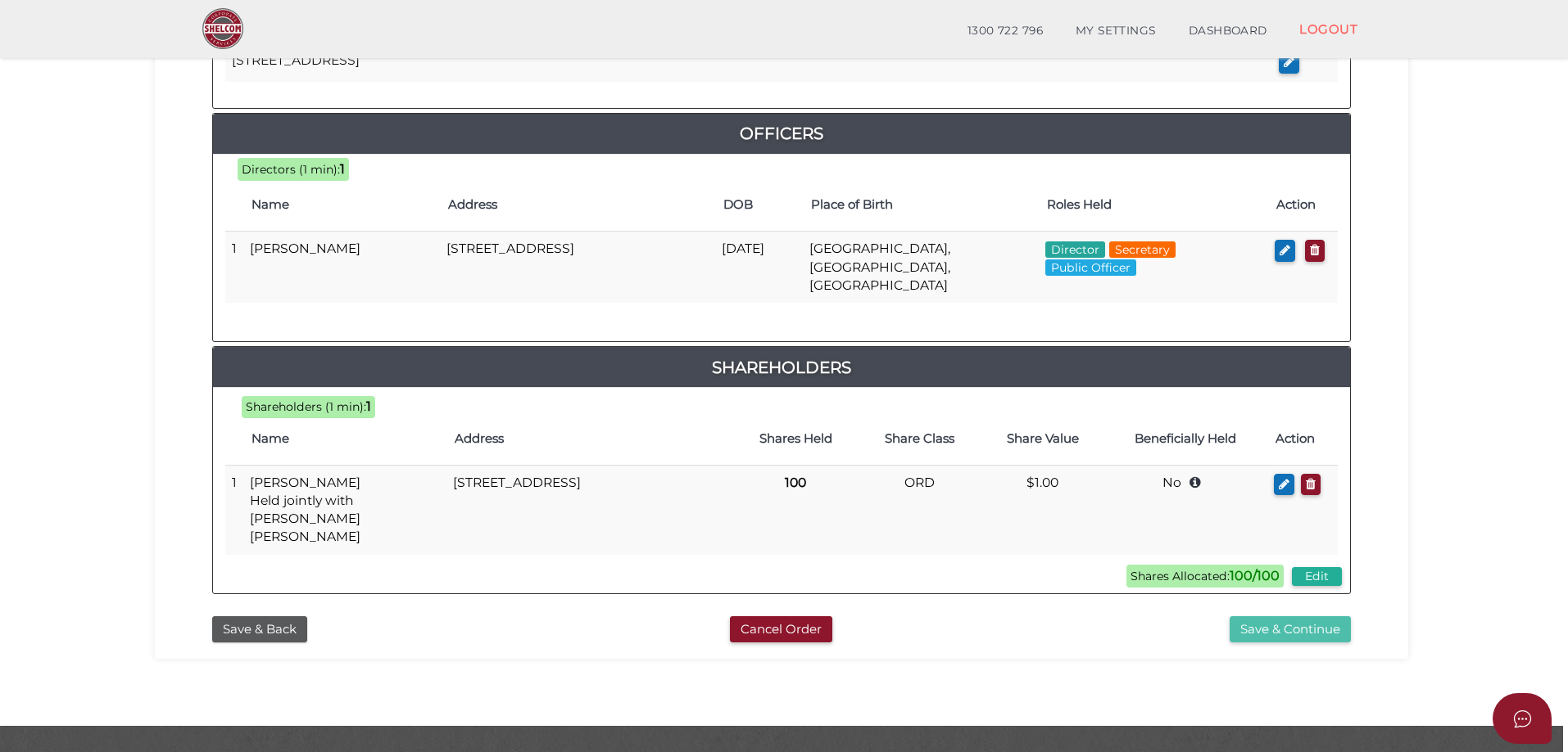
click at [1315, 616] on button "Save & Continue" at bounding box center [1290, 630] width 122 height 27
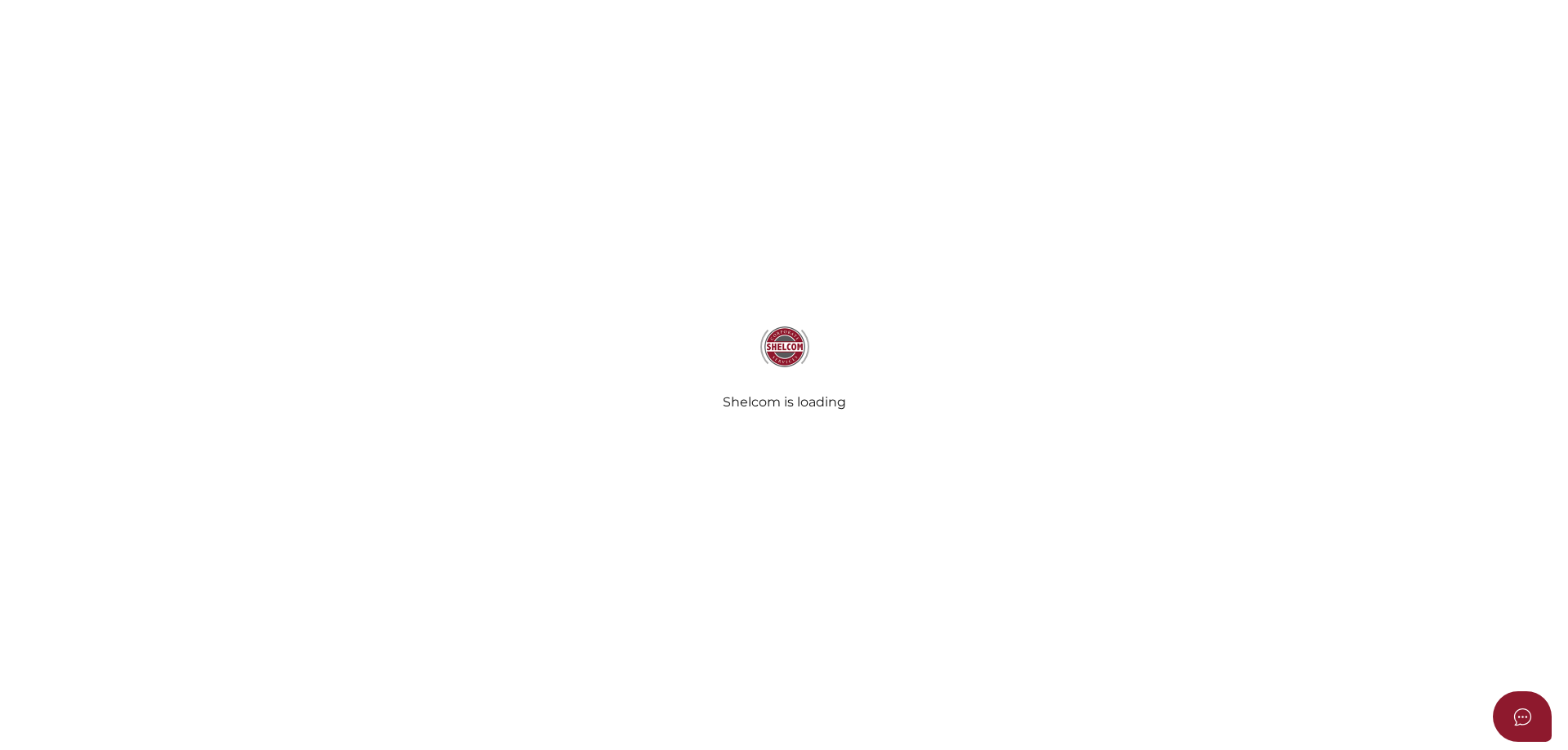
select select "Comb Binding"
radio input "true"
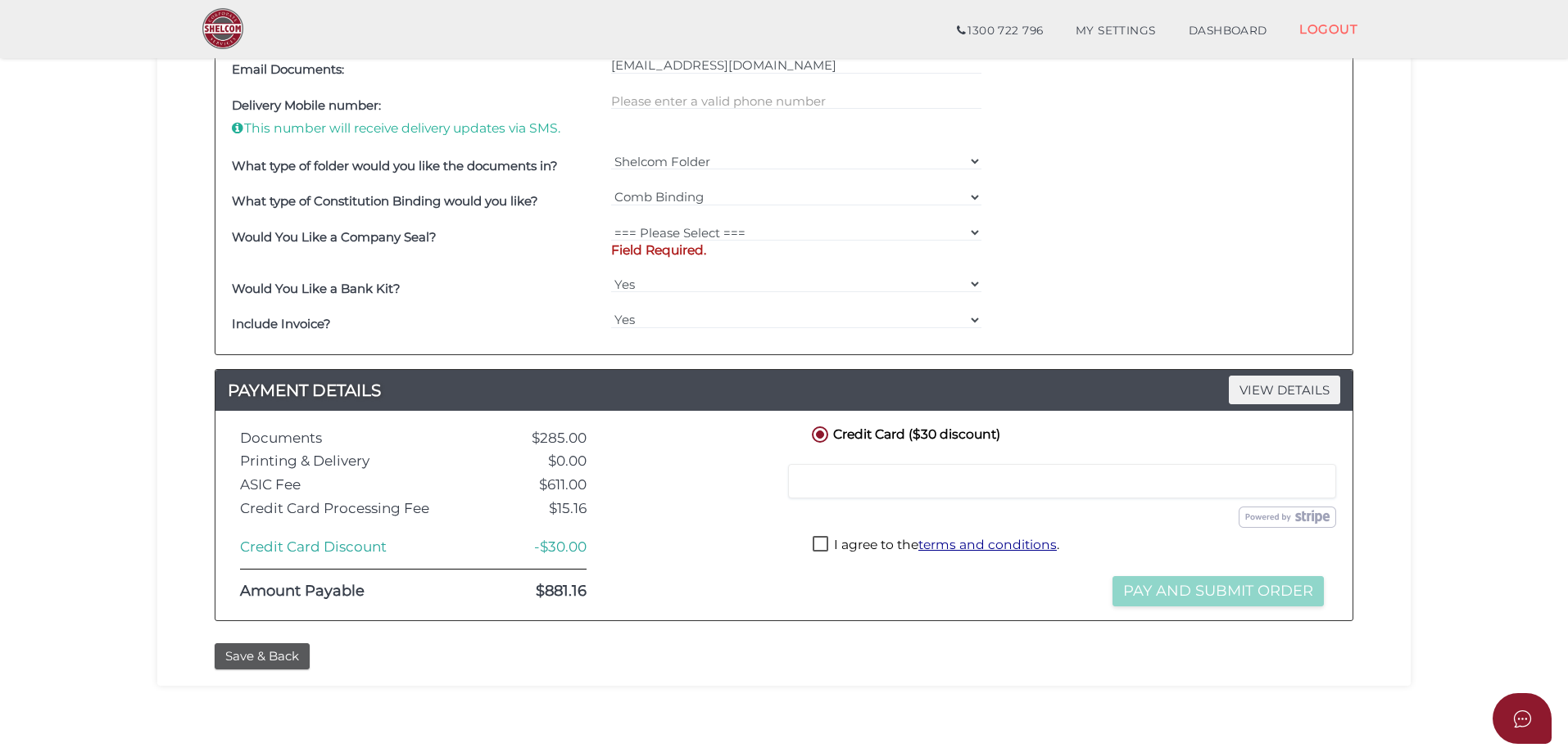
scroll to position [82, 0]
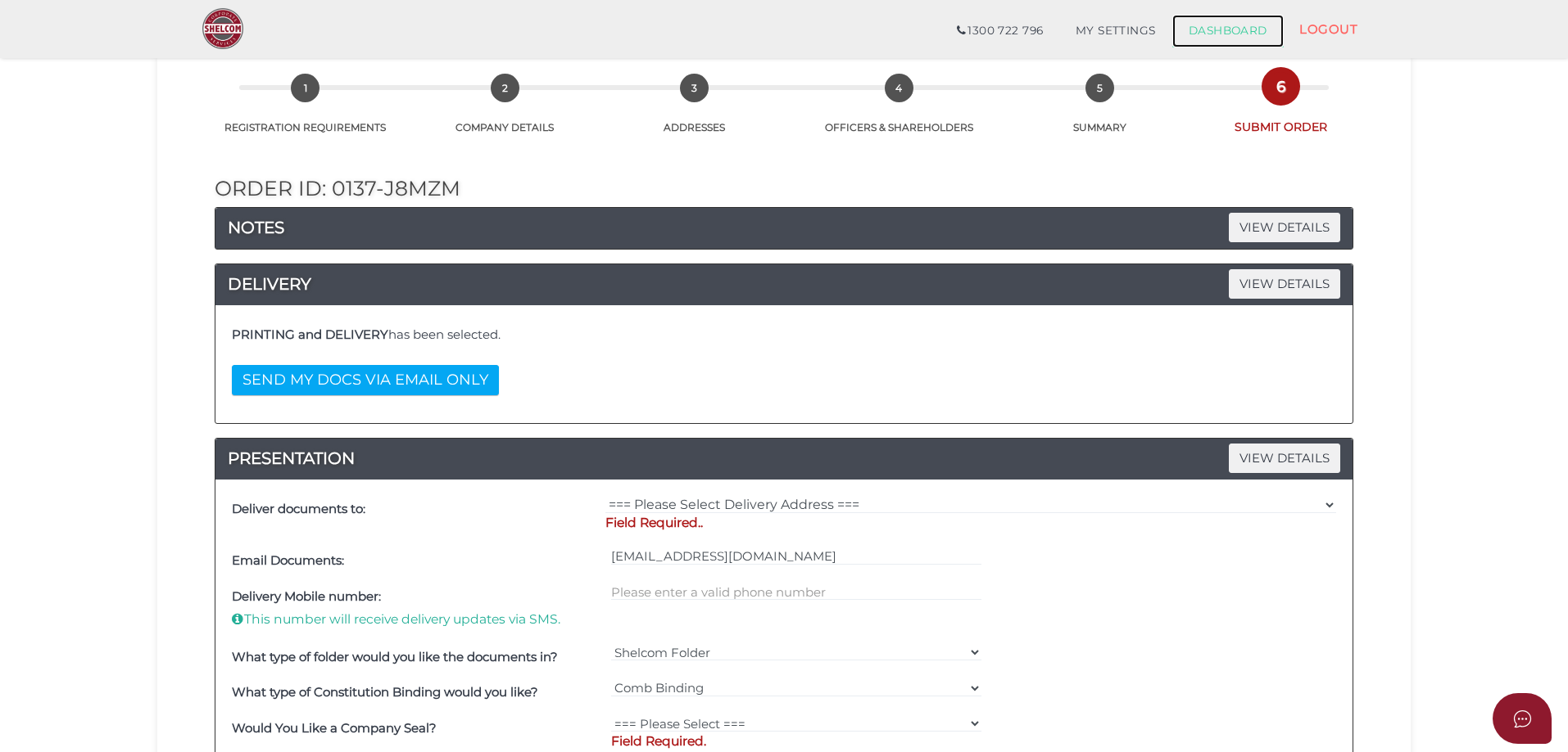
click at [1228, 37] on link "DASHBOARD" at bounding box center [1228, 31] width 111 height 32
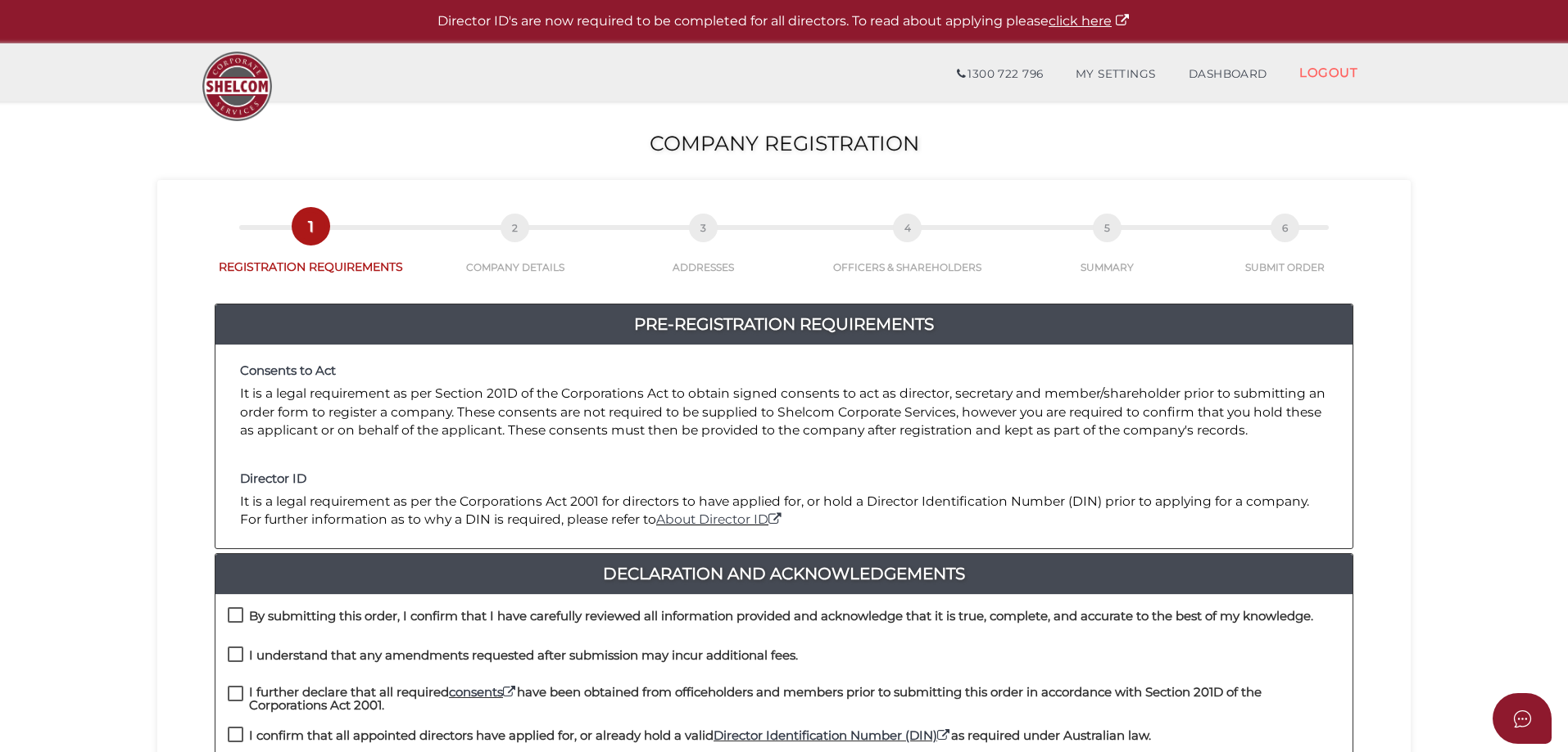
scroll to position [164, 0]
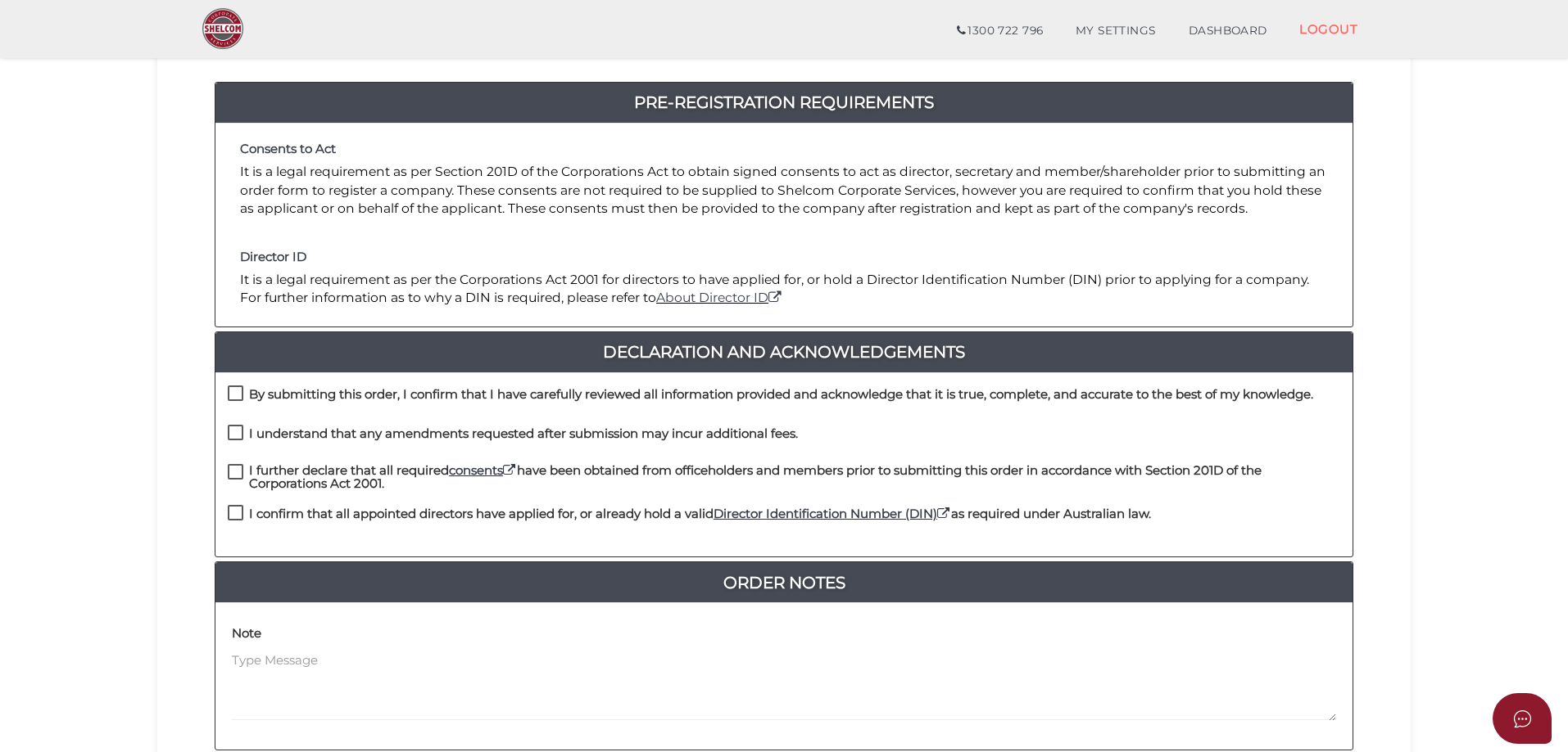
click at [235, 394] on label "By submitting this order, I confirm that I have carefully reviewed all informat…" at bounding box center [770, 398] width 1086 height 20
checkbox input "true"
click at [237, 431] on label "I understand that any amendments requested after submission may incur additiona…" at bounding box center [513, 437] width 570 height 20
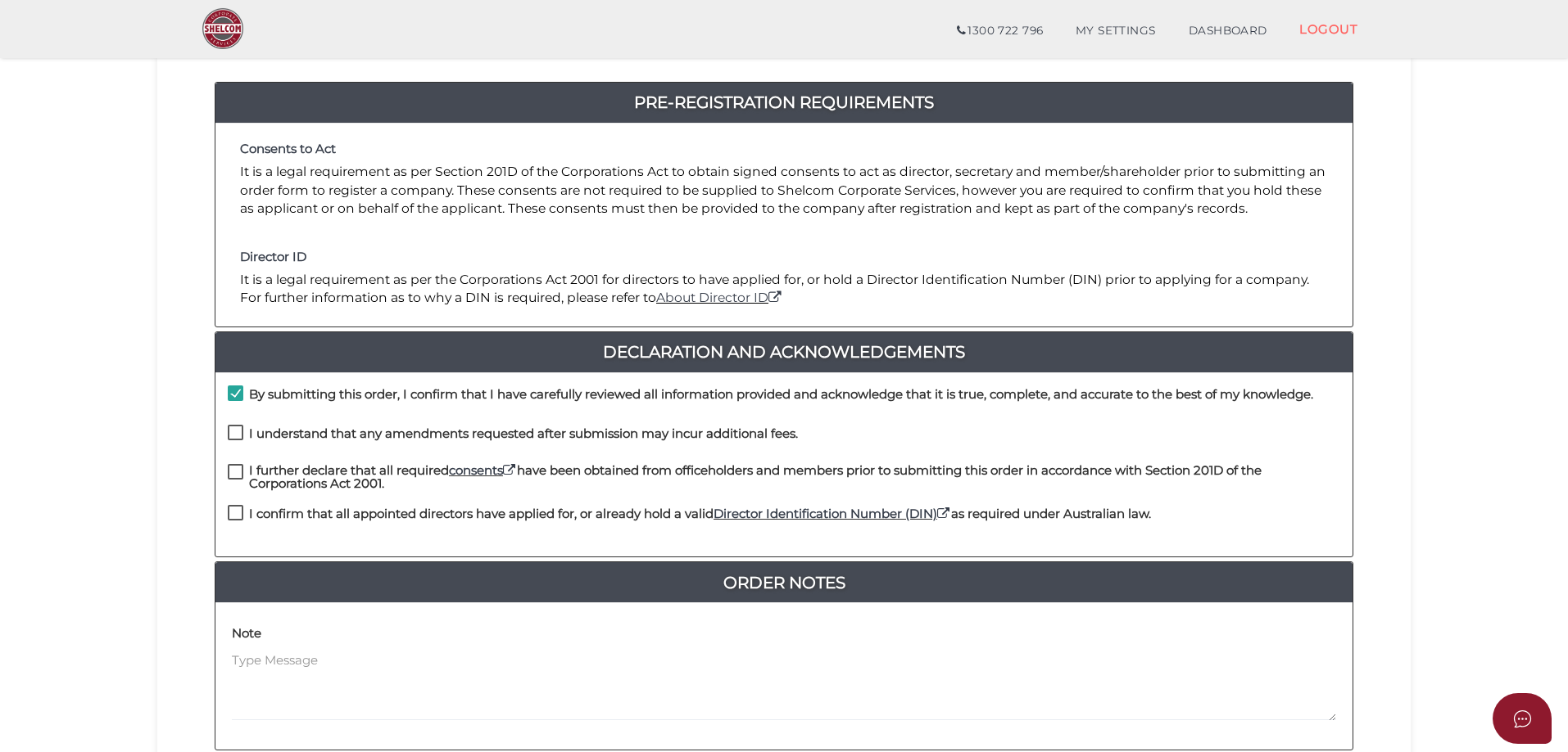
checkbox input "true"
click at [237, 471] on label "I further declare that all required consents have been obtained from officehold…" at bounding box center [784, 474] width 1113 height 20
click at [236, 514] on label "I confirm that all appointed directors have applied for, or already hold a vali…" at bounding box center [689, 518] width 923 height 20
click at [231, 474] on label "I further declare that all required consents have been obtained from officehold…" at bounding box center [784, 474] width 1113 height 20
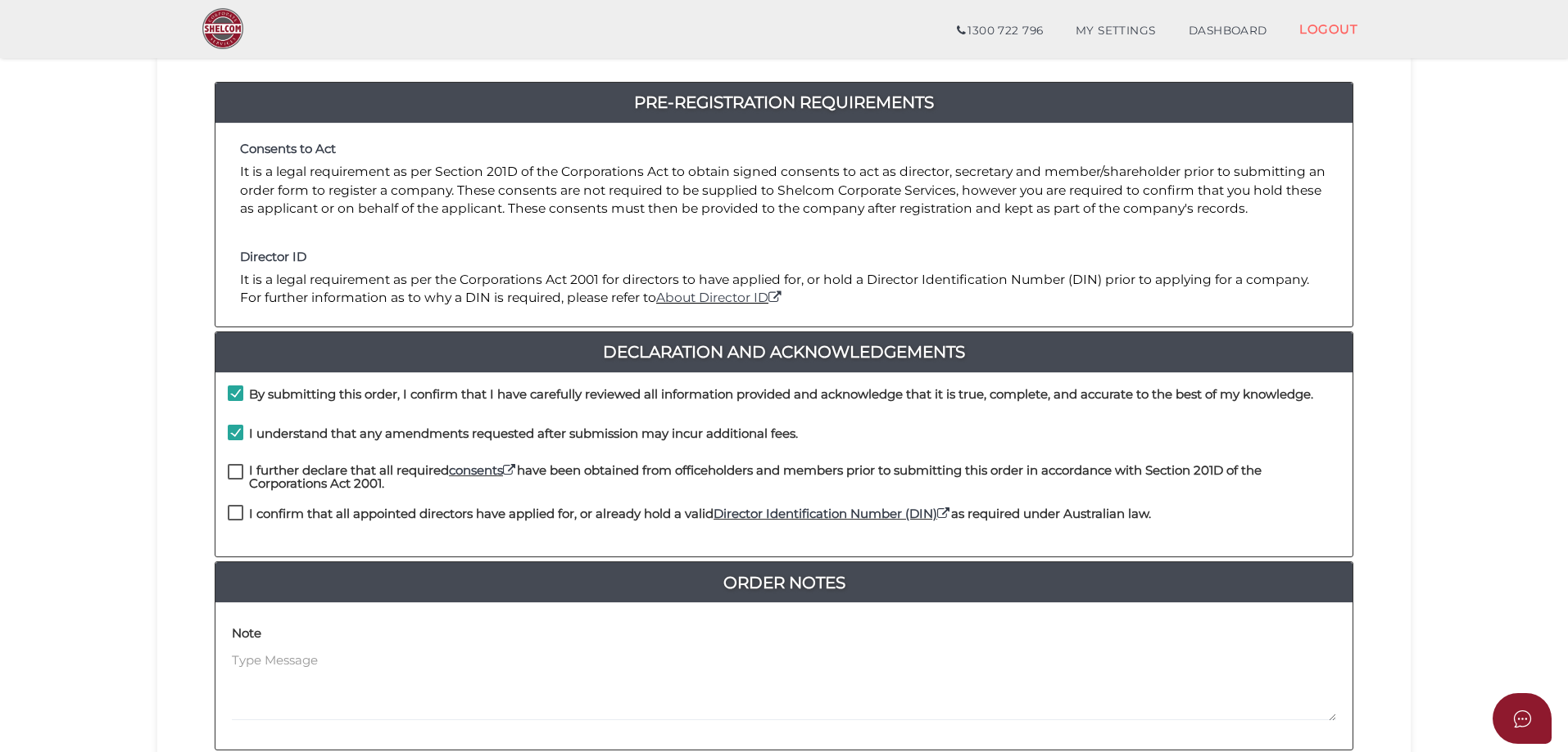
checkbox input "true"
click at [236, 508] on label "I confirm that all appointed directors have applied for, or already hold a vali…" at bounding box center [689, 518] width 923 height 20
checkbox input "true"
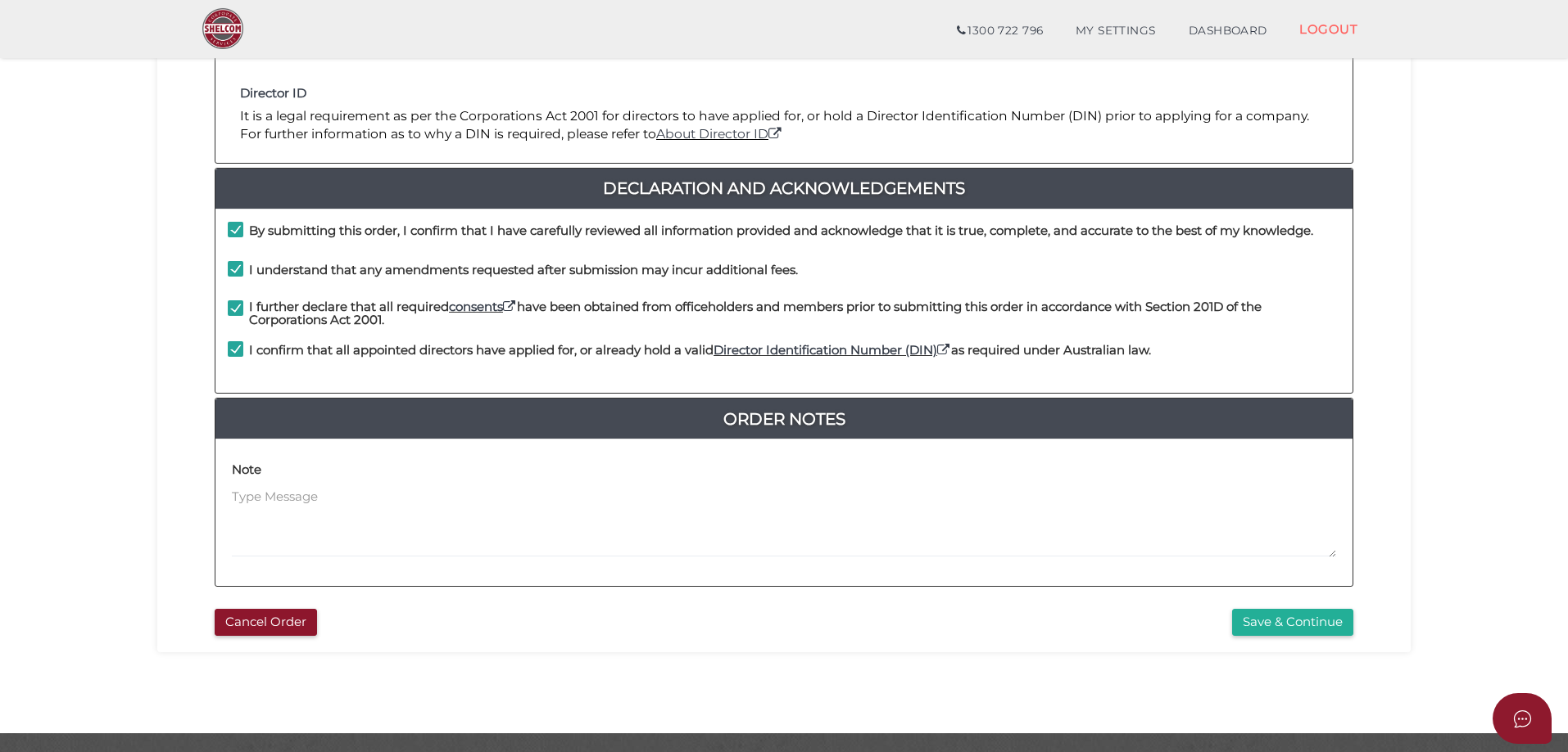
scroll to position [372, 0]
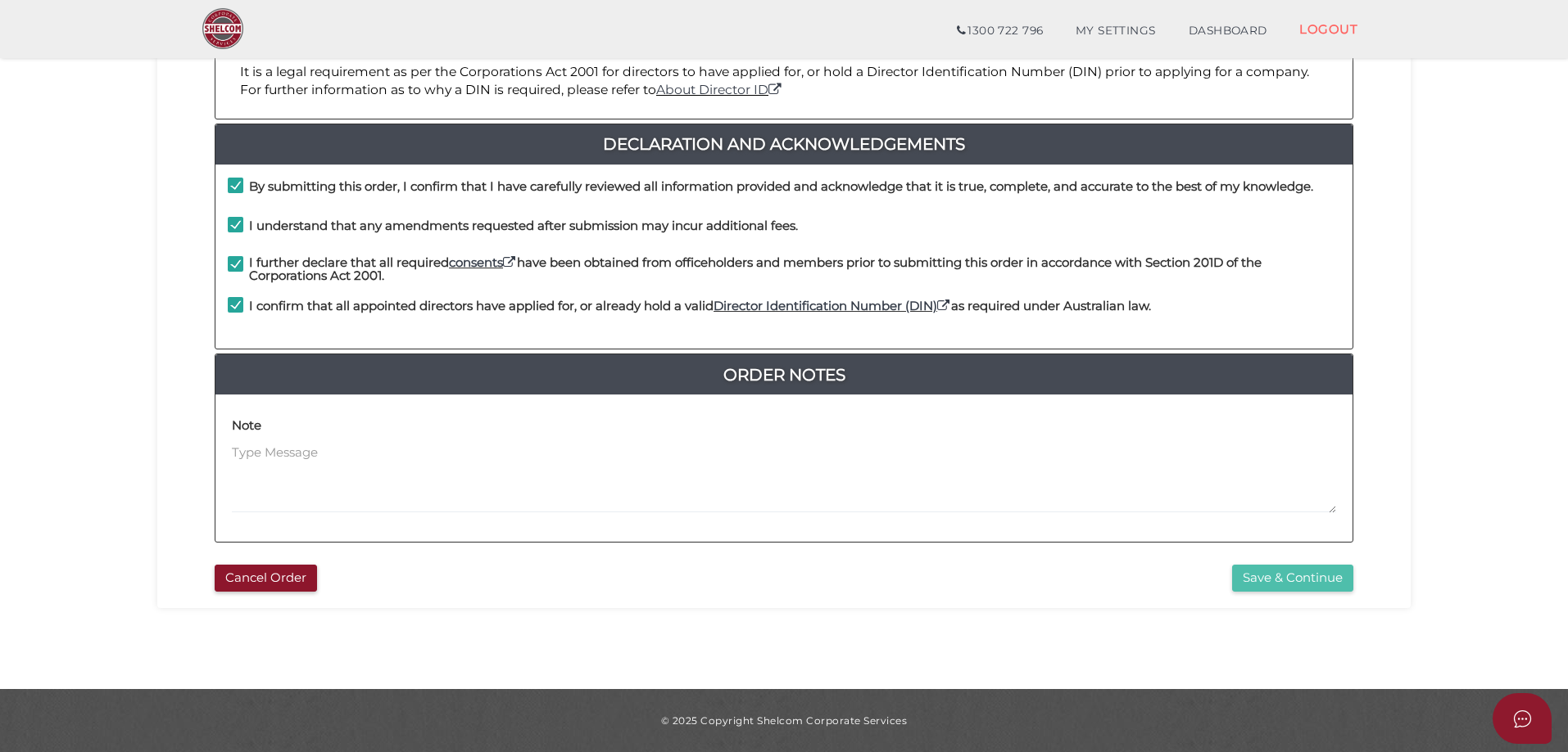
click at [1294, 574] on button "Save & Continue" at bounding box center [1292, 578] width 122 height 27
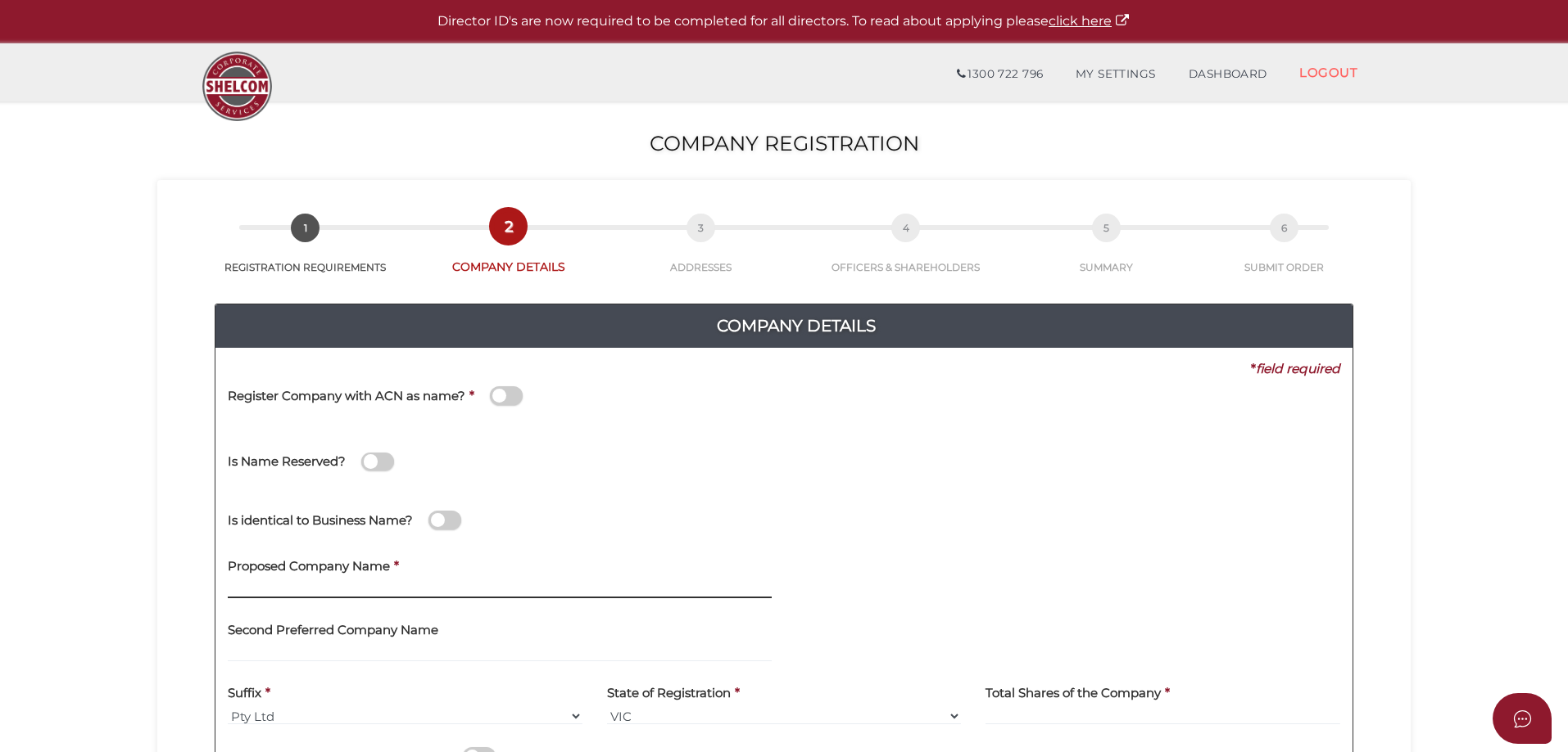
click at [299, 595] on input "text" at bounding box center [500, 589] width 544 height 18
click at [312, 595] on input "Hawtin" at bounding box center [500, 589] width 544 height 18
type input "Hawtin Developments"
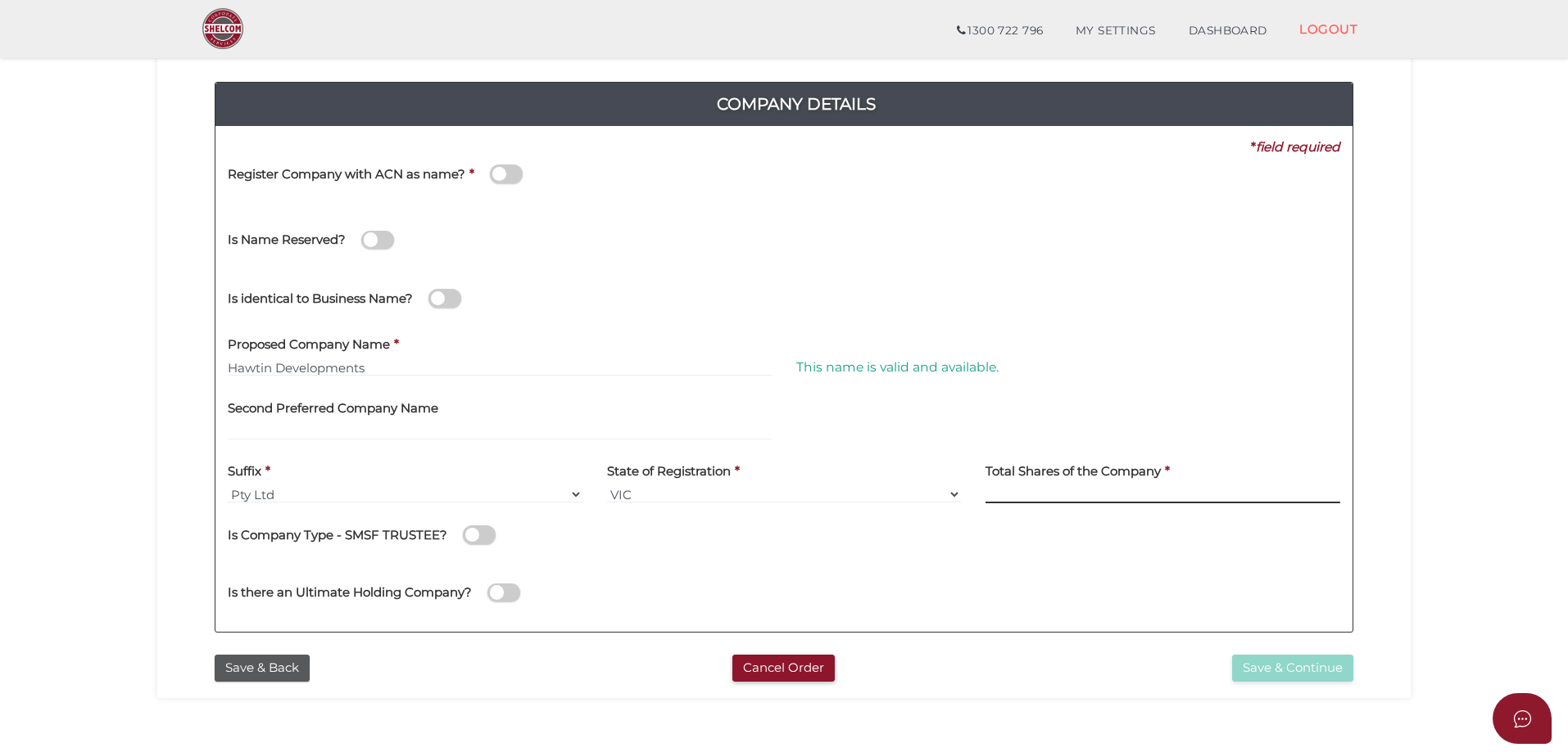
click at [1015, 493] on input at bounding box center [1162, 494] width 354 height 18
type input "100"
click at [1252, 669] on button "Save & Continue" at bounding box center [1292, 668] width 122 height 27
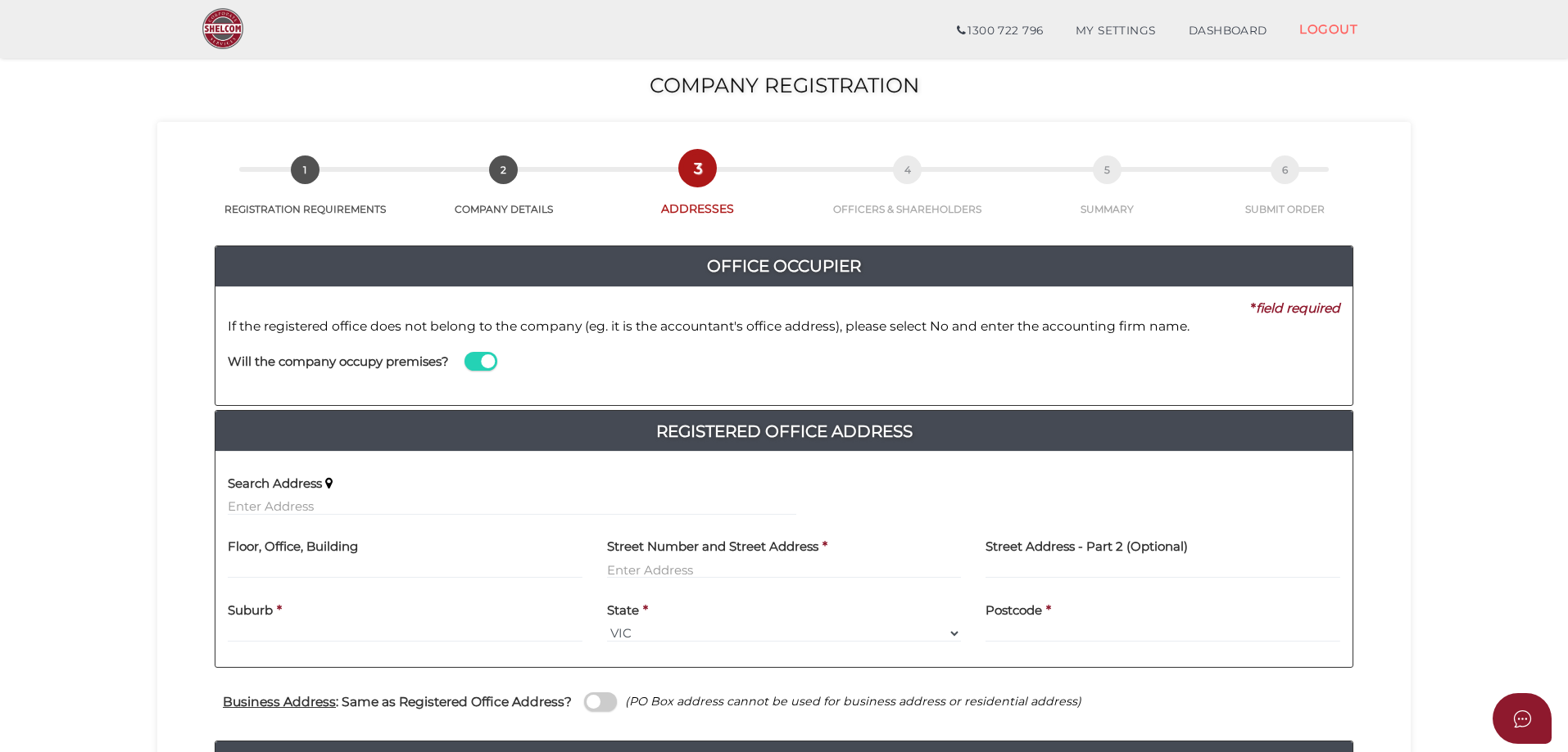
scroll to position [164, 0]
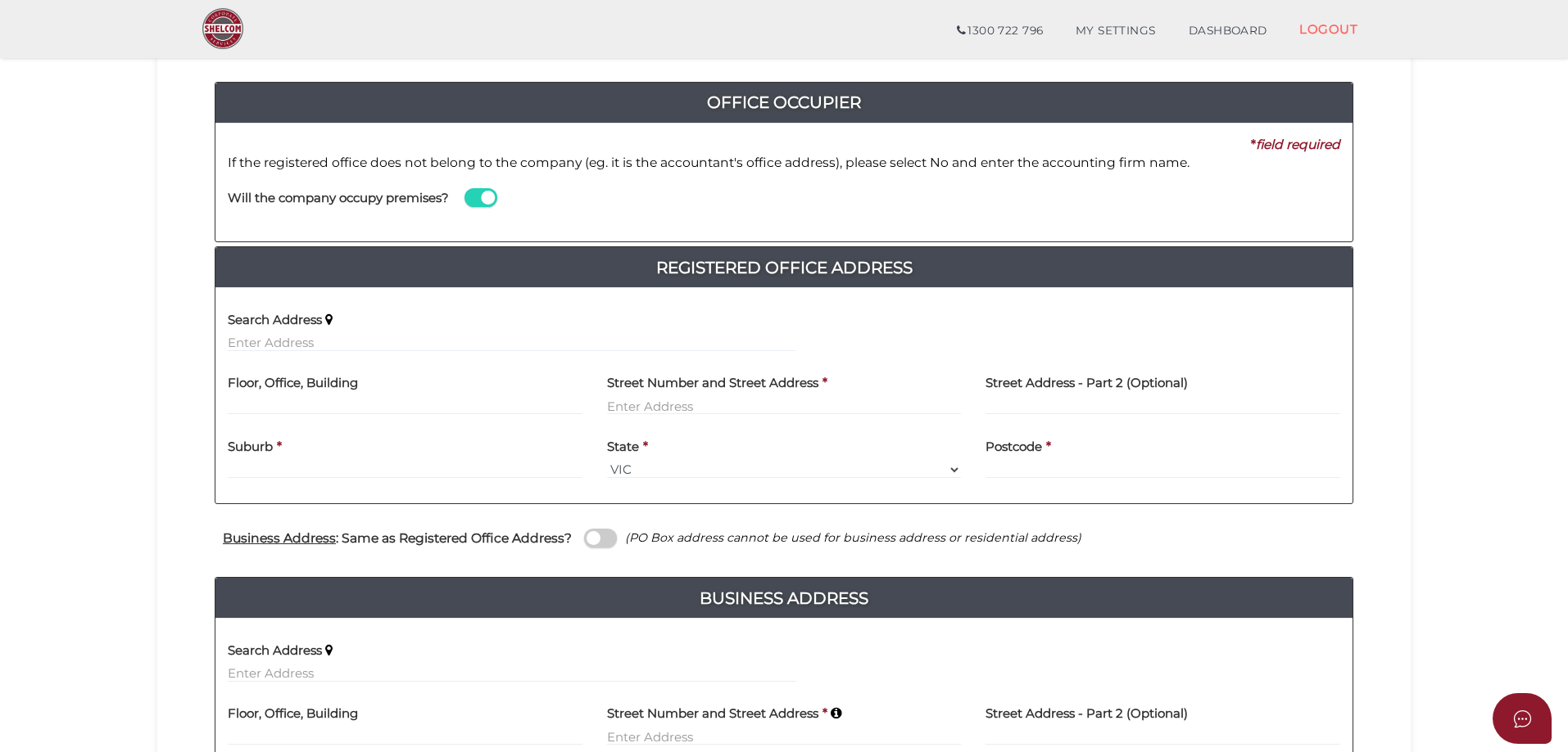
click at [476, 197] on span at bounding box center [480, 198] width 32 height 19
click at [0, 0] on input "checkbox" at bounding box center [0, 0] width 0 height 0
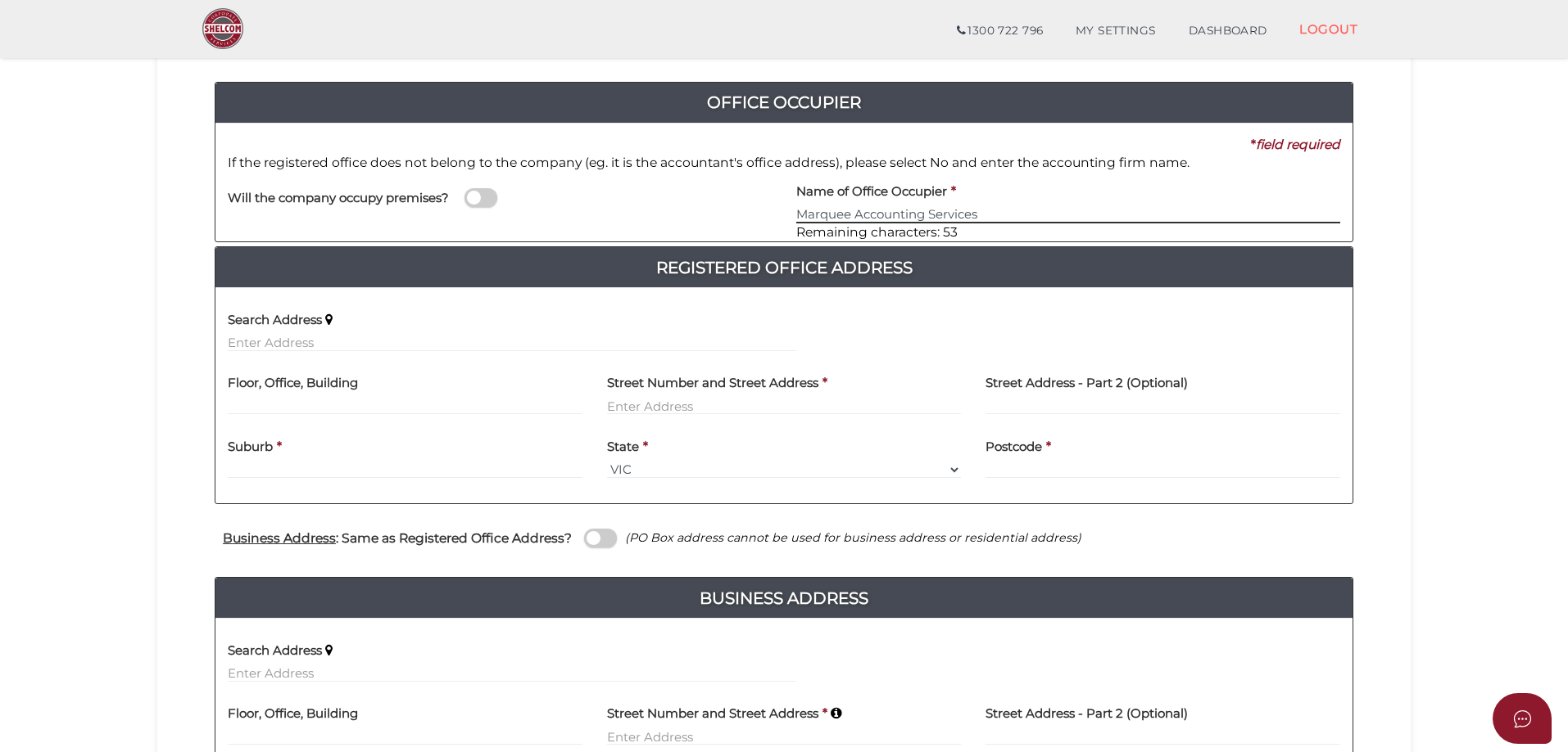
type input "Marquee Accounting Services"
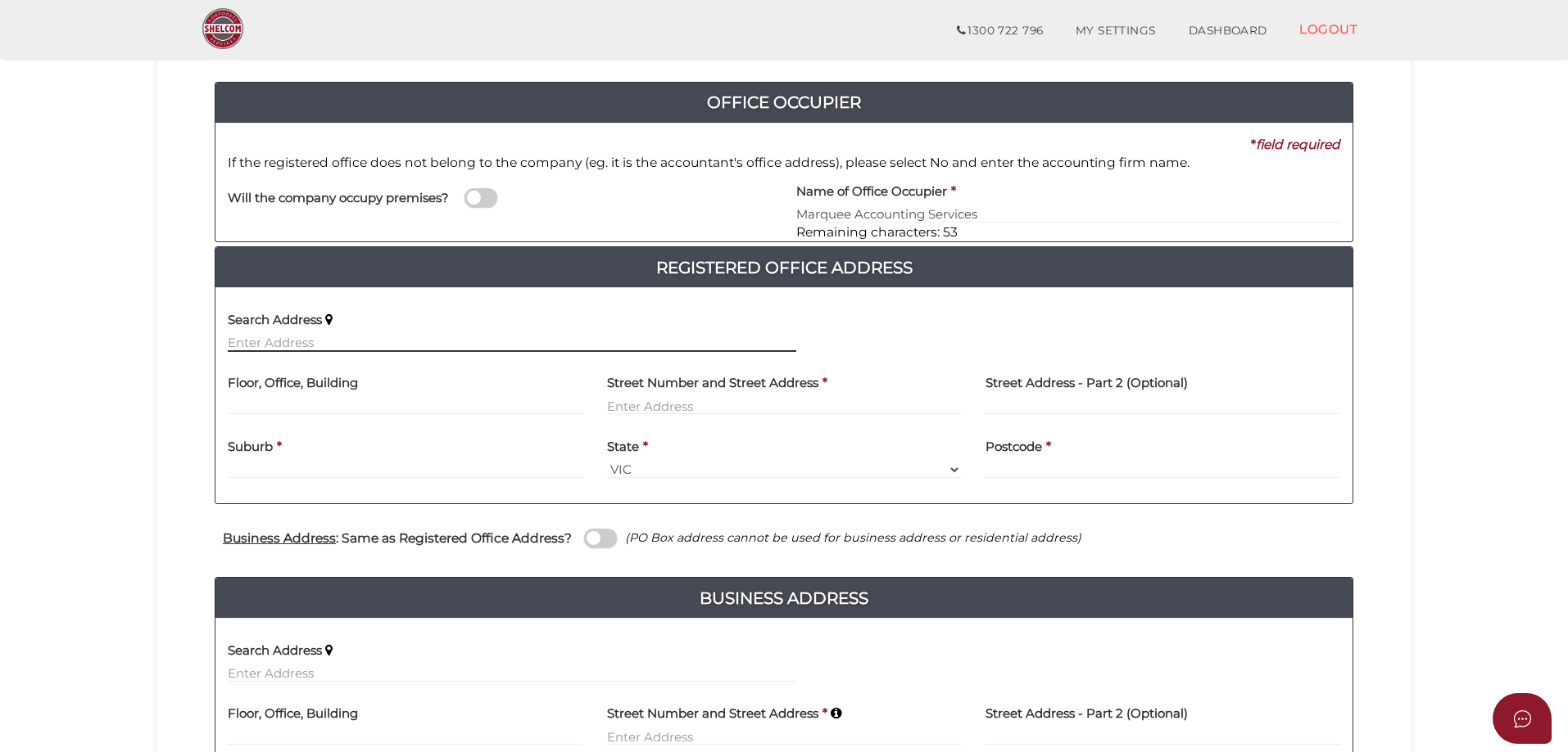
click at [236, 344] on input "text" at bounding box center [512, 343] width 569 height 18
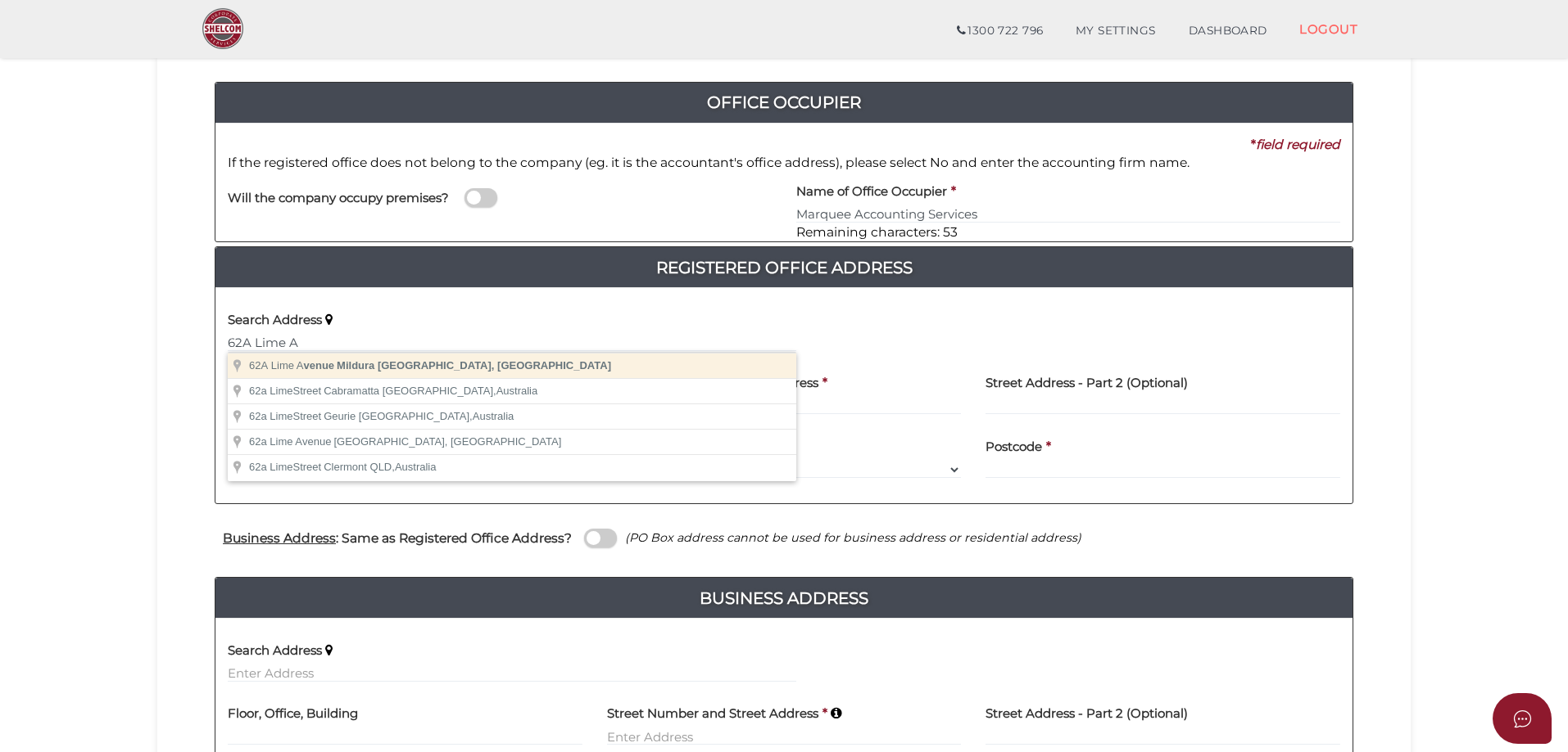
type input "[STREET_ADDRESS]"
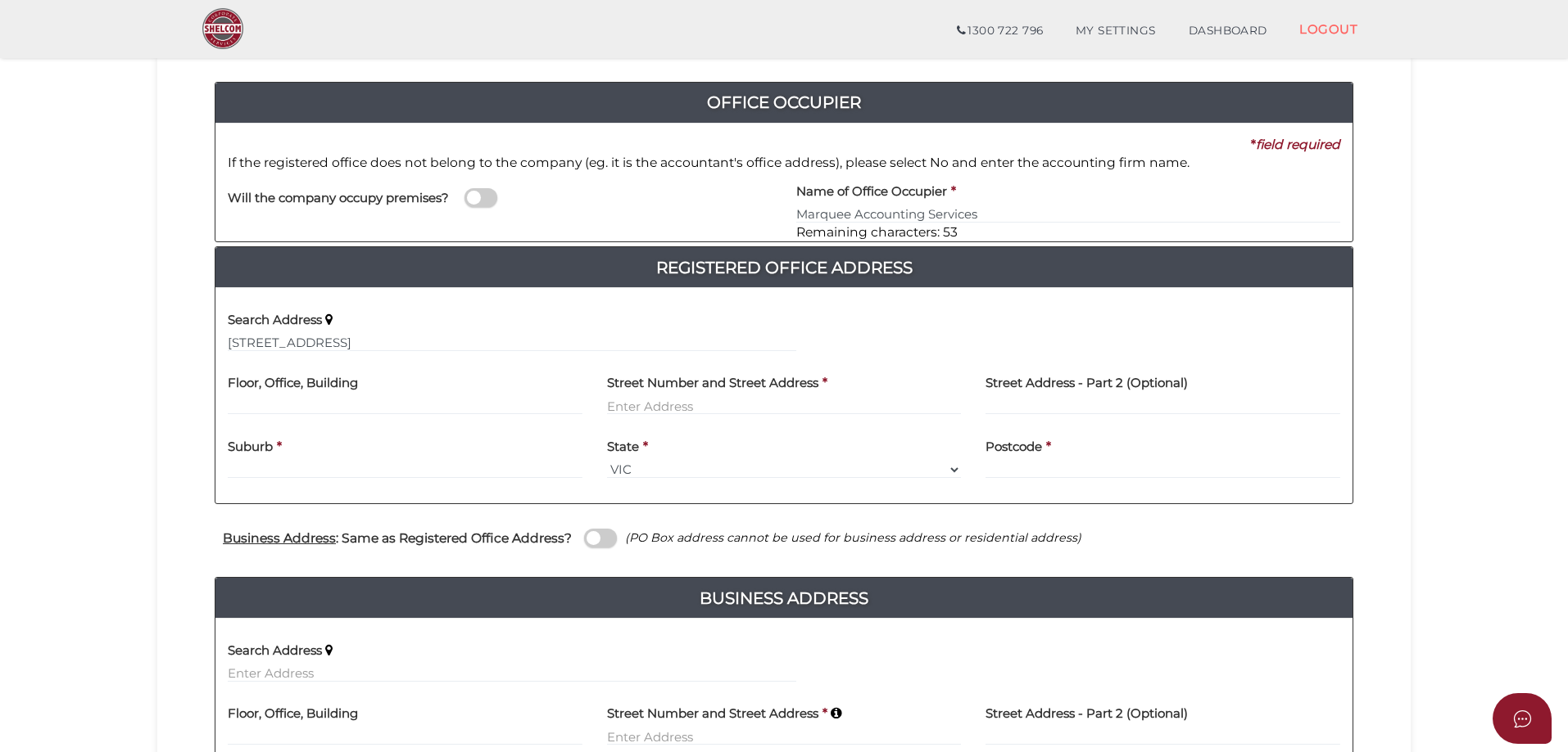
type input "[STREET_ADDRESS]"
type input "Mildura"
select select "VIC"
type input "3500"
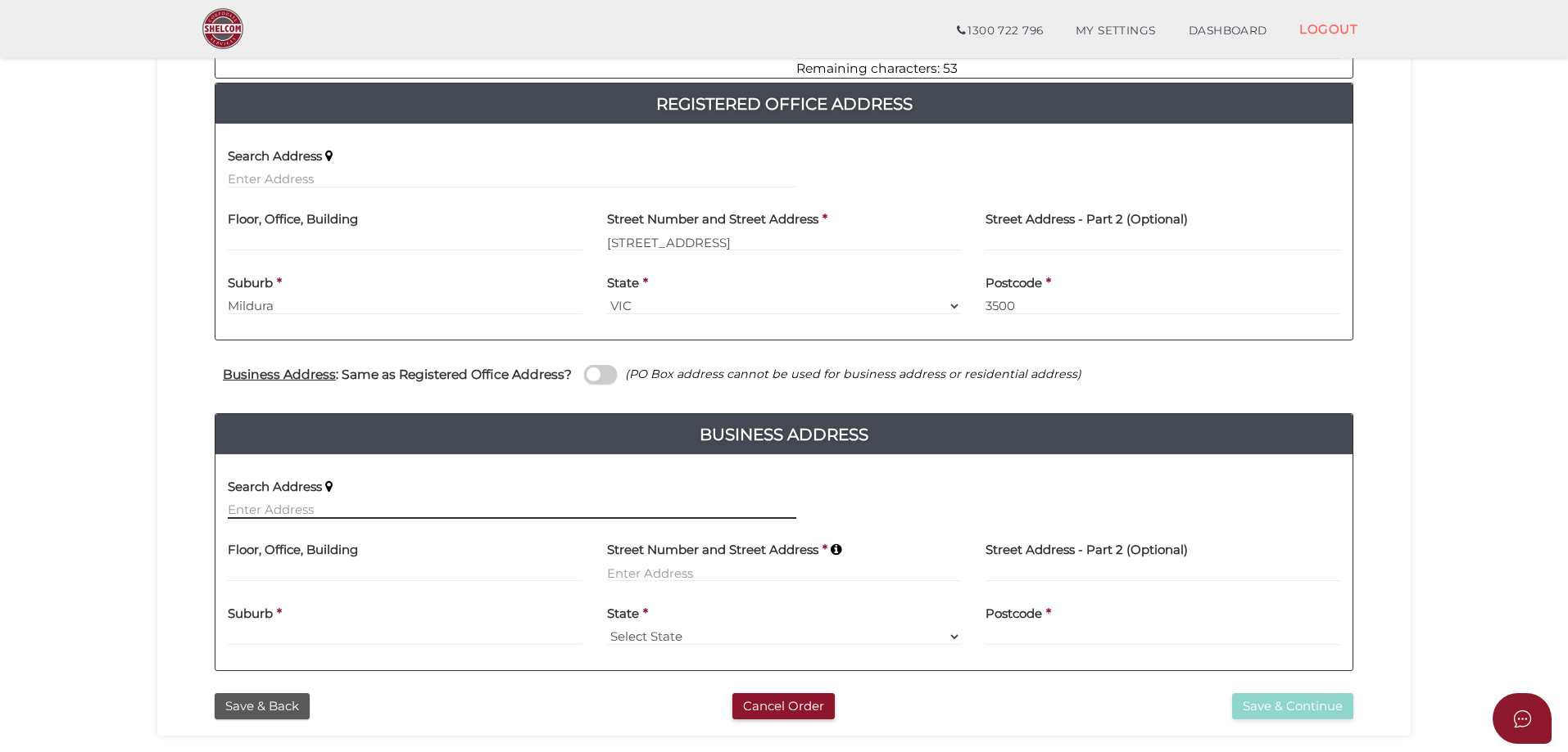
click at [291, 511] on input "text" at bounding box center [512, 510] width 569 height 18
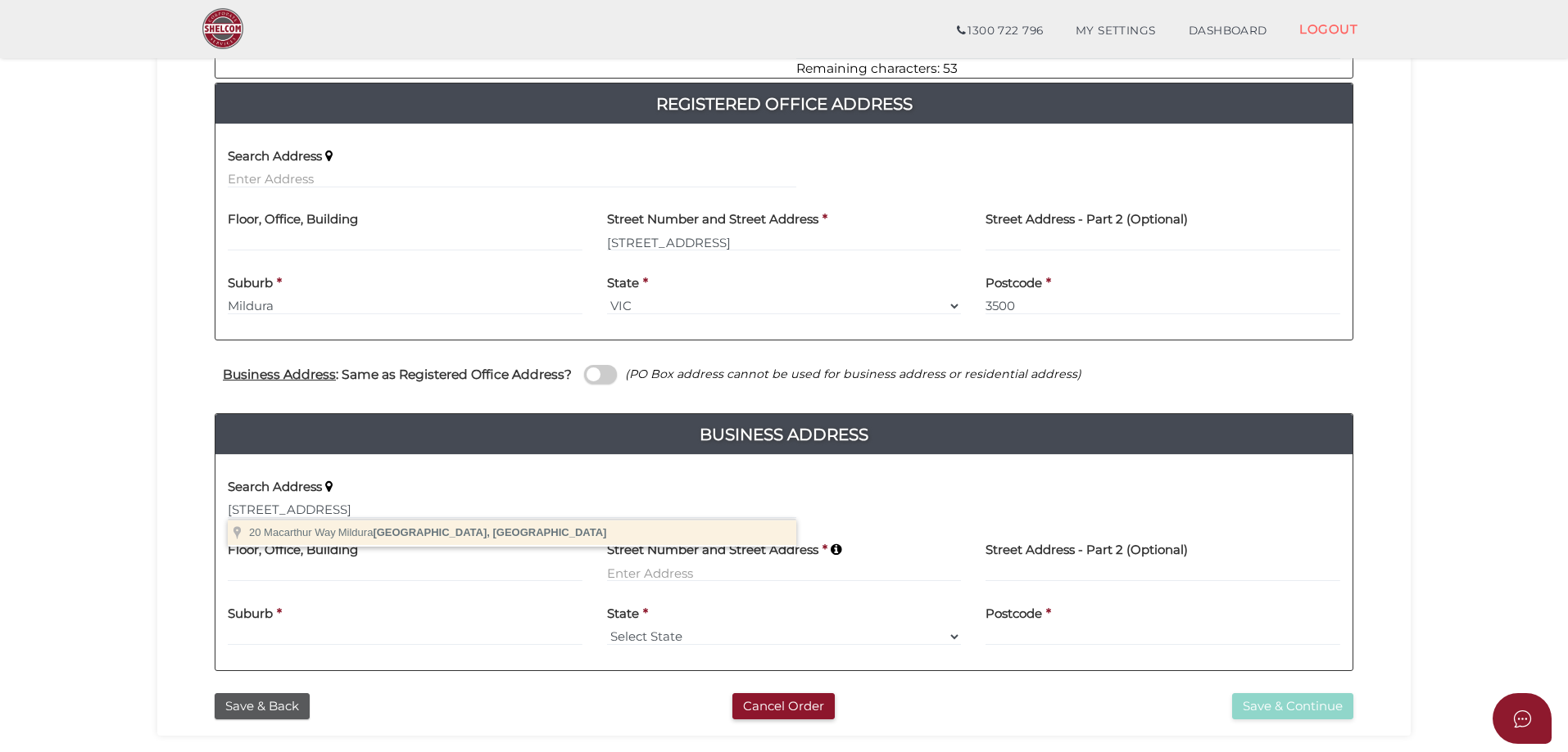
type input "[STREET_ADDRESS]"
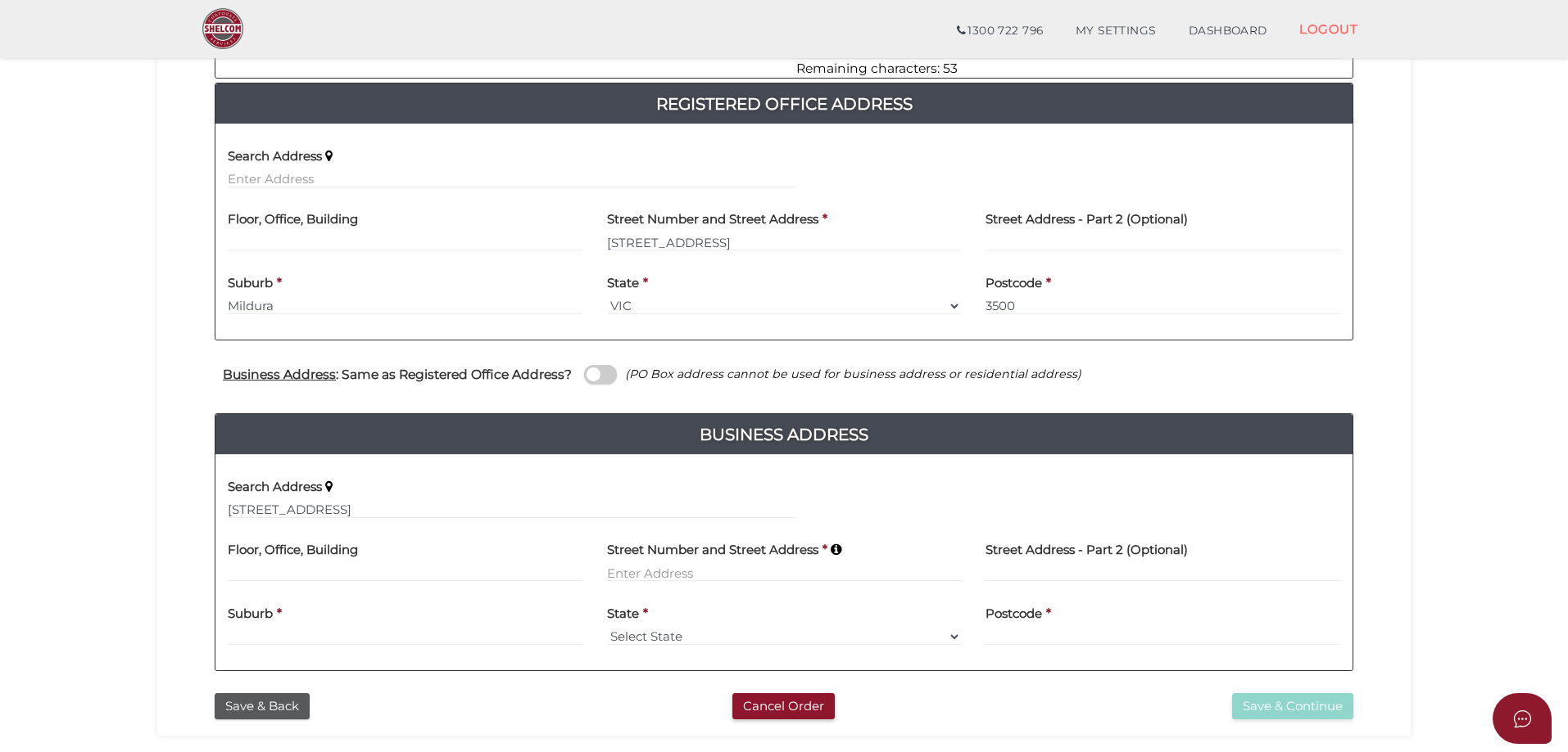
type input "[STREET_ADDRESS]"
type input "Mildura"
select select "VIC"
type input "3500"
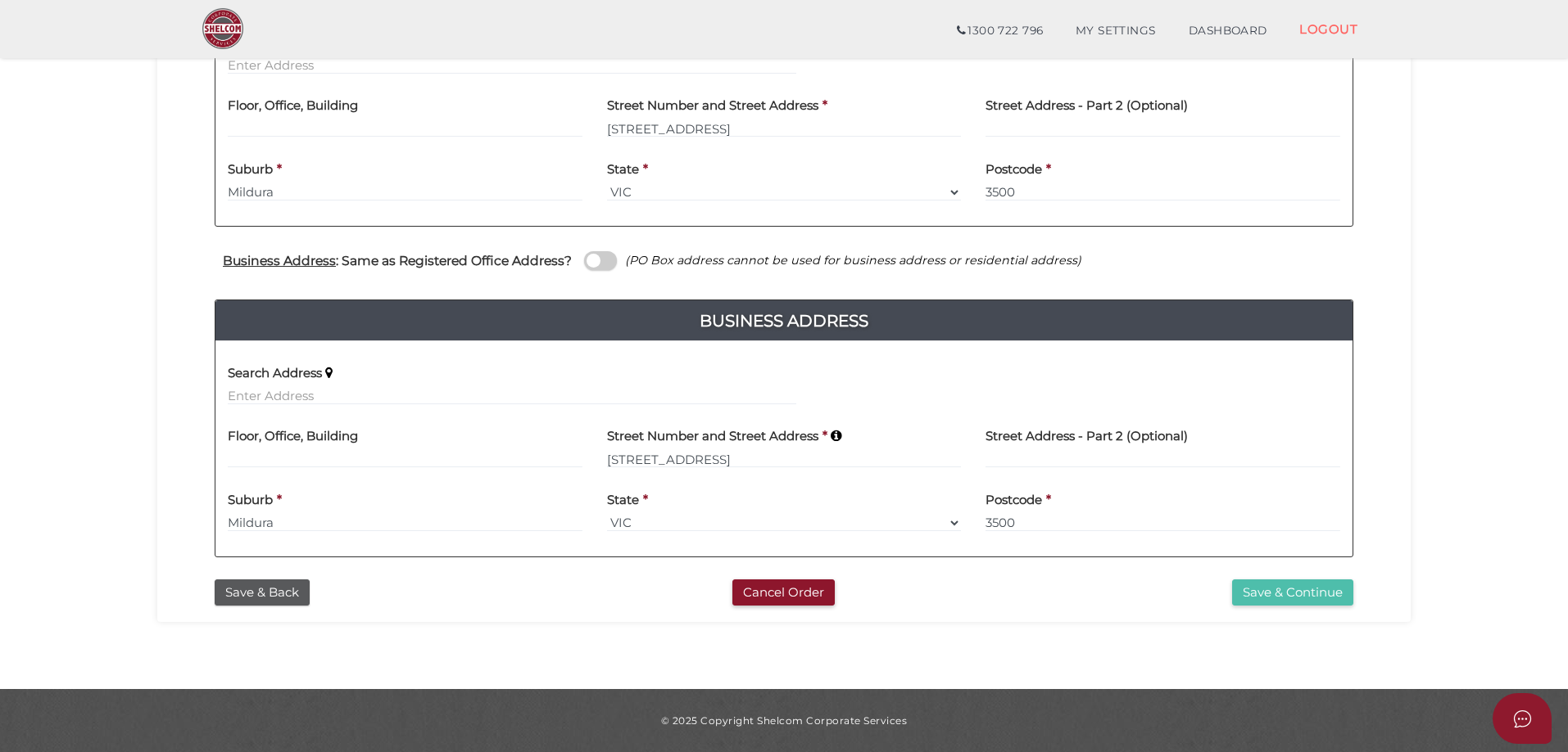
click at [1277, 590] on button "Save & Continue" at bounding box center [1292, 593] width 122 height 27
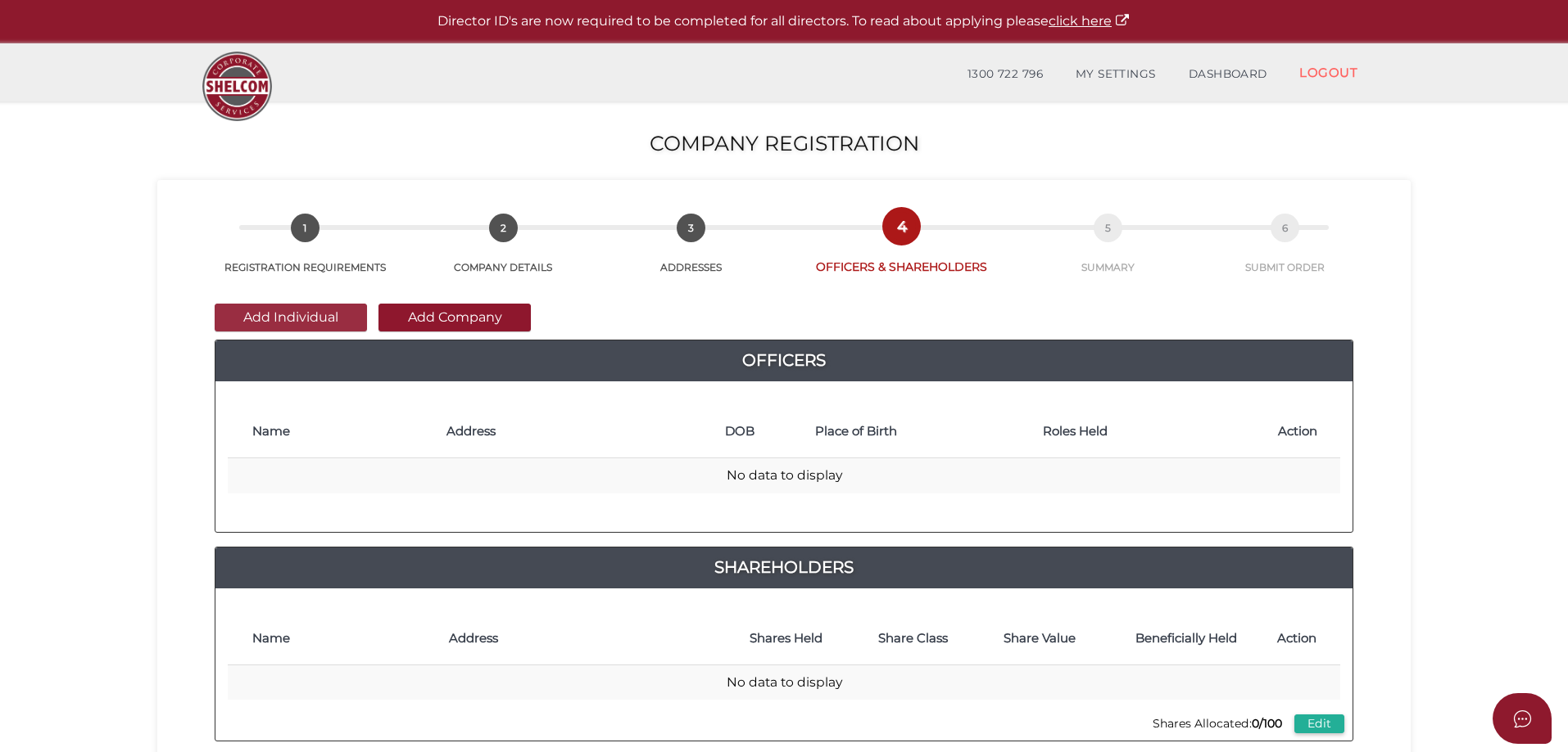
click at [265, 315] on button "Add Individual" at bounding box center [290, 317] width 152 height 28
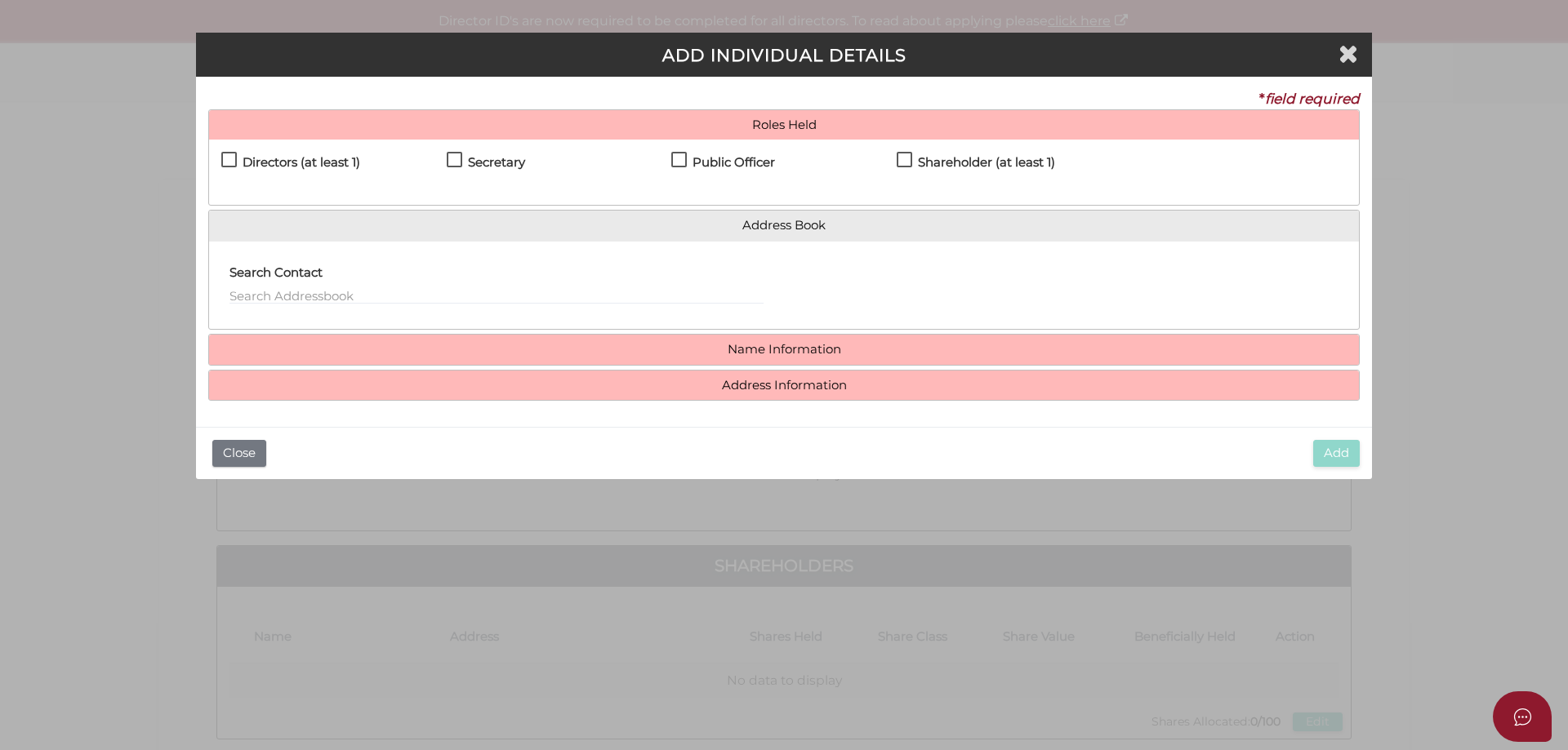
click at [222, 157] on label "Directors (at least 1)" at bounding box center [290, 166] width 139 height 20
checkbox input "true"
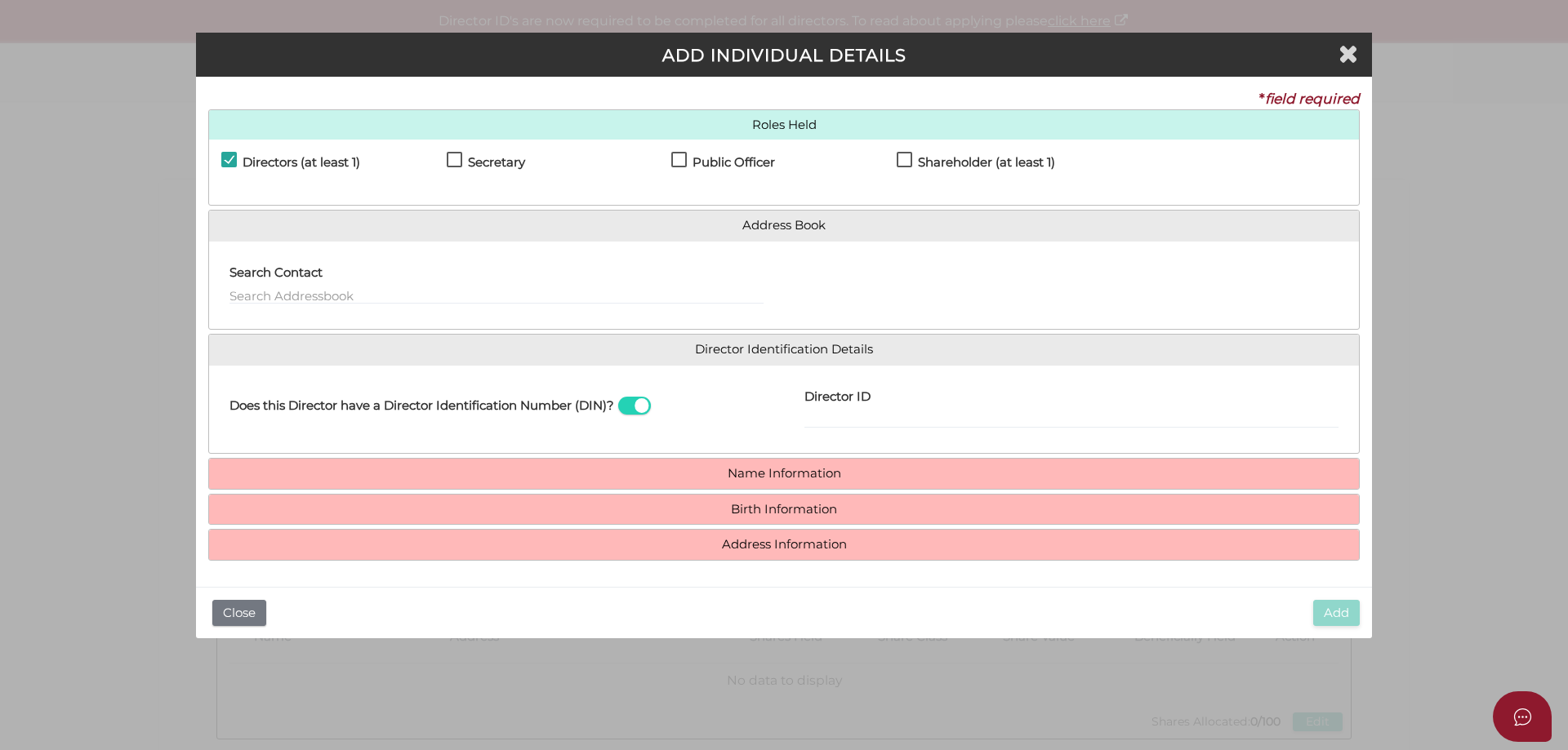
click at [455, 160] on label "Secretary" at bounding box center [486, 166] width 78 height 20
checkbox input "true"
drag, startPoint x: 673, startPoint y: 160, endPoint x: 688, endPoint y: 160, distance: 15.0
click at [673, 160] on label "Public Officer" at bounding box center [723, 166] width 104 height 20
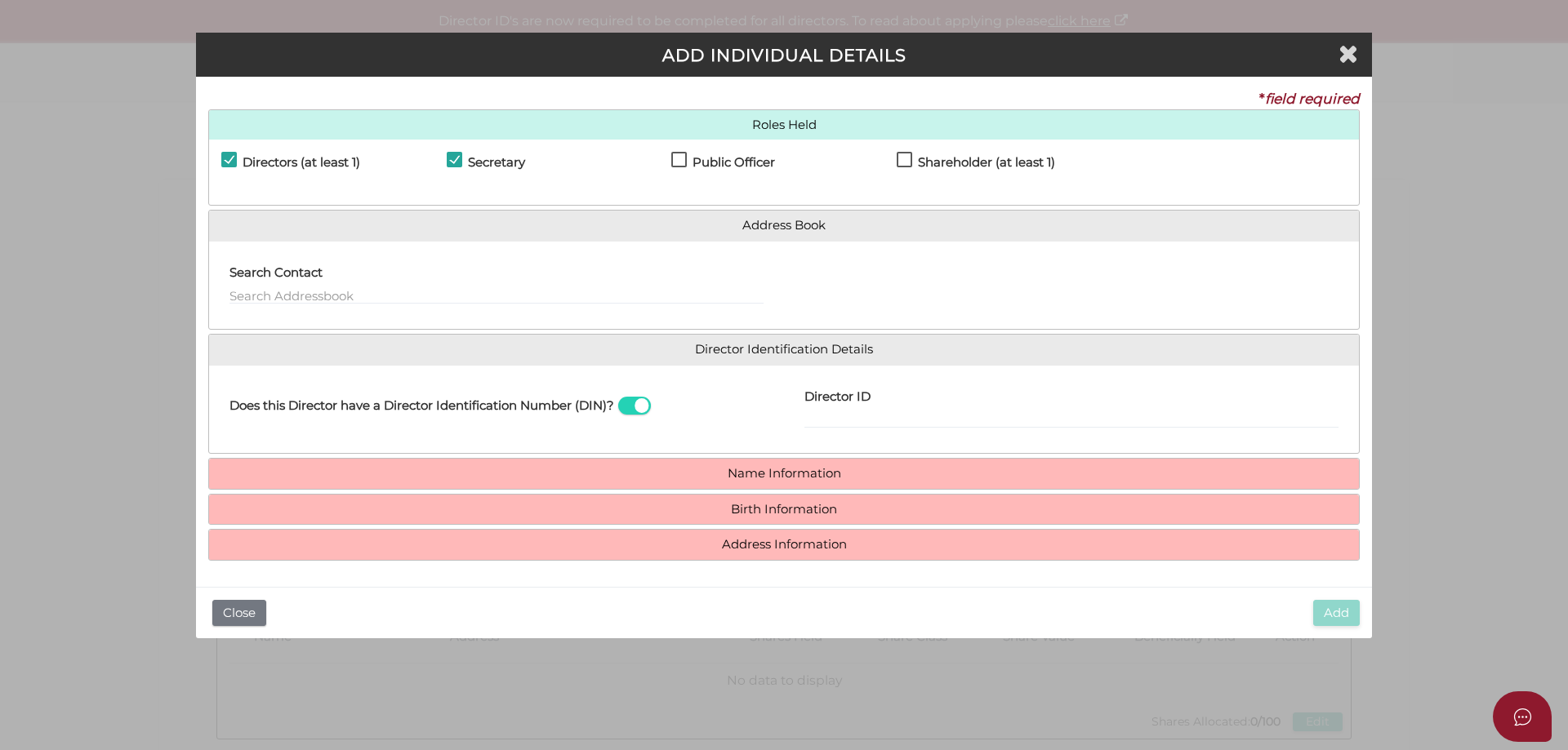
checkbox input "true"
click at [891, 152] on div "Public Officer" at bounding box center [784, 166] width 225 height 29
click at [901, 159] on label "Shareholder (at least 1)" at bounding box center [976, 166] width 159 height 20
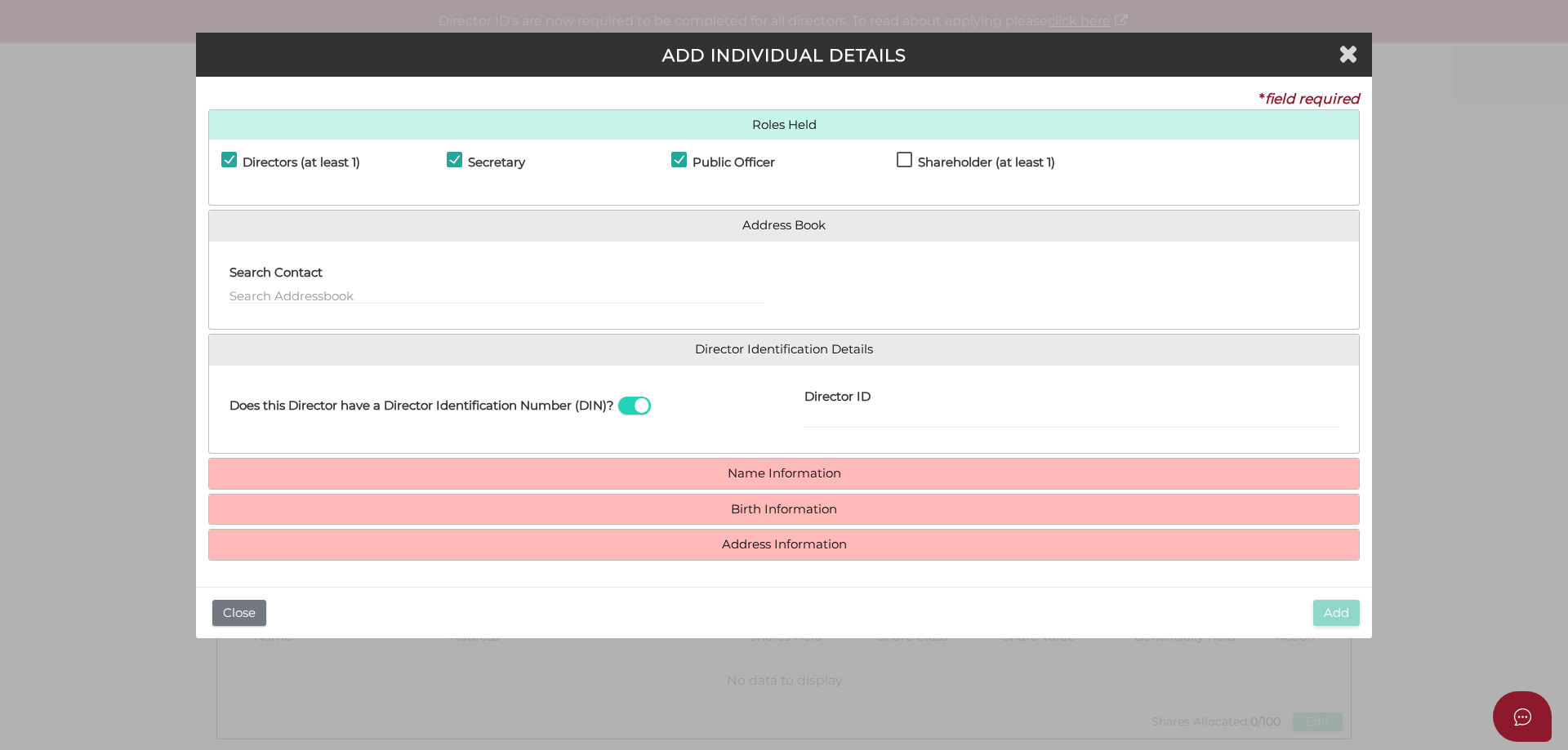
checkbox input "true"
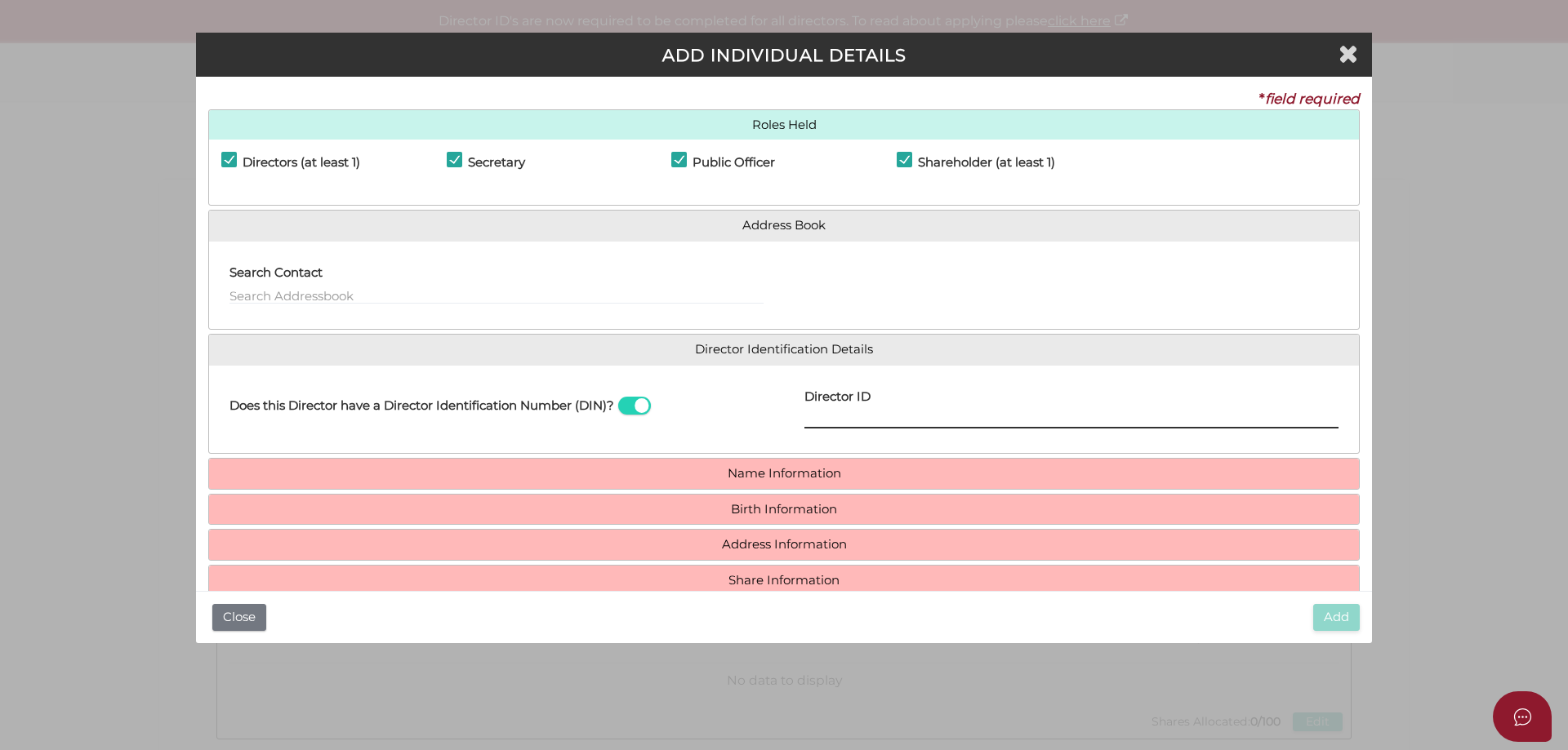
click at [819, 418] on input "Director ID" at bounding box center [1071, 419] width 534 height 18
type input "036635131451731"
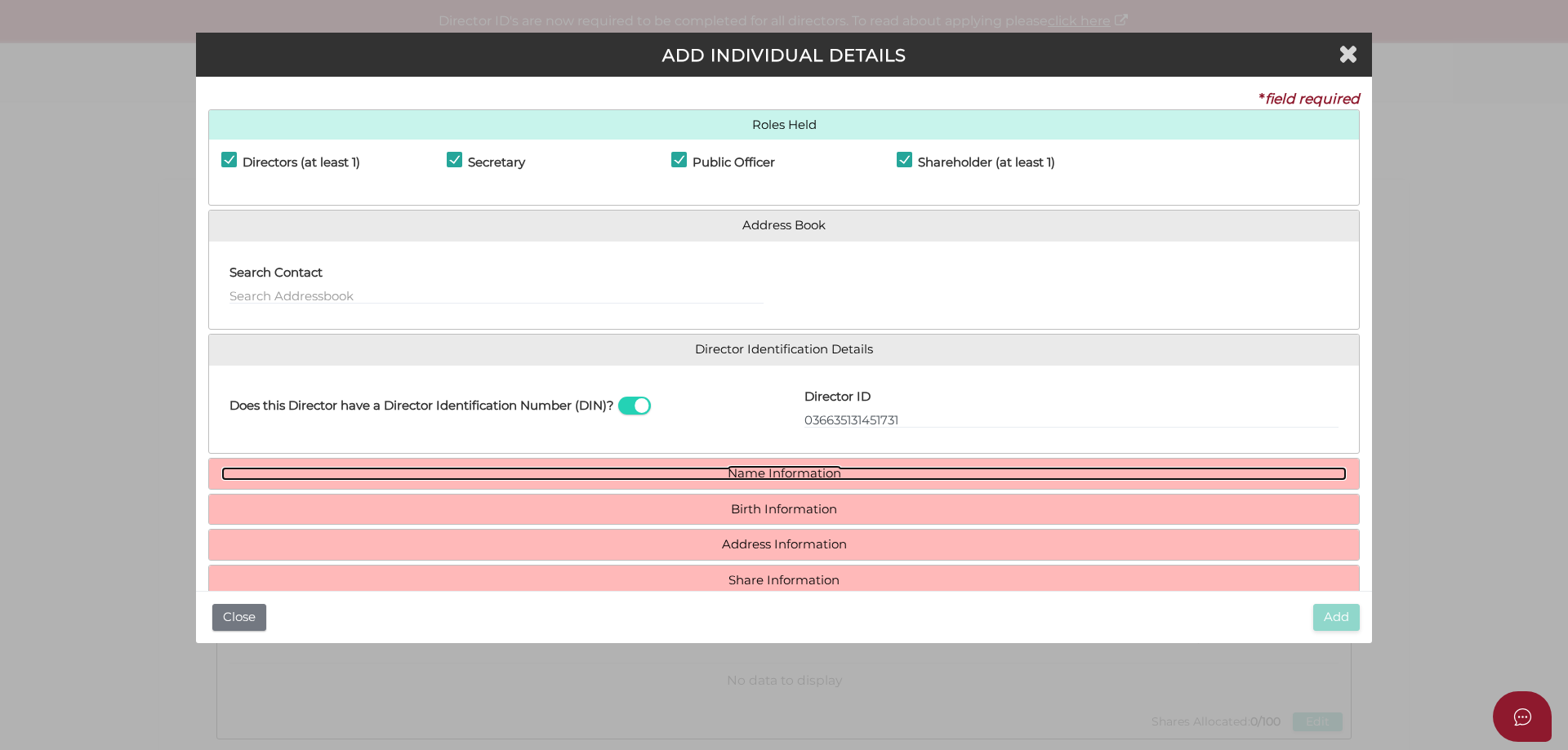
click at [790, 474] on link "Name Information" at bounding box center [784, 474] width 1125 height 14
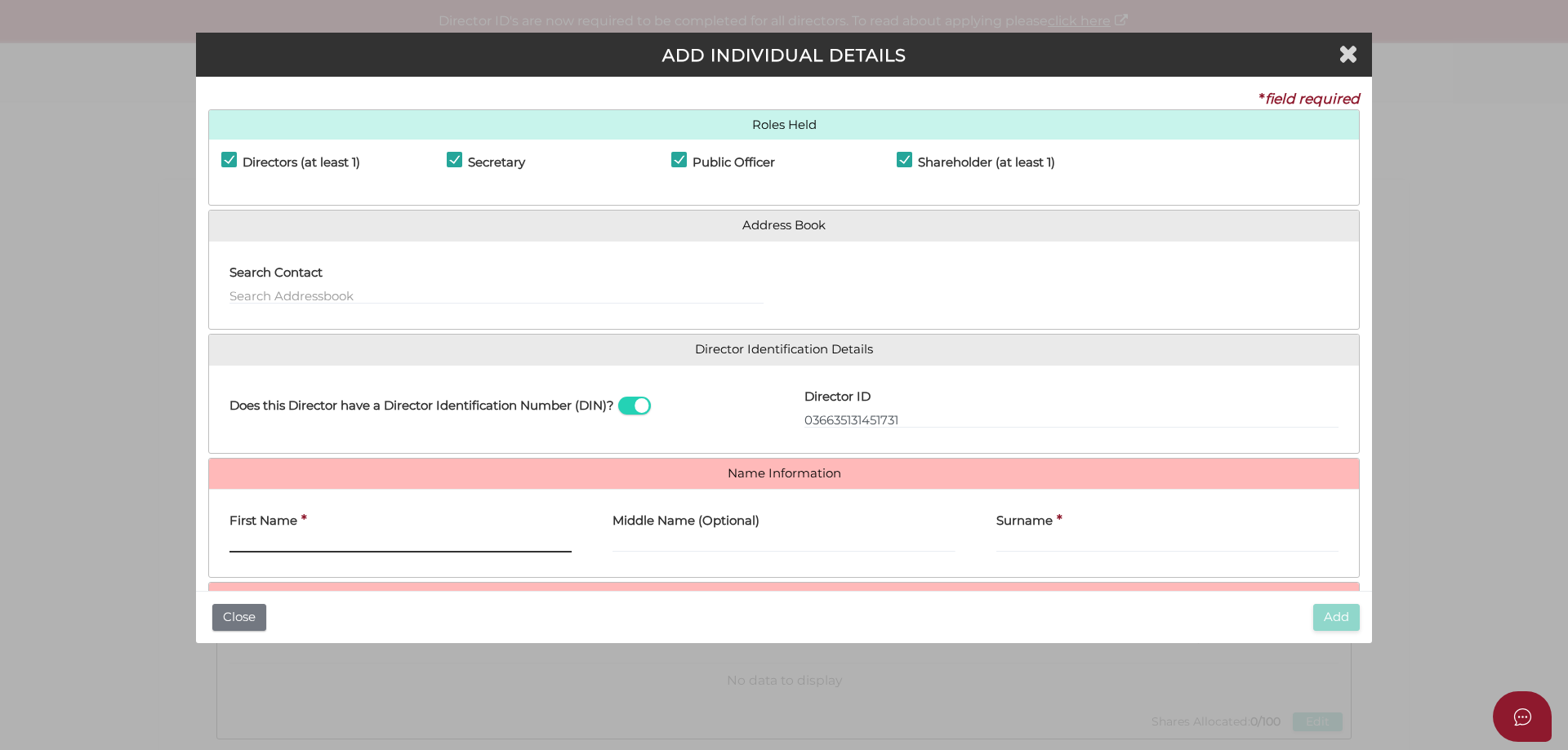
click at [311, 541] on input "First Name" at bounding box center [400, 543] width 342 height 18
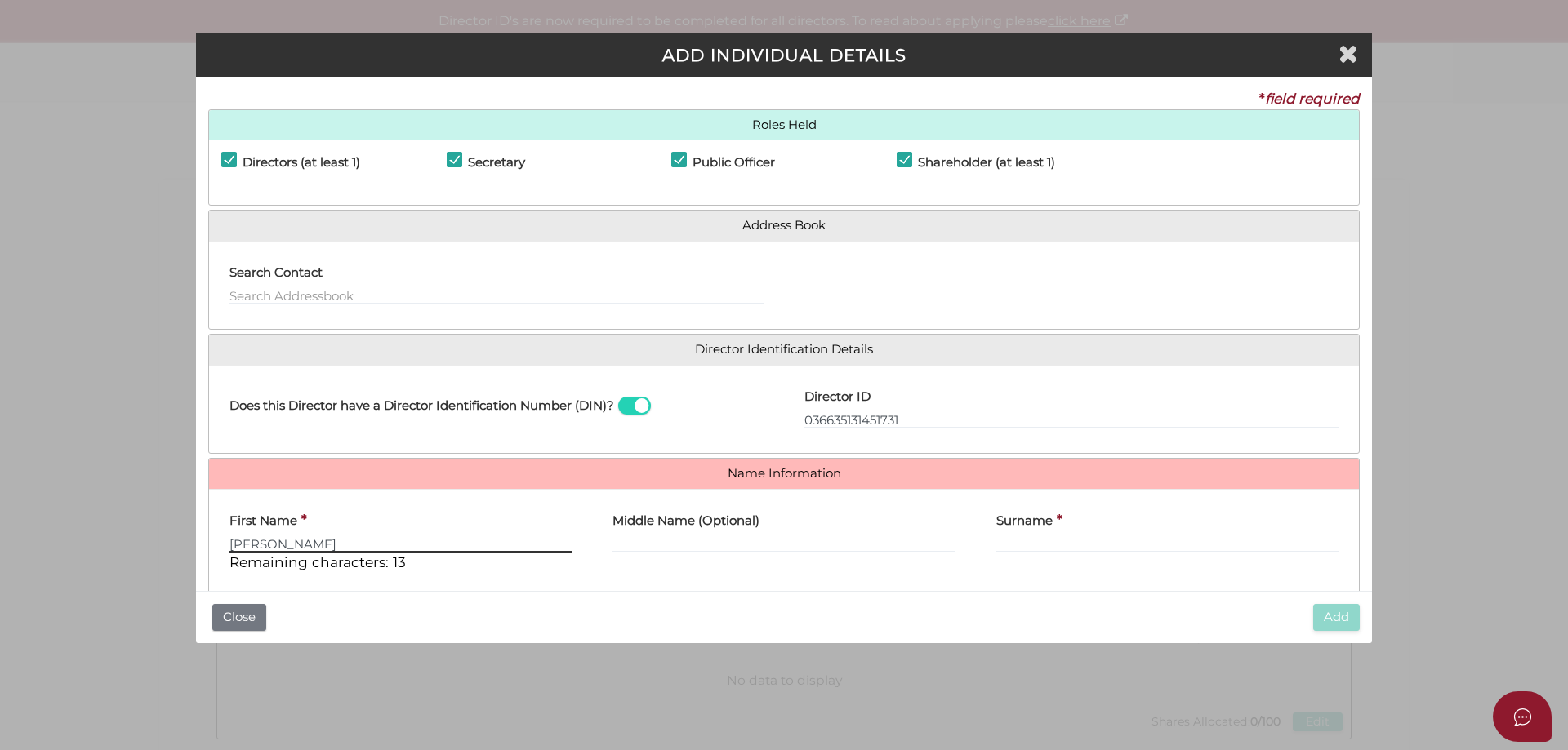
type input "Michael"
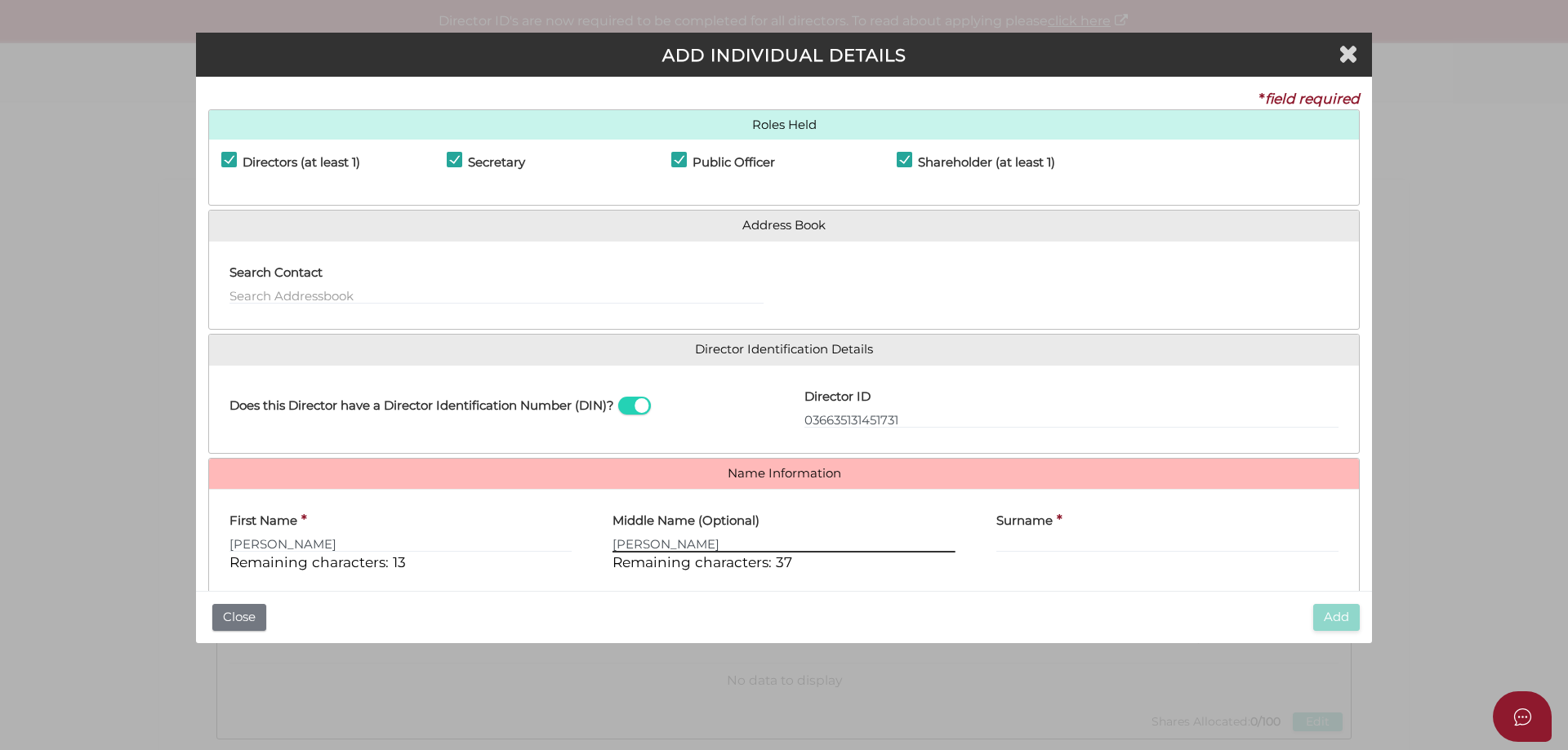
type input "John"
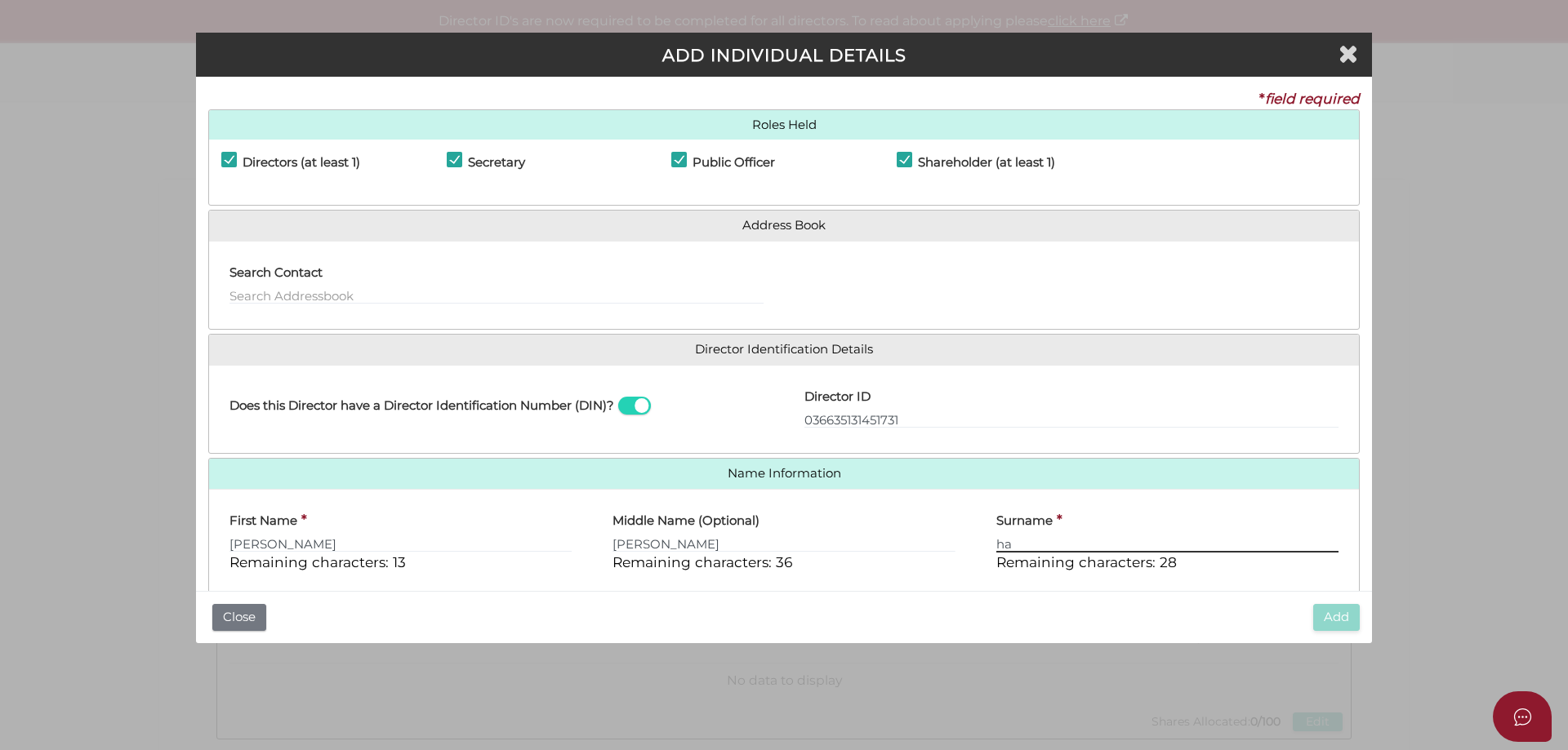
type input "h"
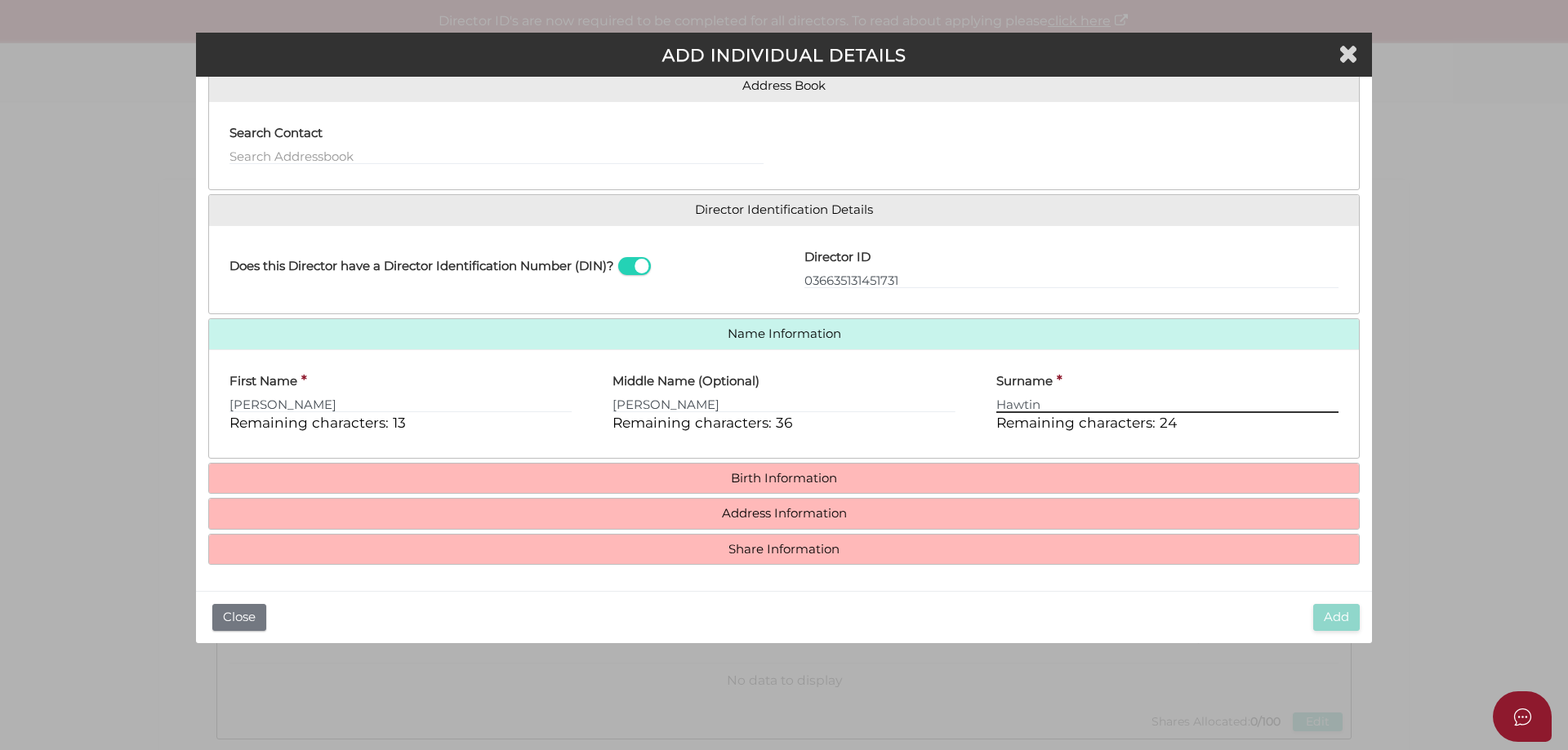
type input "Hawtin"
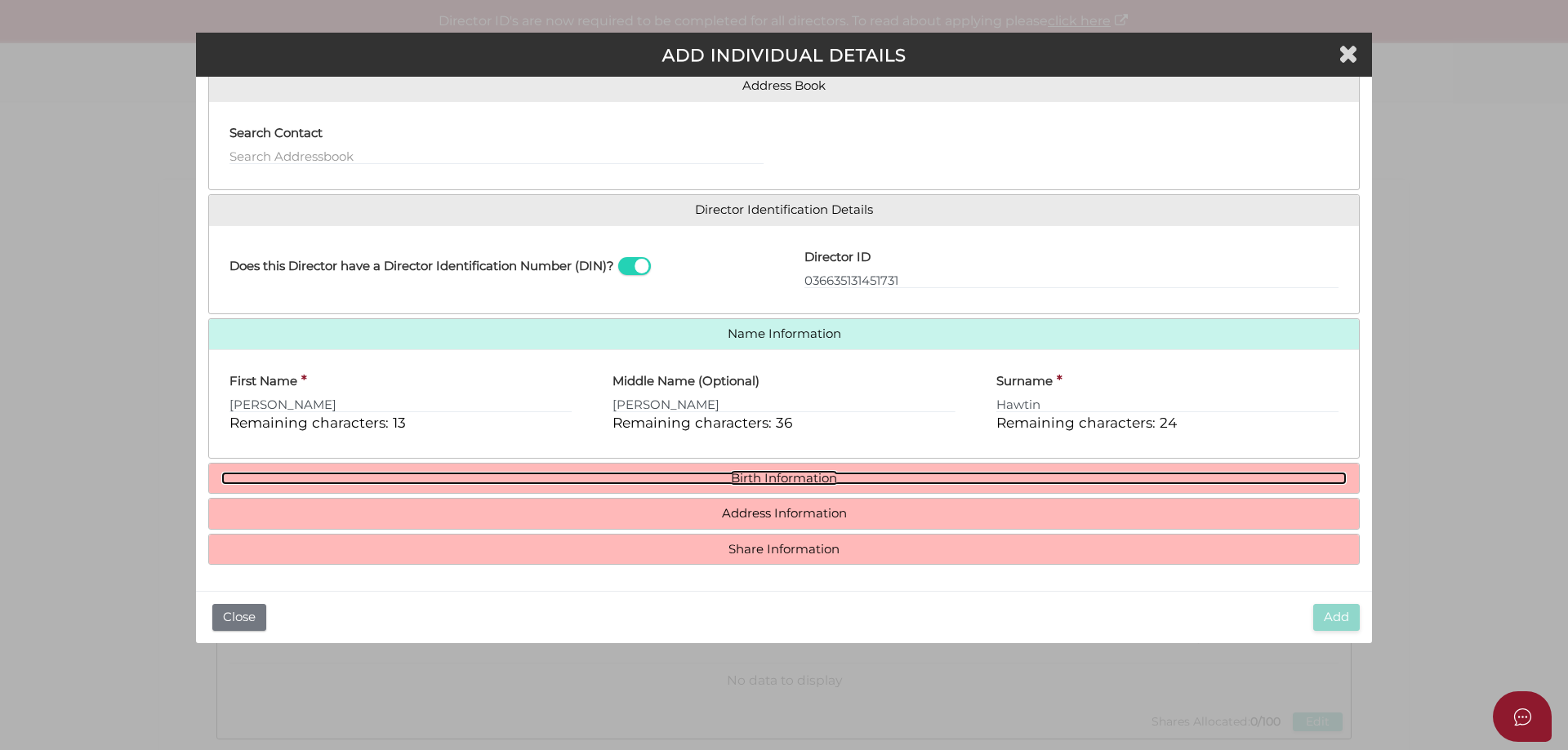
click at [803, 474] on link "Birth Information" at bounding box center [784, 479] width 1125 height 14
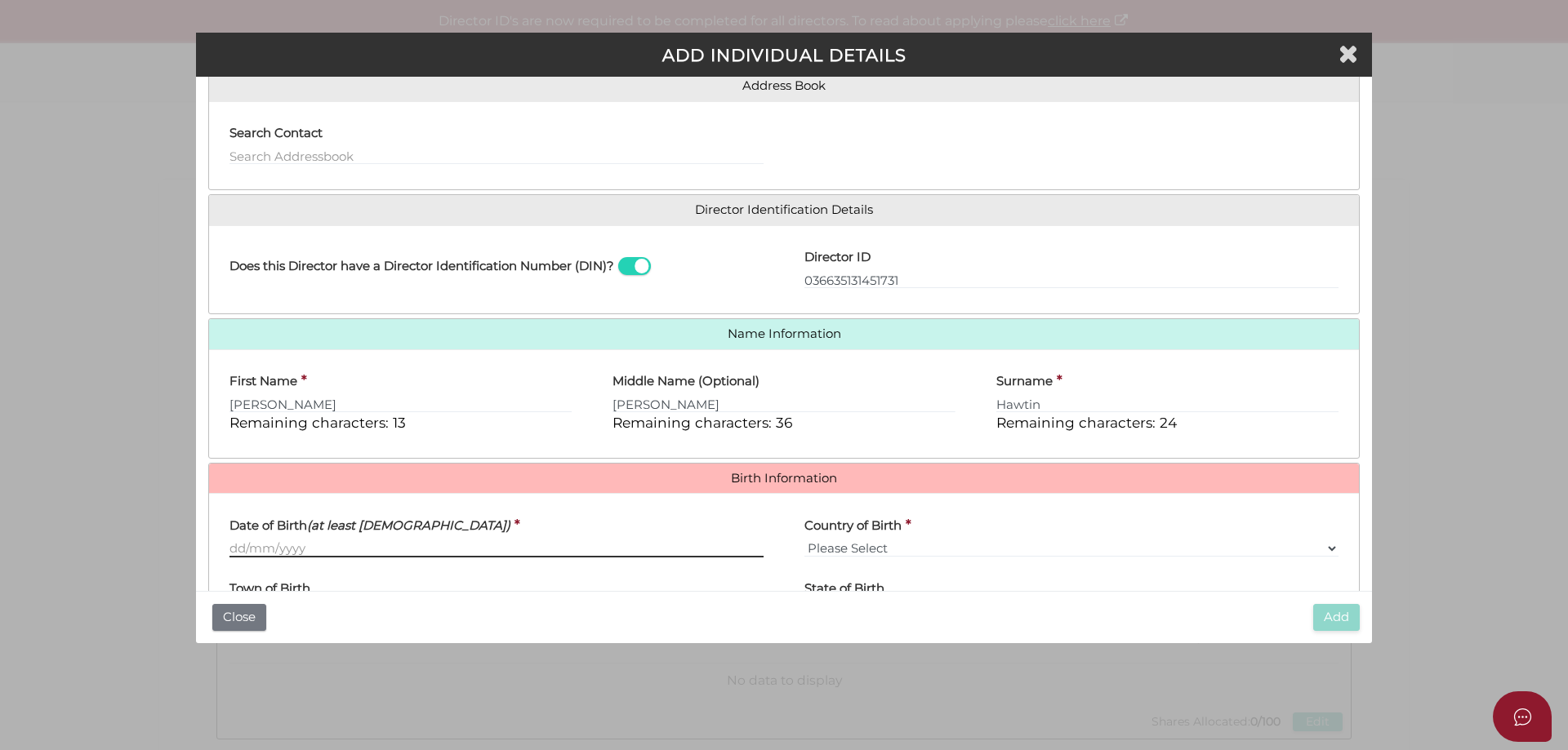
click at [269, 542] on input "Date of Birth (at least 18 years old)" at bounding box center [496, 549] width 534 height 18
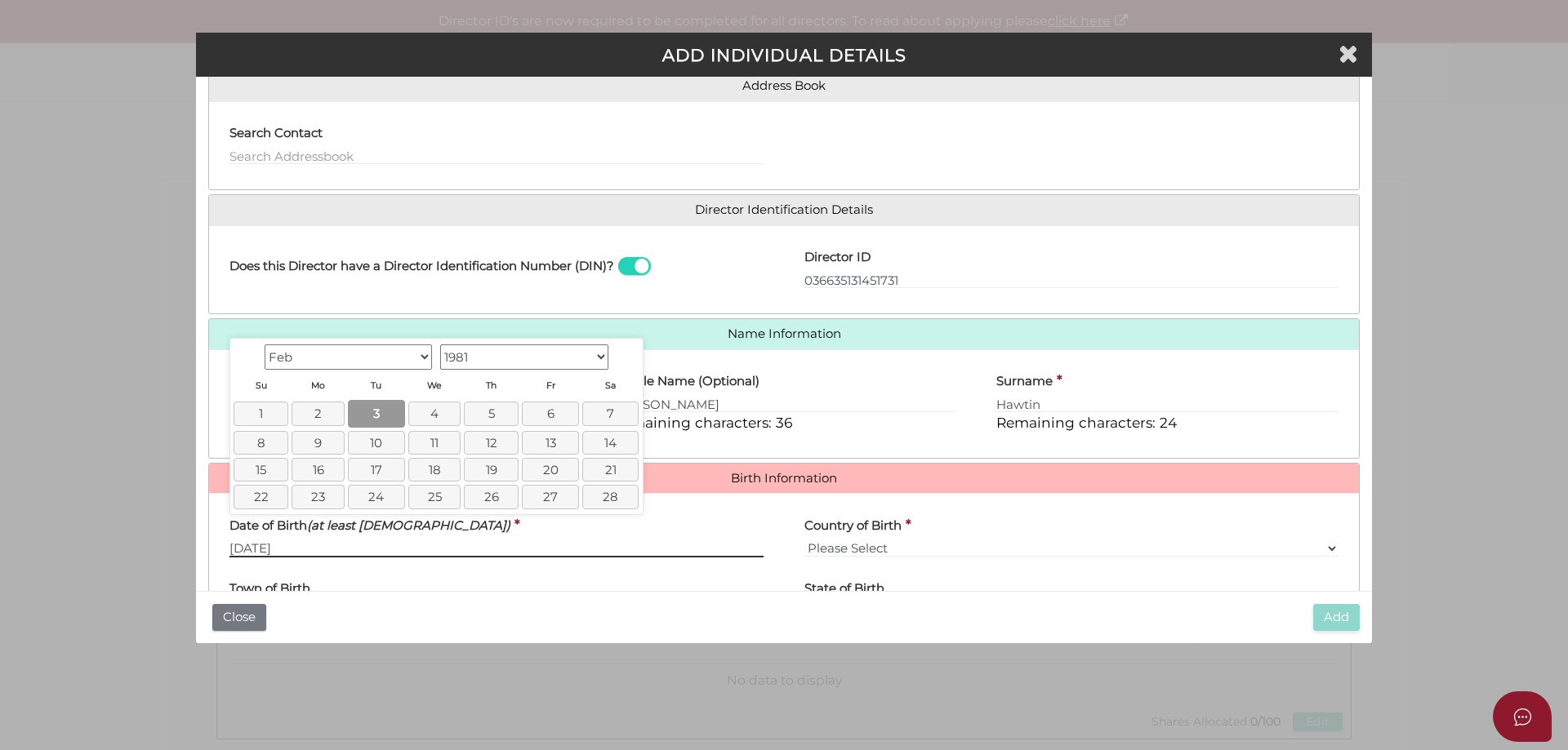
type input "[DATE]"
click at [379, 412] on link "3" at bounding box center [376, 413] width 57 height 27
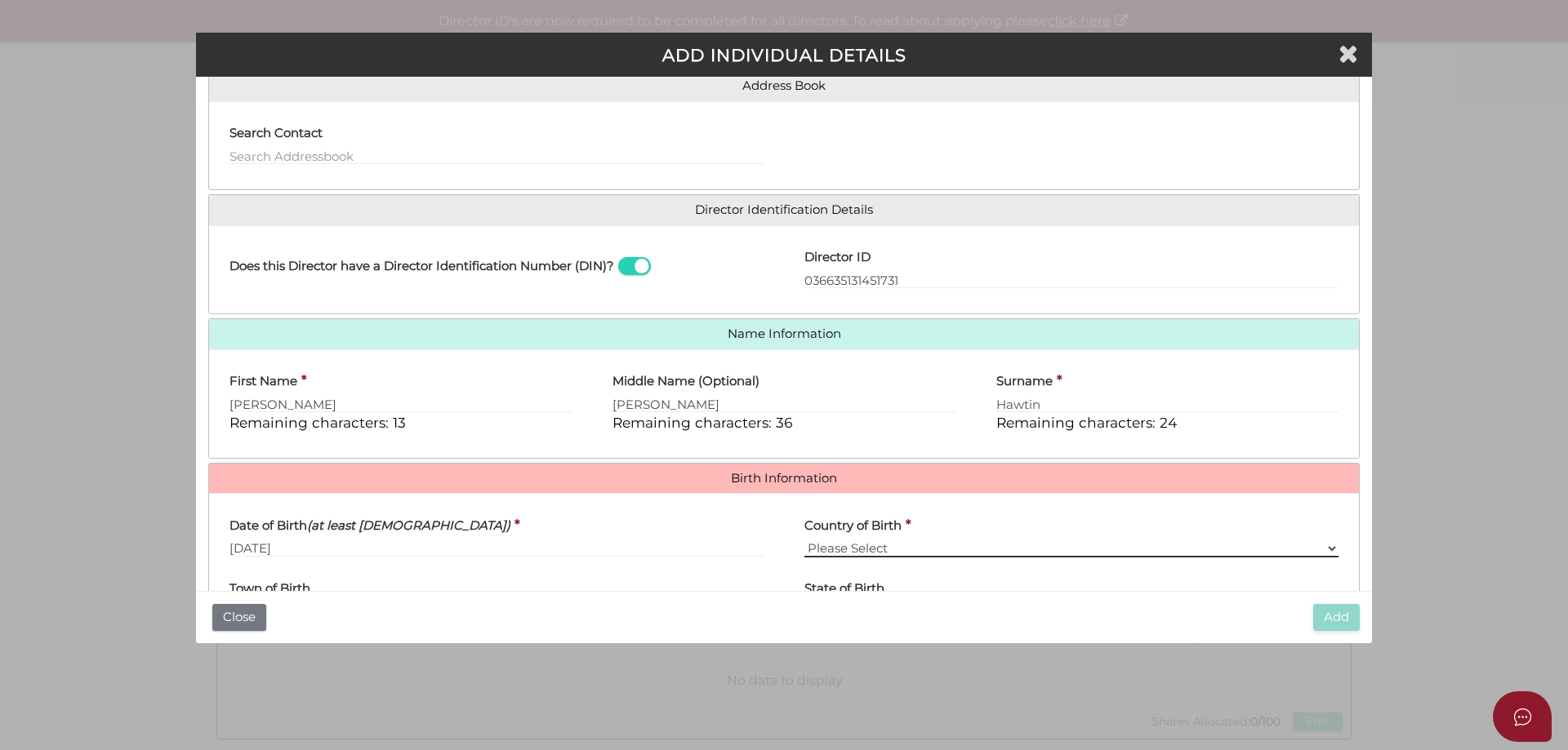
click at [842, 549] on select "Please Select v Australia Afghanistan Albania Algeria American Samoa Andorra An…" at bounding box center [1071, 549] width 534 height 18
select select "[GEOGRAPHIC_DATA]"
click at [804, 540] on select "Please Select v Australia Afghanistan Albania Algeria American Samoa Andorra An…" at bounding box center [1071, 549] width 534 height 18
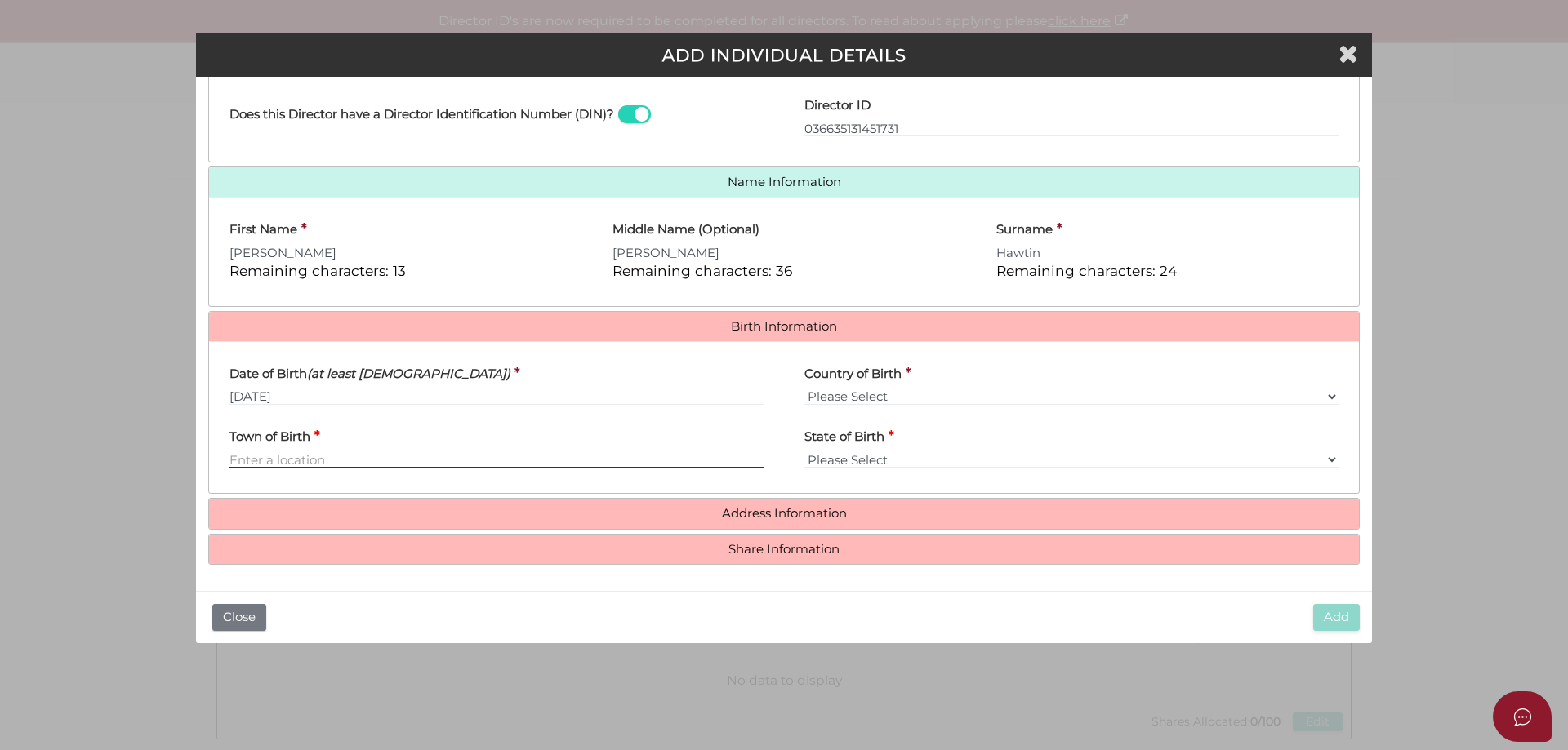
click at [266, 453] on input "Town of Birth" at bounding box center [496, 460] width 534 height 18
type input "Mildura"
select select "VIC"
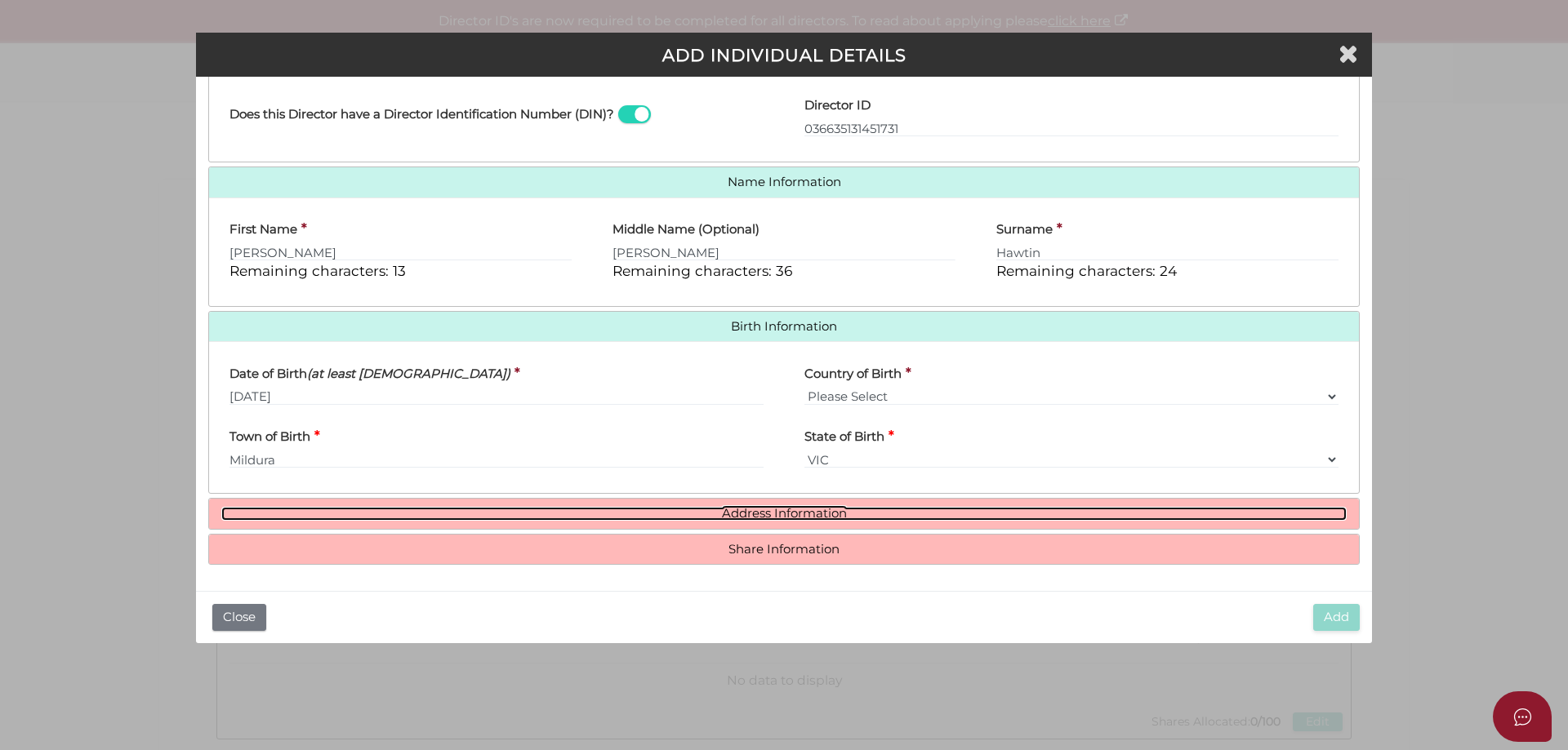
click at [772, 518] on link "Address Information" at bounding box center [784, 514] width 1125 height 14
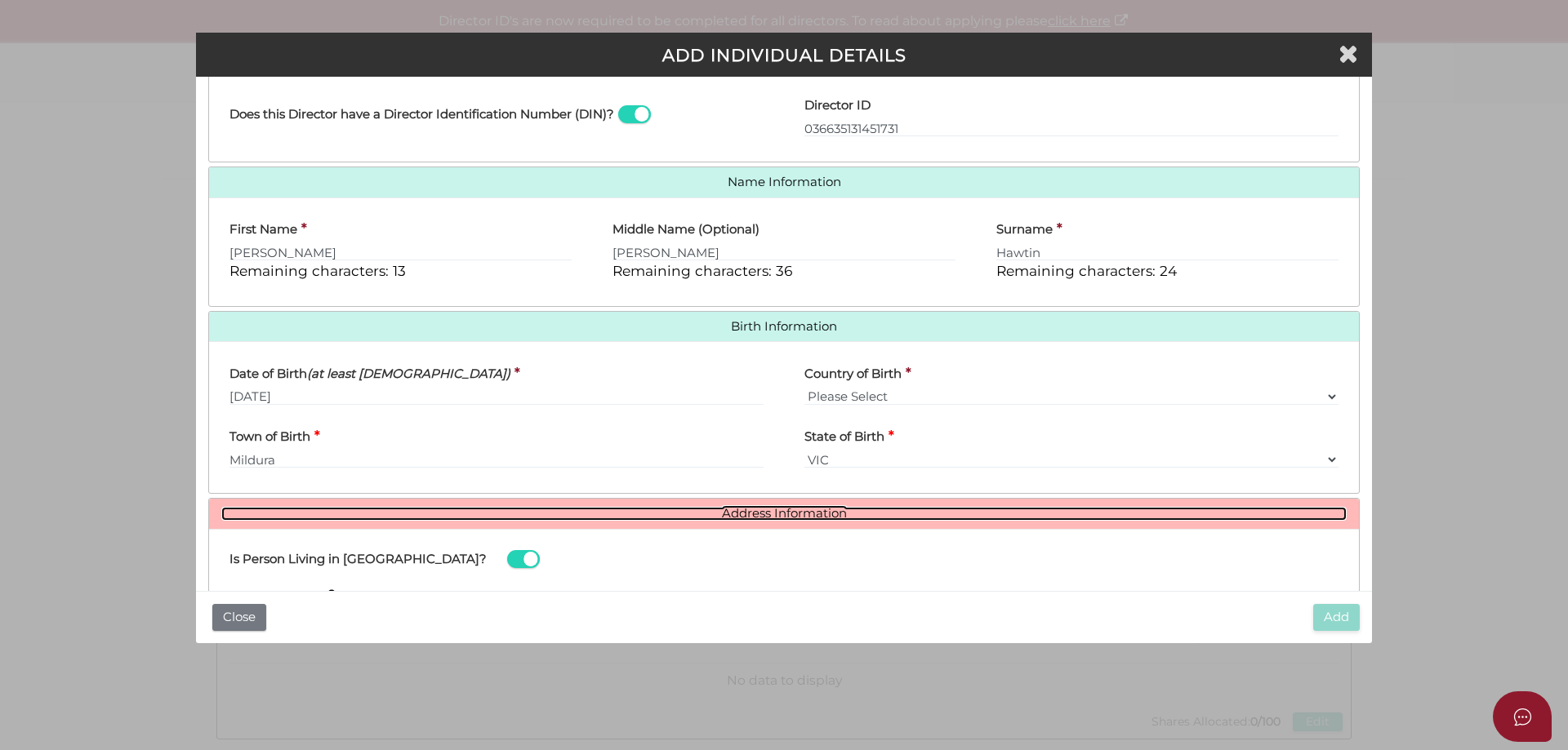
scroll to position [536, 0]
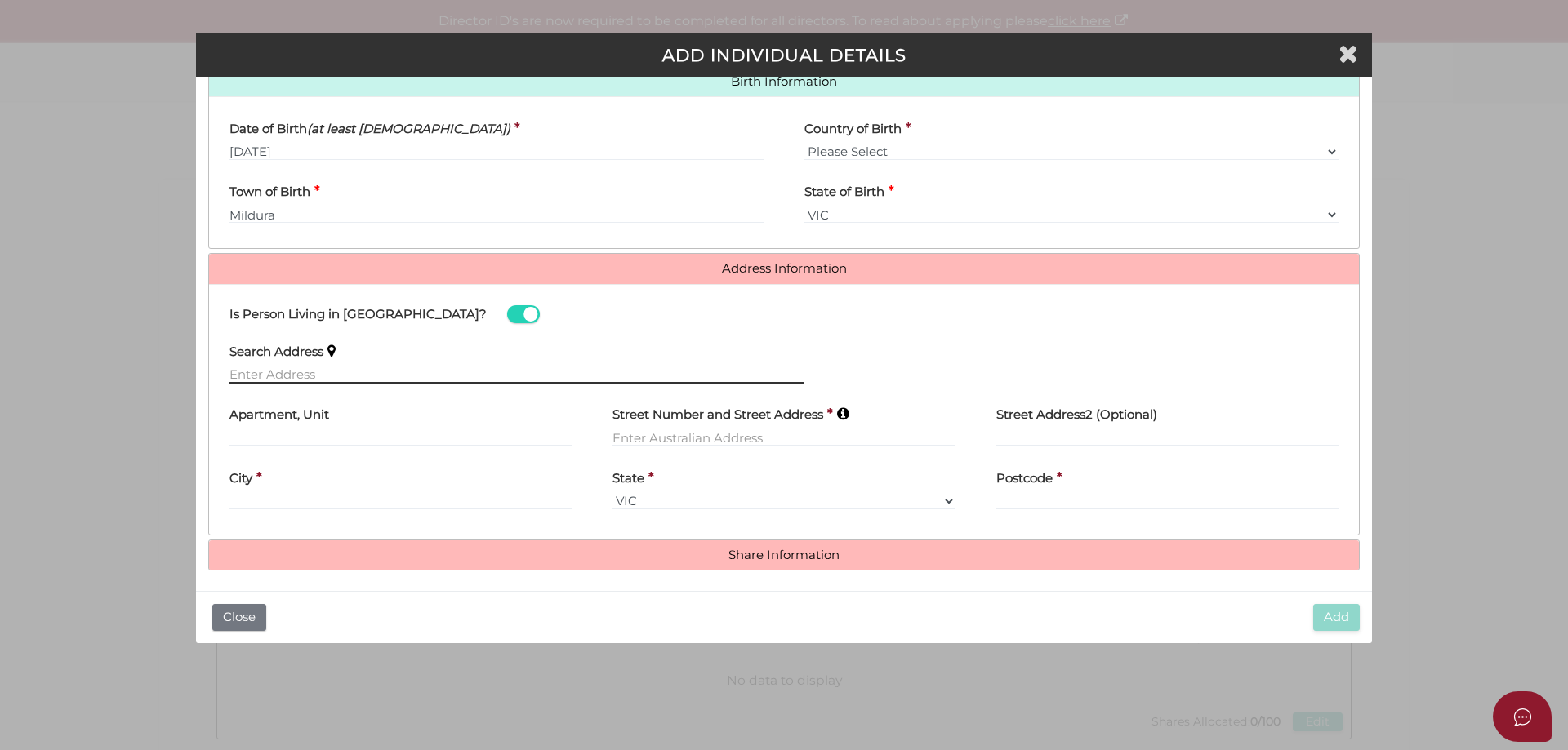
click at [255, 368] on input "text" at bounding box center [516, 374] width 575 height 18
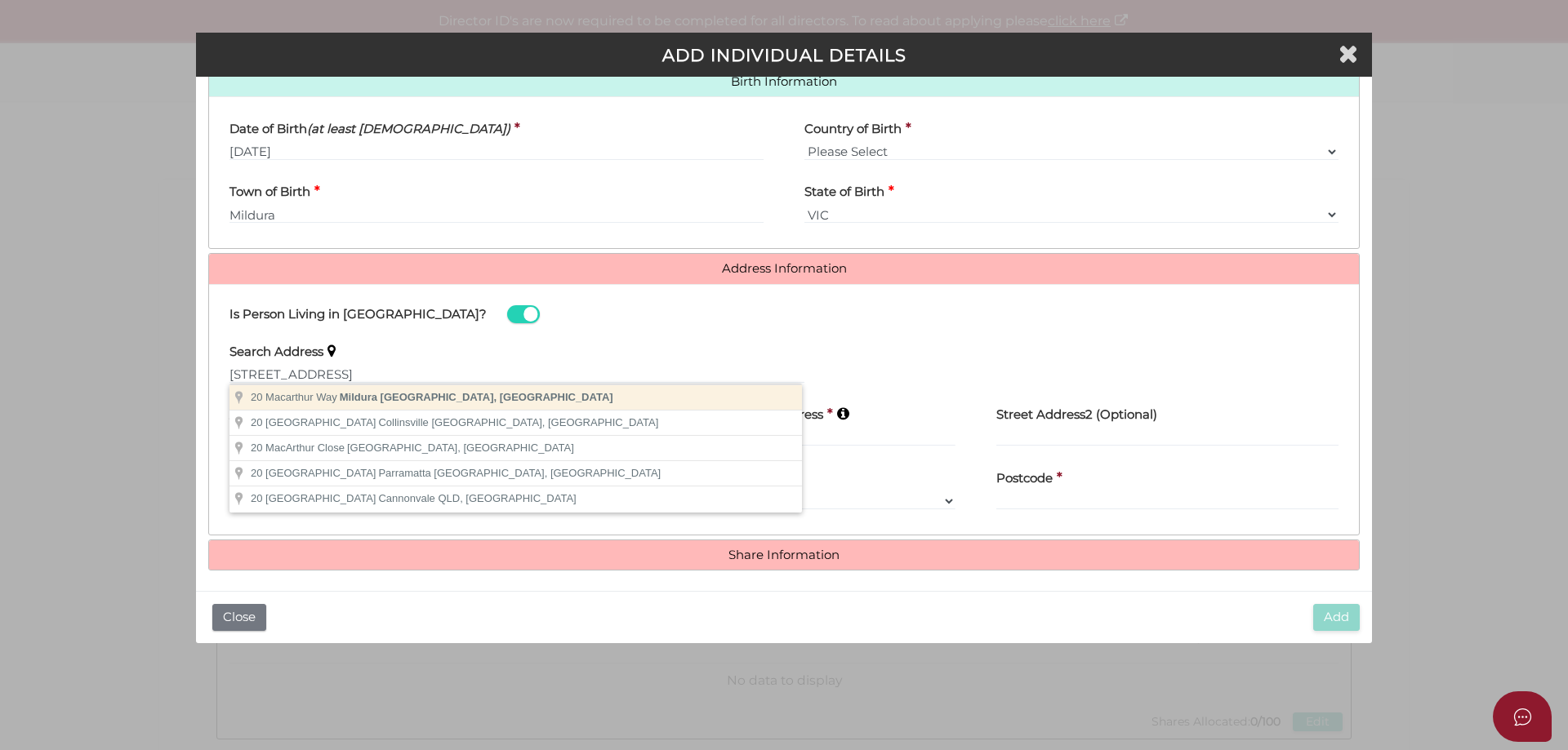
type input "20 Macarthur Way, Mildura VIC, Australia"
type input "20 Macarthur Way"
type input "Mildura"
select select "VIC"
type input "3500"
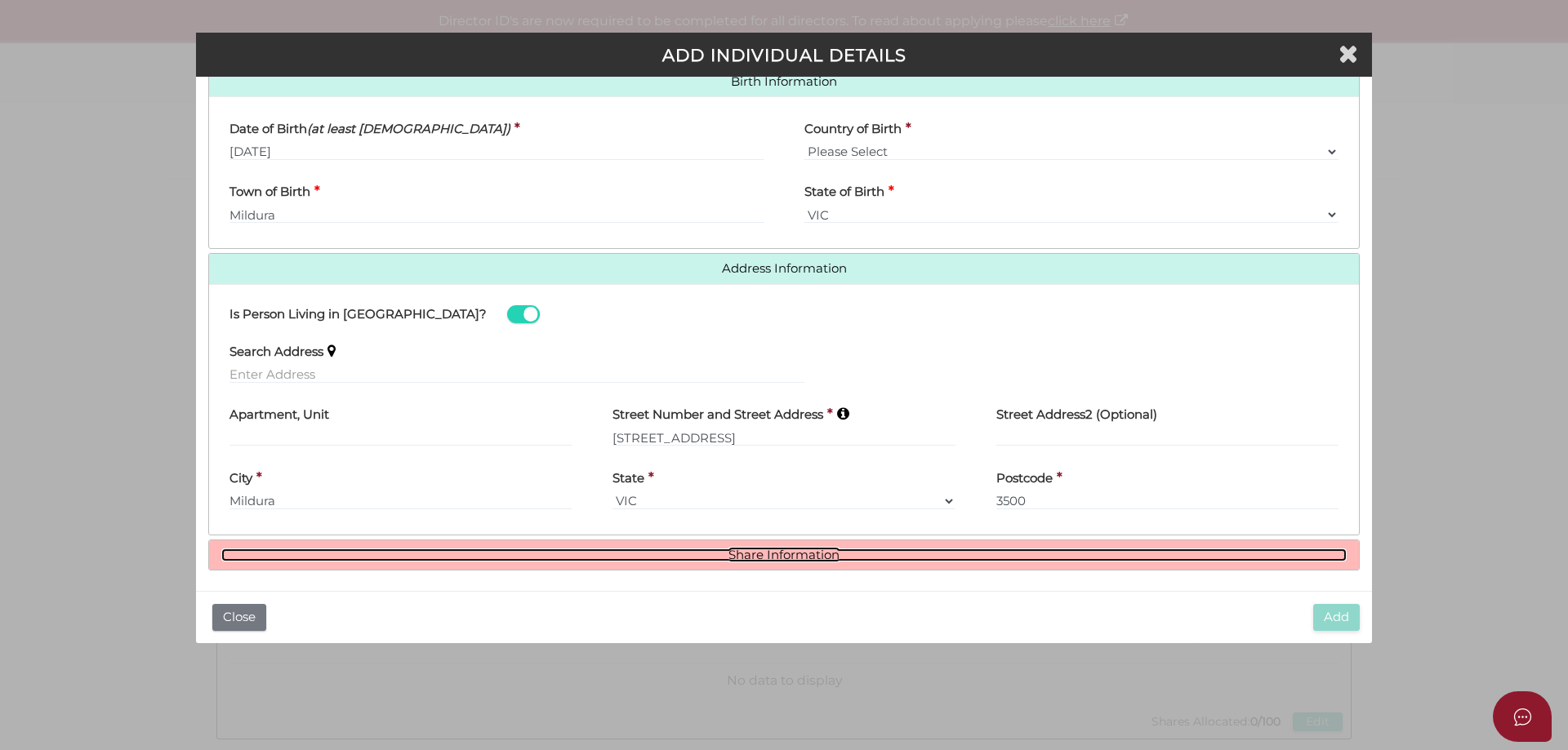
click at [808, 562] on link "Share Information" at bounding box center [784, 556] width 1125 height 14
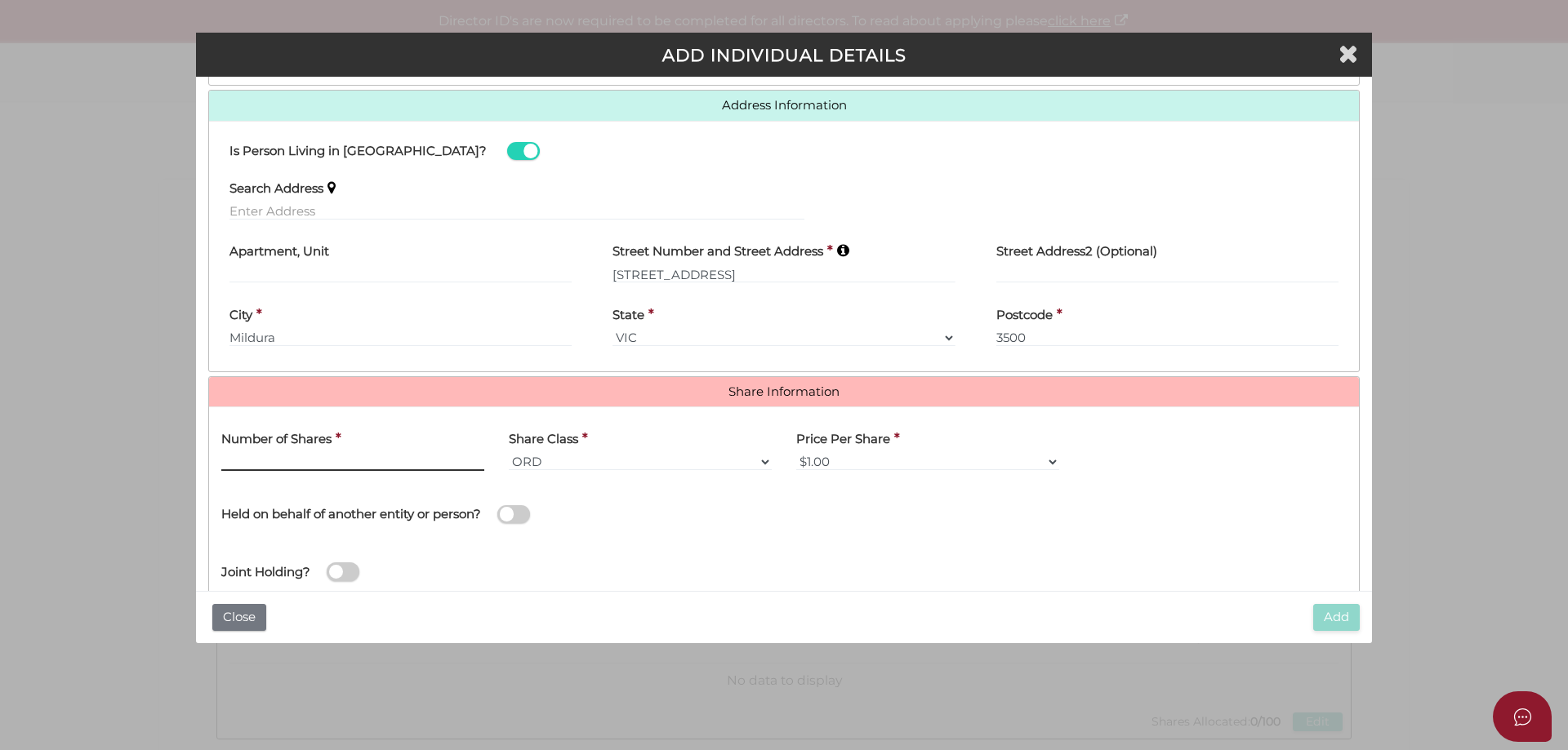
click at [314, 454] on input "text" at bounding box center [353, 462] width 263 height 18
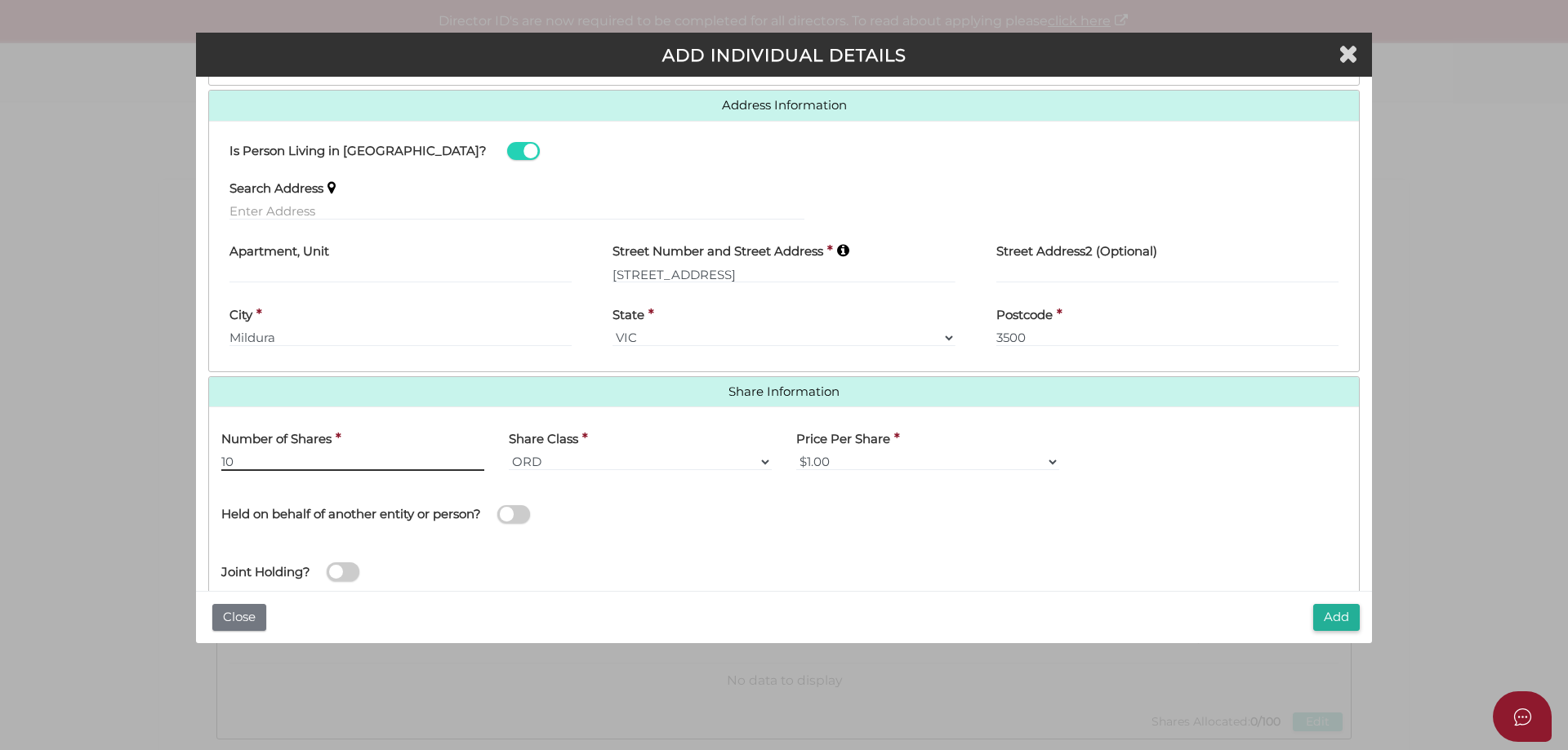
type input "1"
type input "50"
click at [1333, 616] on button "Add" at bounding box center [1336, 617] width 46 height 27
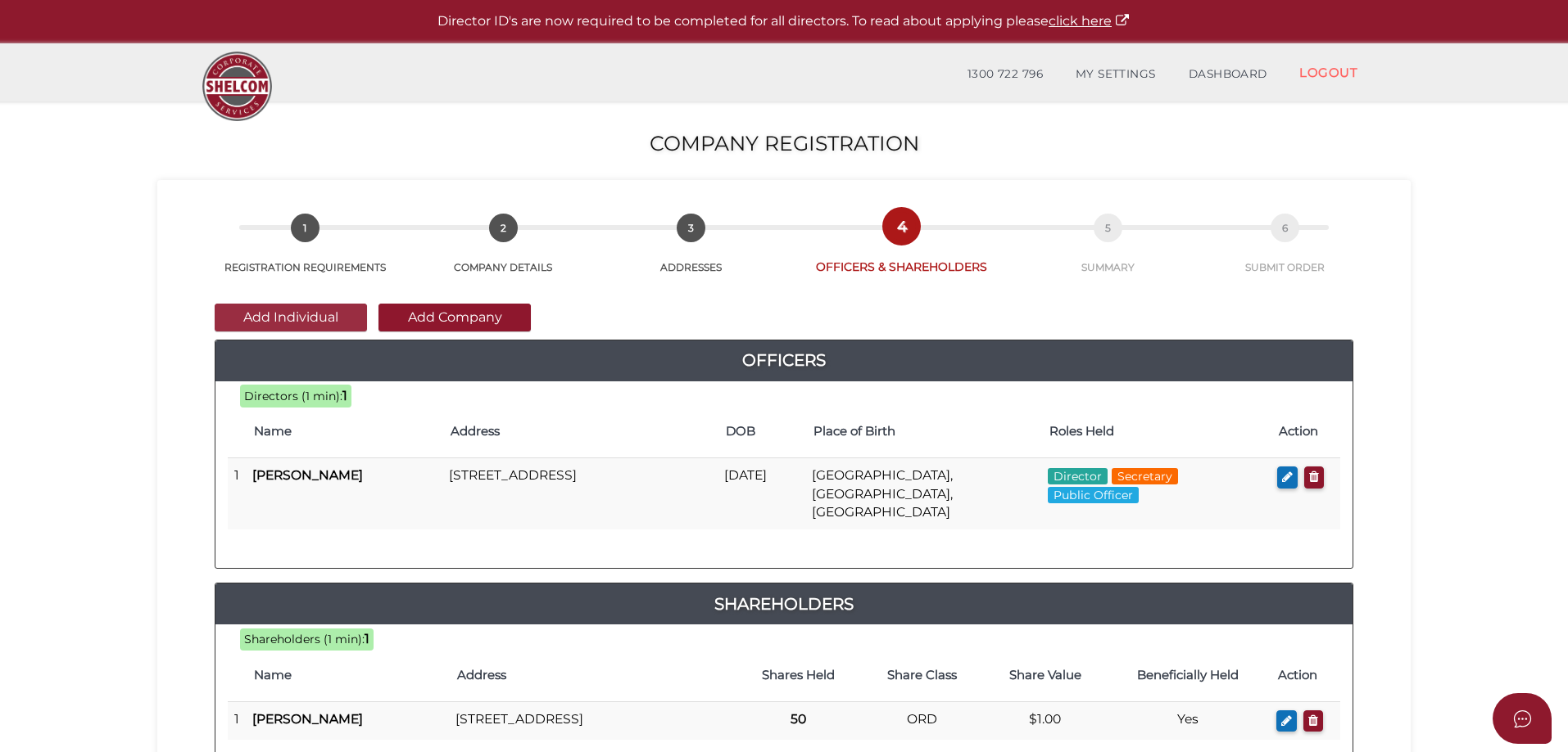
click at [264, 320] on button "Add Individual" at bounding box center [290, 317] width 152 height 28
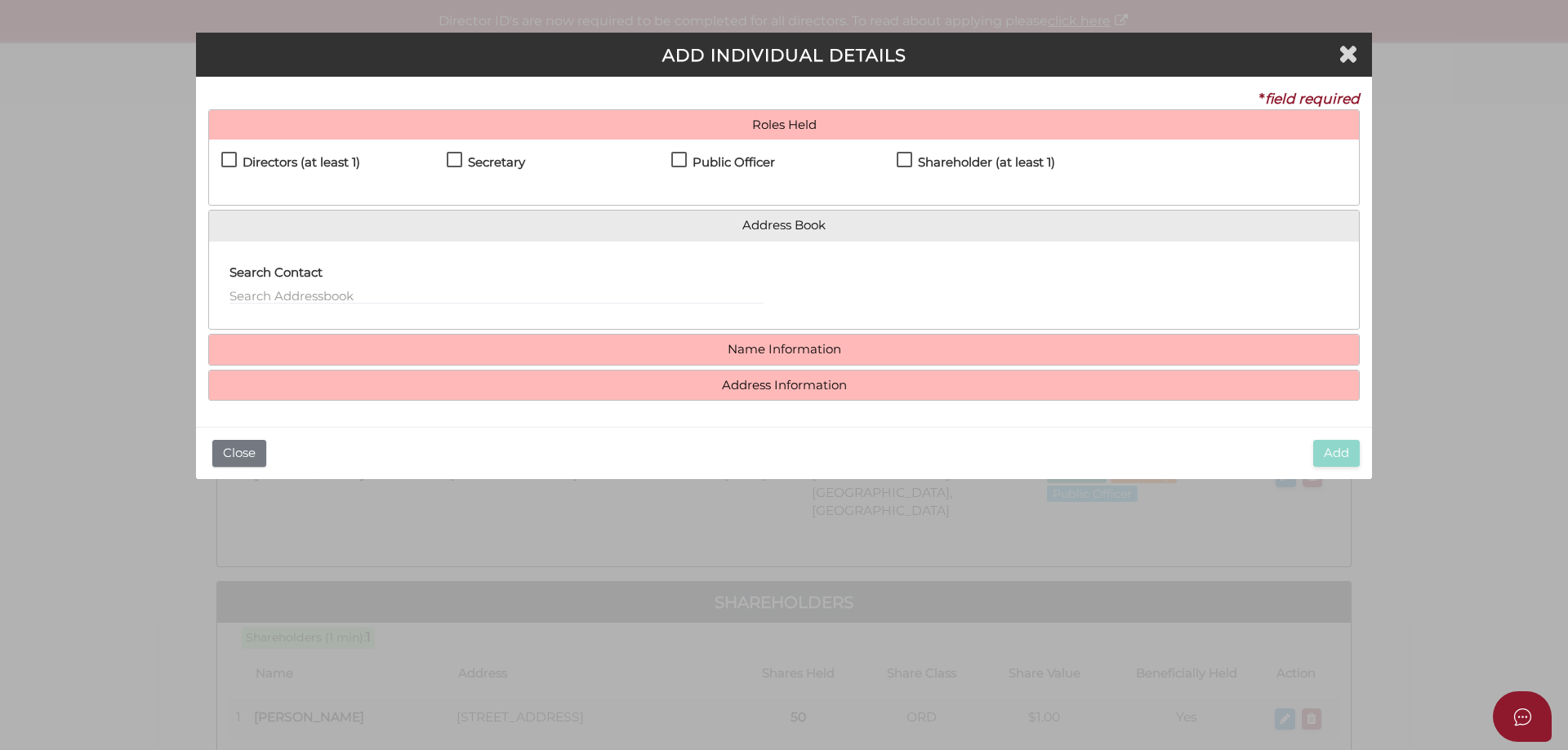
click at [224, 160] on label "Directors (at least 1)" at bounding box center [290, 166] width 139 height 20
checkbox input "true"
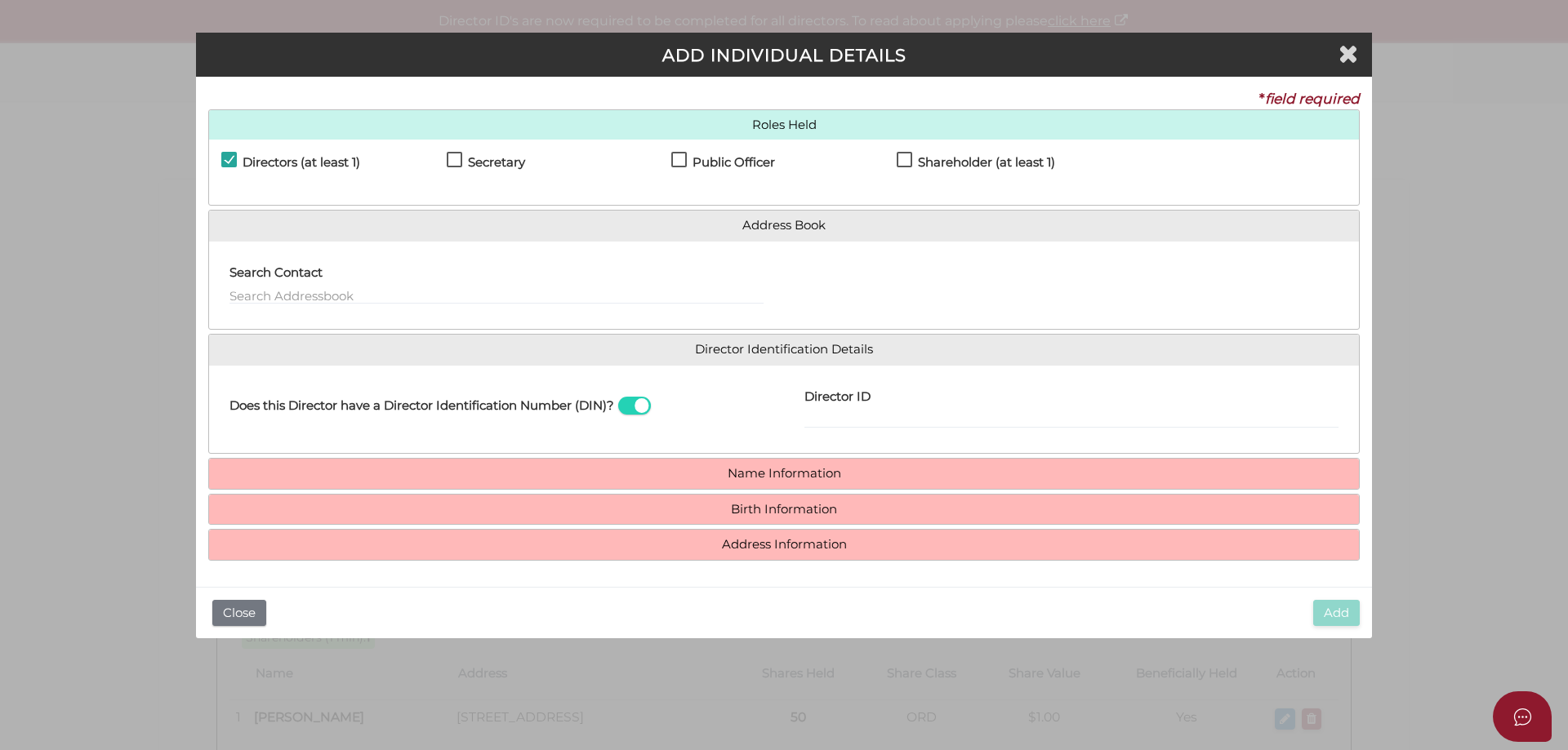
click at [904, 156] on label "Shareholder (at least 1)" at bounding box center [976, 166] width 159 height 20
checkbox input "true"
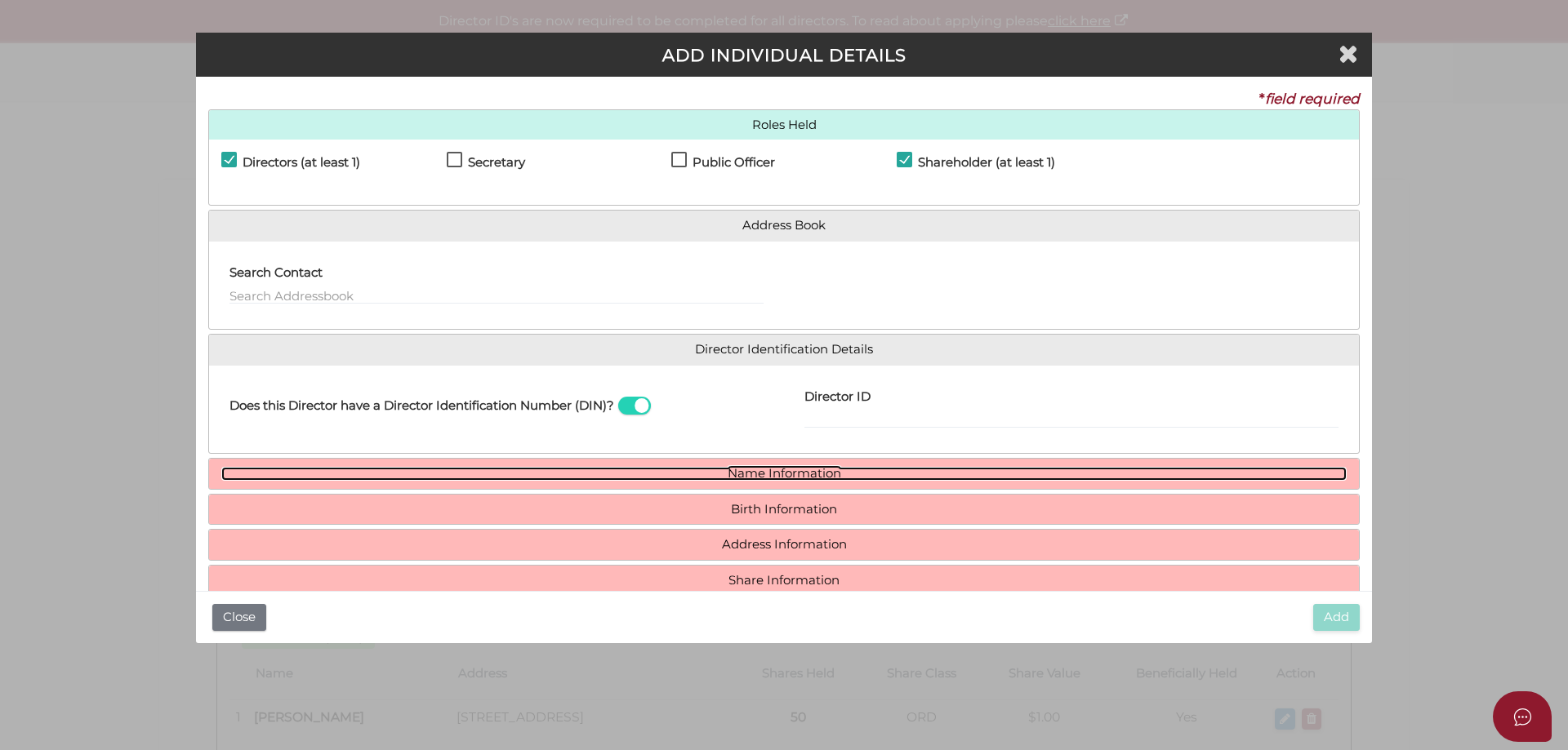
click at [776, 477] on link "Name Information" at bounding box center [784, 474] width 1125 height 14
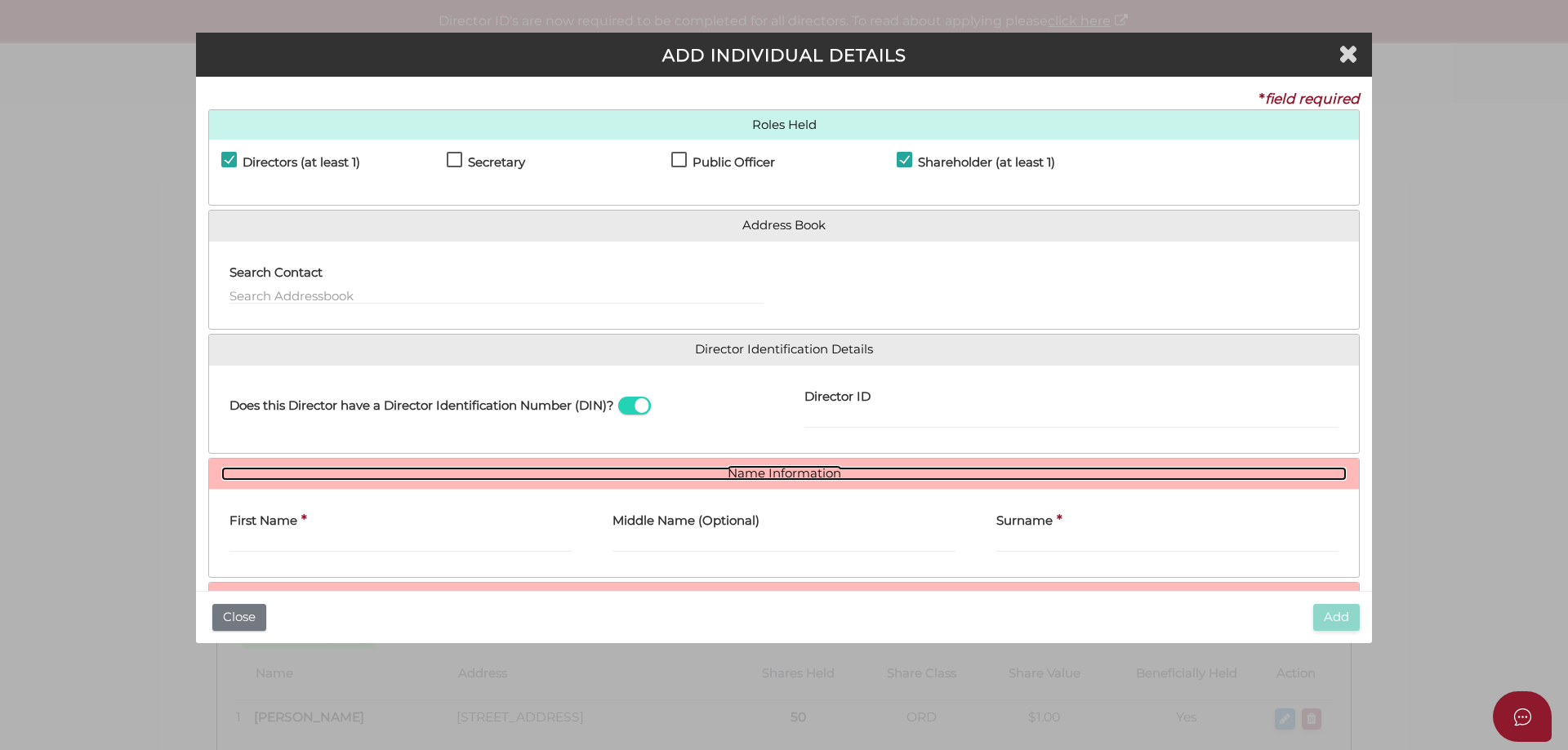
scroll to position [120, 0]
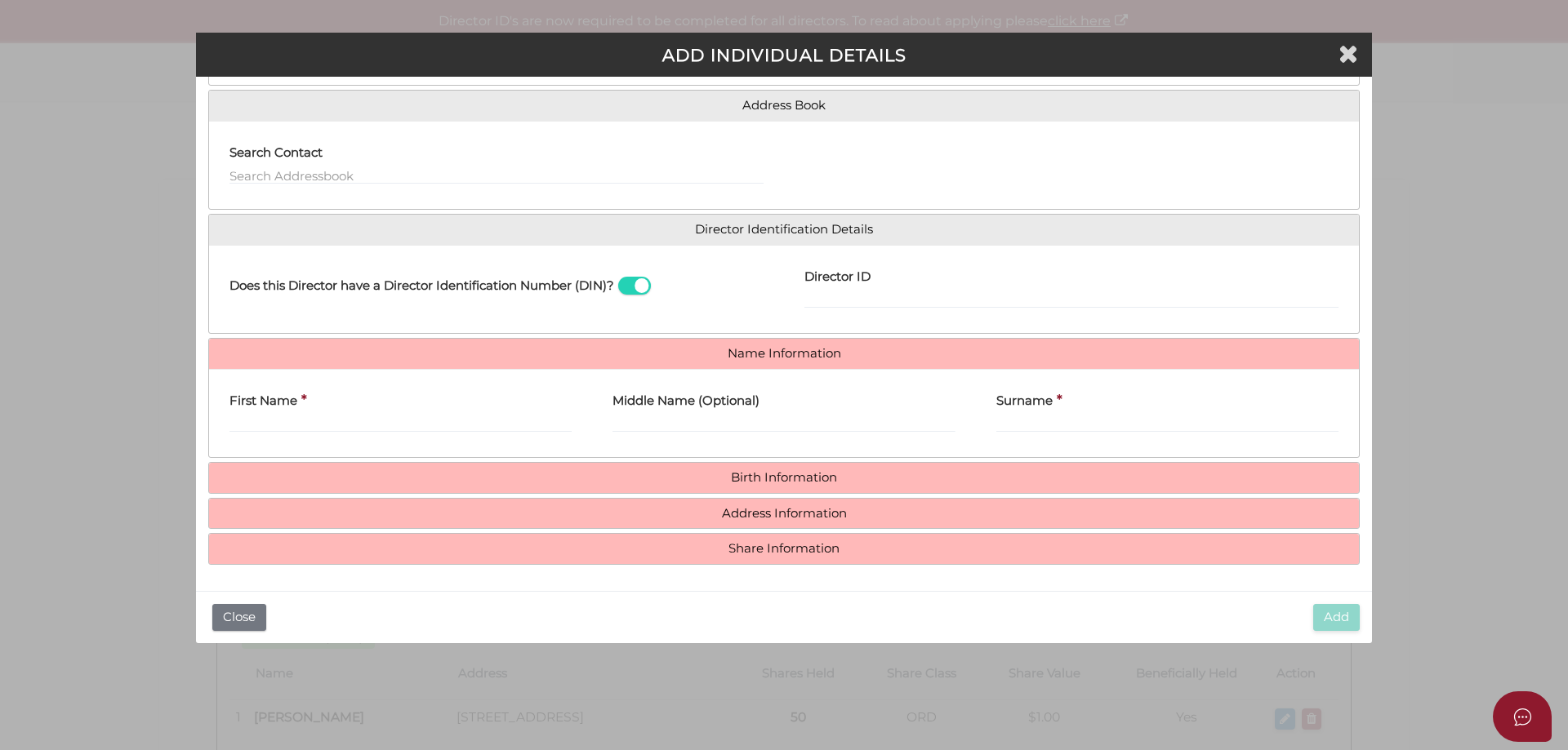
click at [300, 412] on div "First Name *" at bounding box center [400, 407] width 342 height 51
click at [303, 426] on input "First Name" at bounding box center [400, 424] width 342 height 18
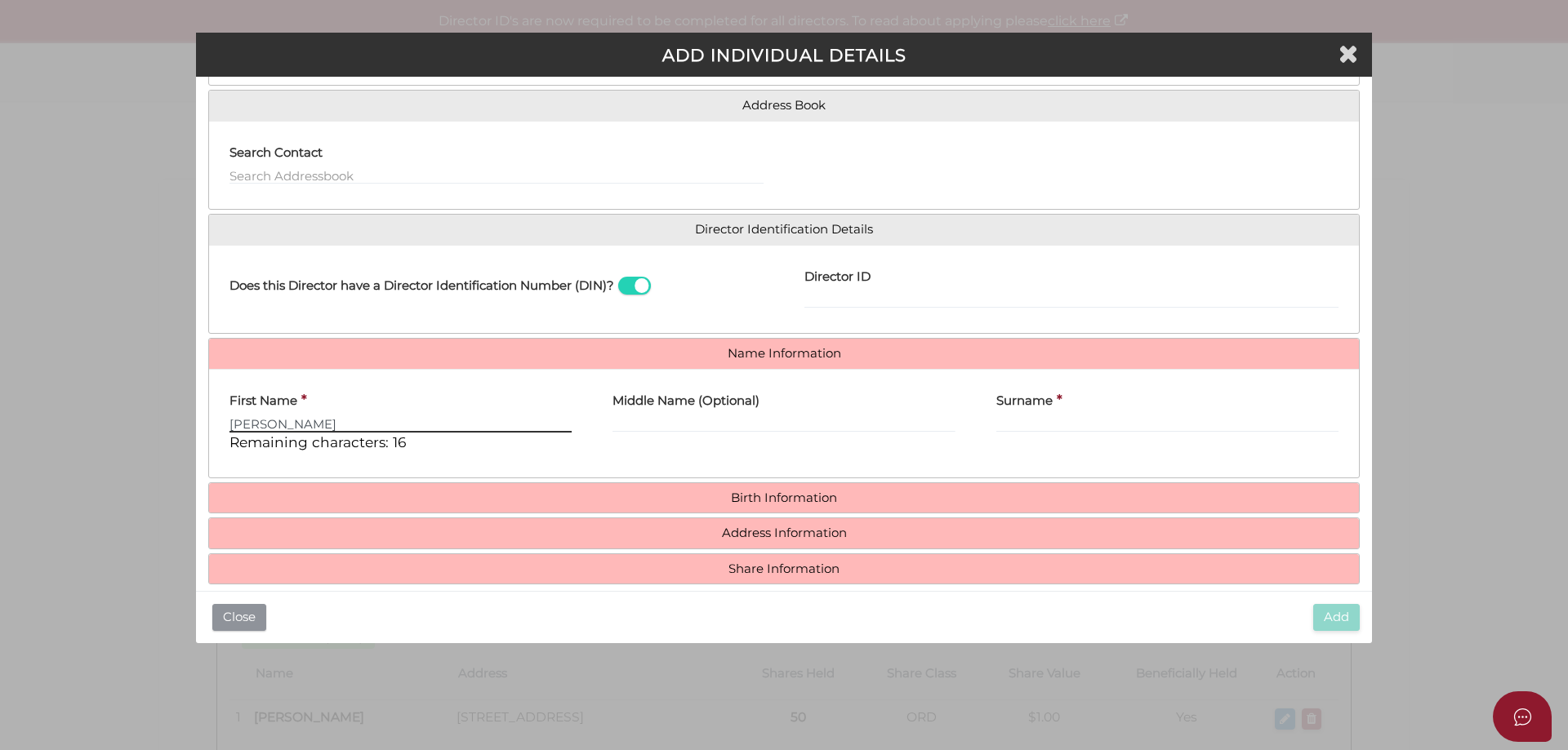
type input "[PERSON_NAME]"
click at [237, 616] on button "Close" at bounding box center [239, 617] width 54 height 27
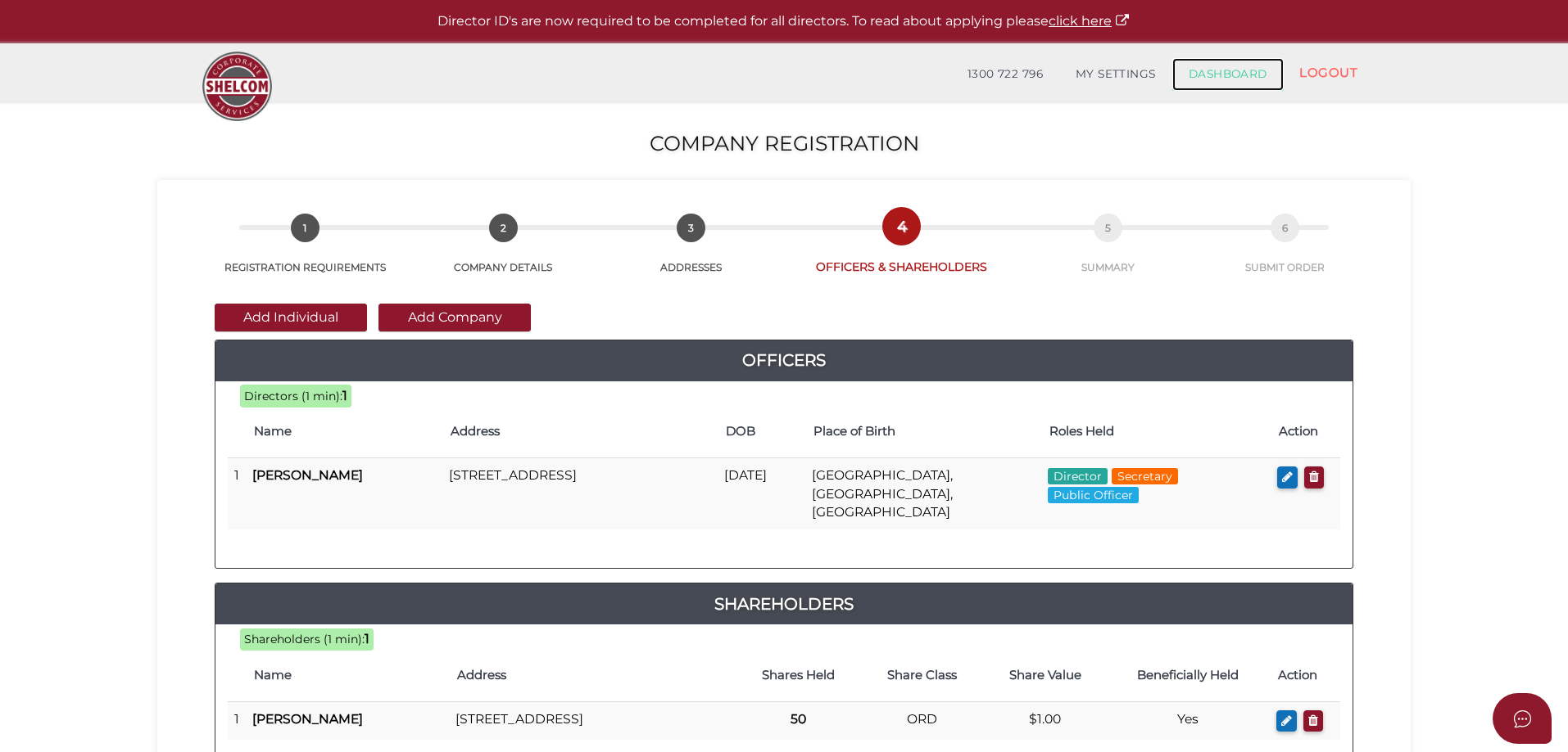
click at [1210, 71] on link "DASHBOARD" at bounding box center [1228, 73] width 111 height 32
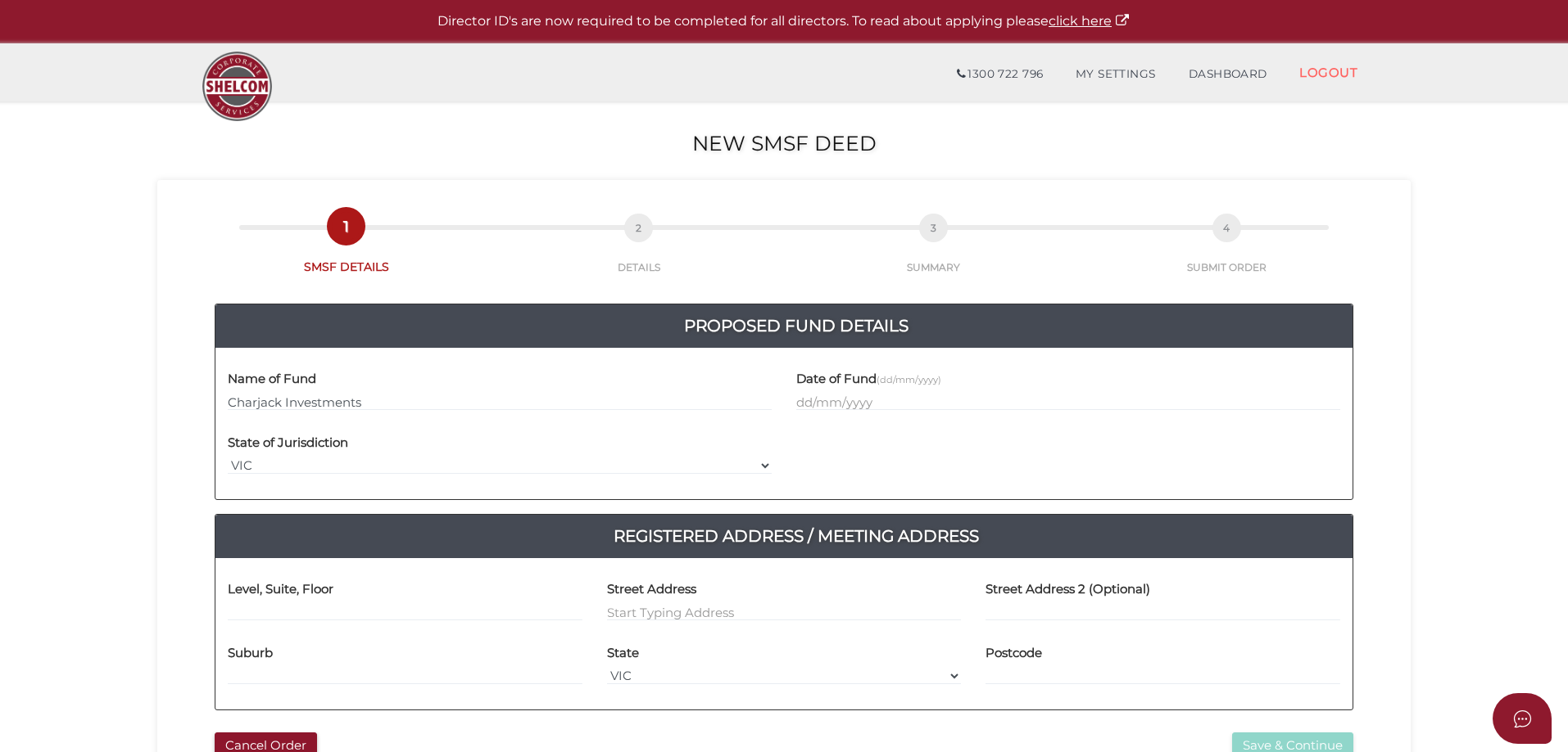
type input "Charjack Investments"
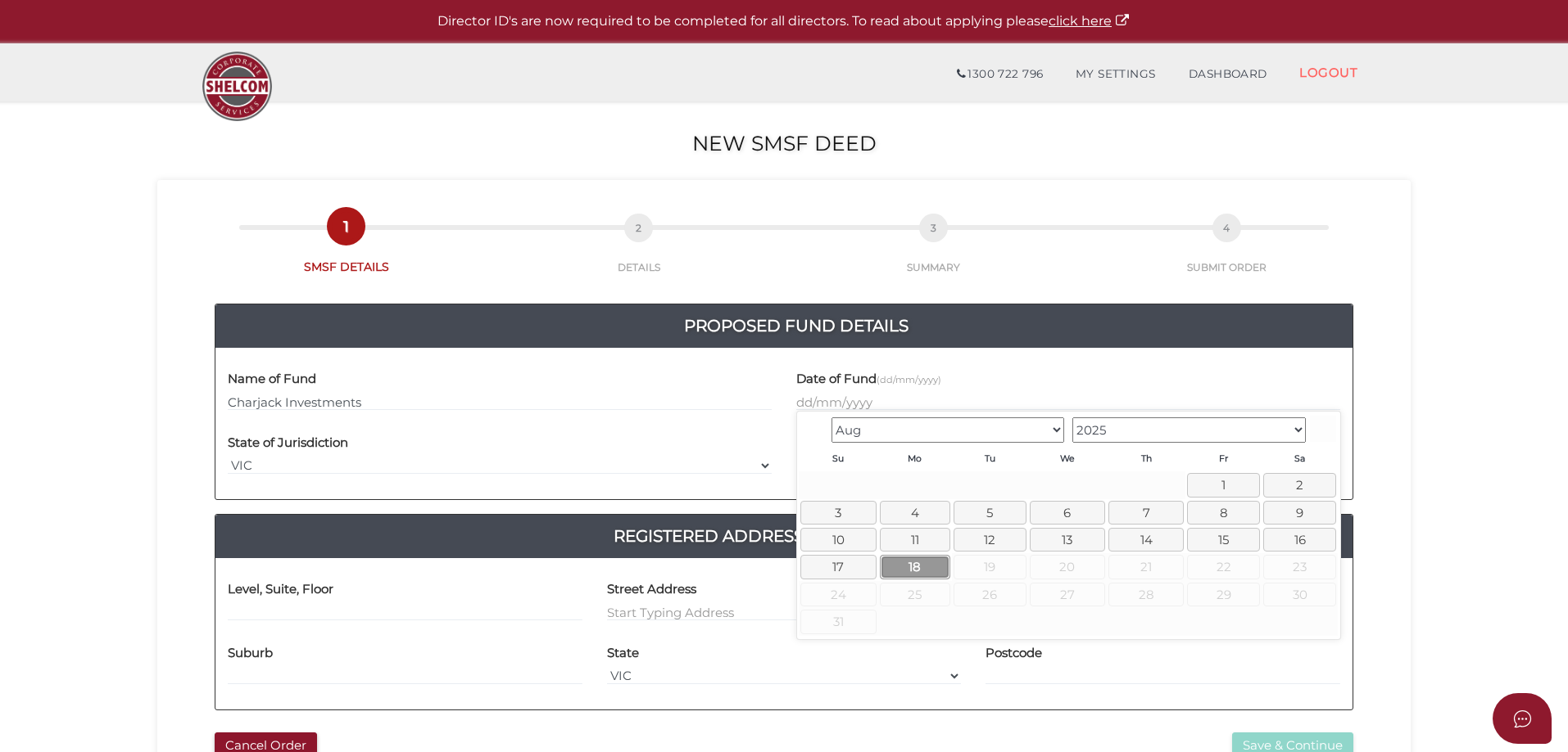
click at [909, 565] on link "18" at bounding box center [915, 567] width 71 height 24
type input "[DATE]"
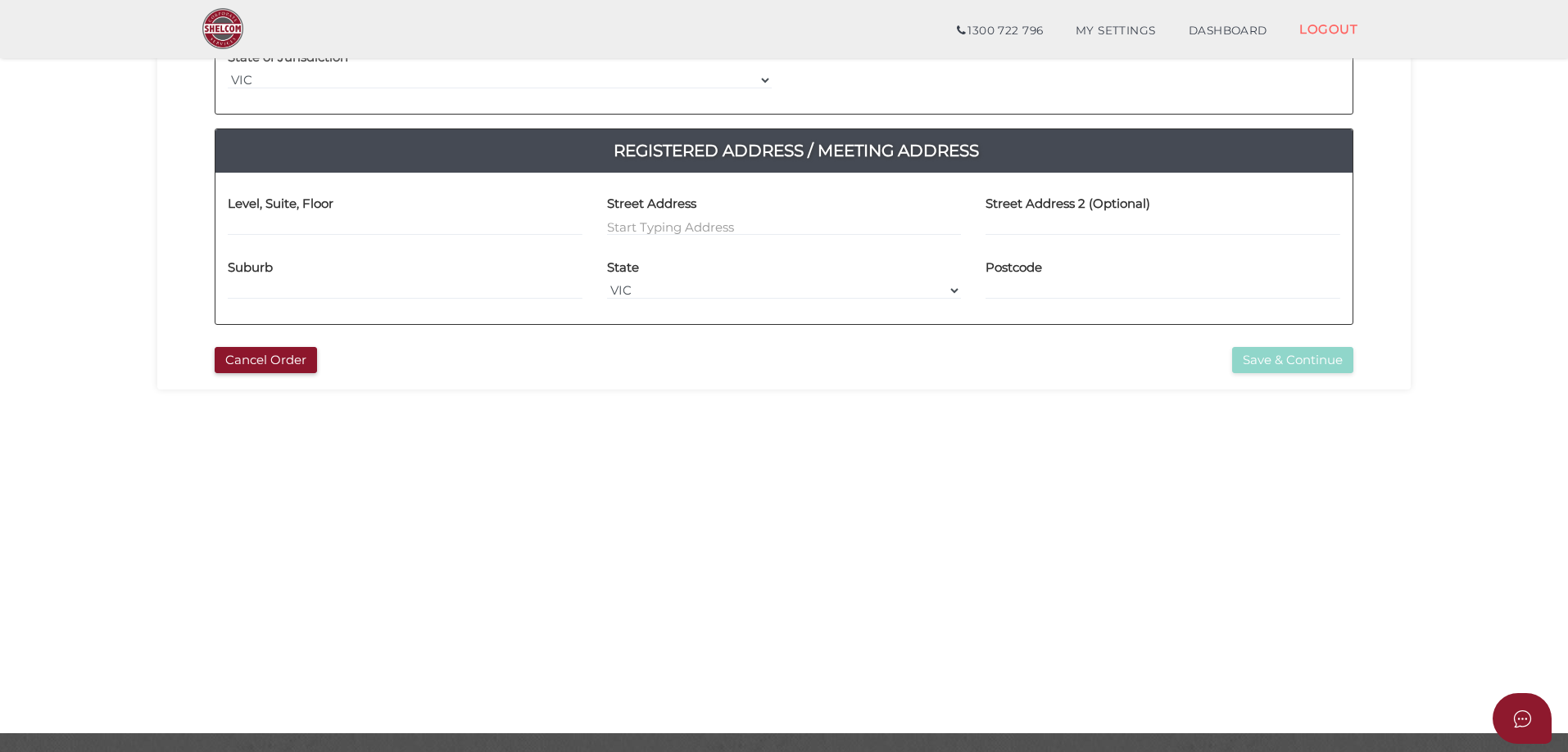
scroll to position [372, 0]
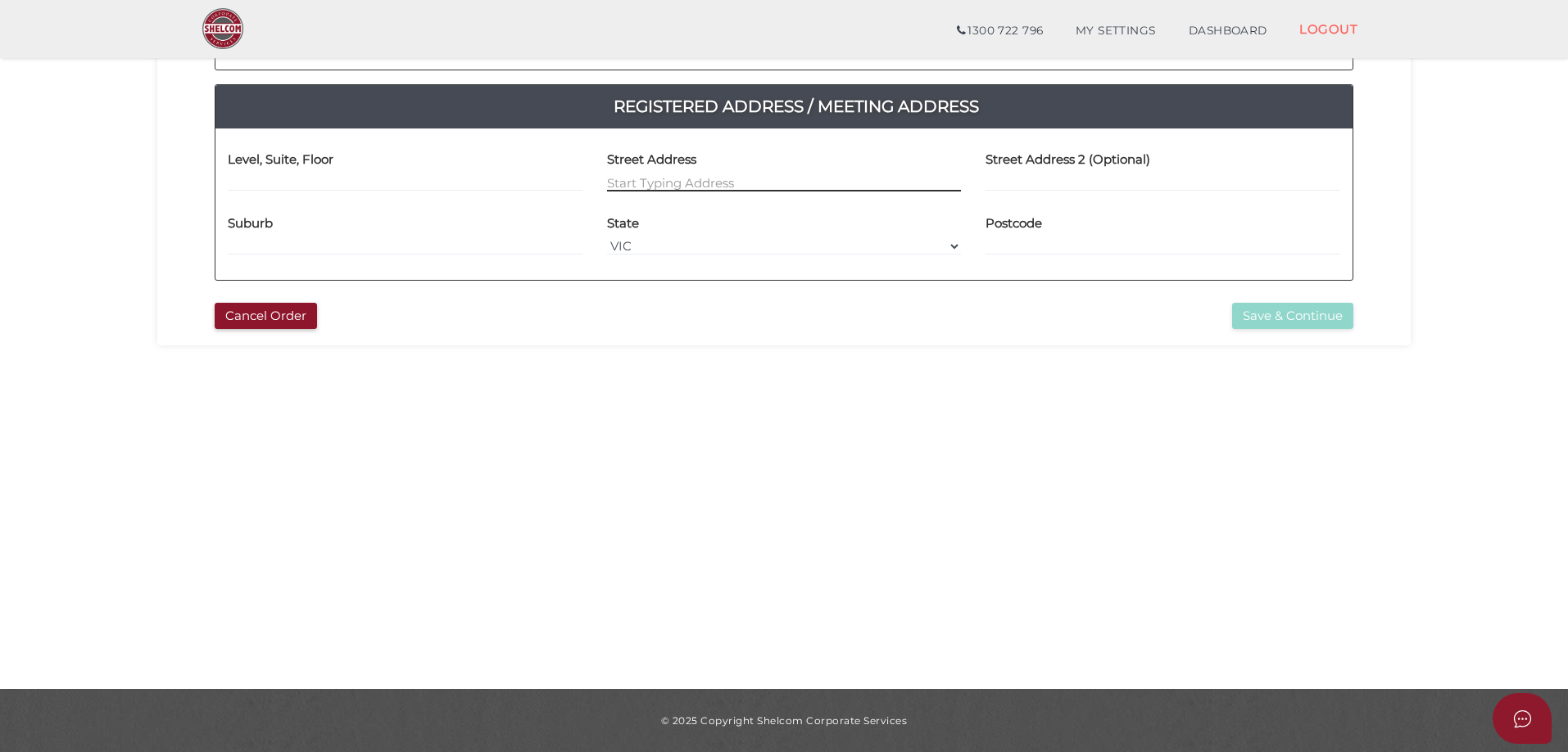
click at [678, 189] on input at bounding box center [784, 183] width 354 height 18
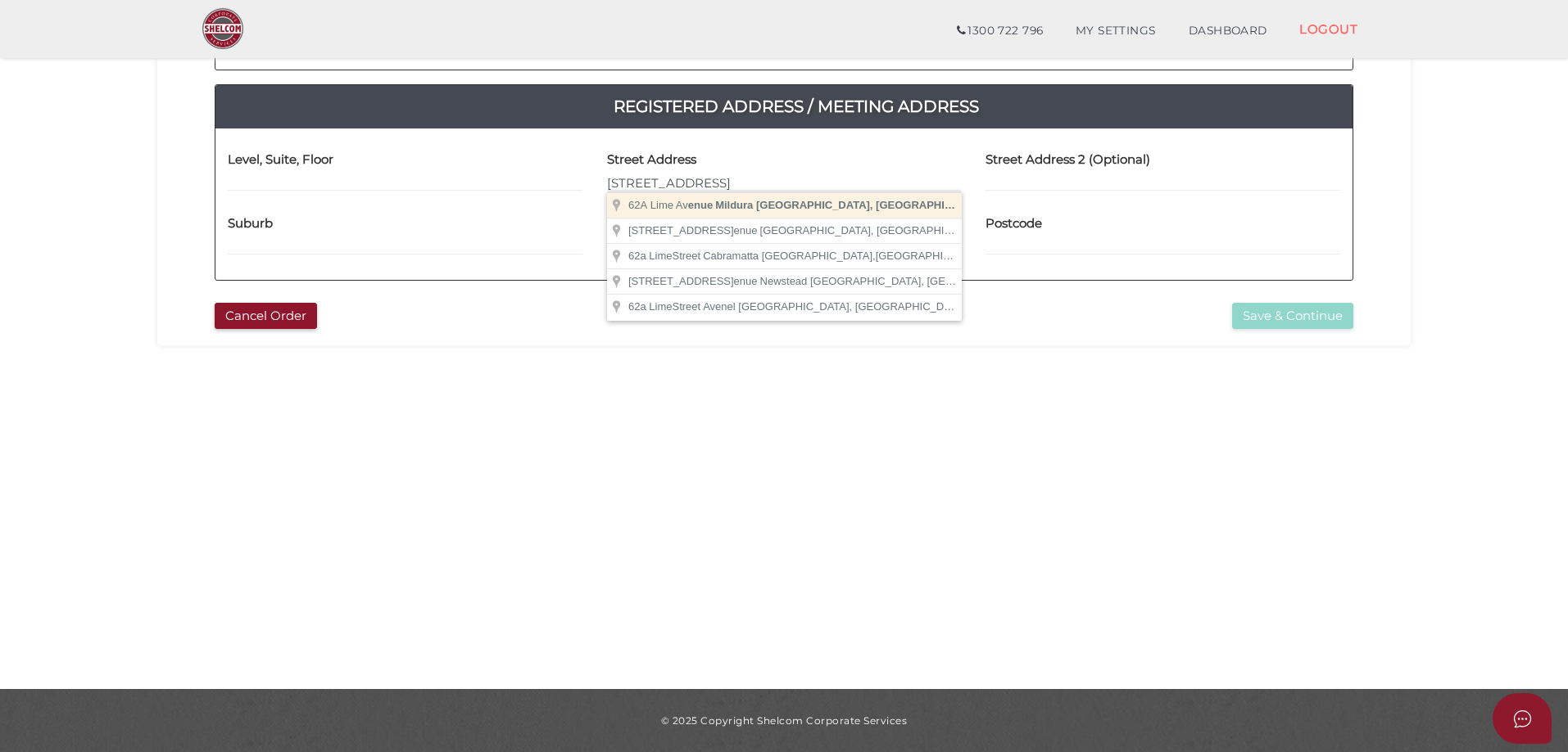
type input "[STREET_ADDRESS]"
type input "Mildura"
select select "VIC"
type input "3500"
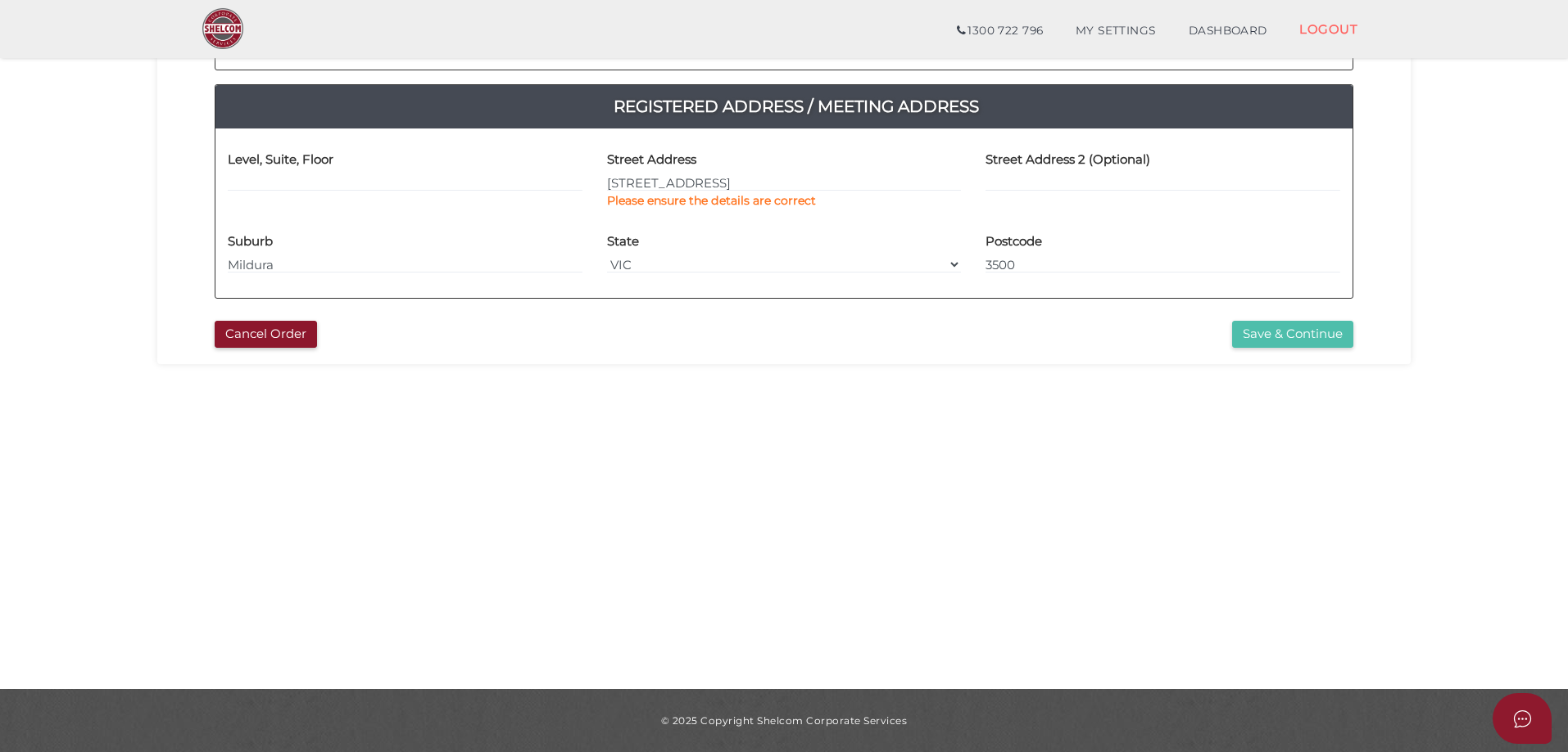
click at [1276, 338] on button "Save & Continue" at bounding box center [1292, 334] width 122 height 27
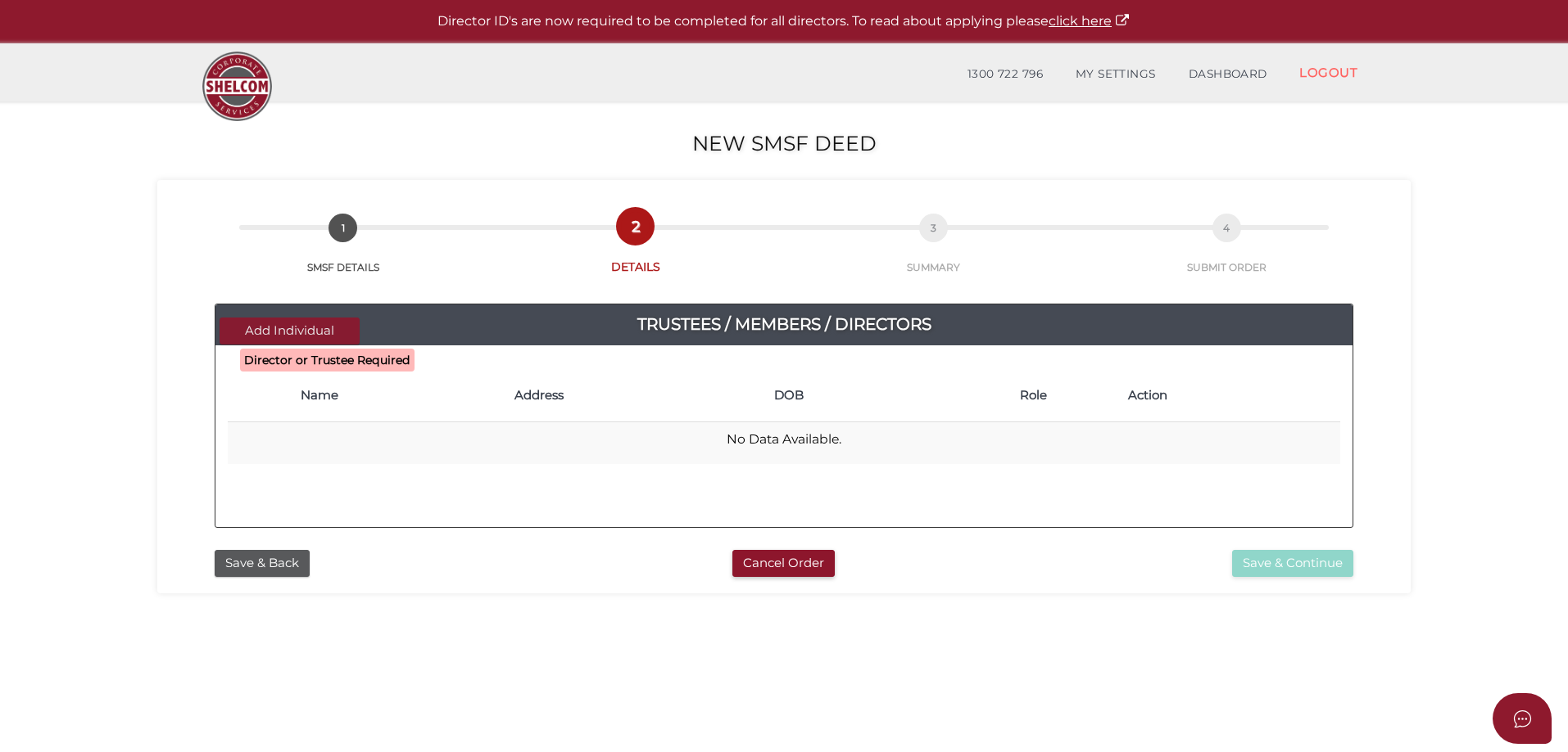
click at [308, 328] on button "Add Individual" at bounding box center [290, 331] width 140 height 27
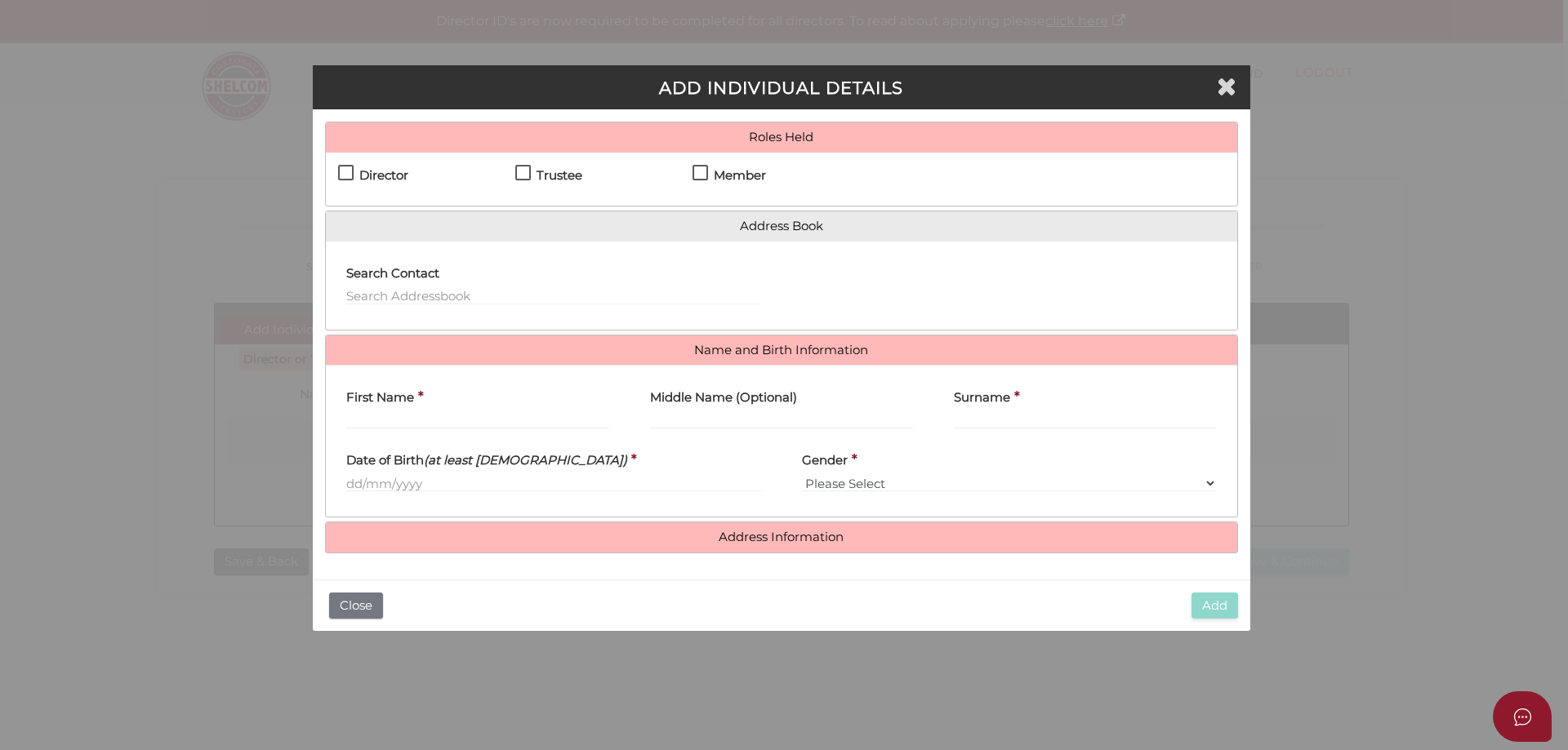
click at [520, 169] on label "Trustee" at bounding box center [549, 179] width 67 height 20
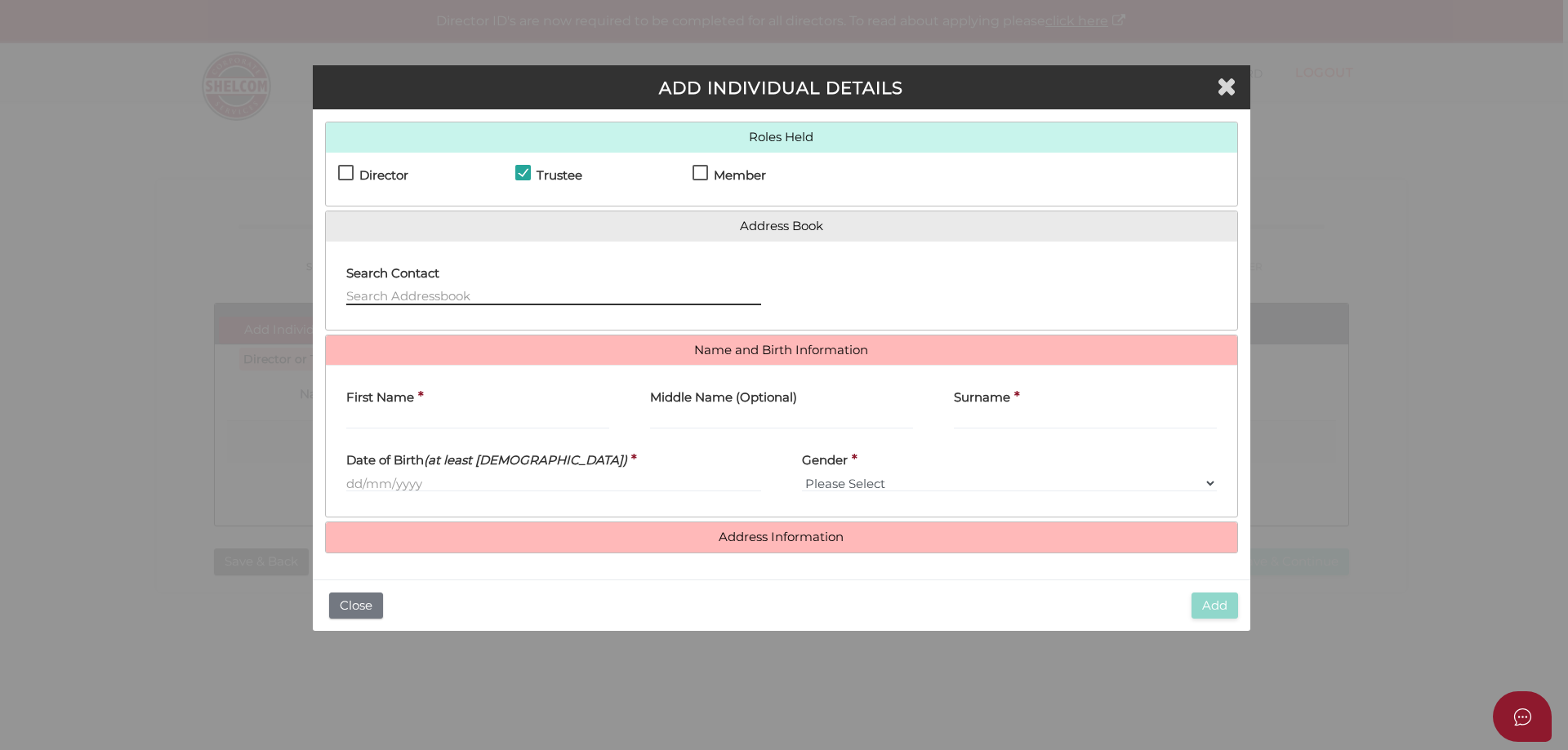
click at [487, 300] on input "text" at bounding box center [554, 297] width 415 height 18
click at [524, 169] on label "Trustee" at bounding box center [549, 179] width 67 height 20
checkbox input "false"
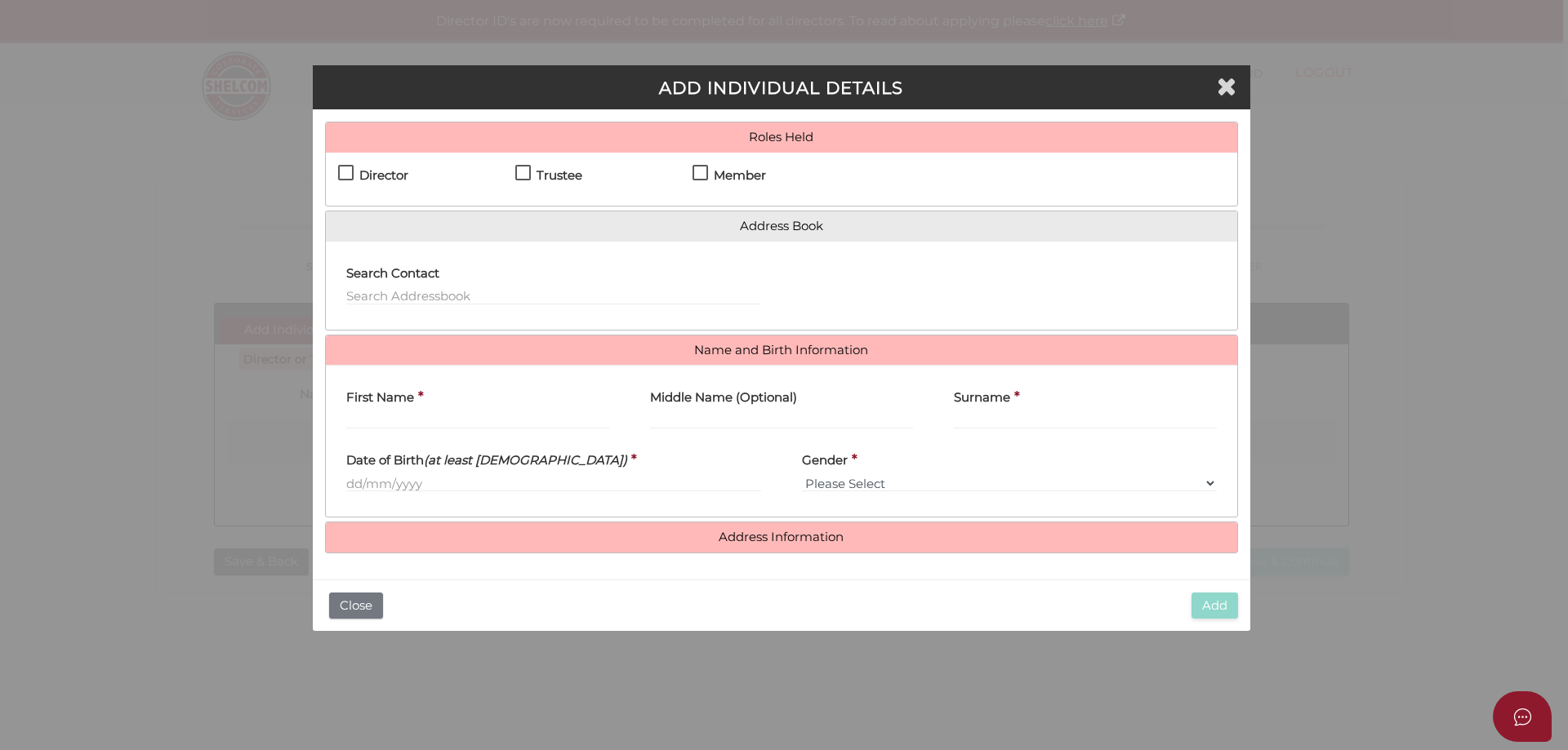
click at [692, 173] on div "Director Trustee Member" at bounding box center [781, 179] width 911 height 53
click at [695, 170] on label "Member" at bounding box center [729, 179] width 73 height 20
checkbox input "true"
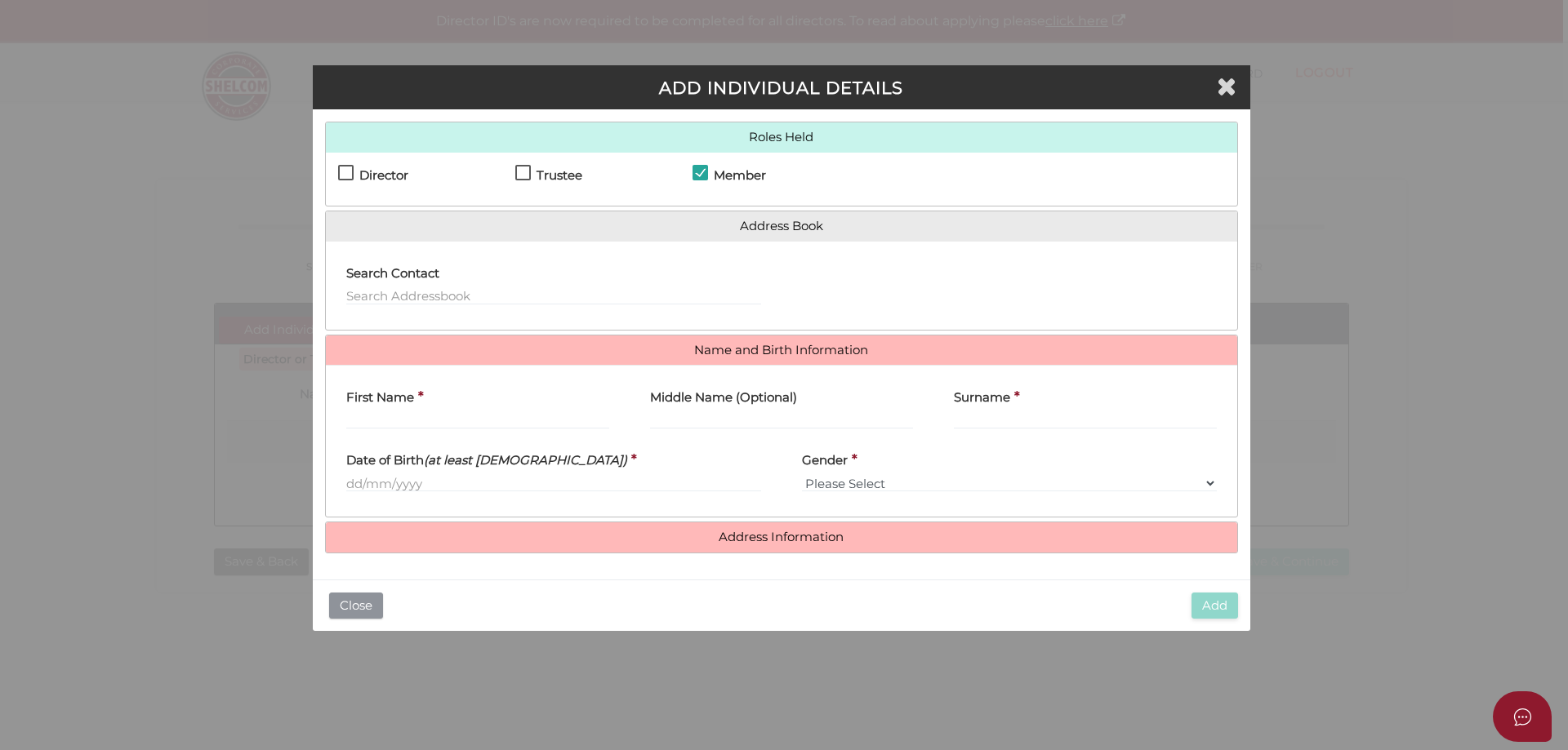
click at [338, 609] on button "Close" at bounding box center [356, 606] width 54 height 27
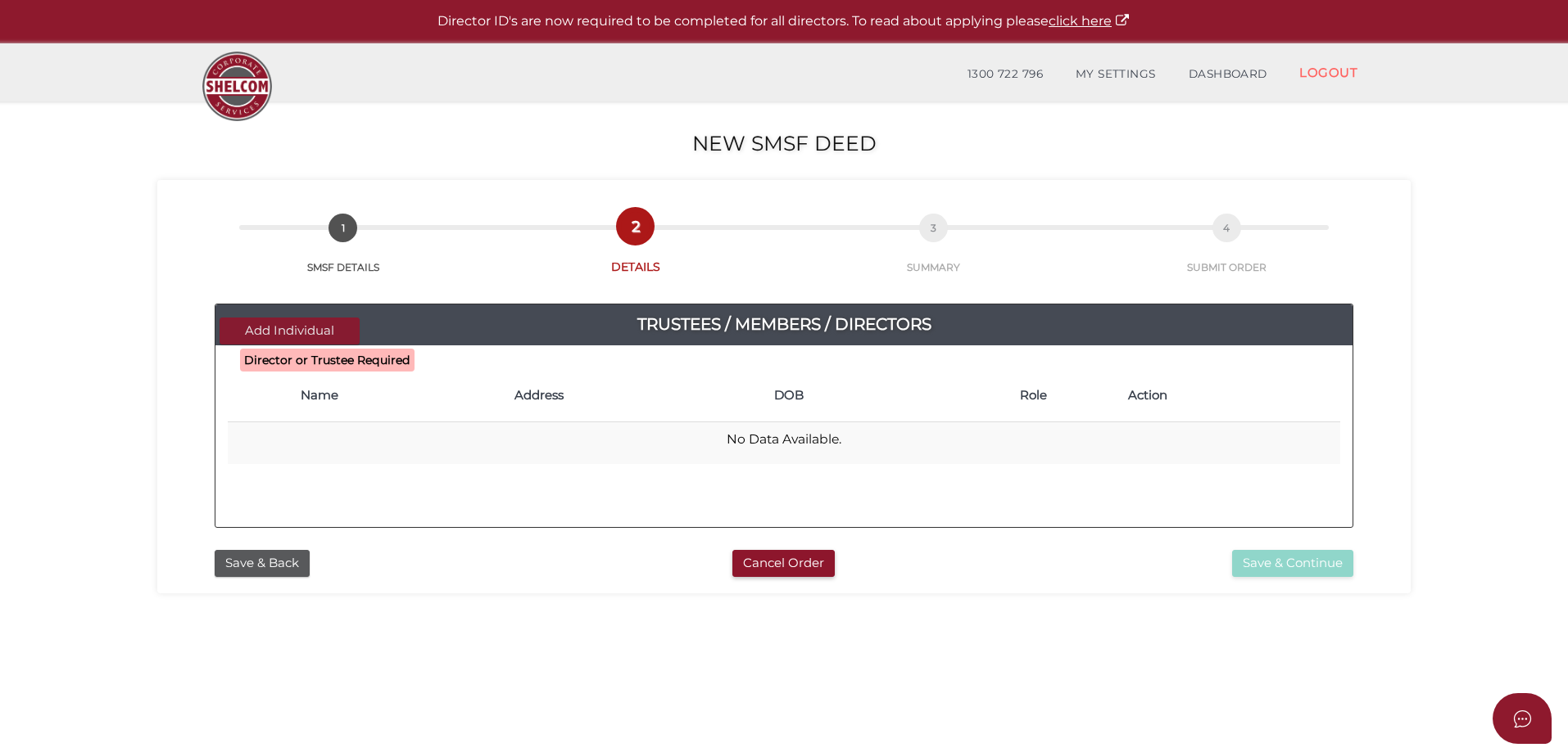
click at [305, 326] on button "Add Individual" at bounding box center [290, 331] width 140 height 27
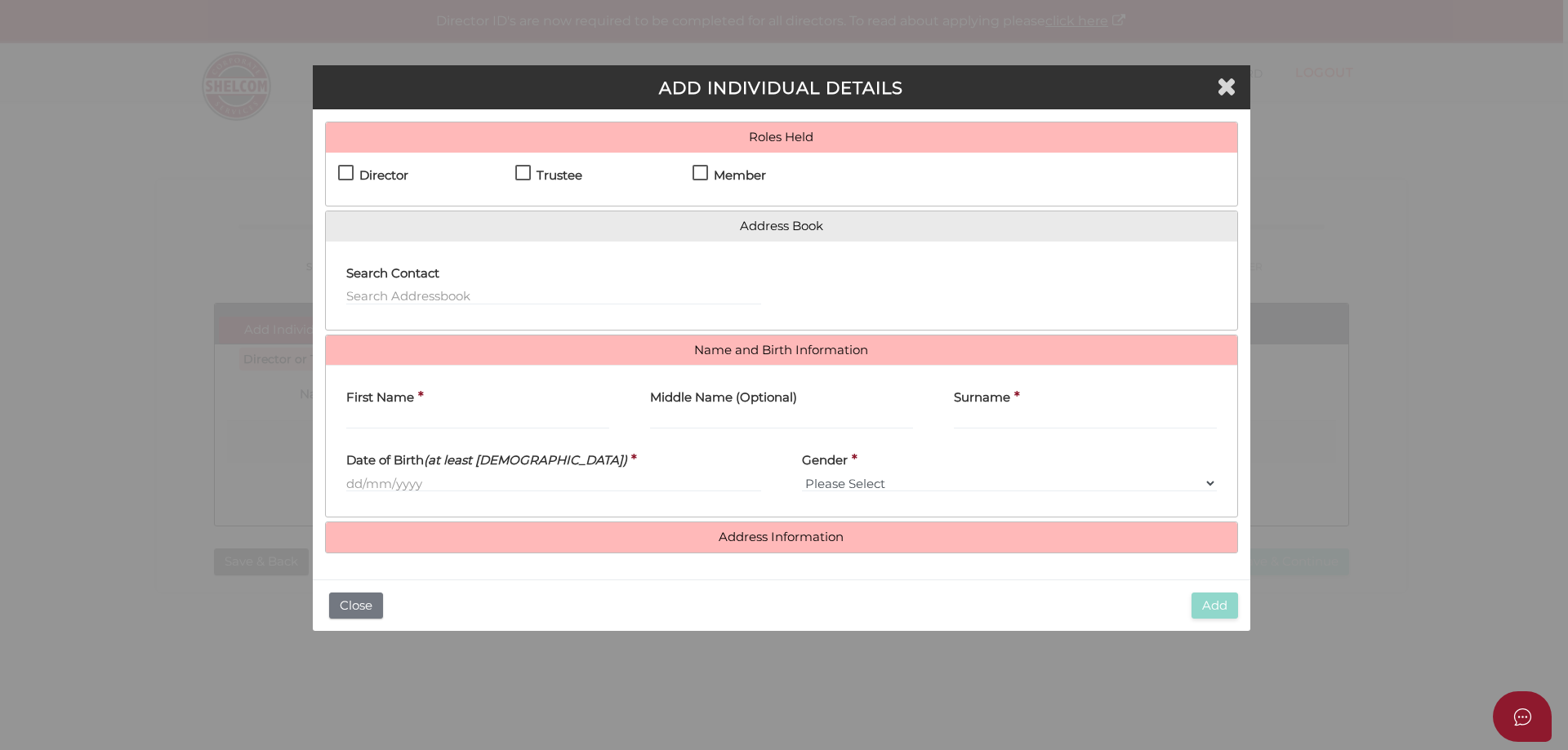
click at [345, 172] on label "Director" at bounding box center [373, 179] width 71 height 20
checkbox input "true"
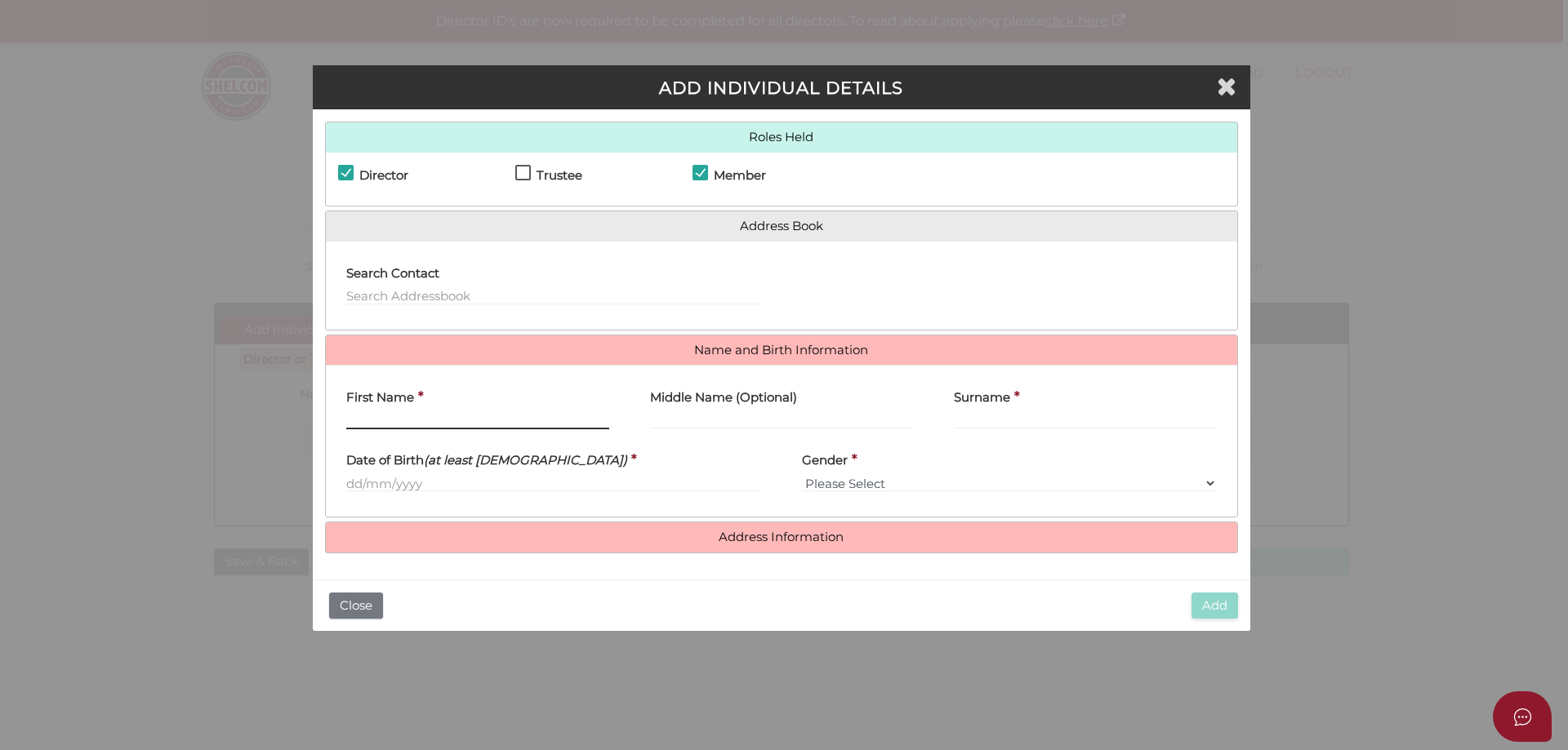
click at [402, 418] on input "First Name" at bounding box center [478, 420] width 263 height 18
type input "Michael"
type input "John"
type input "Hawtin"
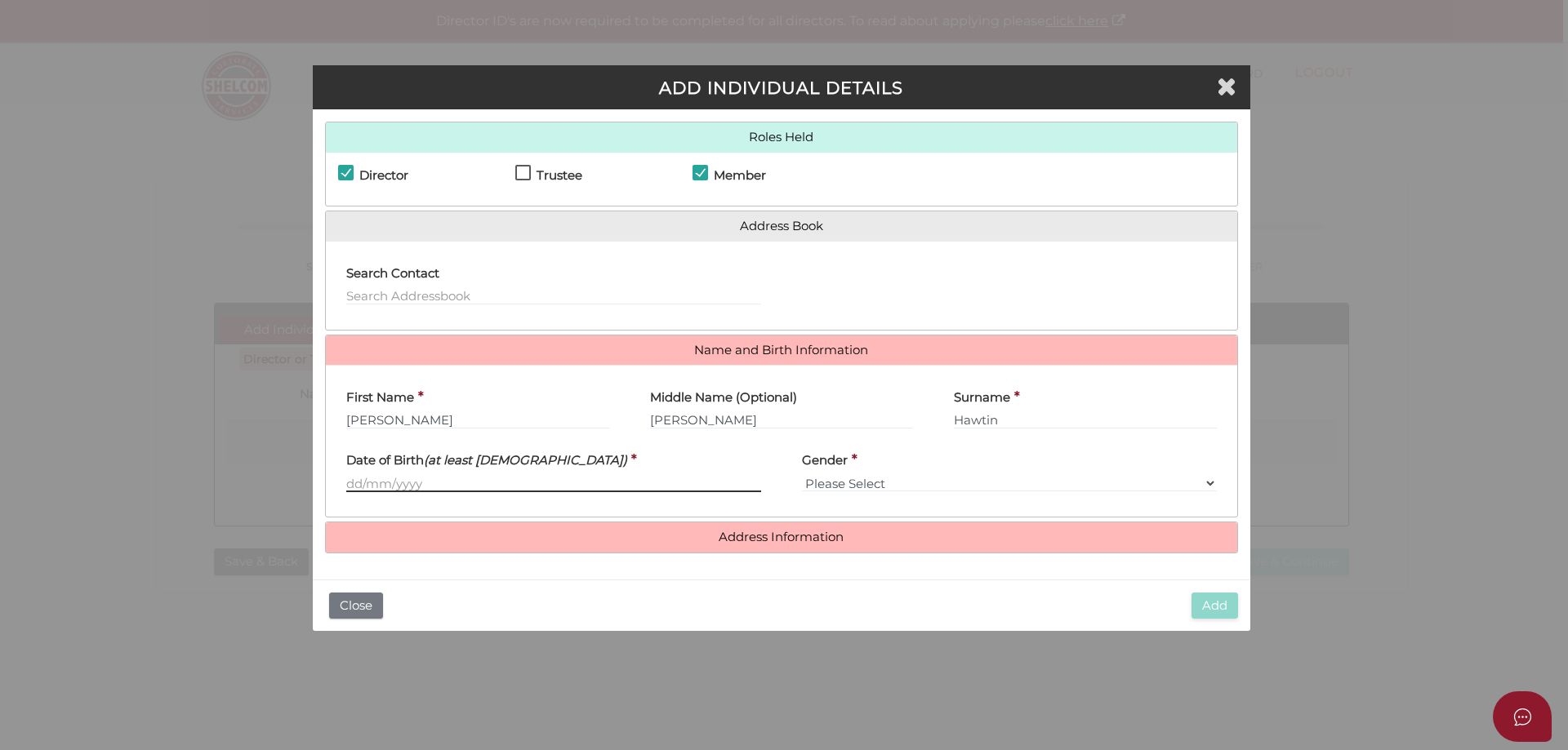
click at [412, 476] on input "text" at bounding box center [554, 483] width 415 height 18
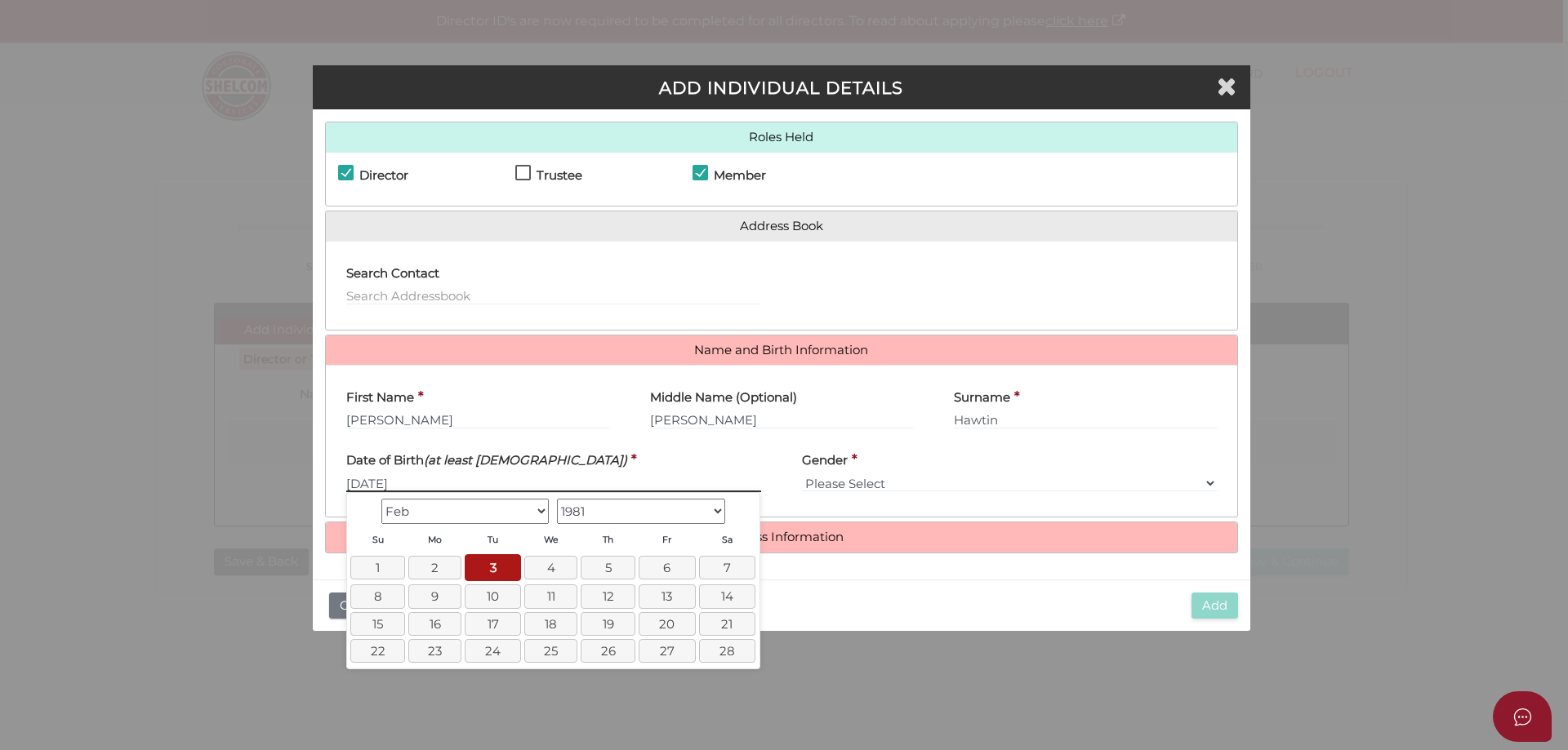
type input "[DATE]"
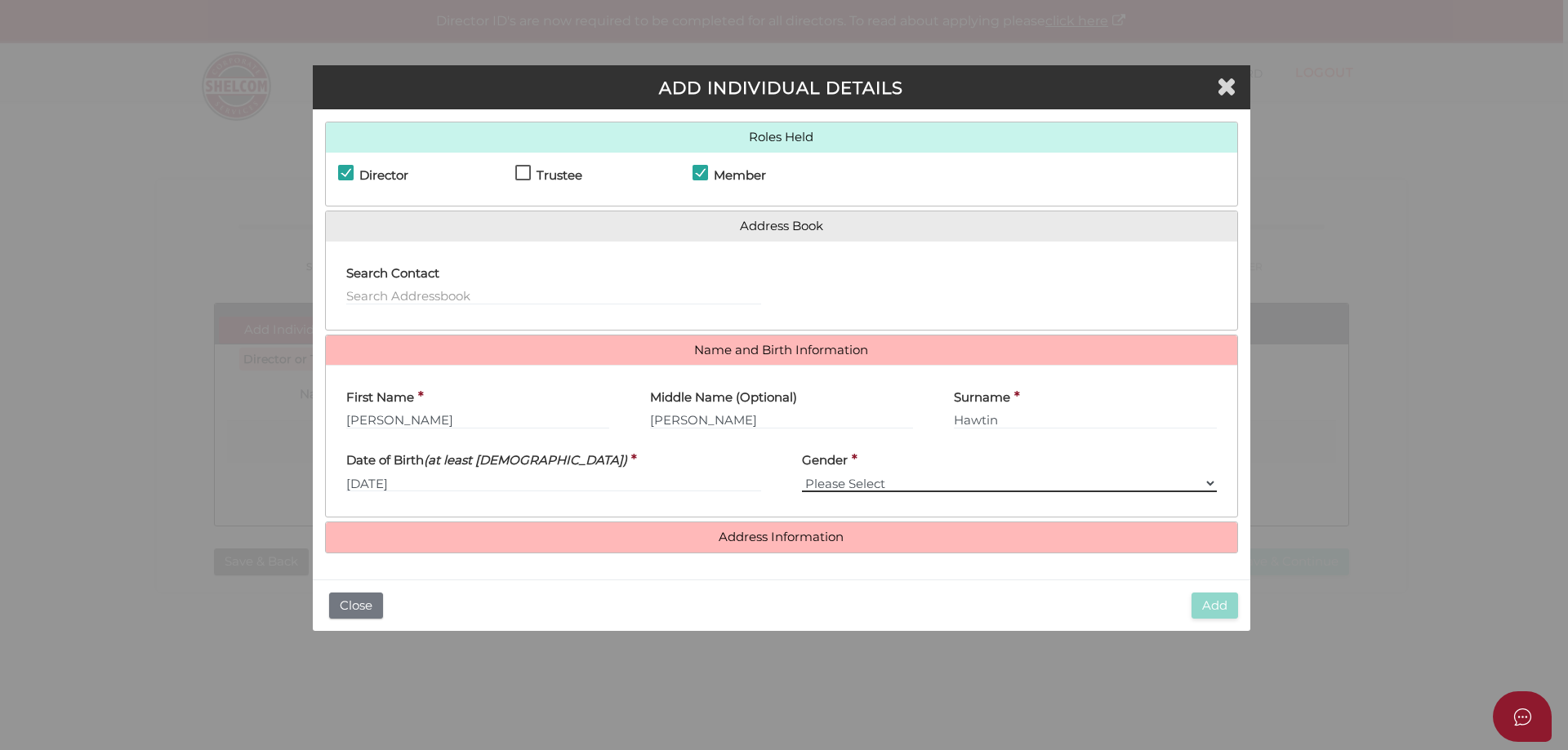
click at [852, 484] on select "Please Select [DEMOGRAPHIC_DATA] [DEMOGRAPHIC_DATA]" at bounding box center [1009, 483] width 415 height 18
select select "[DEMOGRAPHIC_DATA]"
click at [801, 474] on select "Please Select [DEMOGRAPHIC_DATA] [DEMOGRAPHIC_DATA]" at bounding box center [1009, 483] width 415 height 18
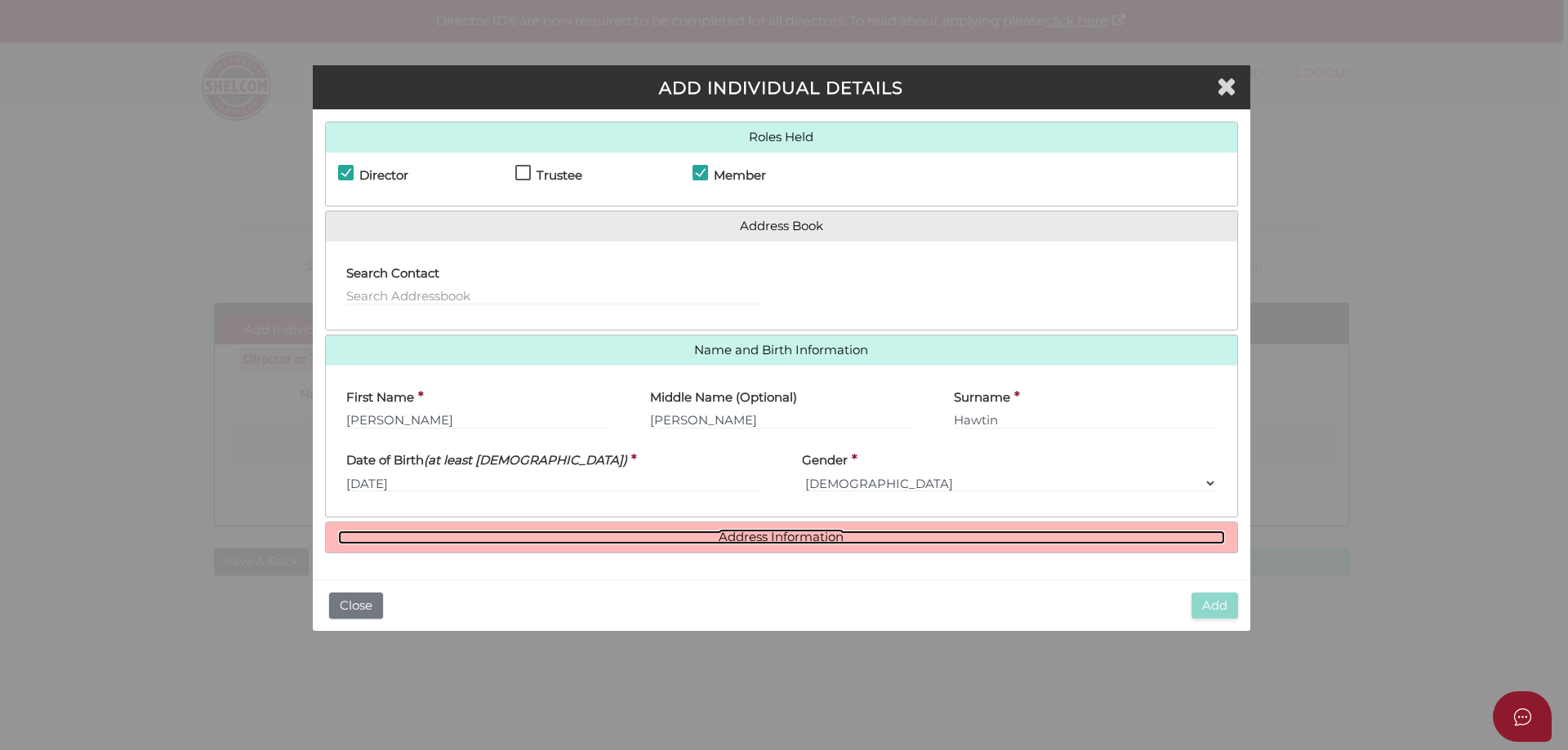
click at [749, 531] on link "Address Information" at bounding box center [781, 538] width 887 height 14
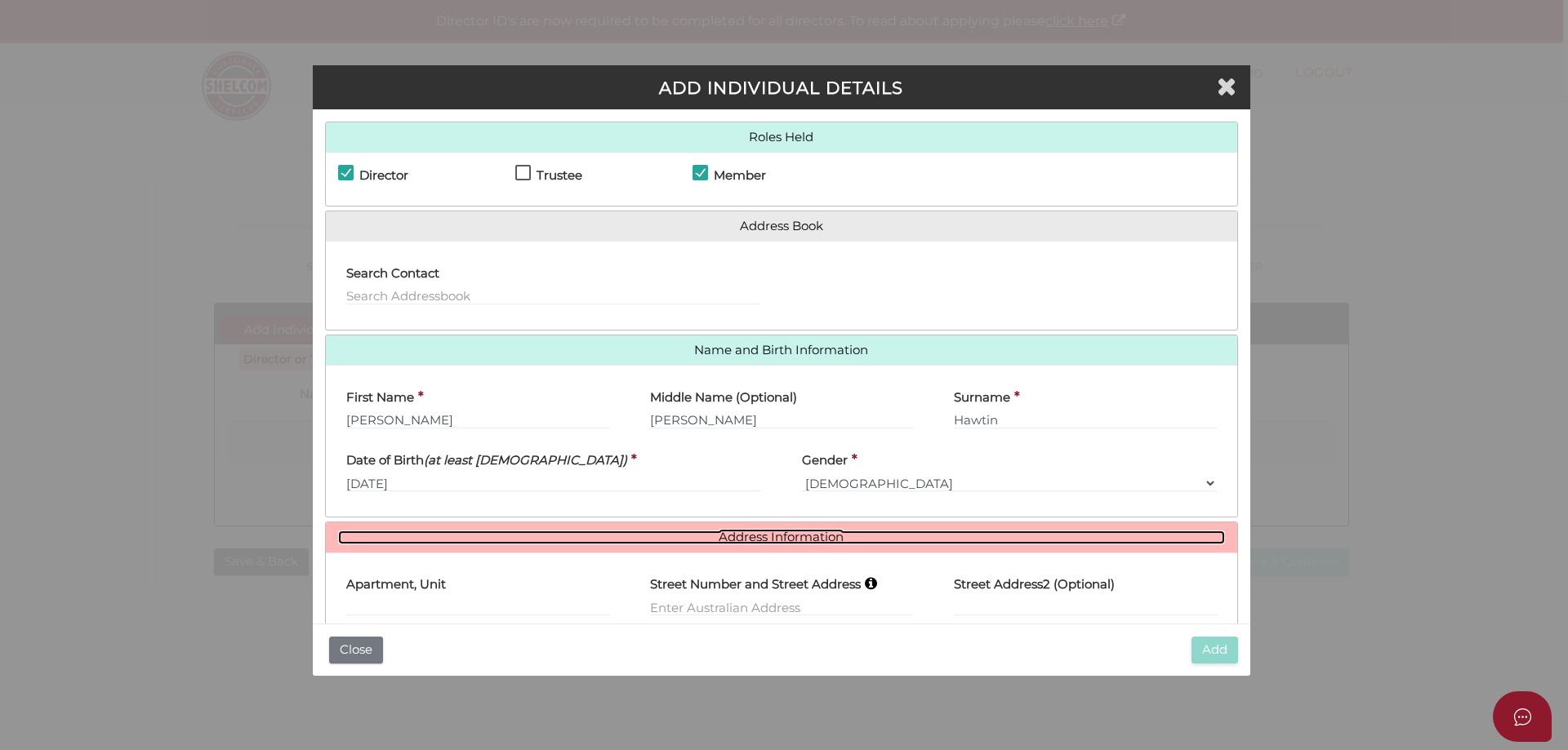
scroll to position [104, 0]
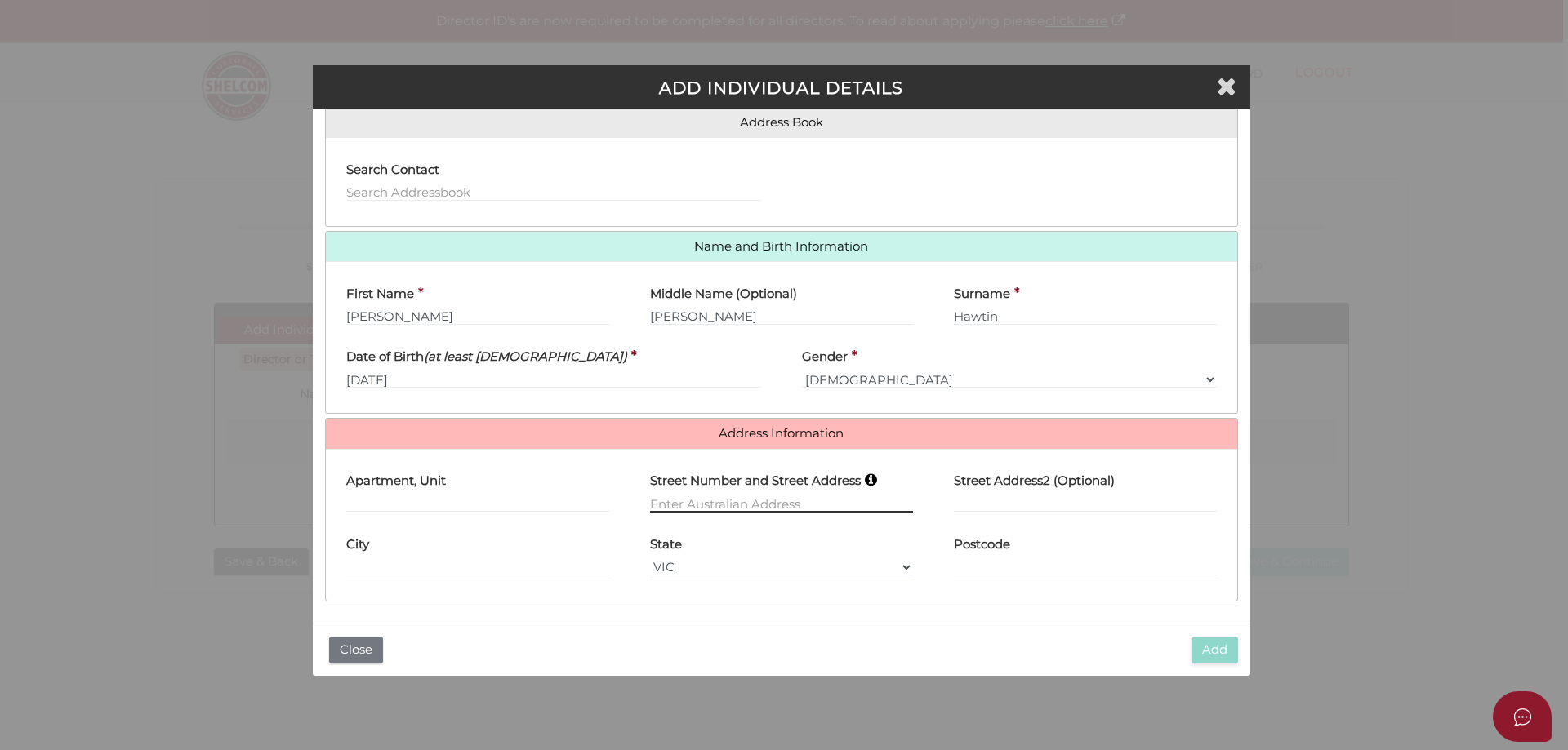
click at [667, 494] on input "text" at bounding box center [781, 503] width 263 height 18
click at [775, 509] on div "Street Number and Street Address 20 MacArthur Way Please ensure the details are…" at bounding box center [781, 497] width 263 height 71
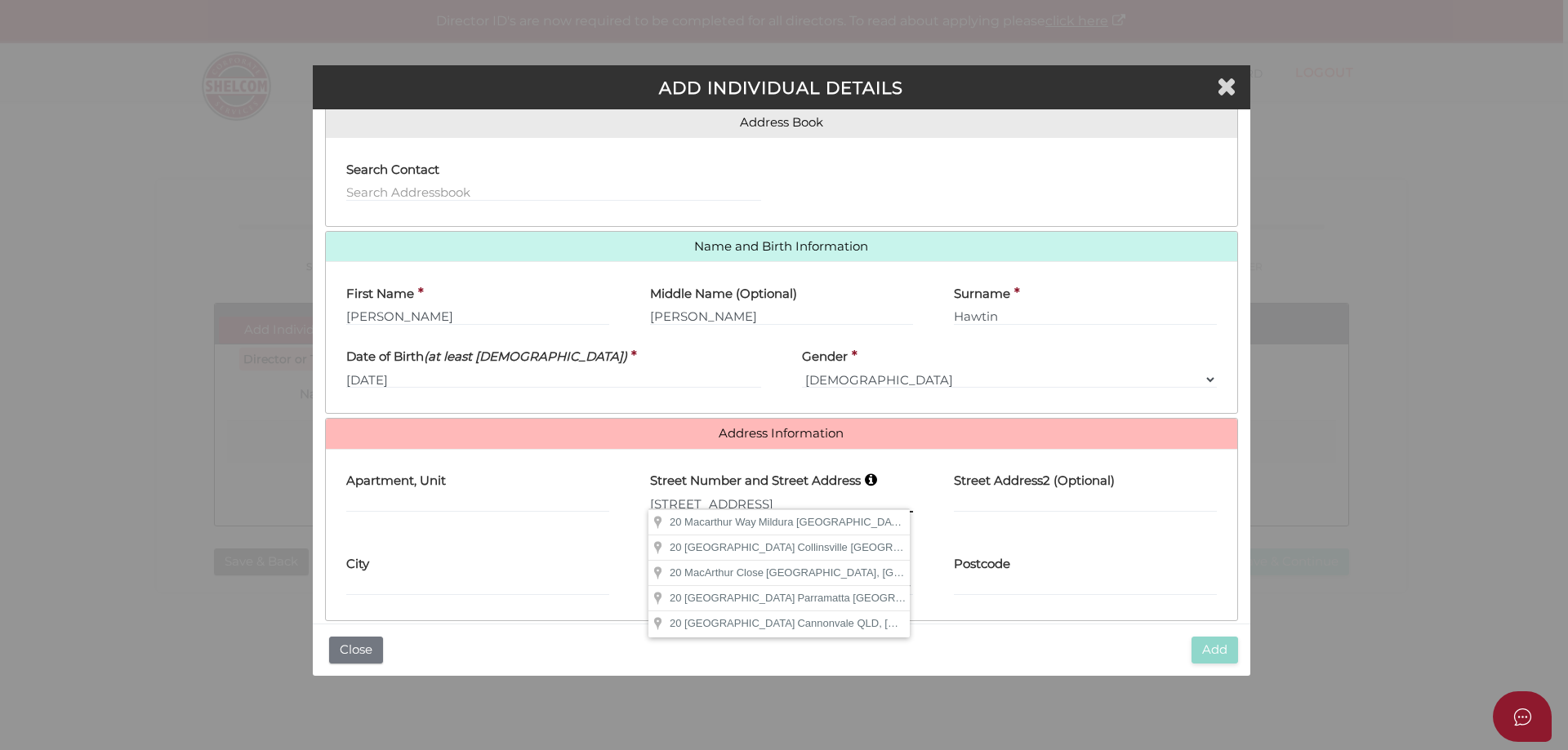
click at [779, 496] on input "[STREET_ADDRESS]" at bounding box center [781, 503] width 263 height 18
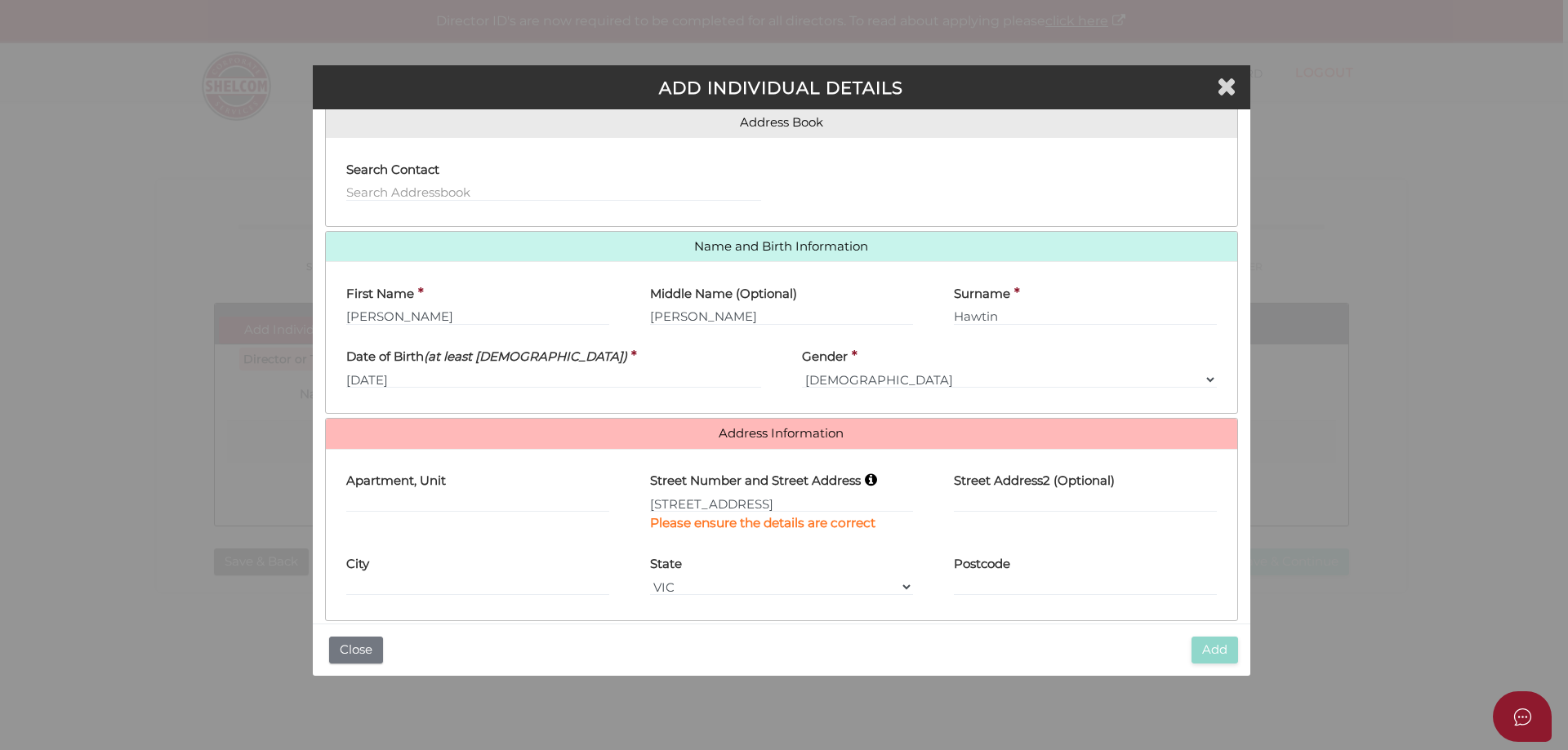
type input "[STREET_ADDRESS]"
type input "Mildura"
select select "VIC"
type input "3500"
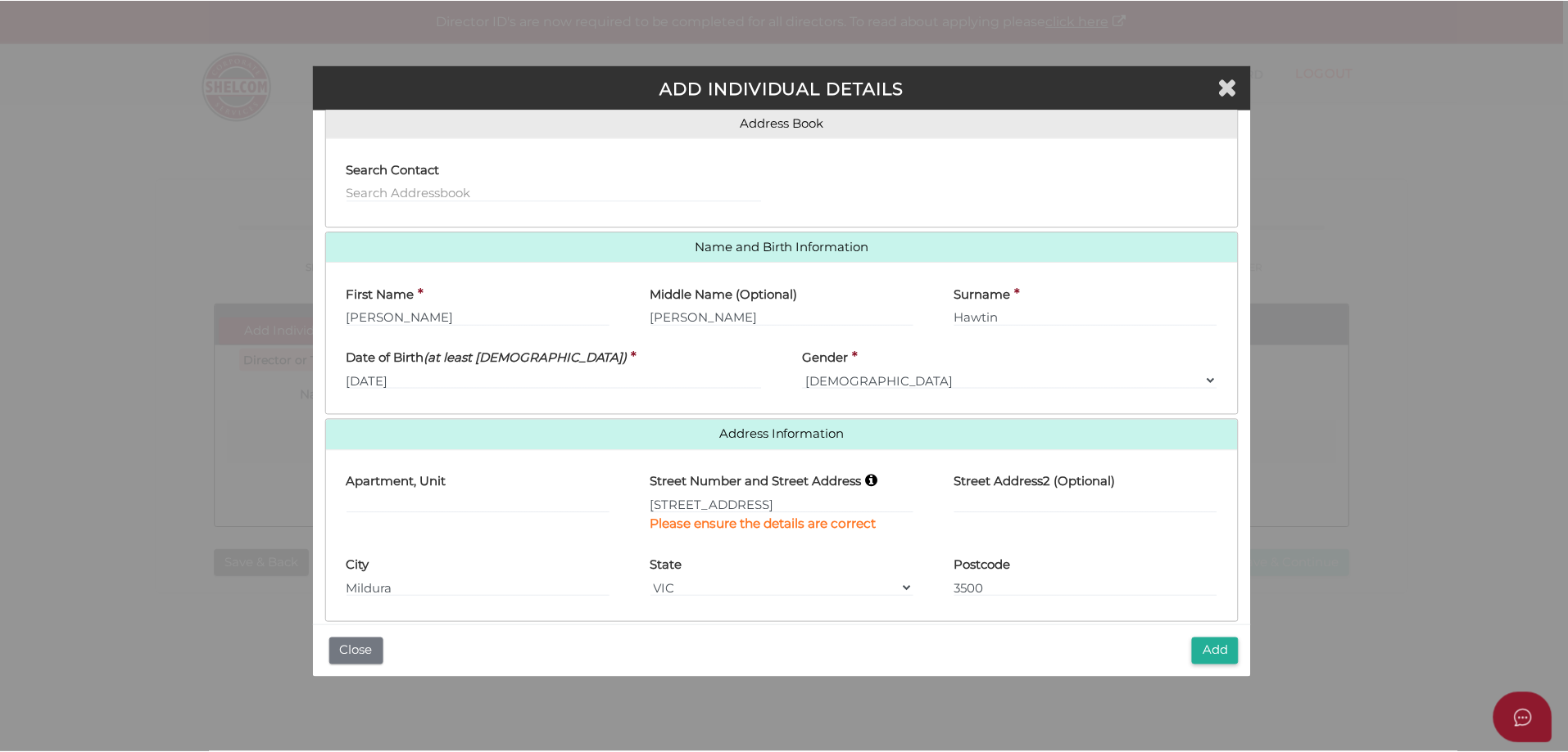
scroll to position [123, 0]
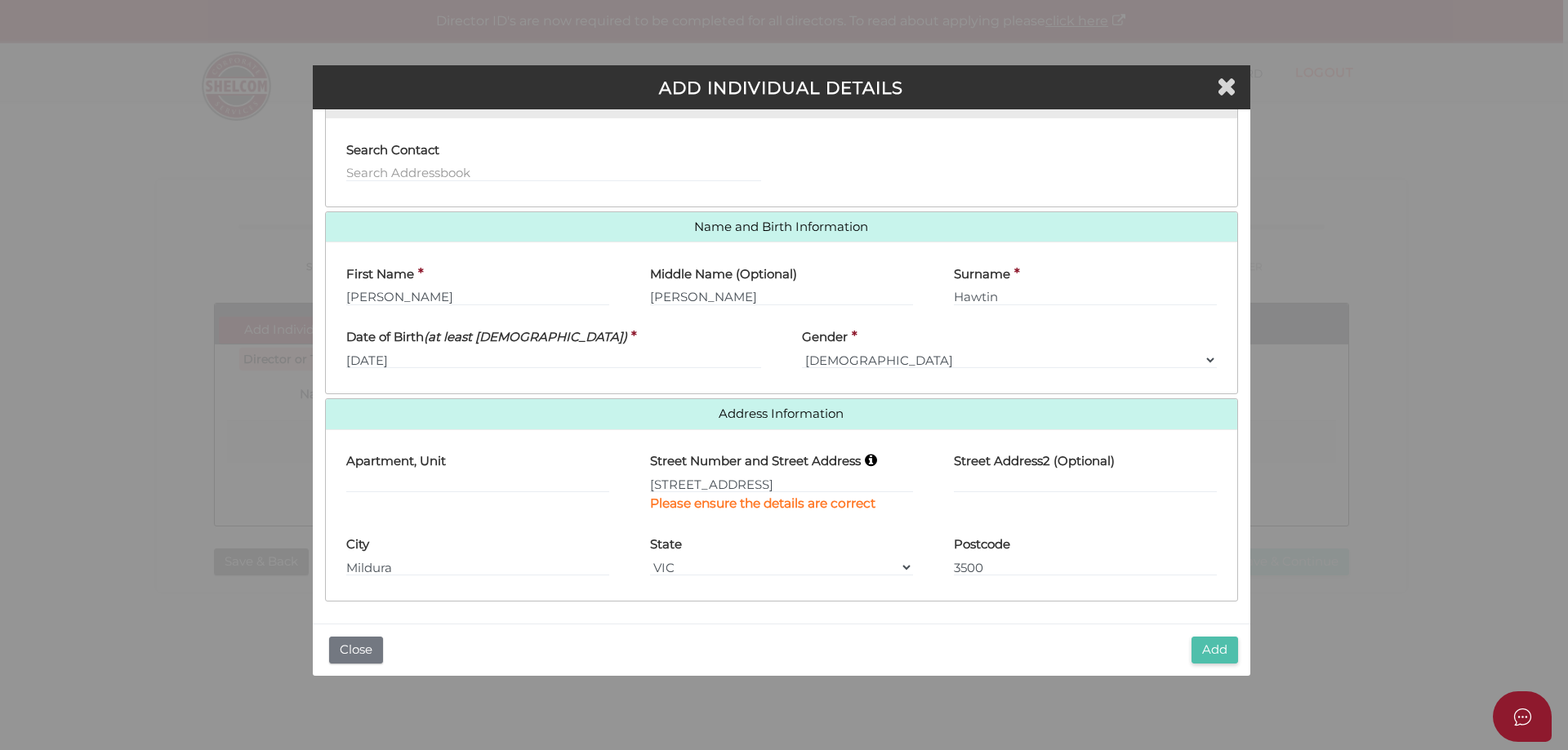
click at [1199, 648] on button "Add" at bounding box center [1214, 650] width 46 height 27
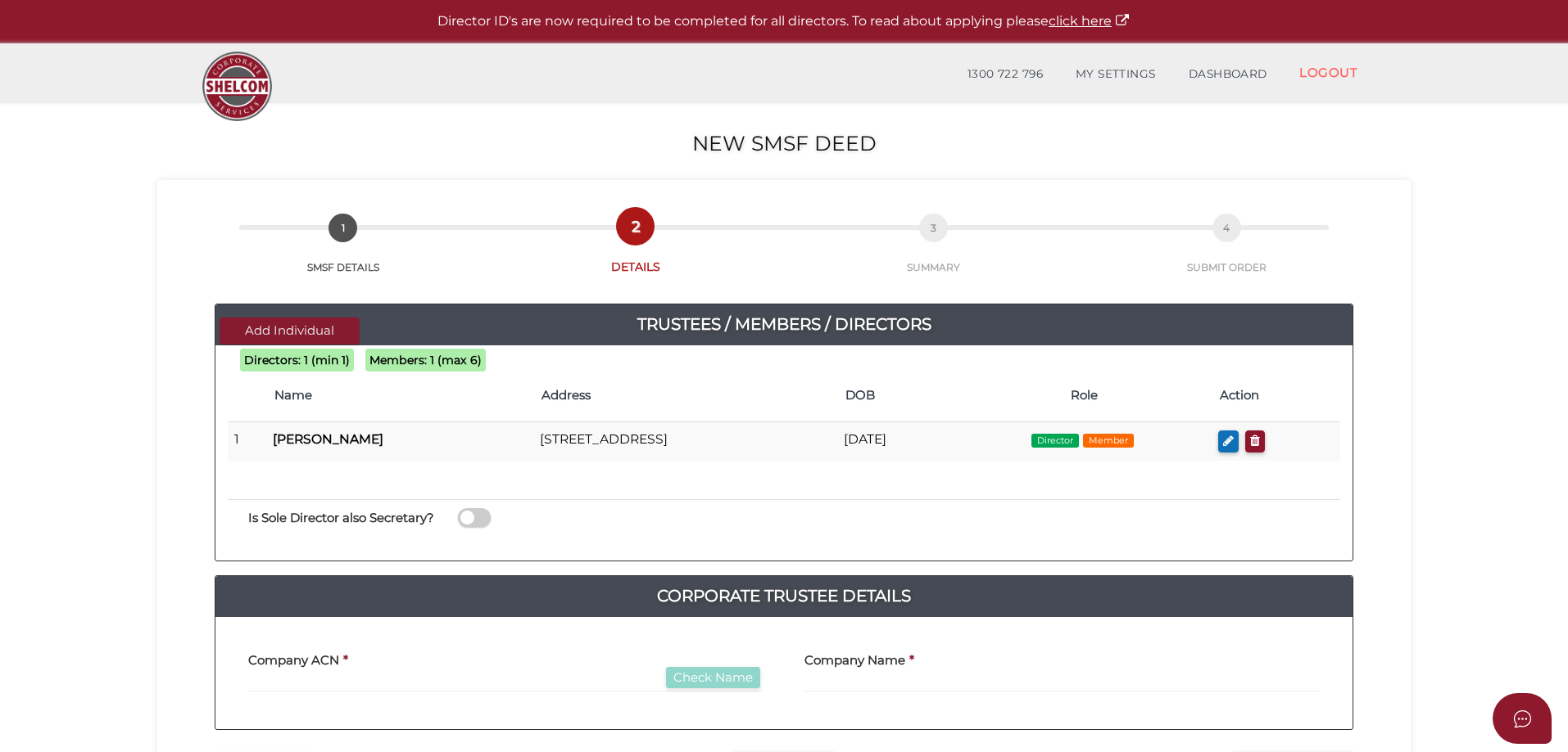
click at [267, 332] on button "Add Individual" at bounding box center [290, 331] width 140 height 27
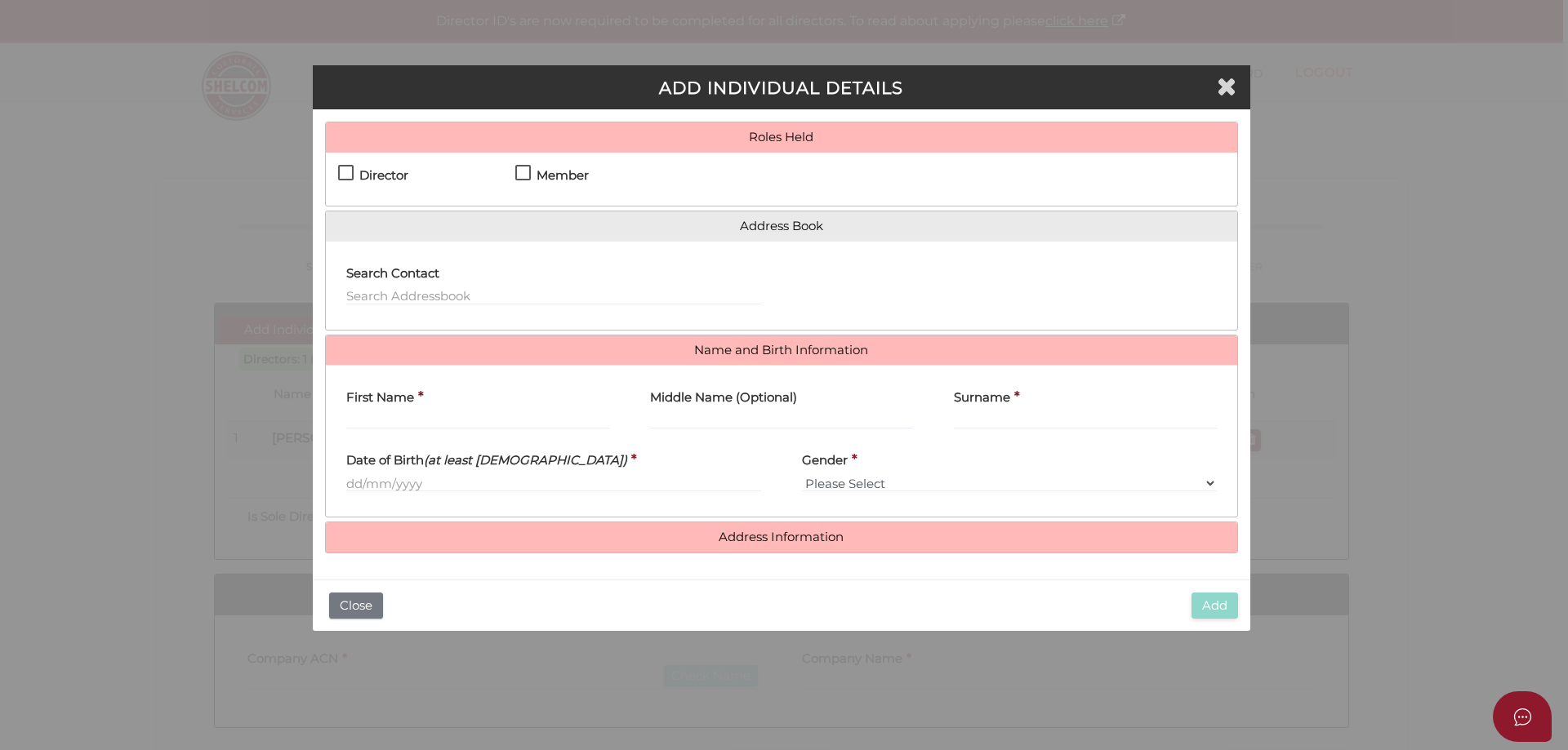
click at [344, 175] on label "Director" at bounding box center [373, 179] width 71 height 20
checkbox input "true"
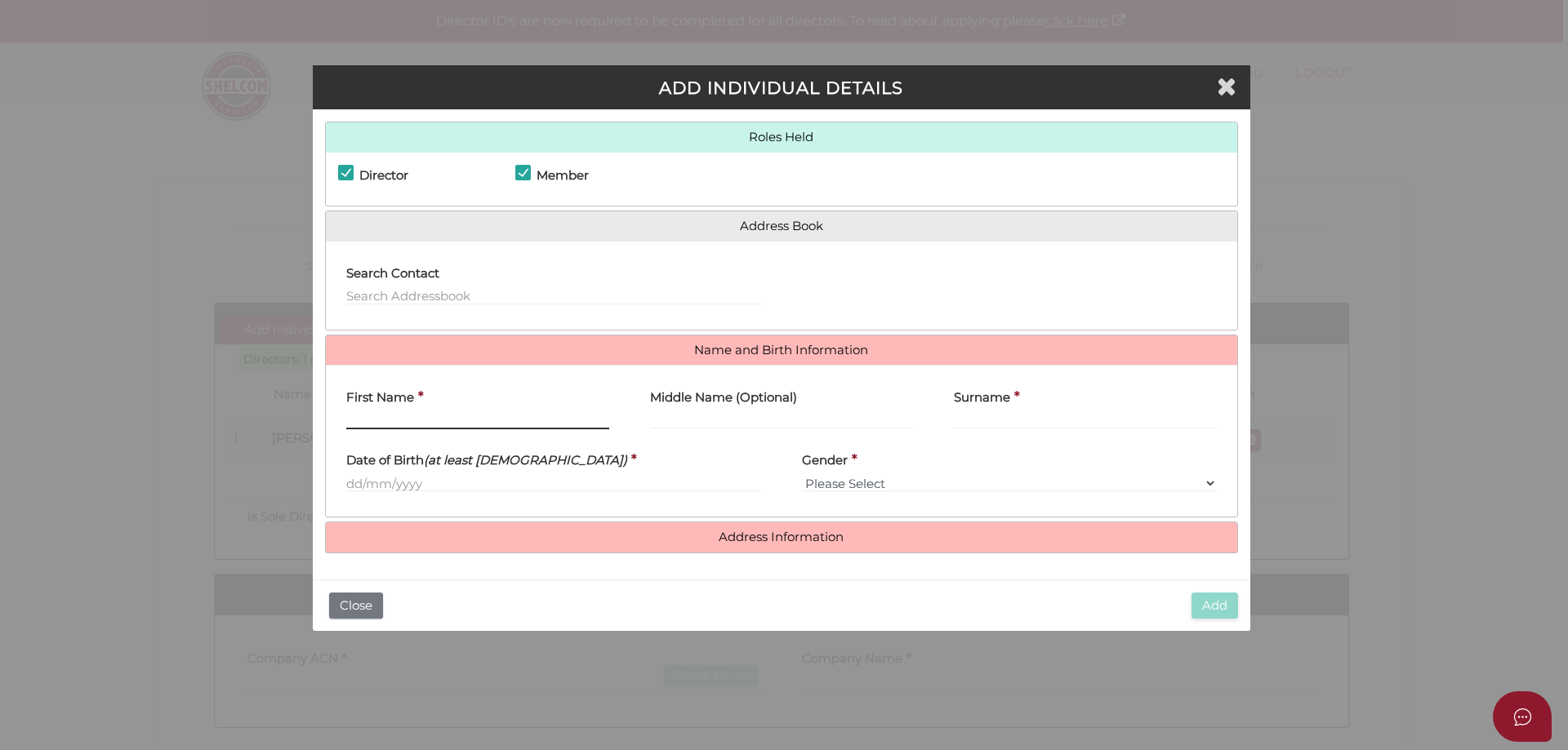
click at [356, 419] on input "First Name" at bounding box center [478, 420] width 263 height 18
type input "Kate"
type input "Louise"
type input "Hawtin"
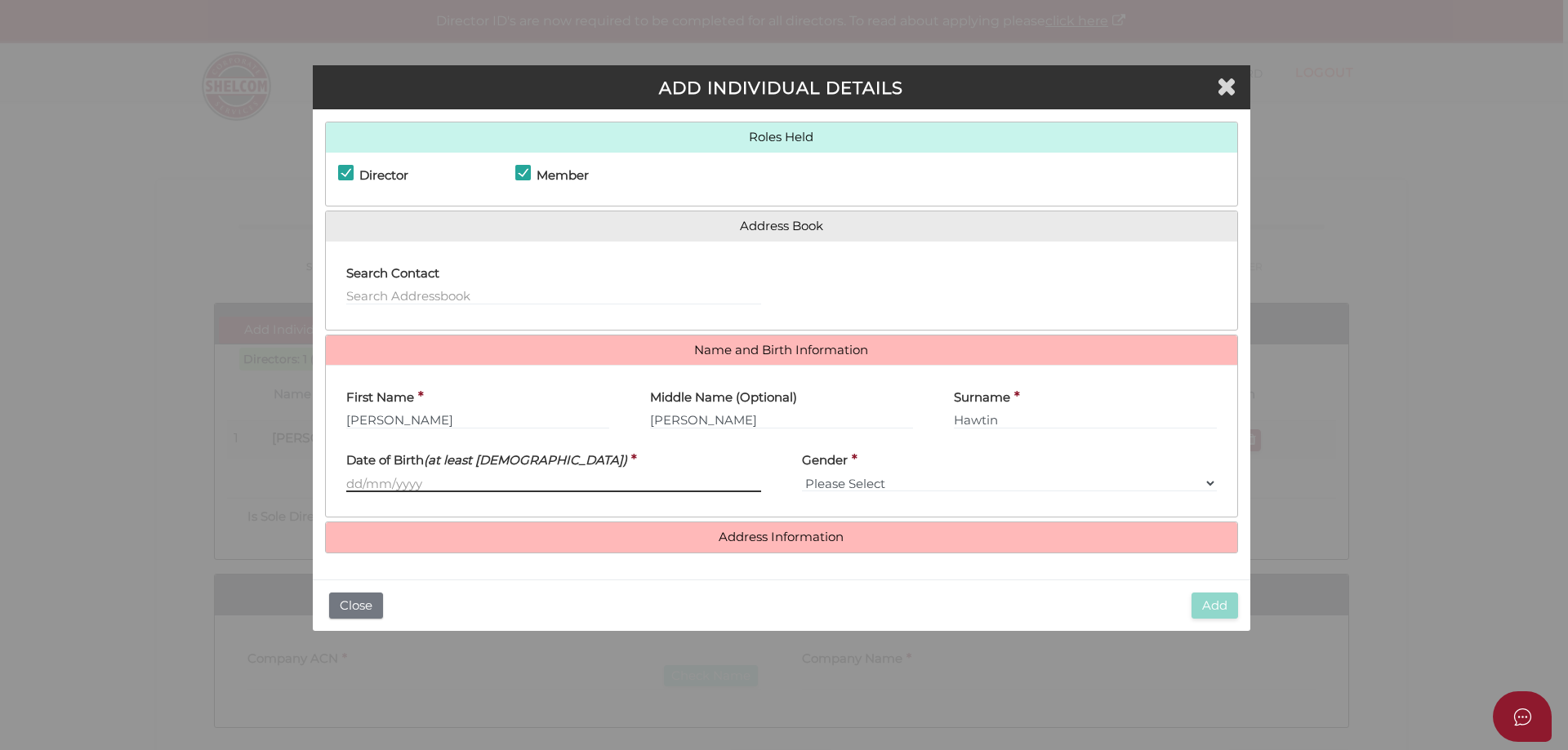
drag, startPoint x: 368, startPoint y: 485, endPoint x: 497, endPoint y: 481, distance: 129.1
click at [368, 486] on input "text" at bounding box center [554, 483] width 415 height 18
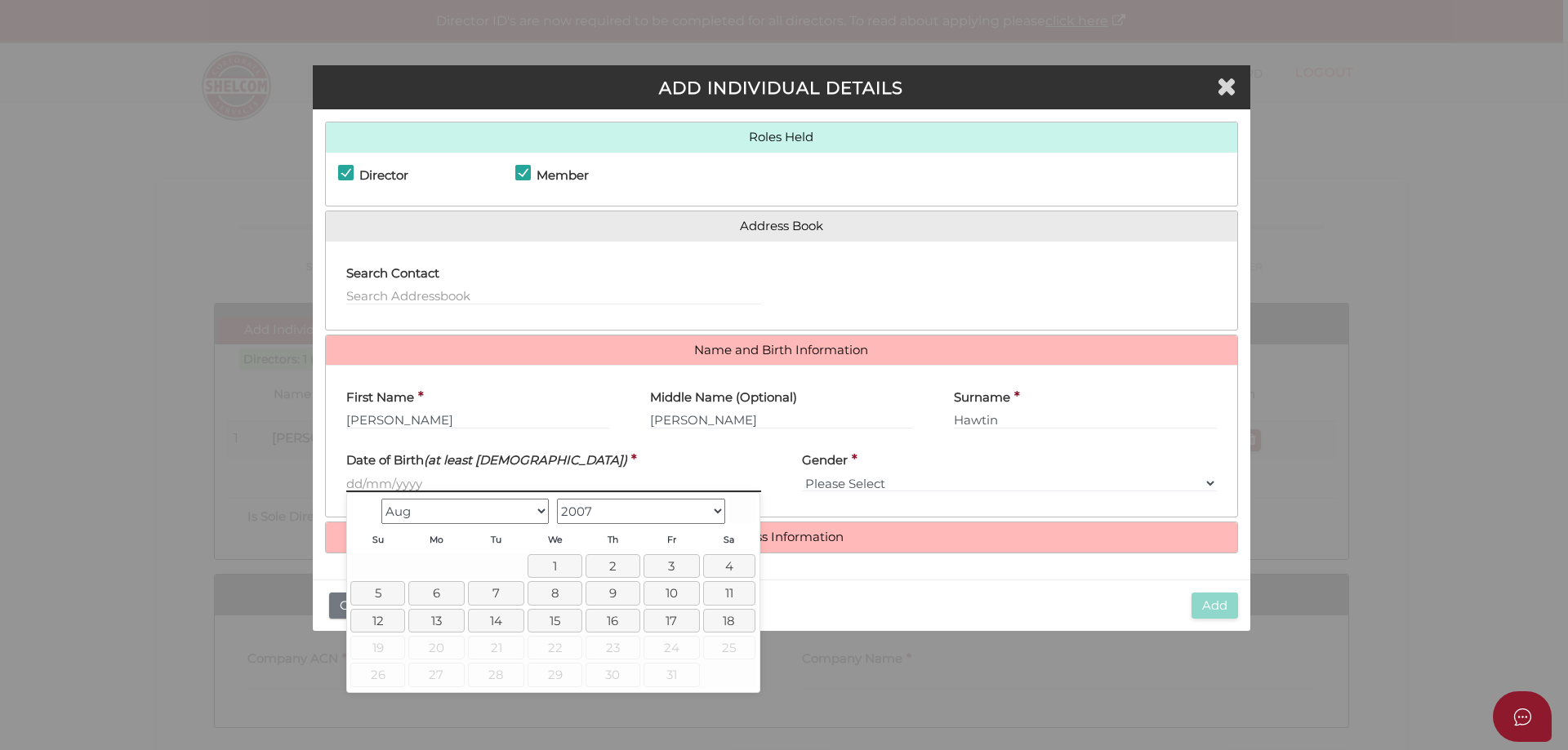
click at [360, 483] on input "text" at bounding box center [554, 483] width 415 height 18
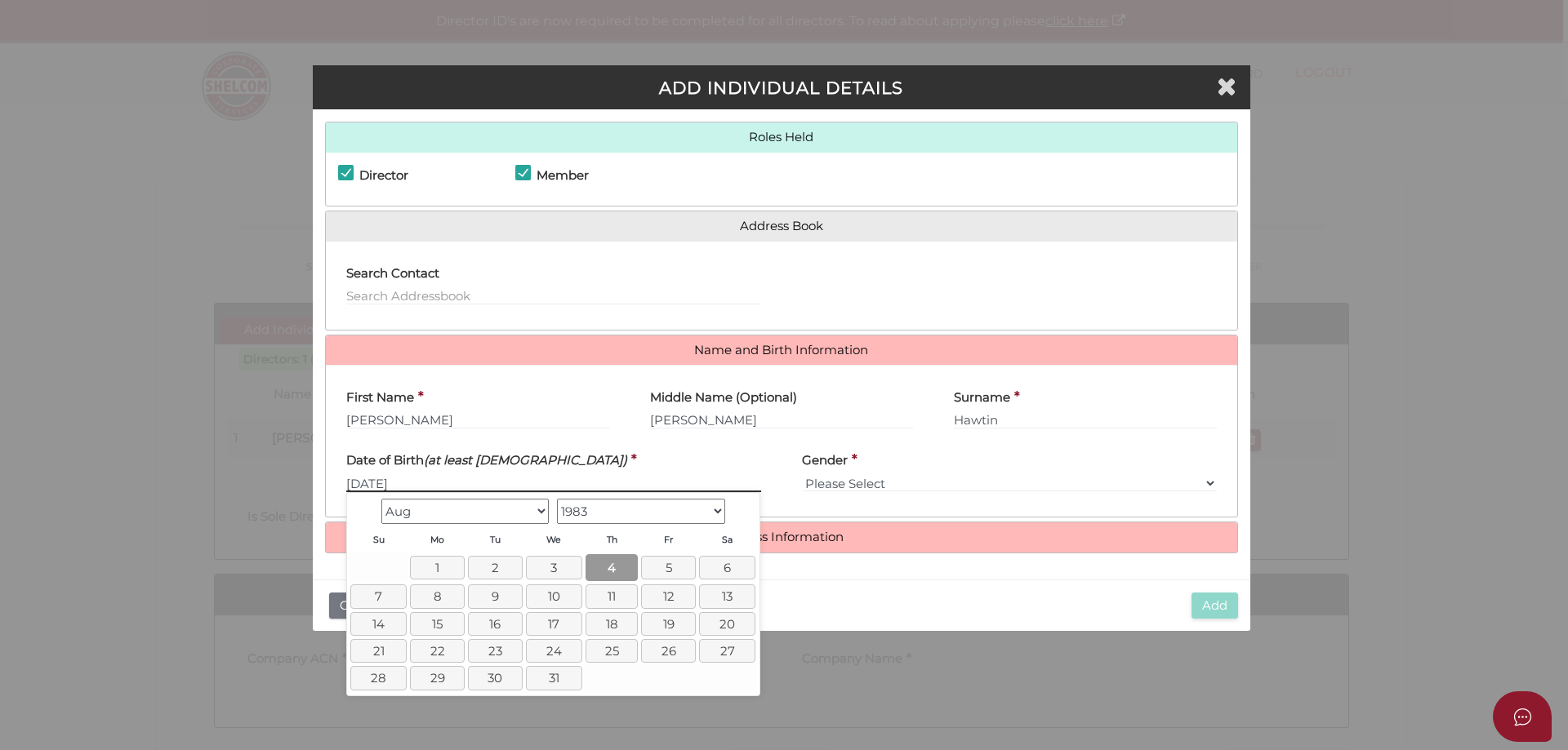
type input "[DATE]"
click at [597, 569] on link "4" at bounding box center [611, 568] width 52 height 27
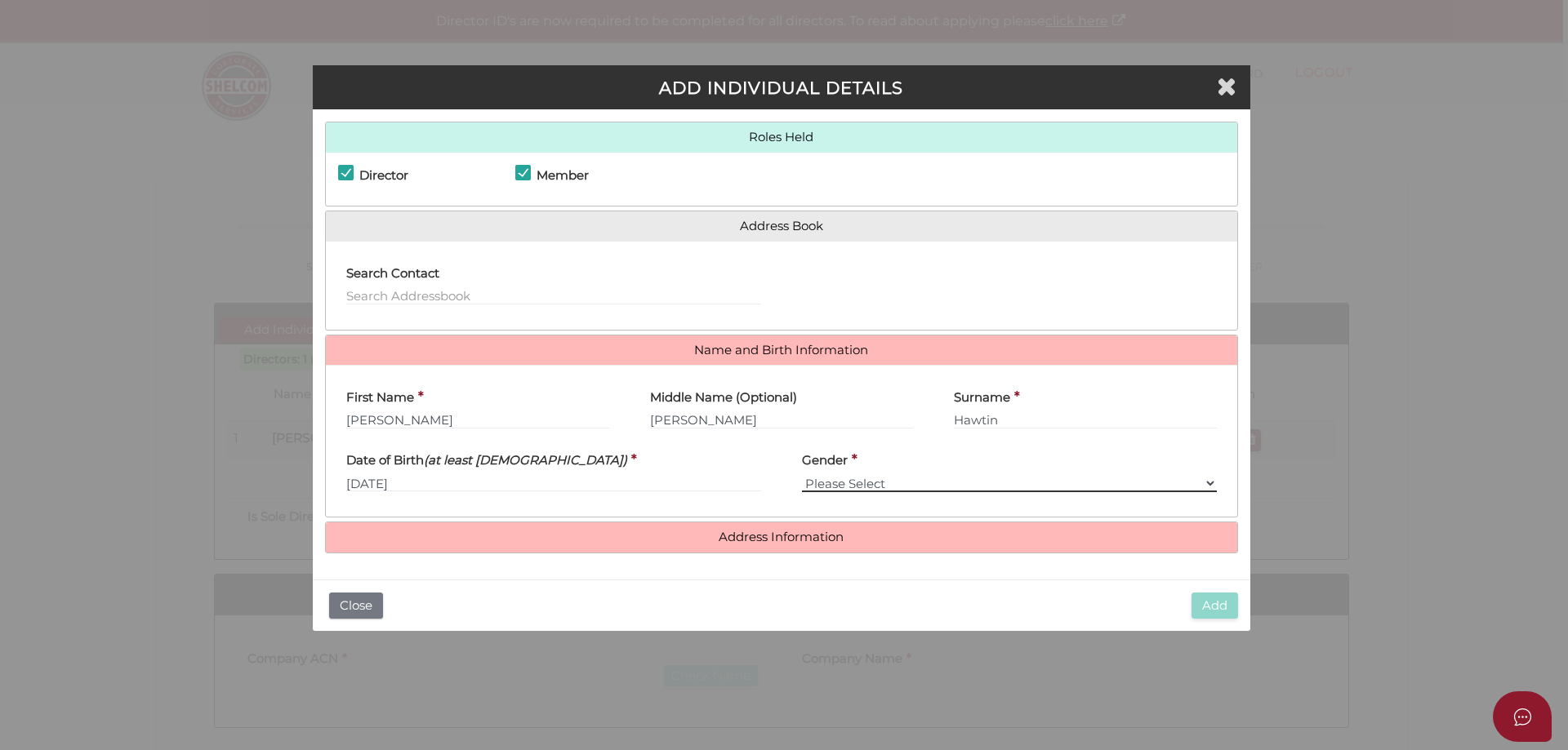
click at [850, 480] on select "Please Select Male Female" at bounding box center [1009, 483] width 415 height 18
select select "[DEMOGRAPHIC_DATA]"
click at [801, 474] on select "Please Select Male Female" at bounding box center [1009, 483] width 415 height 18
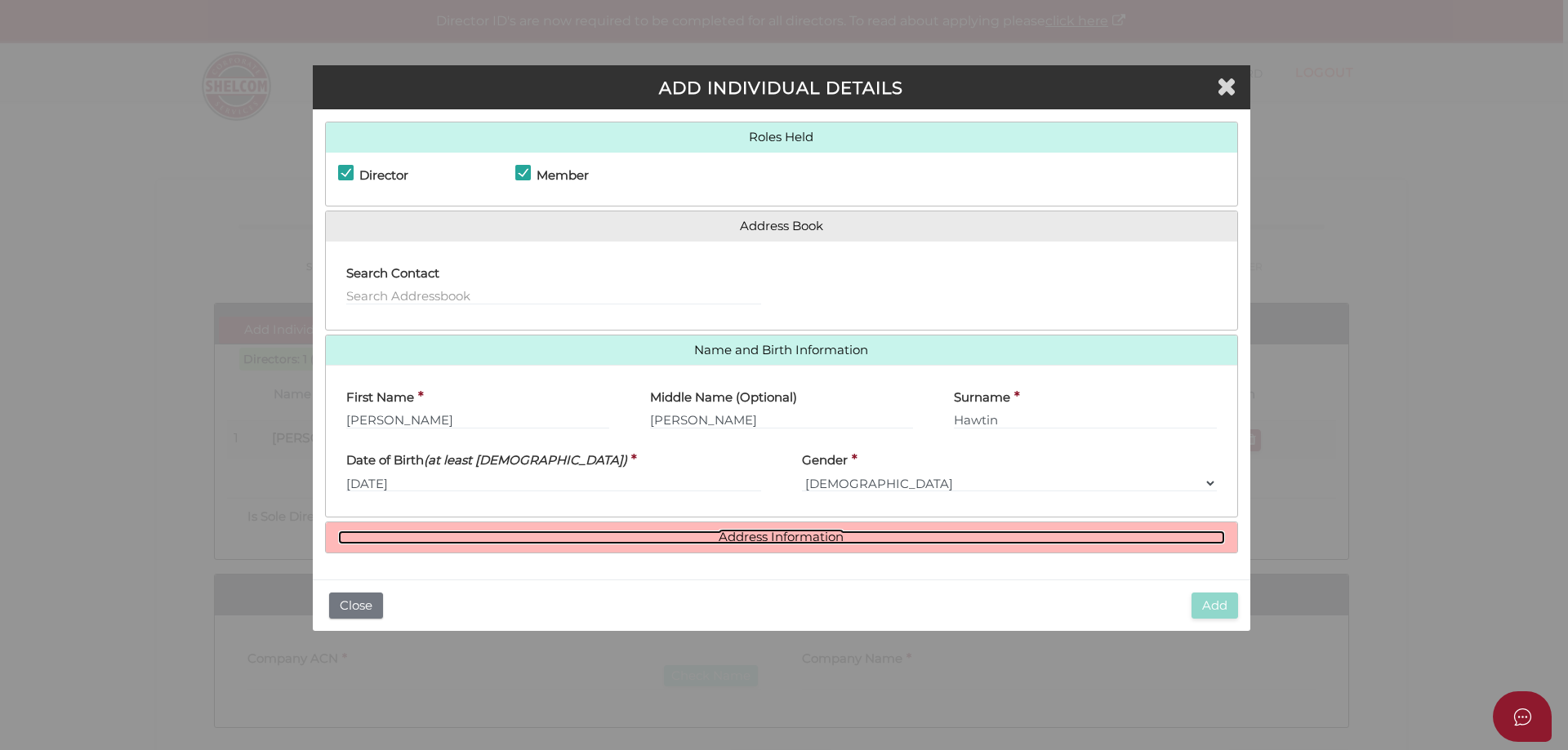
click at [761, 535] on link "Address Information" at bounding box center [781, 538] width 887 height 14
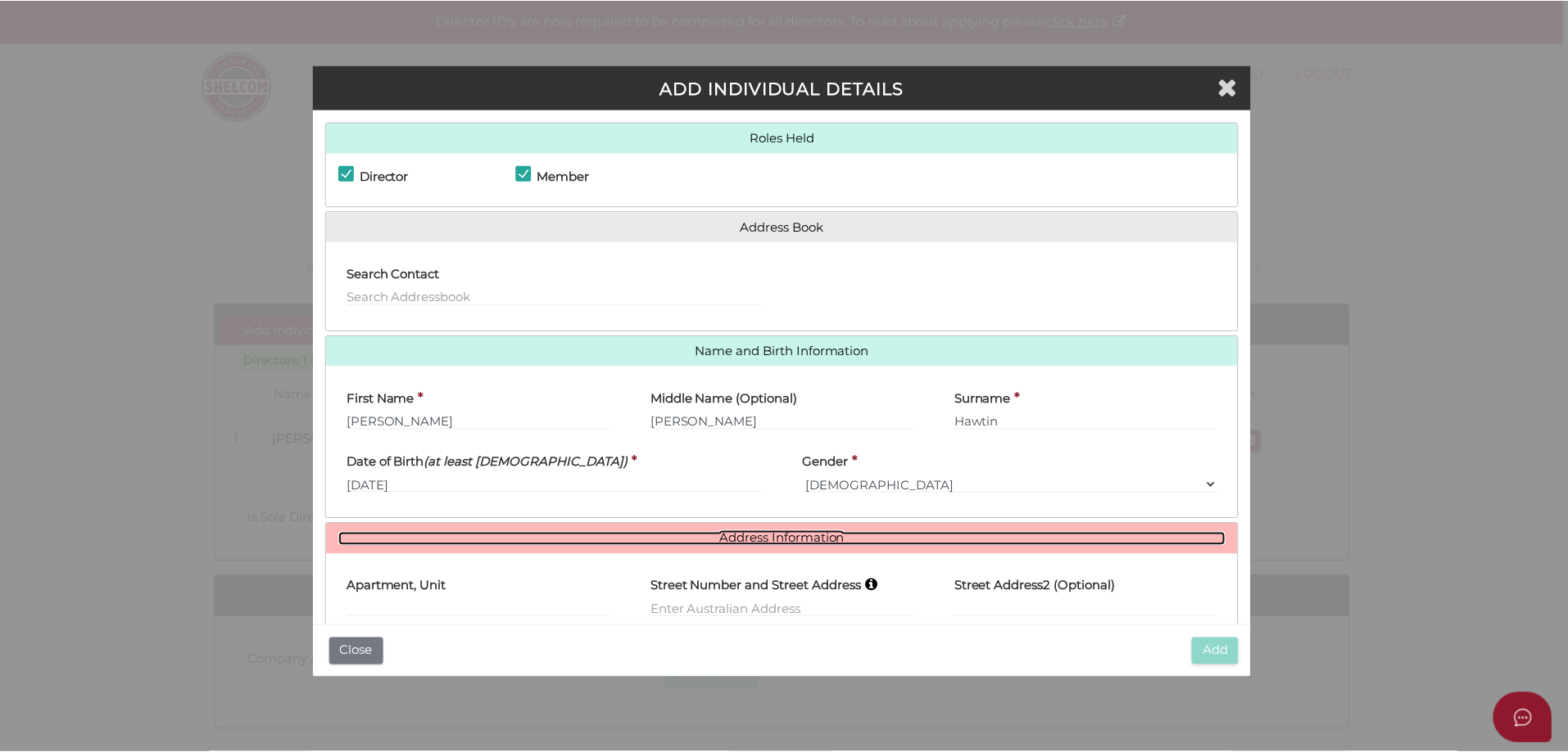
scroll to position [100, 0]
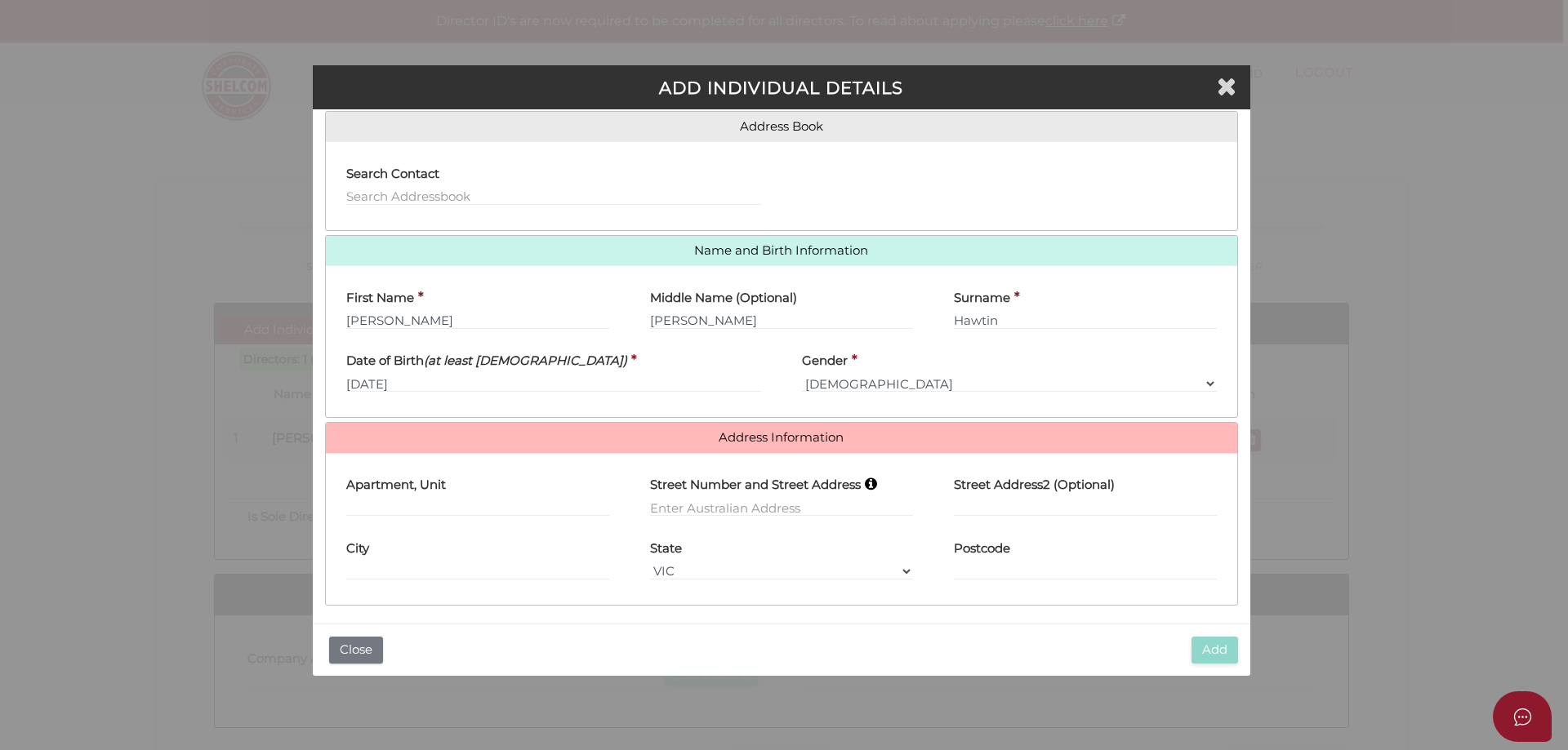
click at [660, 489] on label "Street Number and Street Address" at bounding box center [755, 483] width 211 height 33
click at [665, 499] on input "text" at bounding box center [781, 508] width 263 height 18
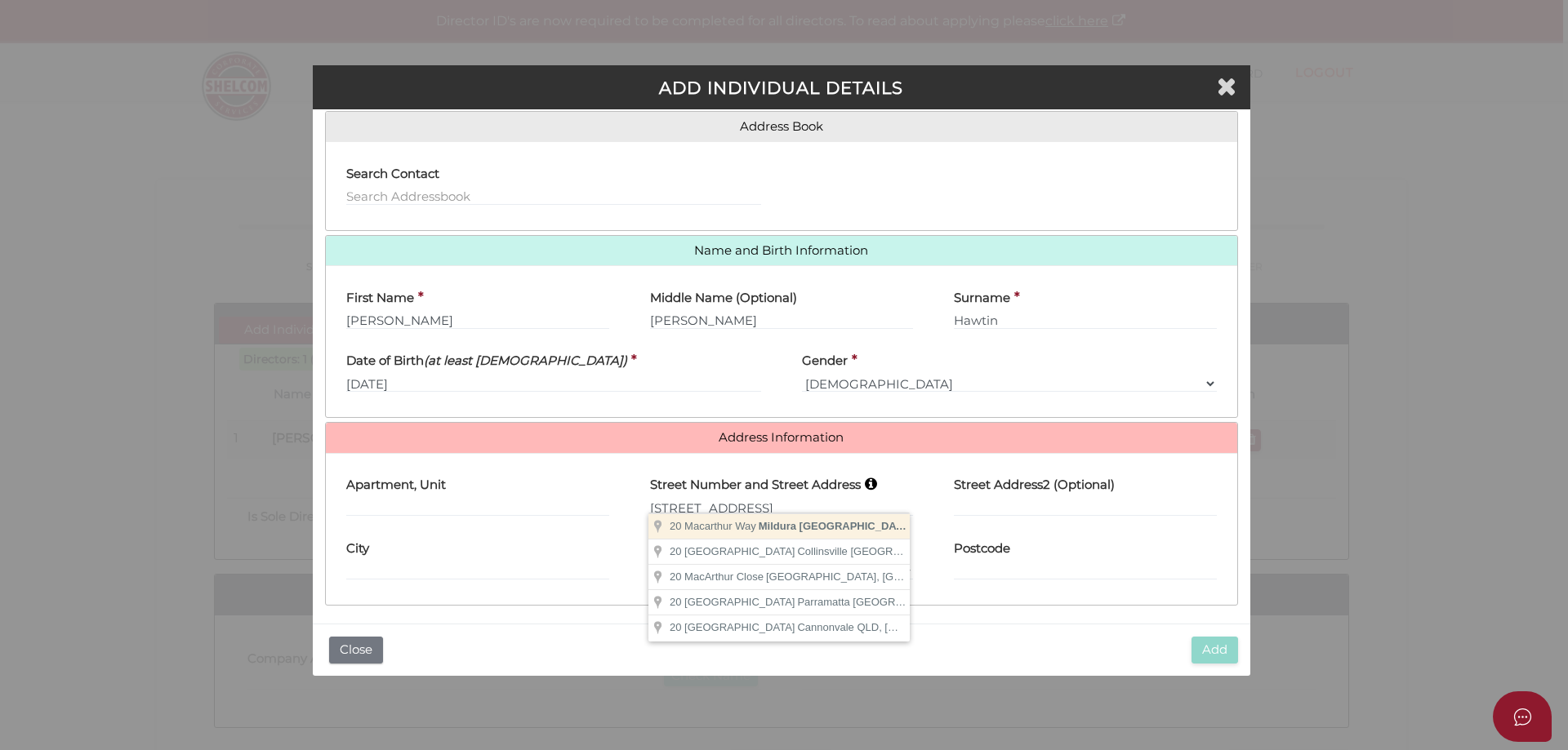
type input "20 Macarthur Way"
type input "Mildura"
select select "VIC"
type input "3500"
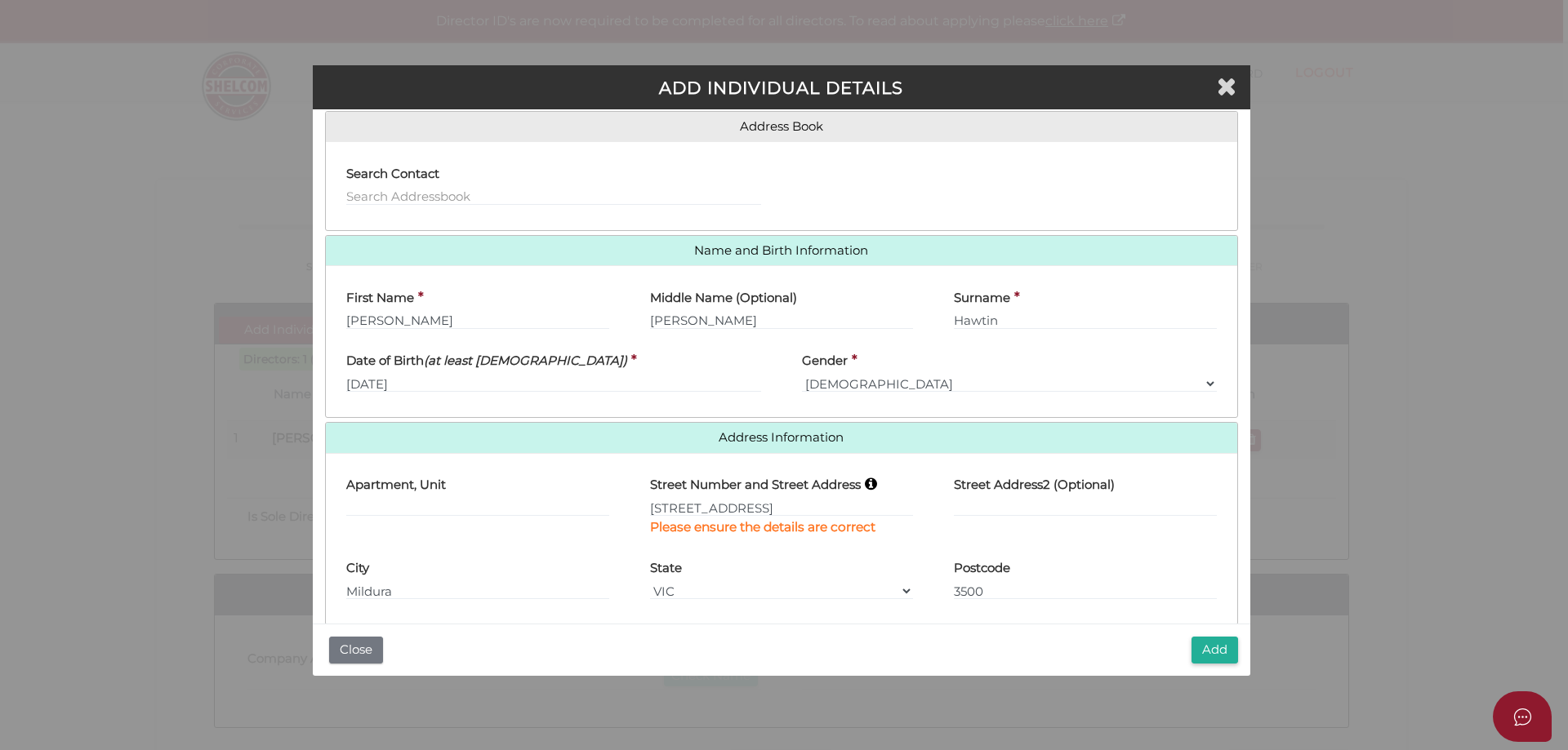
click at [1226, 658] on button "Add" at bounding box center [1214, 650] width 46 height 27
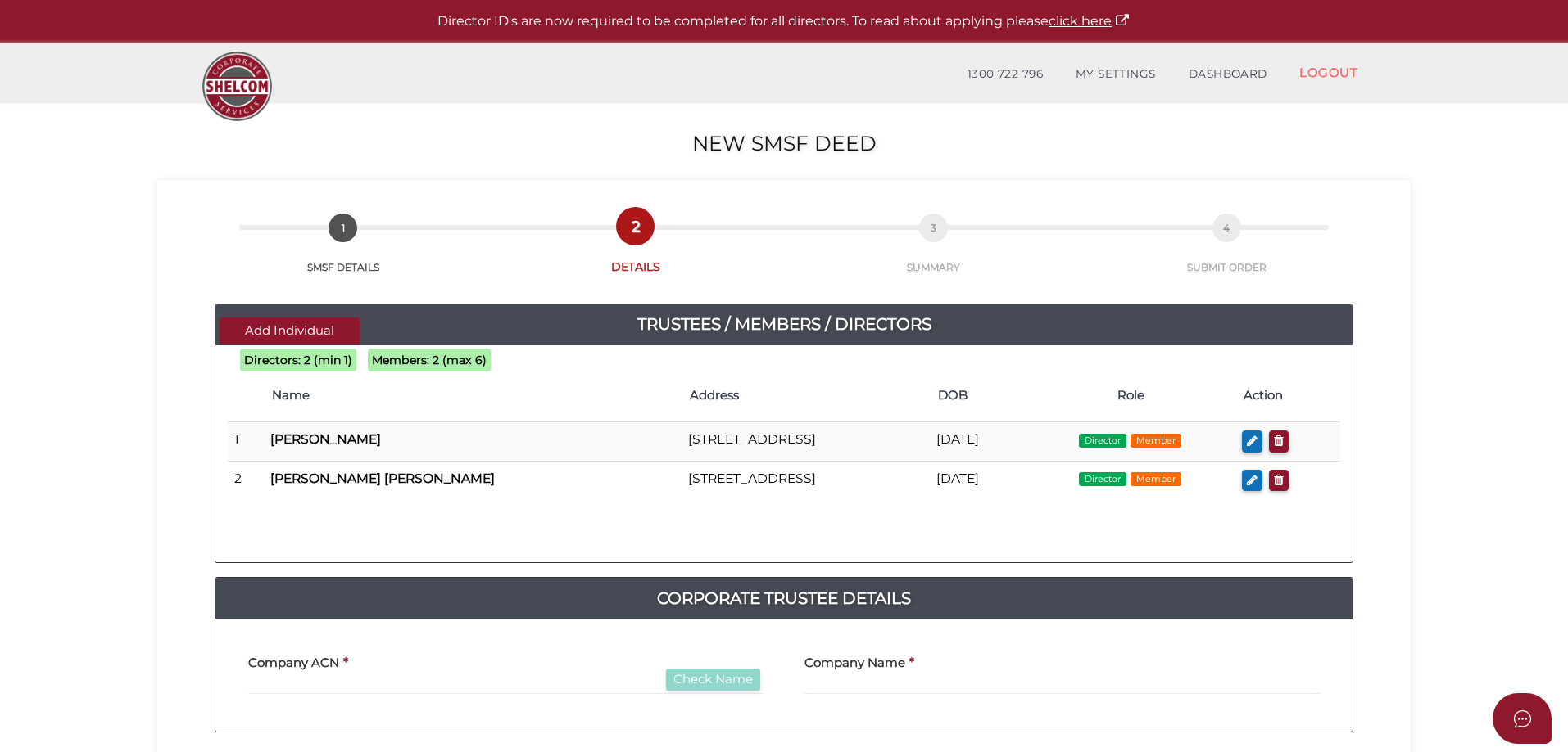
scroll to position [82, 0]
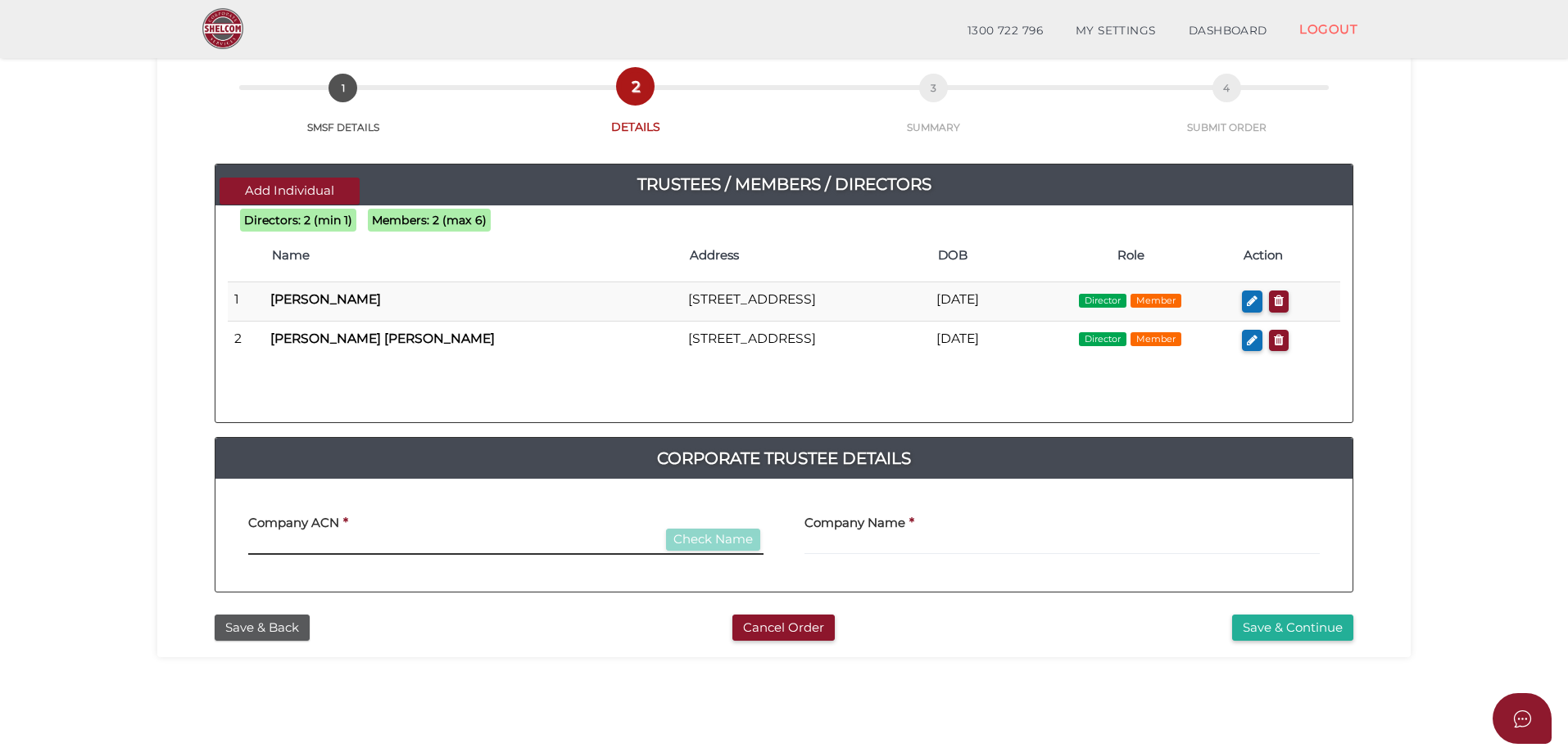
click at [276, 543] on input "text" at bounding box center [506, 546] width 515 height 18
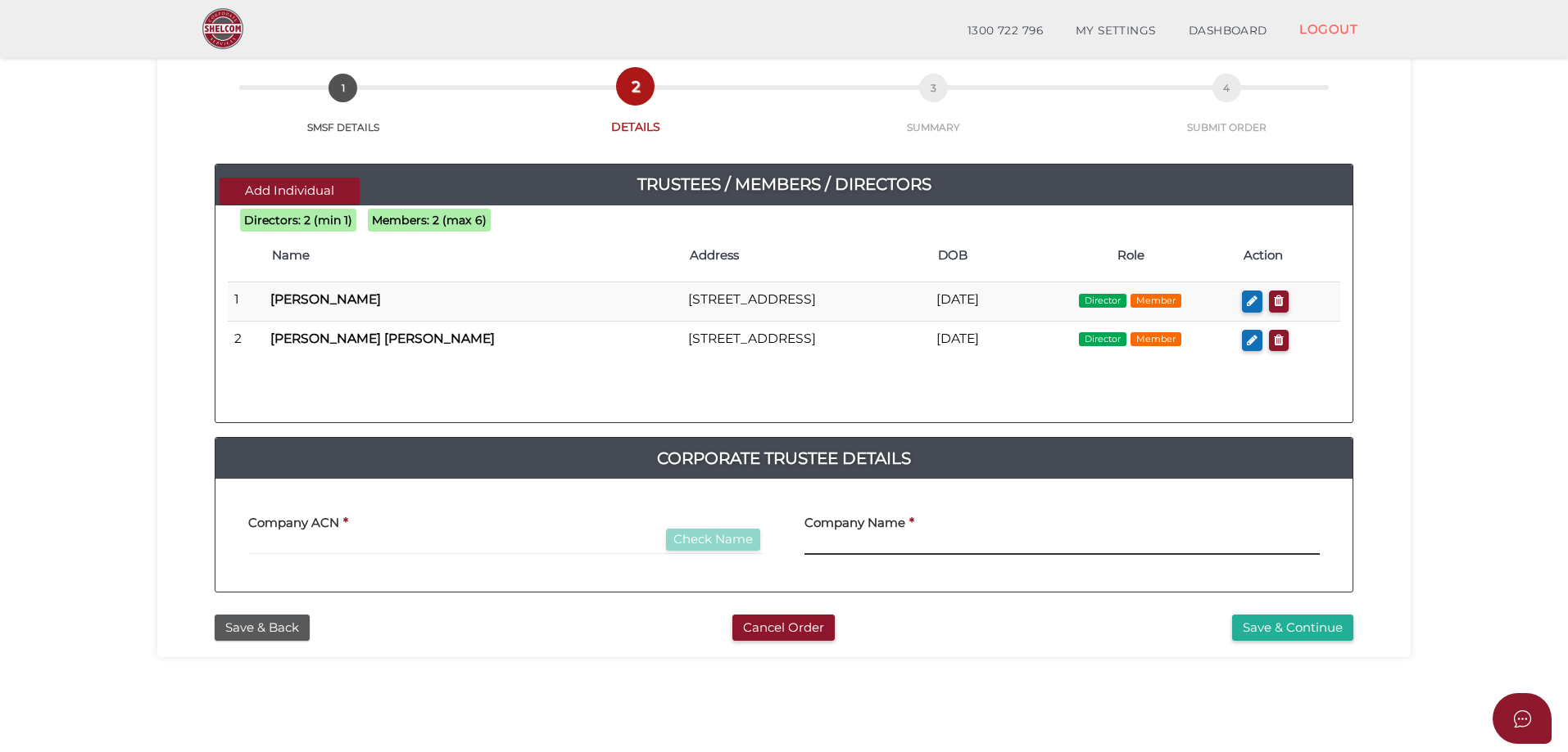
click at [828, 547] on input "text" at bounding box center [1061, 546] width 515 height 18
type input "Hawtin Developments Pty Ltd"
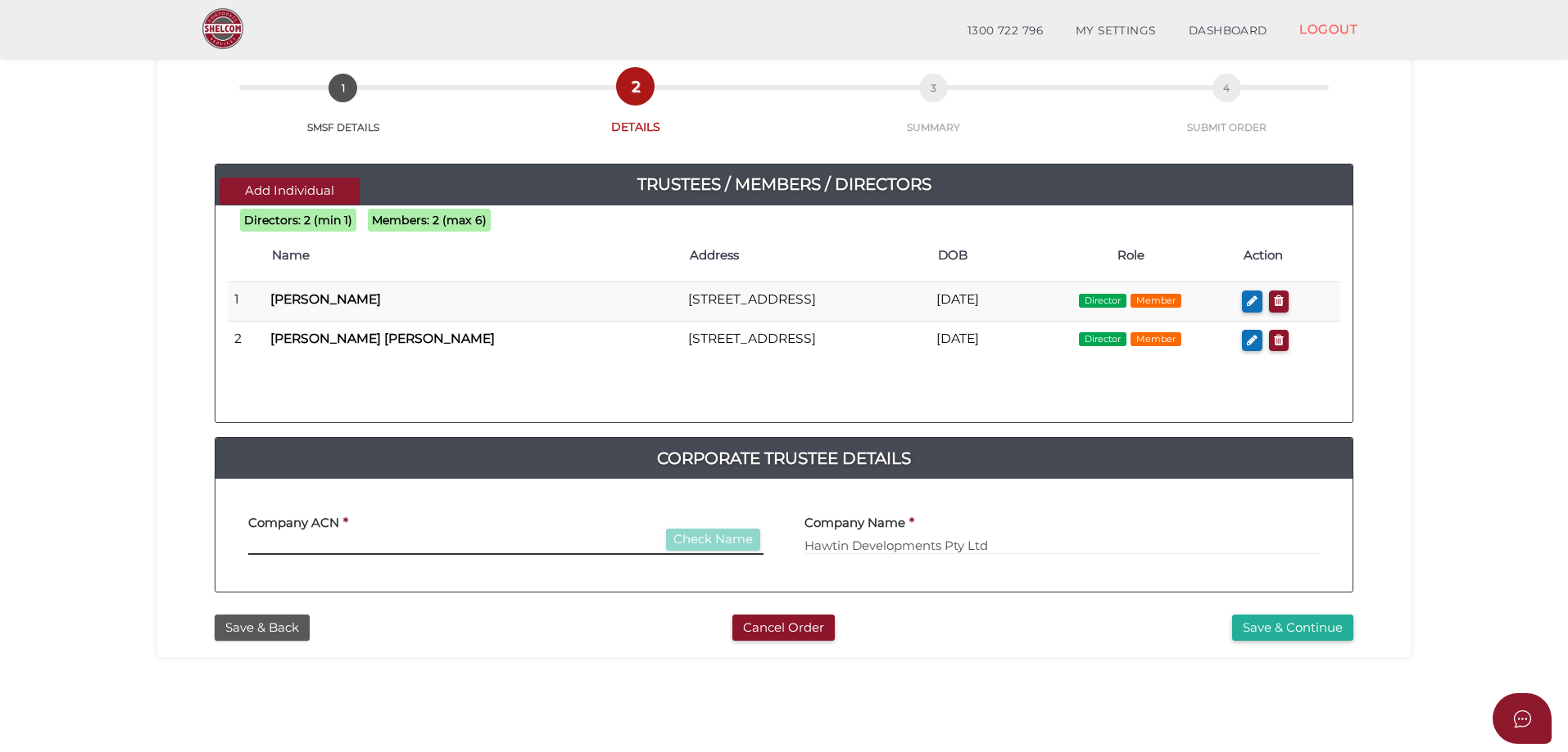
click at [301, 549] on input "text" at bounding box center [506, 546] width 515 height 18
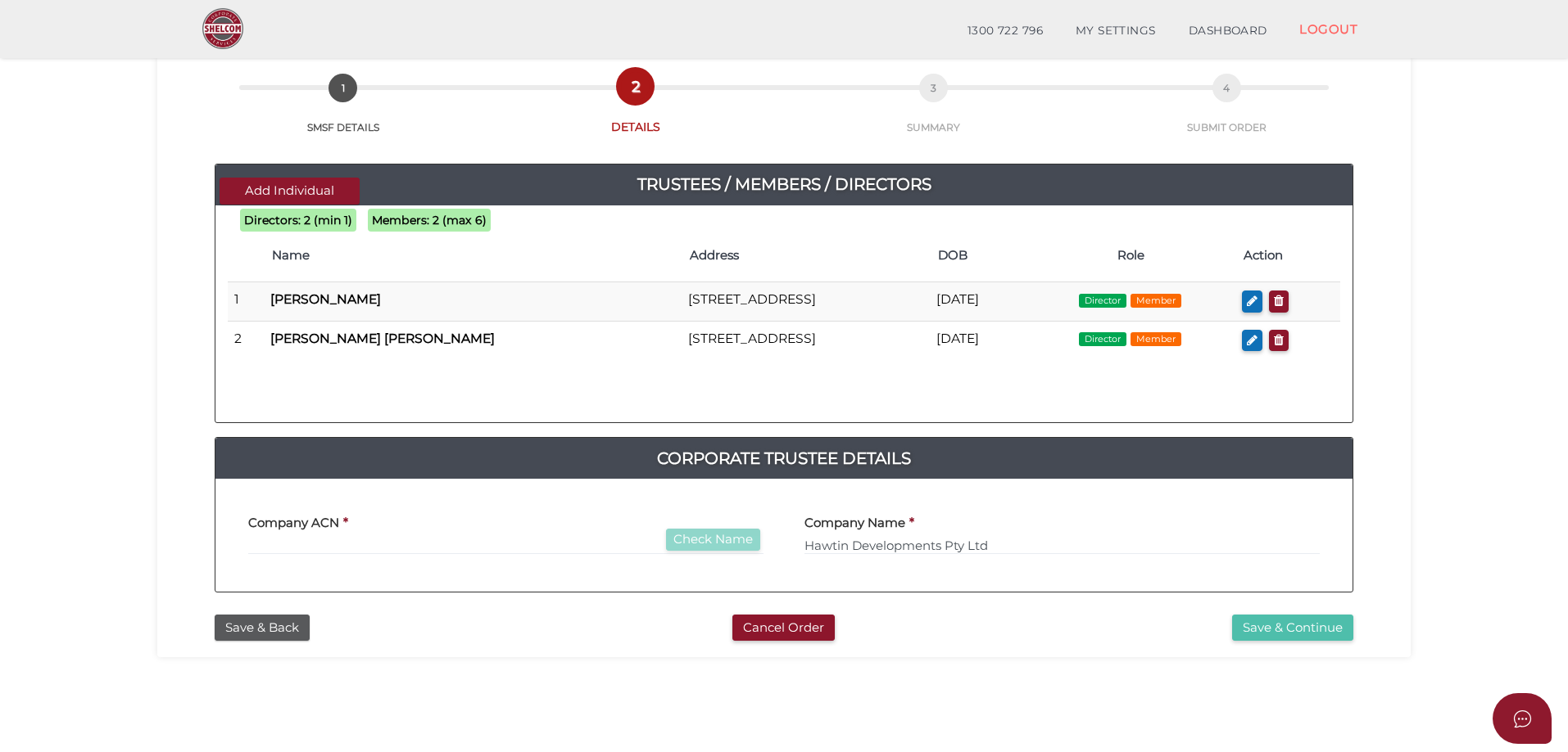
click at [1295, 629] on button "Save & Continue" at bounding box center [1292, 628] width 122 height 27
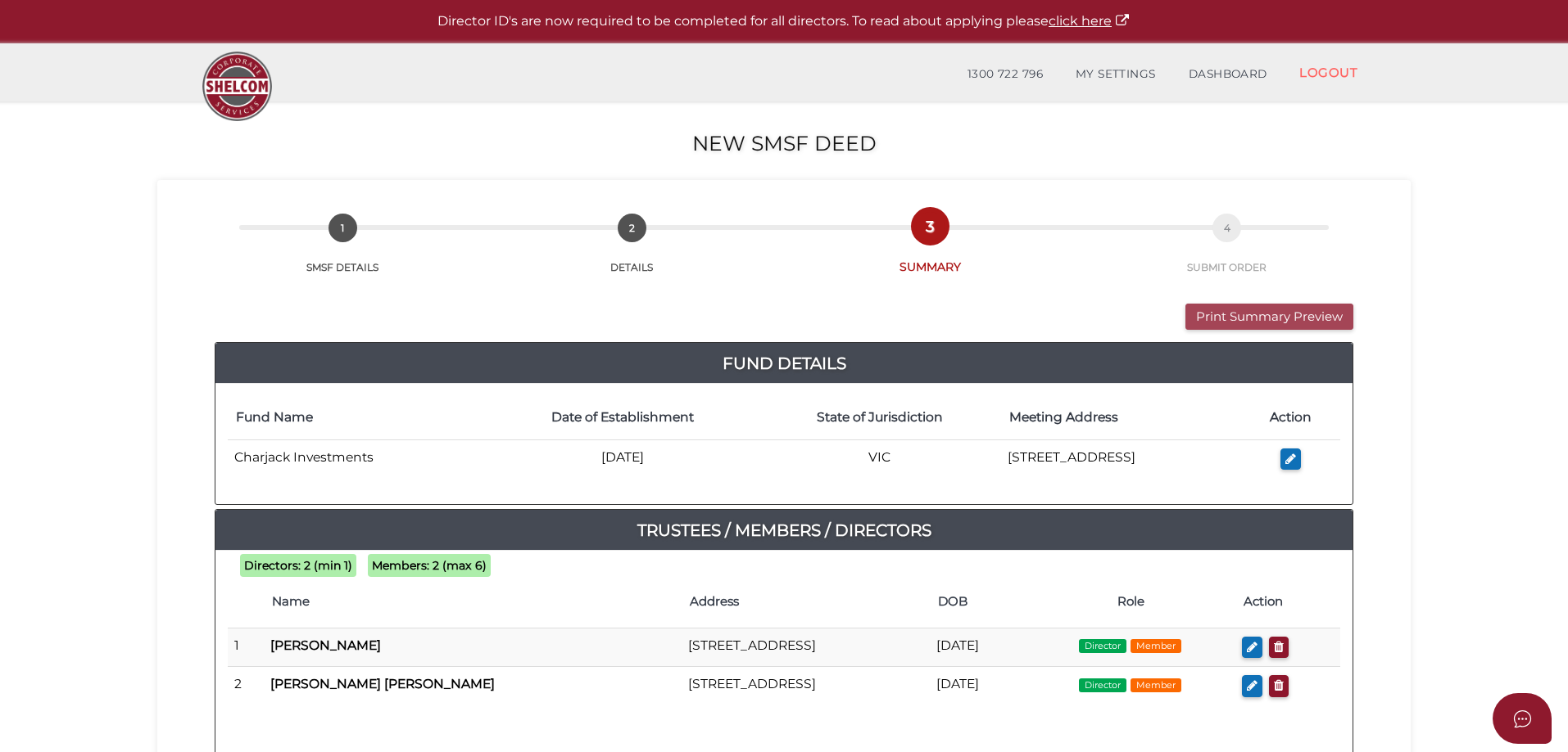
click at [1229, 310] on button "Print Summary Preview" at bounding box center [1270, 317] width 168 height 27
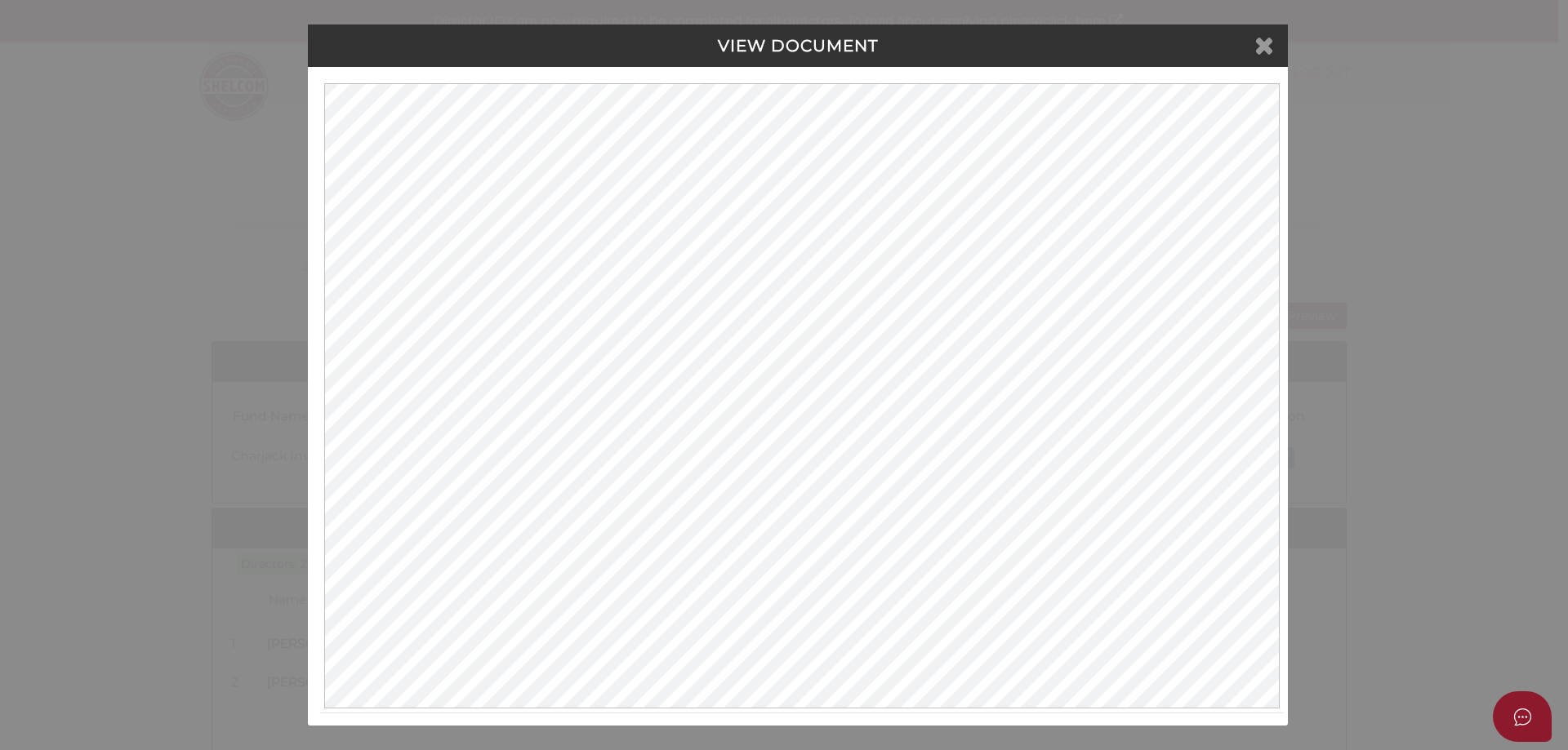
click at [1259, 49] on icon at bounding box center [1264, 44] width 19 height 24
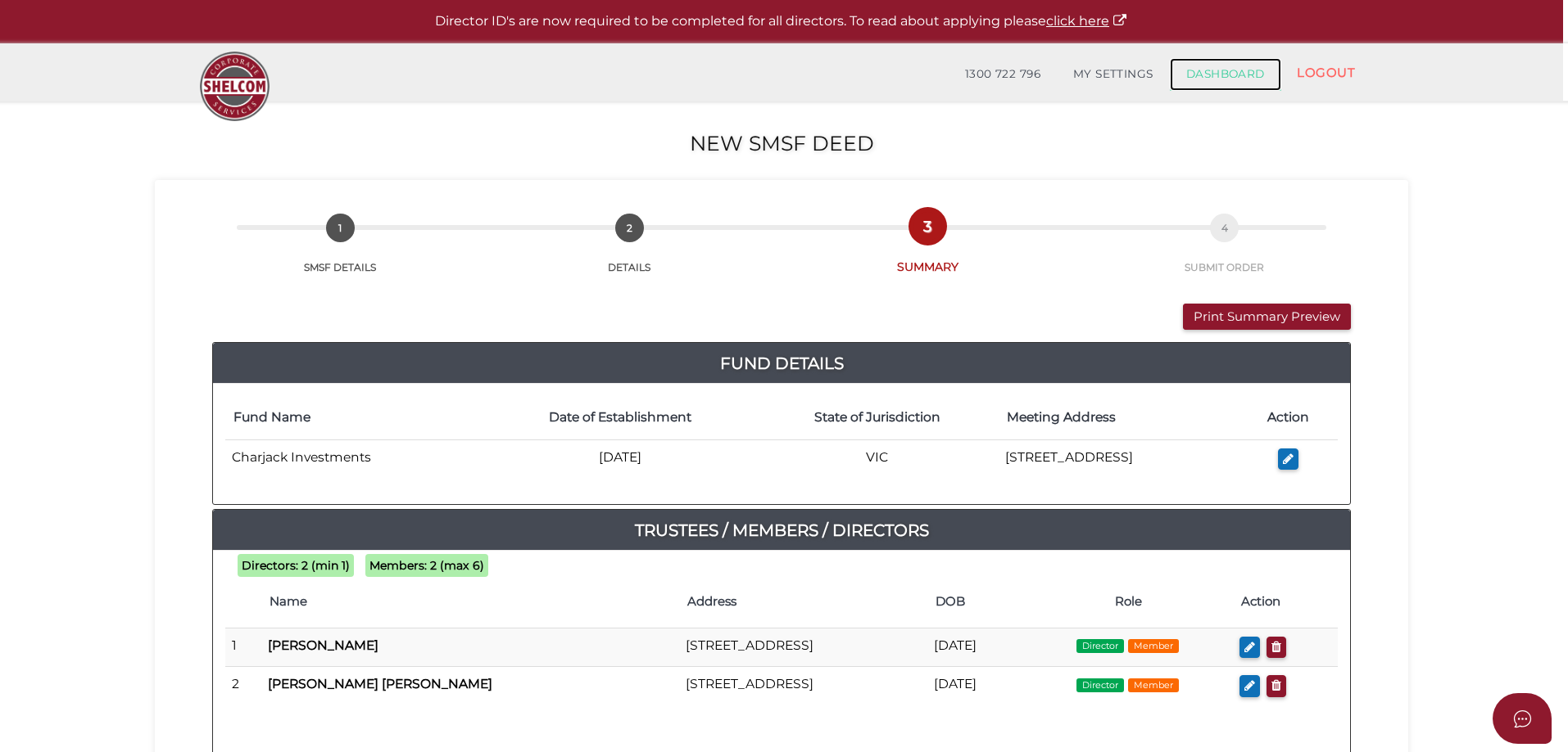
click at [1218, 79] on link "DASHBOARD" at bounding box center [1225, 73] width 111 height 32
